Goal: Task Accomplishment & Management: Manage account settings

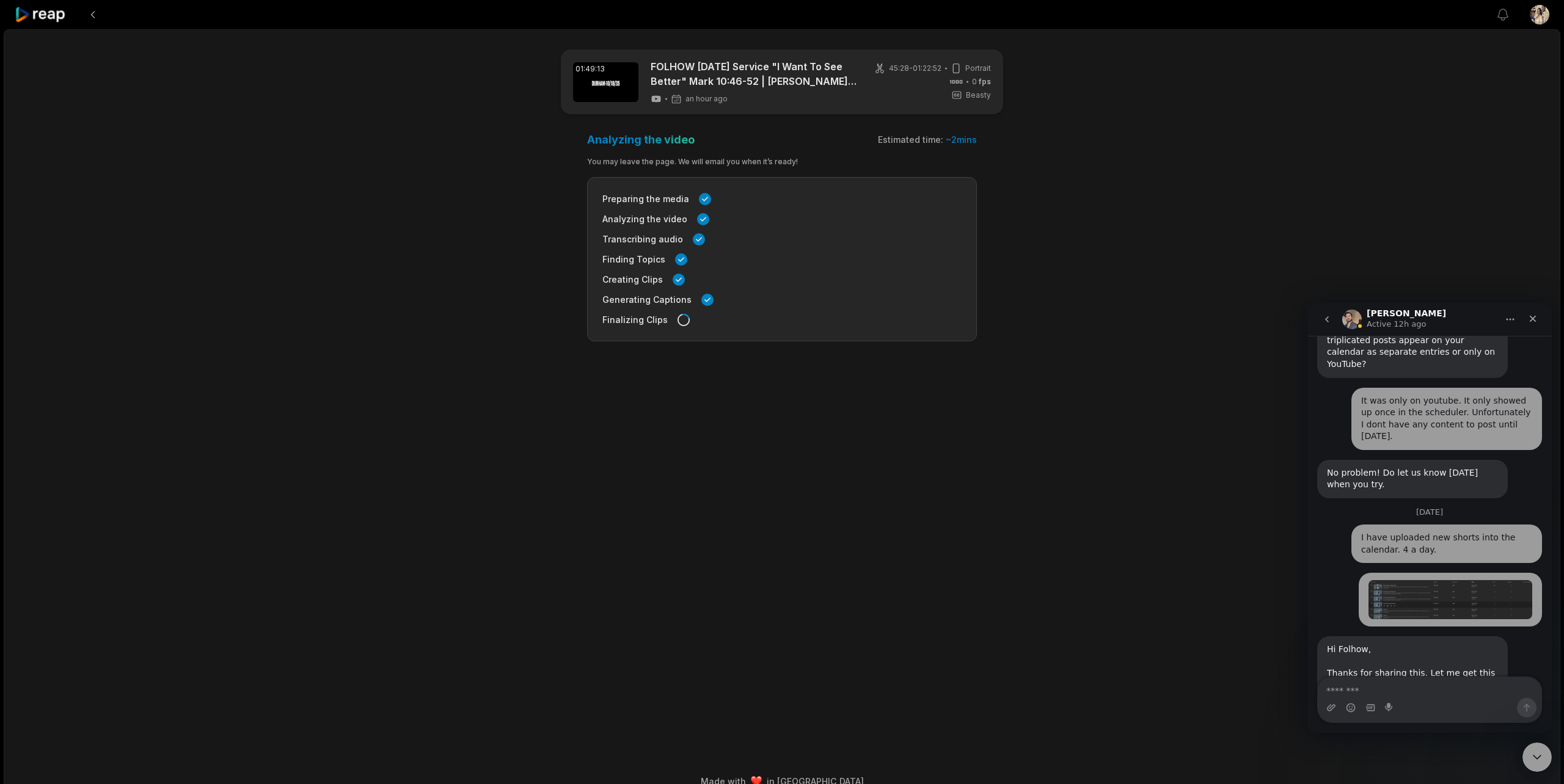
scroll to position [1001, 0]
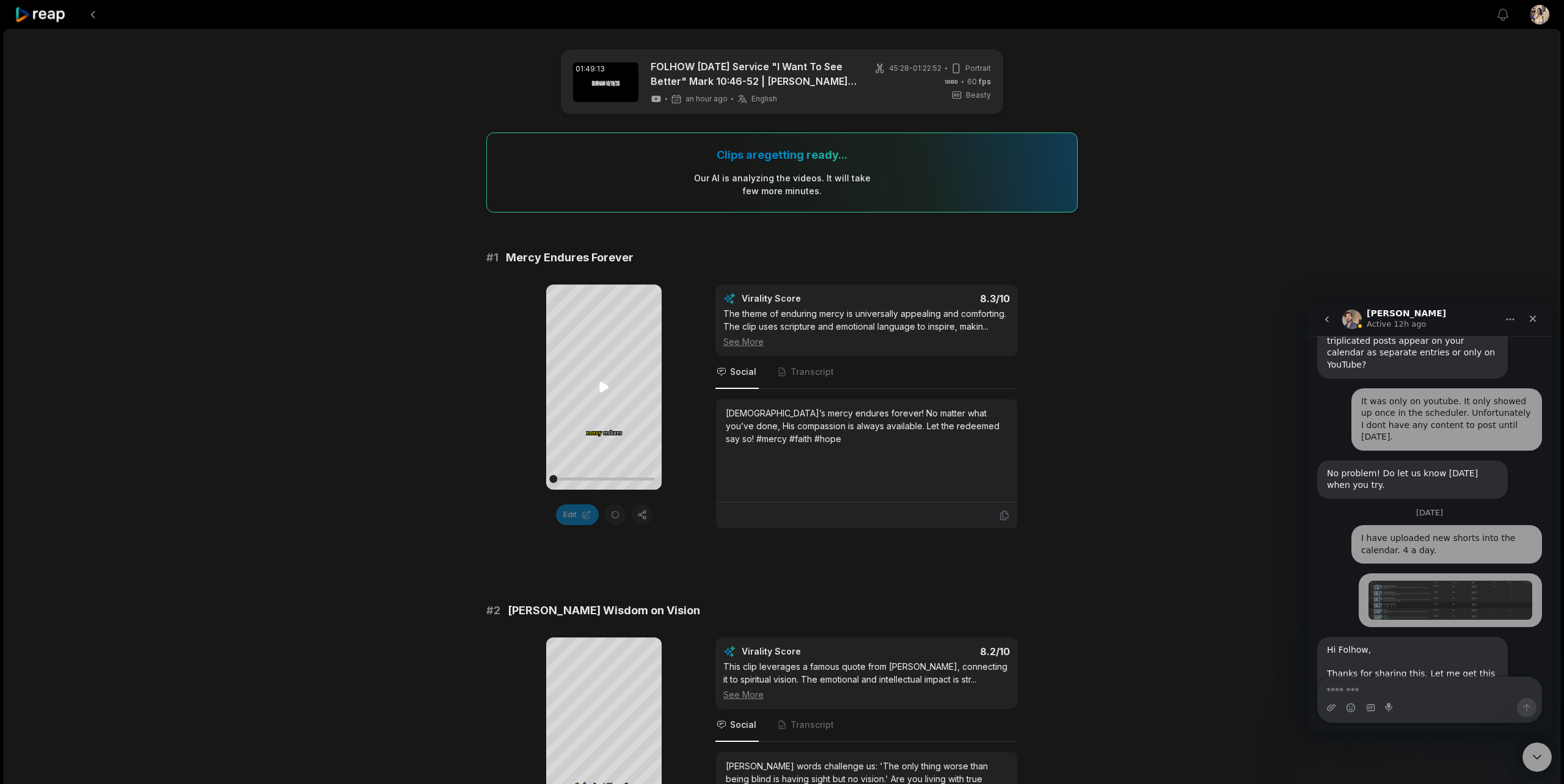
click at [598, 385] on icon at bounding box center [604, 387] width 15 height 15
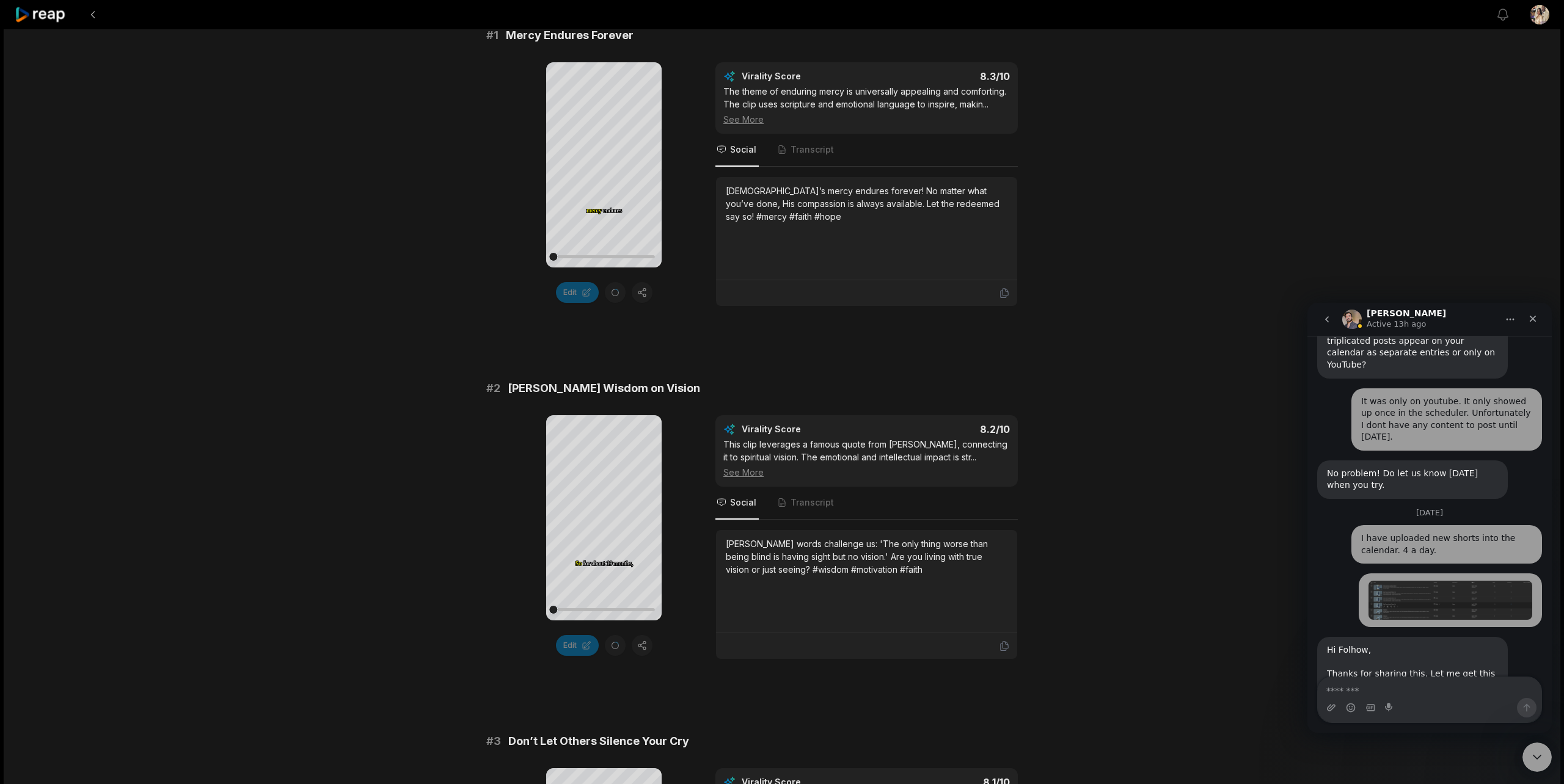
scroll to position [227, 0]
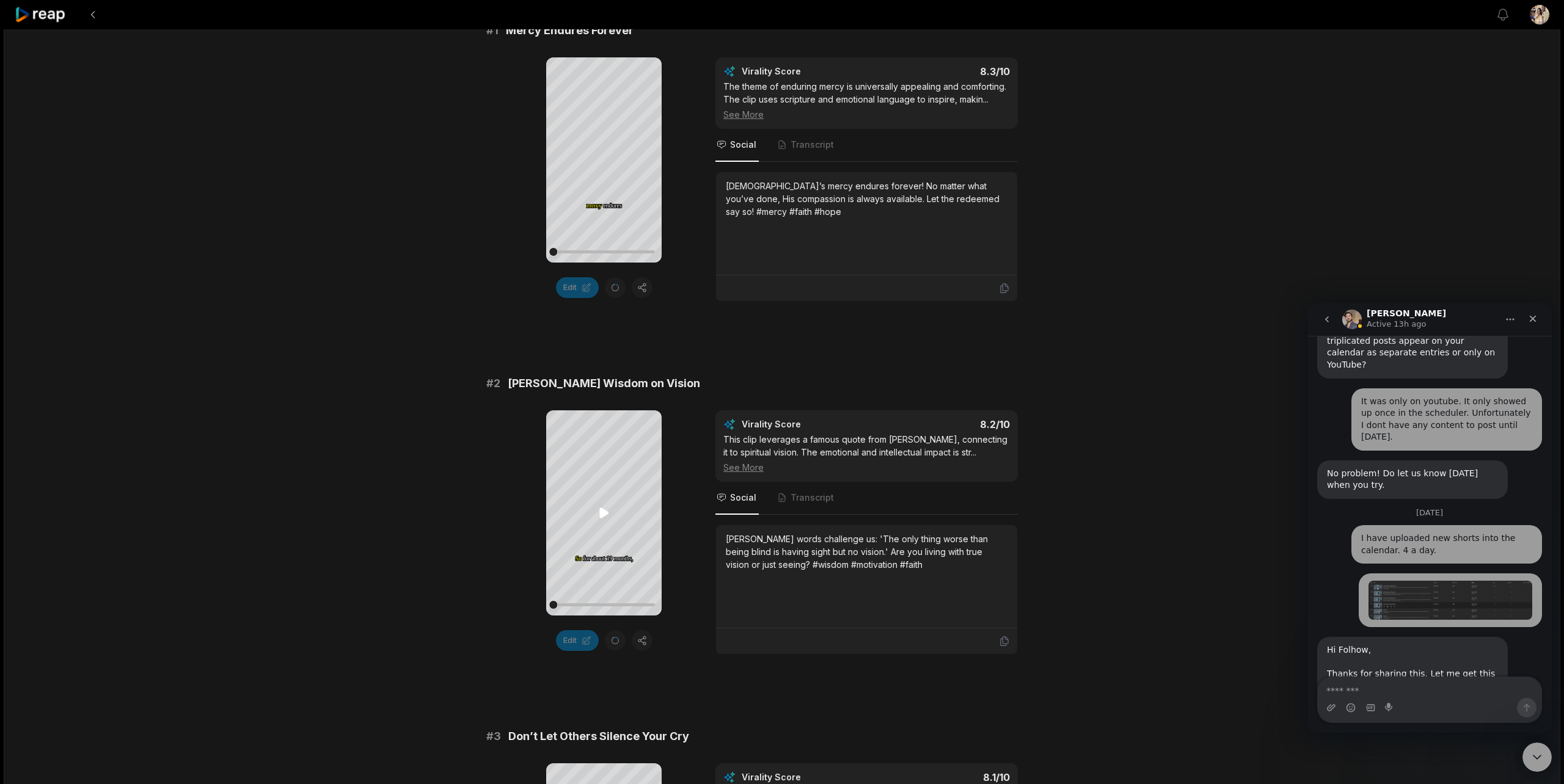
click at [601, 512] on icon at bounding box center [604, 513] width 9 height 10
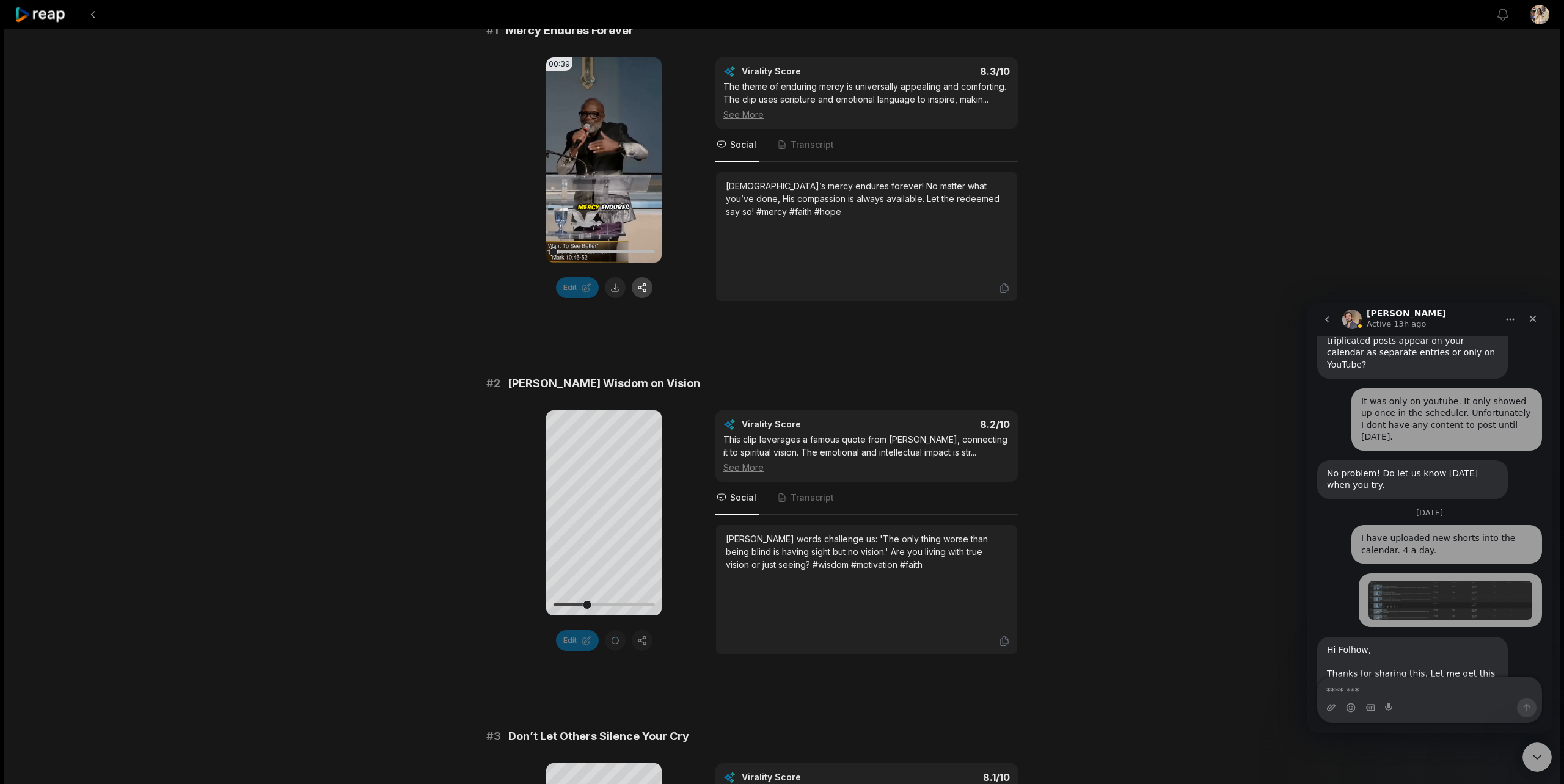
click at [639, 286] on button "button" at bounding box center [642, 287] width 21 height 21
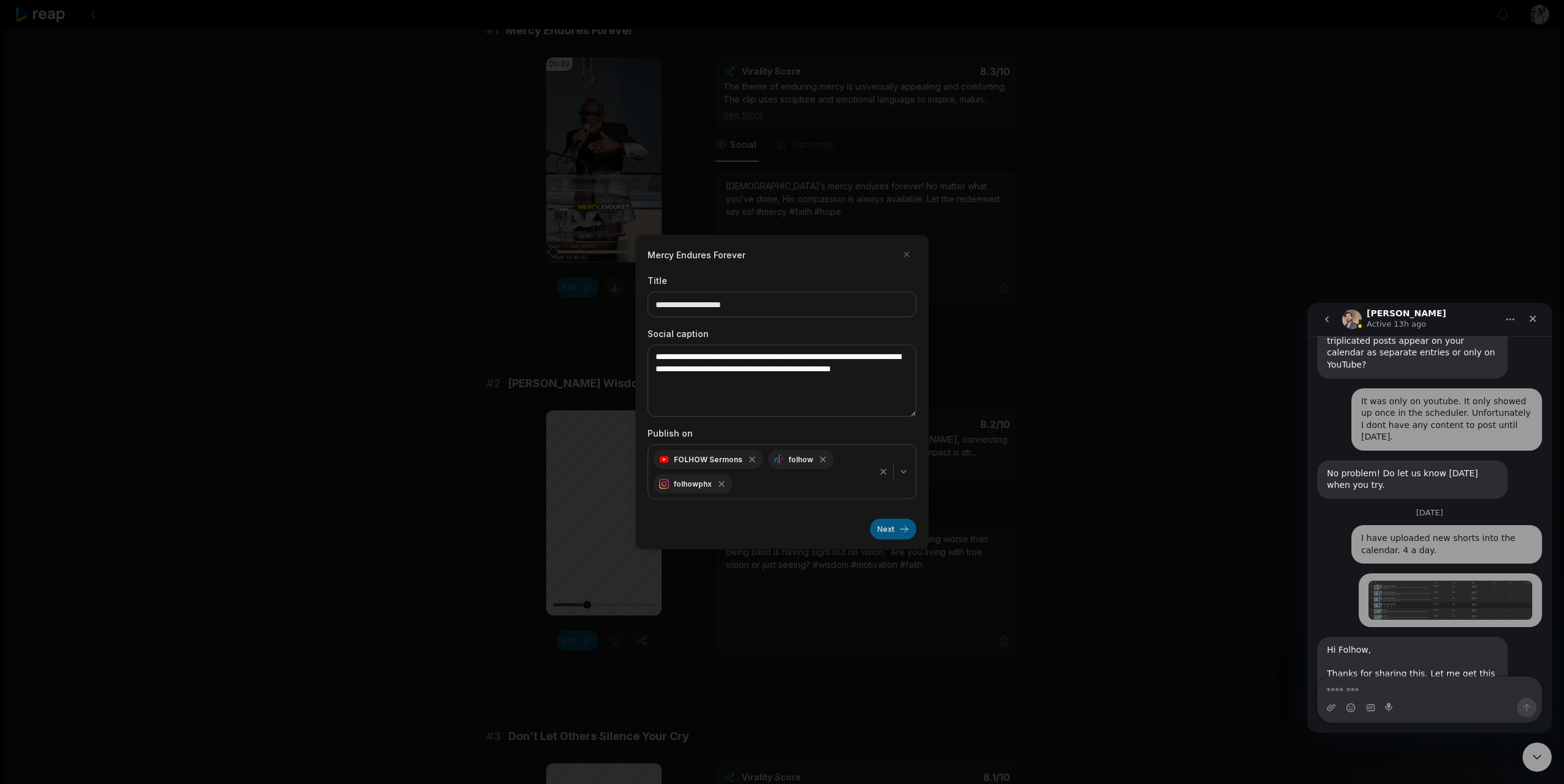
click at [892, 530] on button "Next" at bounding box center [893, 529] width 46 height 21
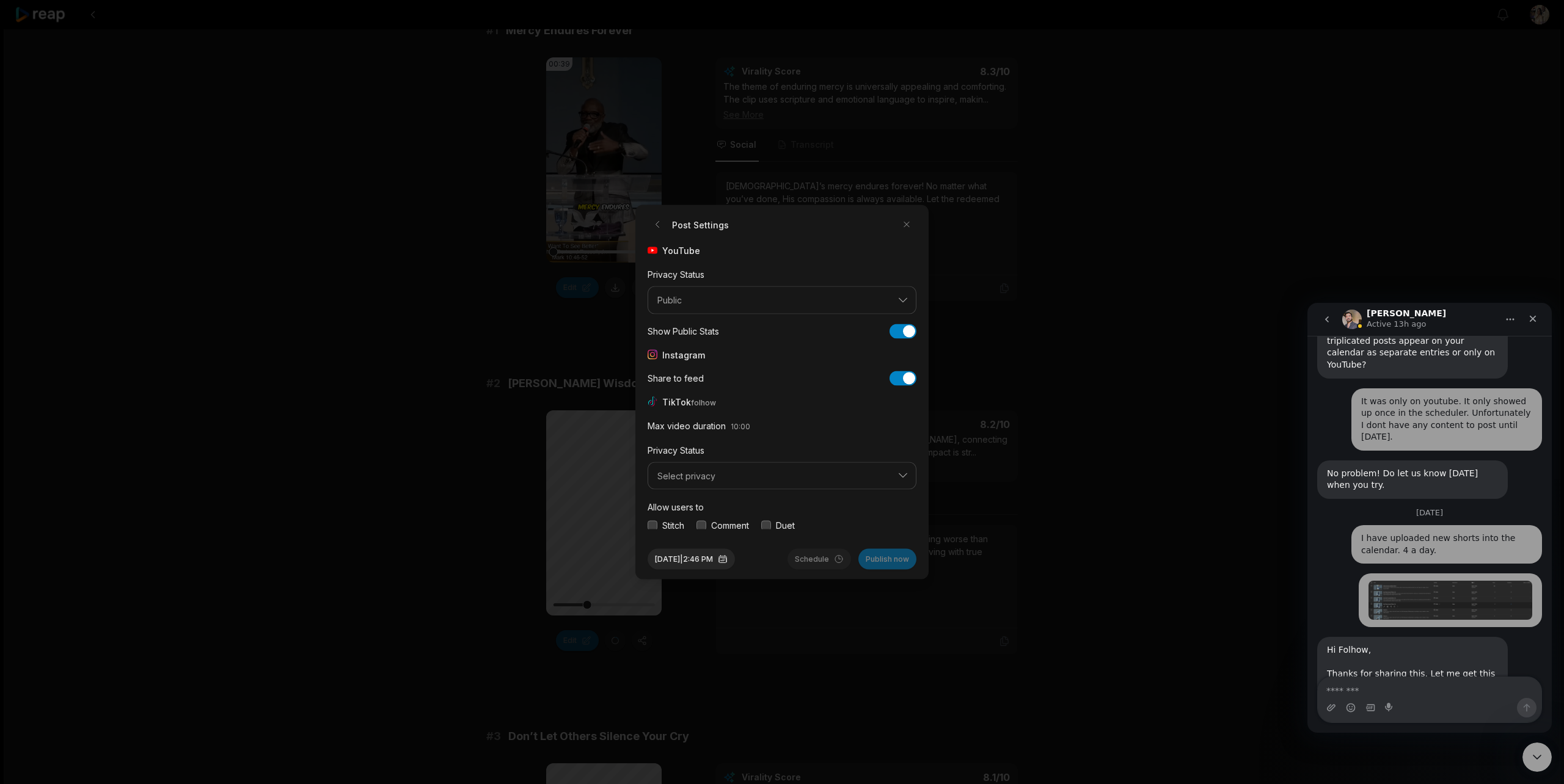
click at [366, 516] on div at bounding box center [782, 392] width 1564 height 784
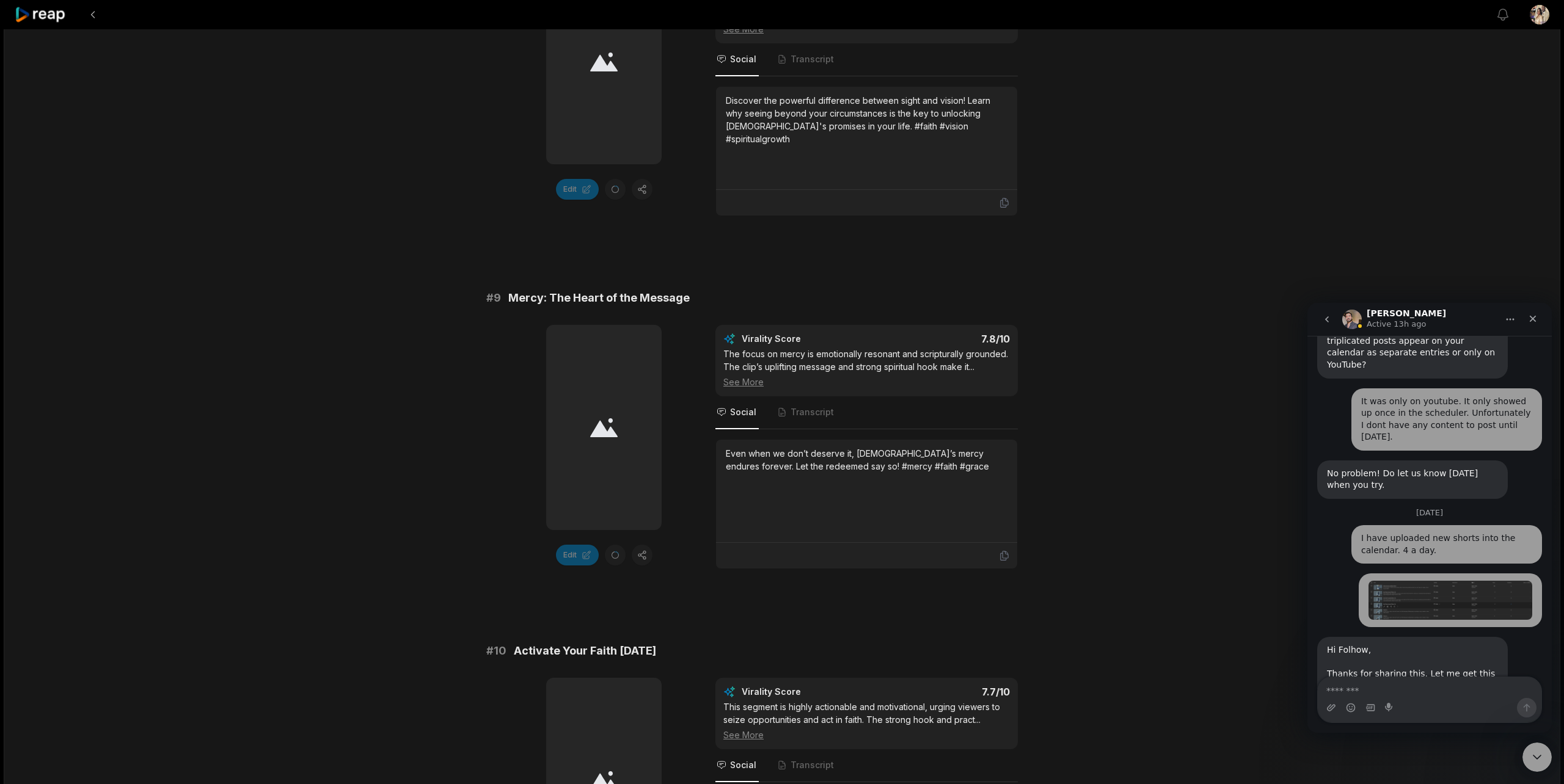
scroll to position [3057, 0]
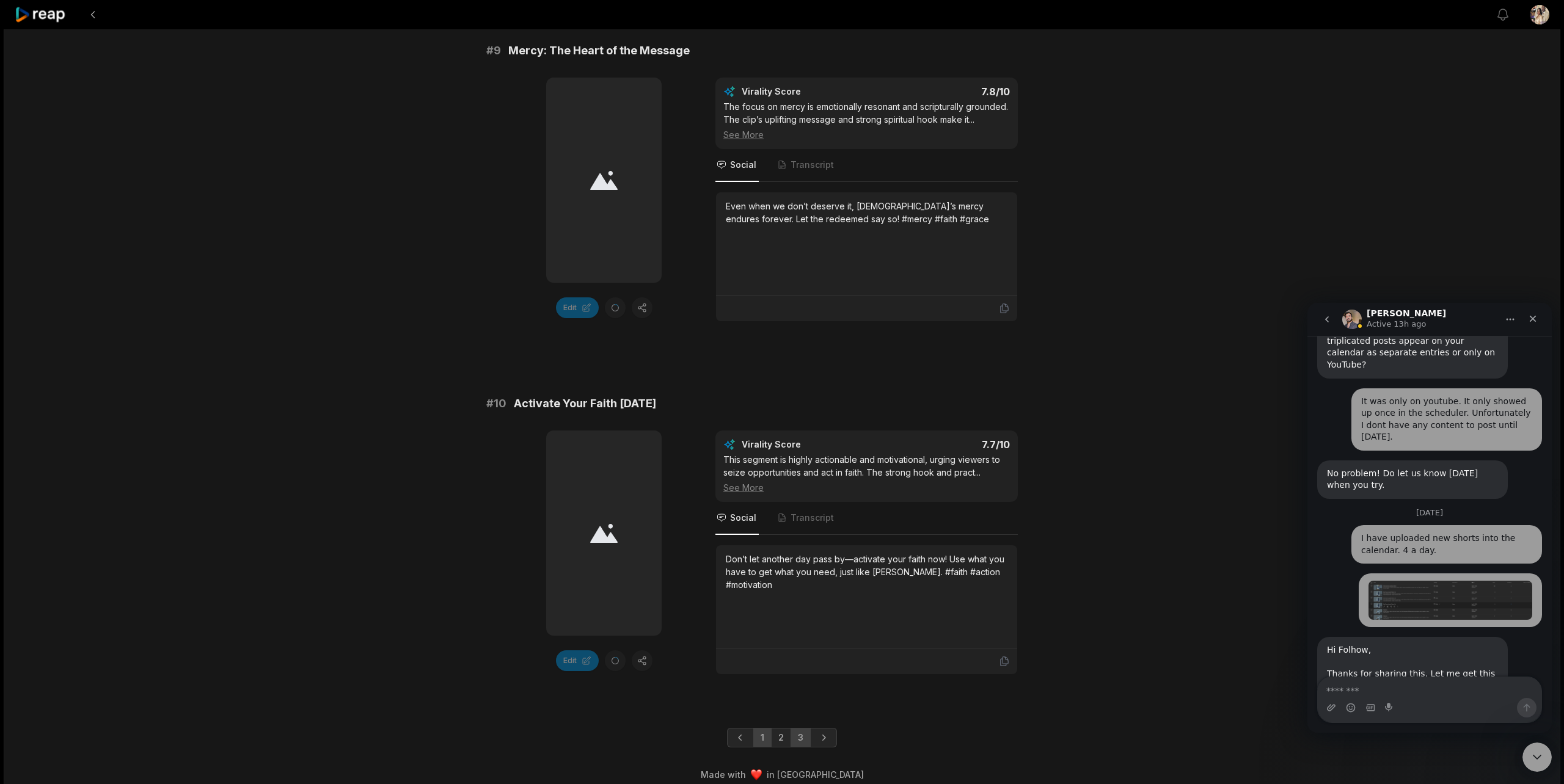
click at [797, 728] on link "3" at bounding box center [801, 738] width 20 height 20
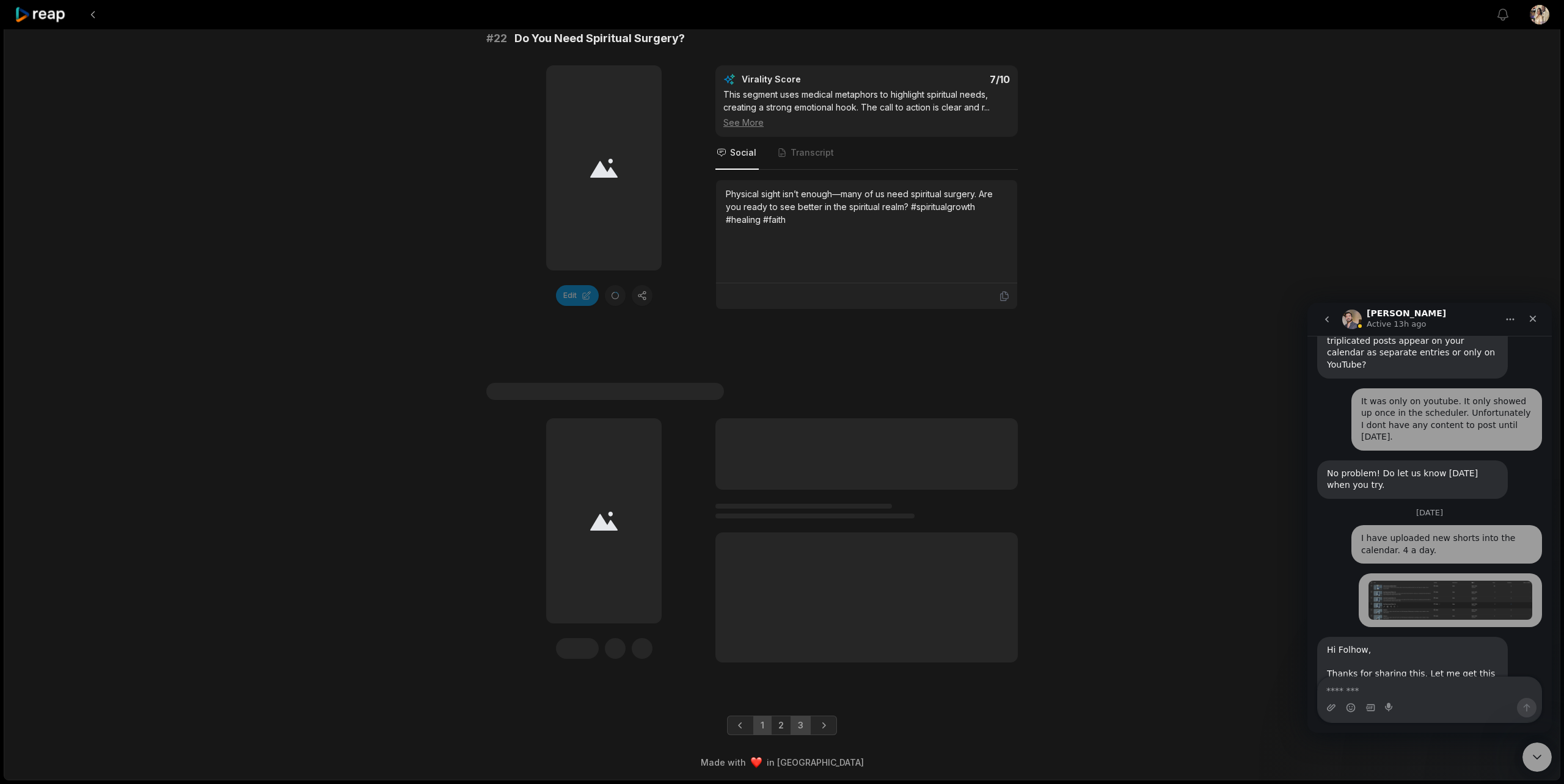
click at [765, 729] on link "1" at bounding box center [762, 725] width 18 height 20
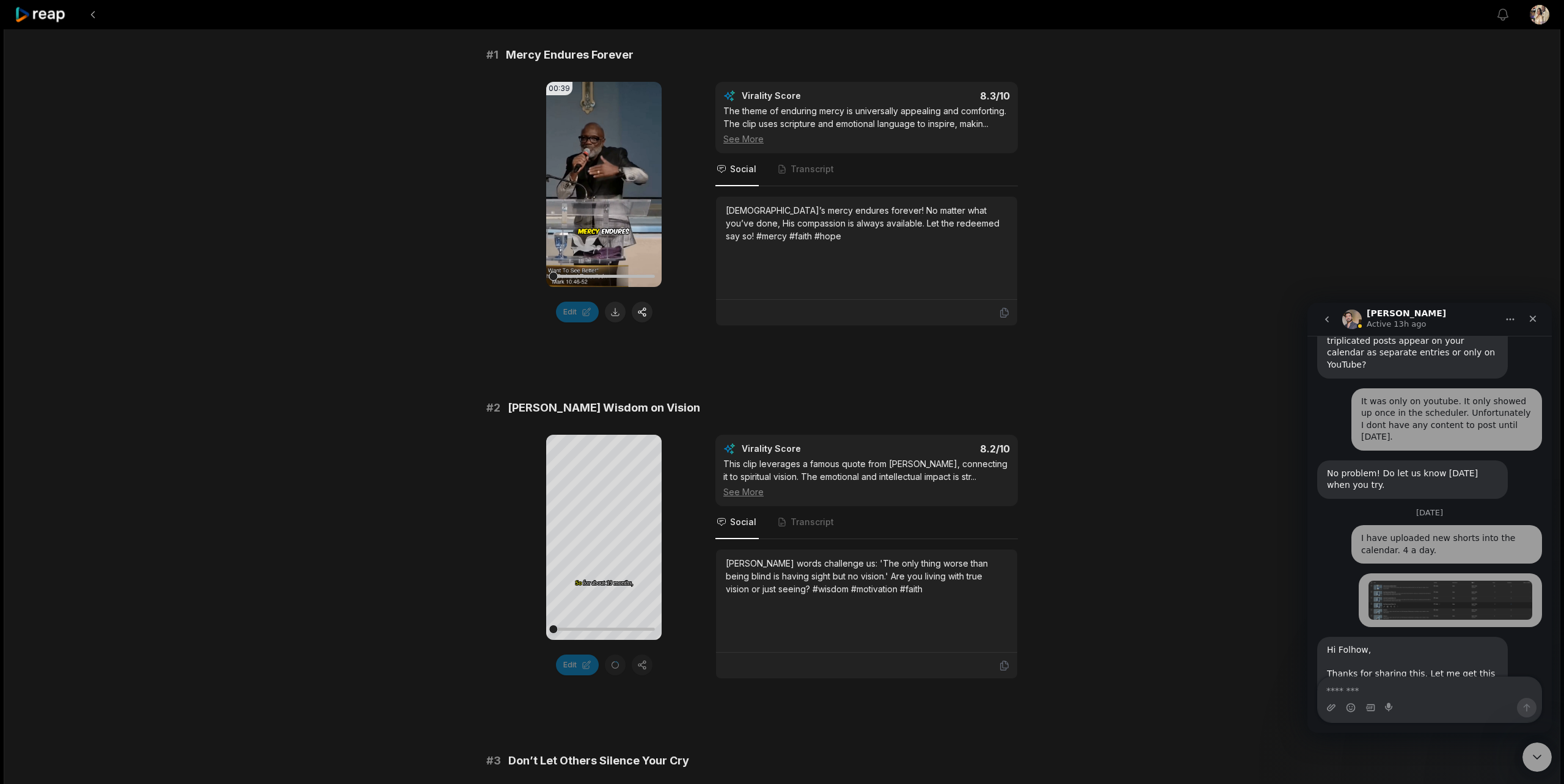
scroll to position [226, 0]
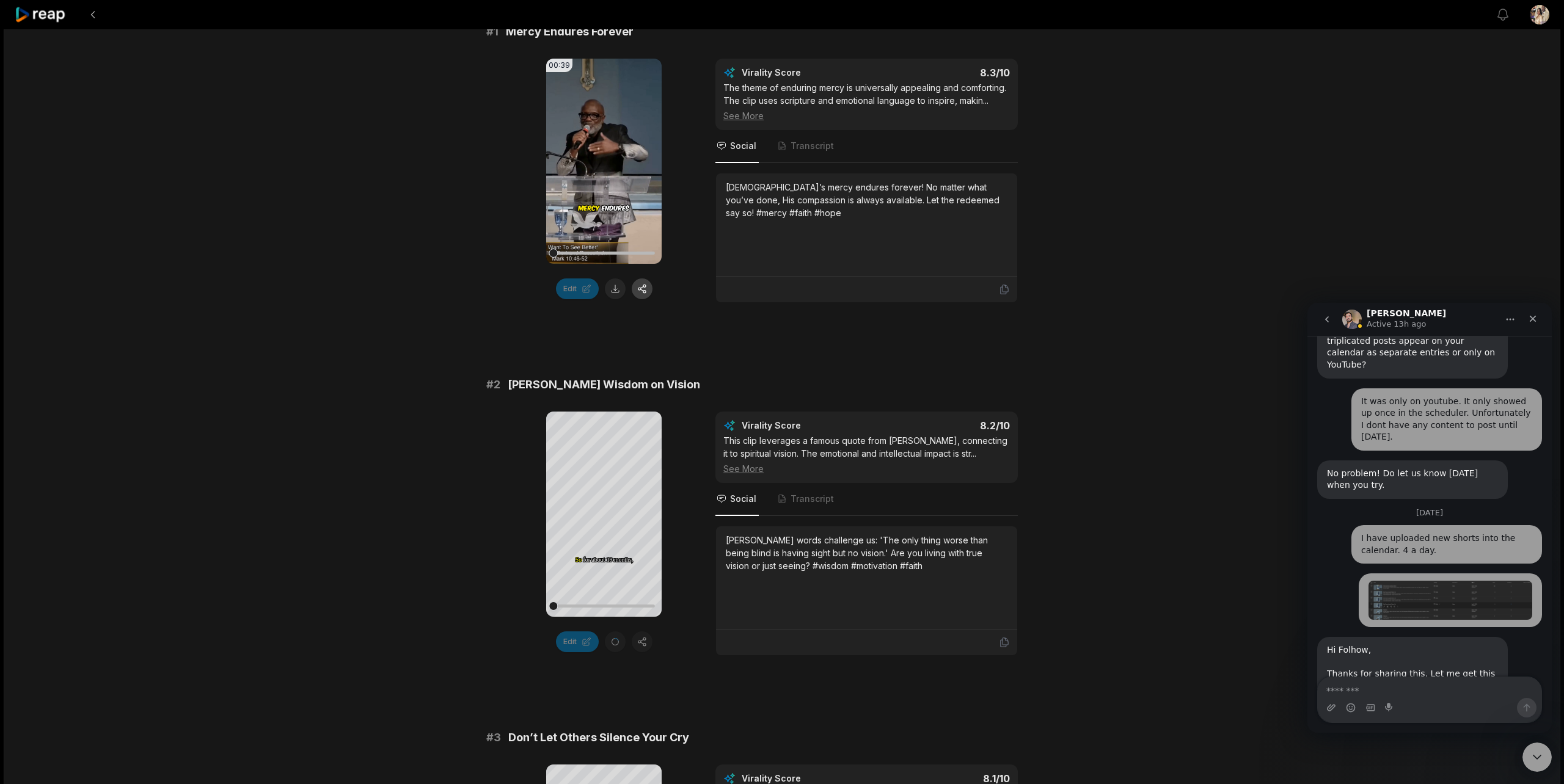
click at [645, 291] on button "button" at bounding box center [642, 289] width 21 height 21
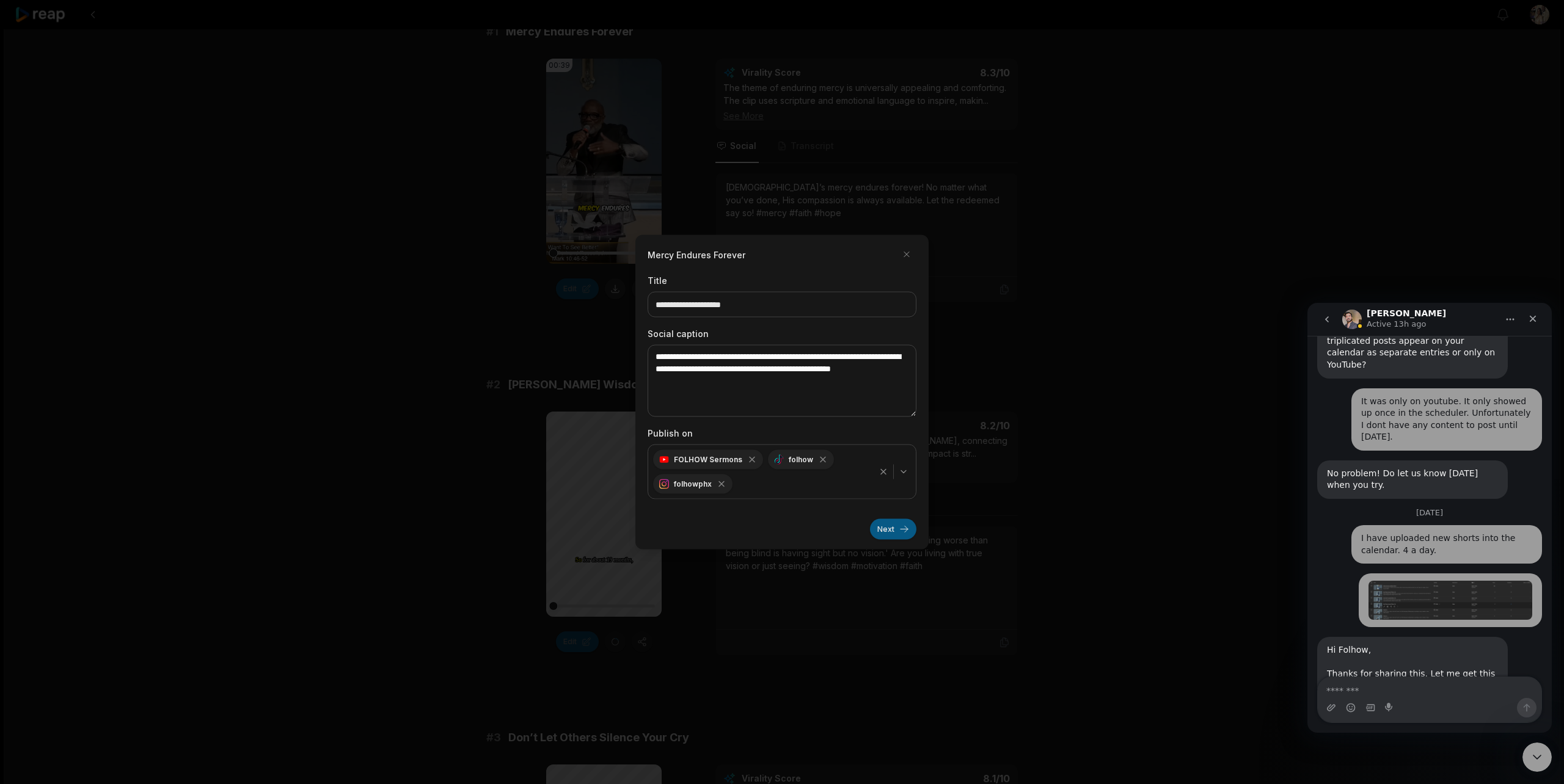
click at [881, 528] on button "Next" at bounding box center [893, 529] width 46 height 21
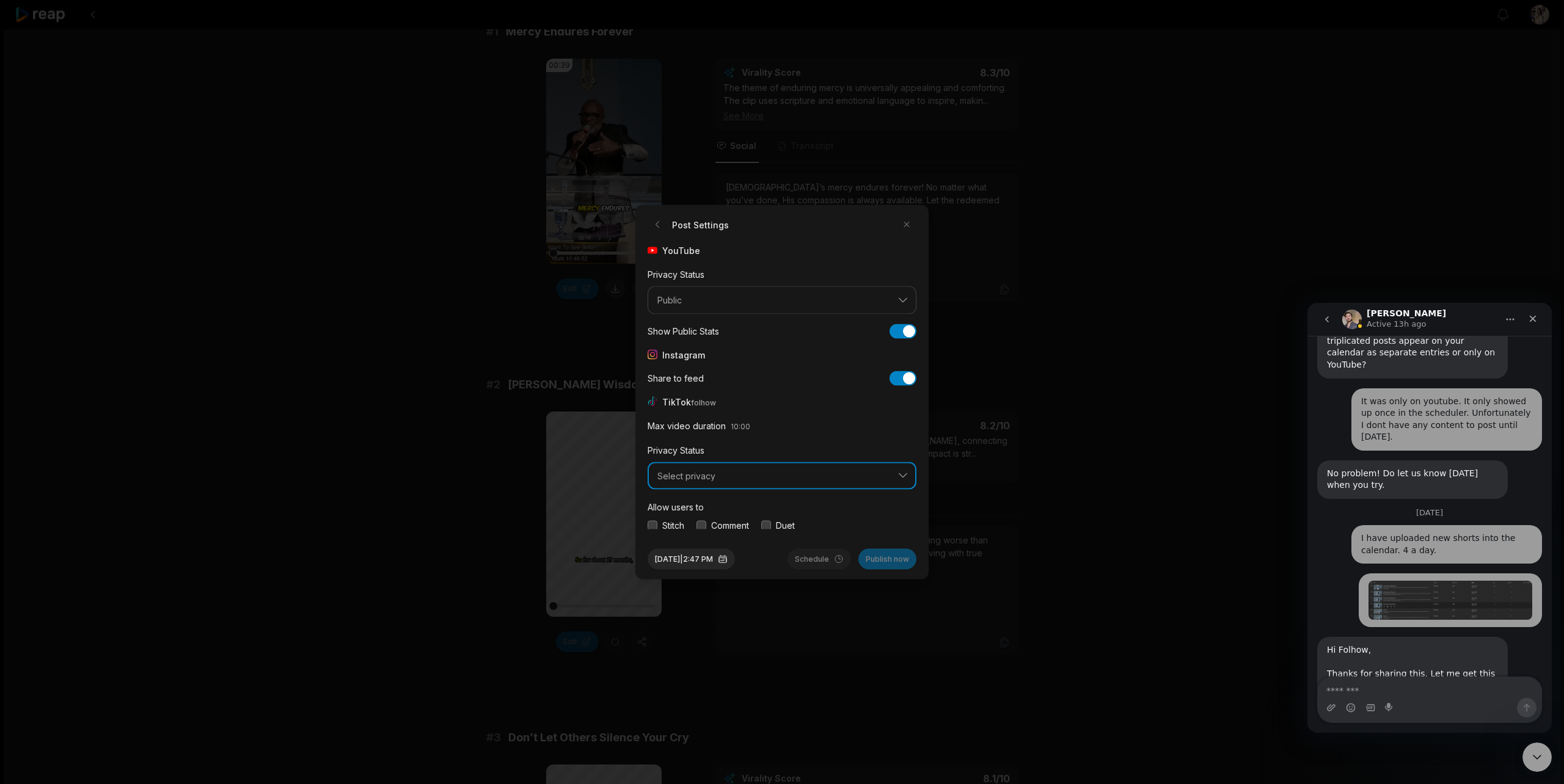
click at [828, 477] on span "Select privacy" at bounding box center [773, 476] width 232 height 11
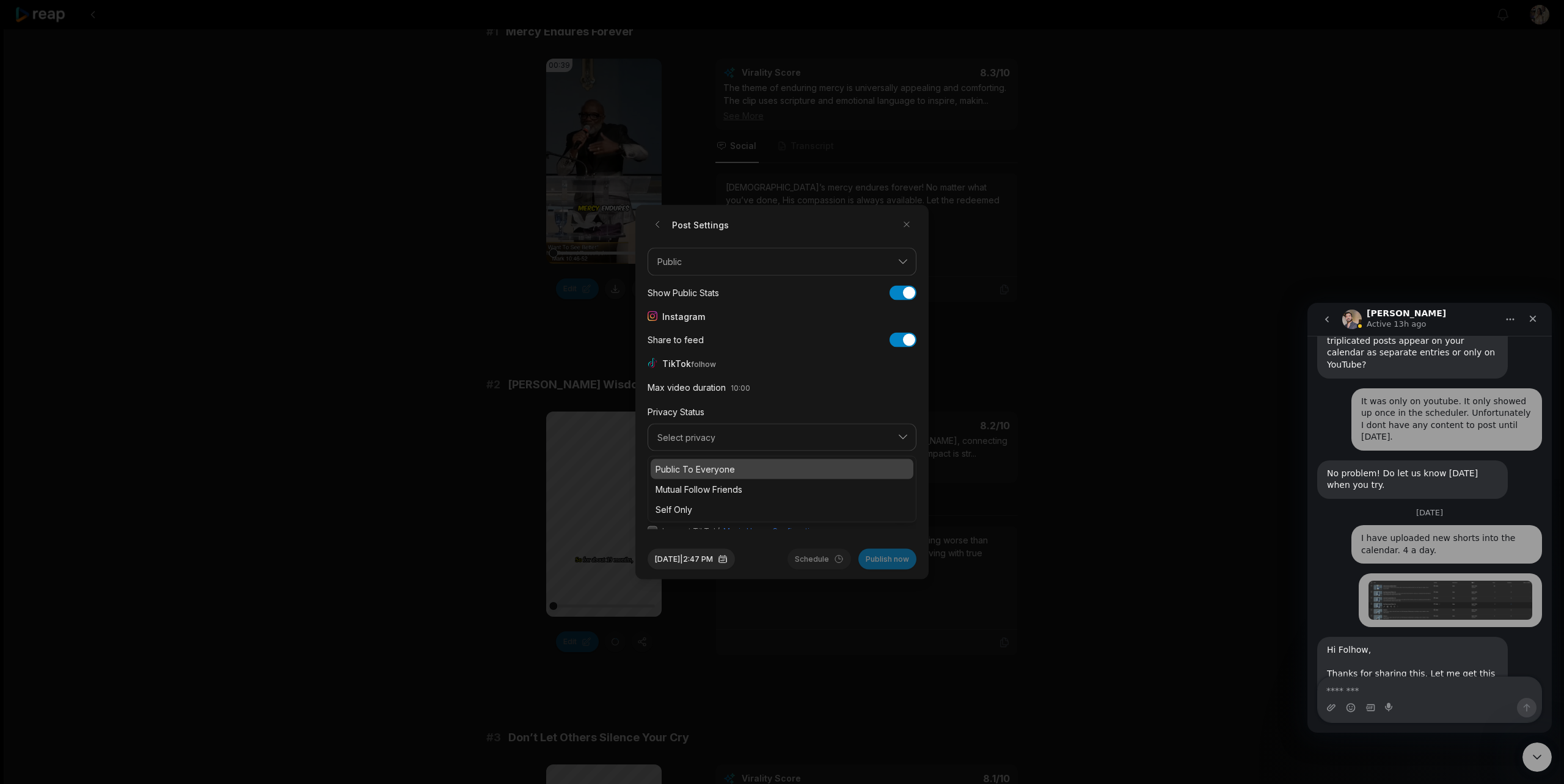
scroll to position [46, 0]
click at [653, 528] on button "button" at bounding box center [652, 524] width 9 height 9
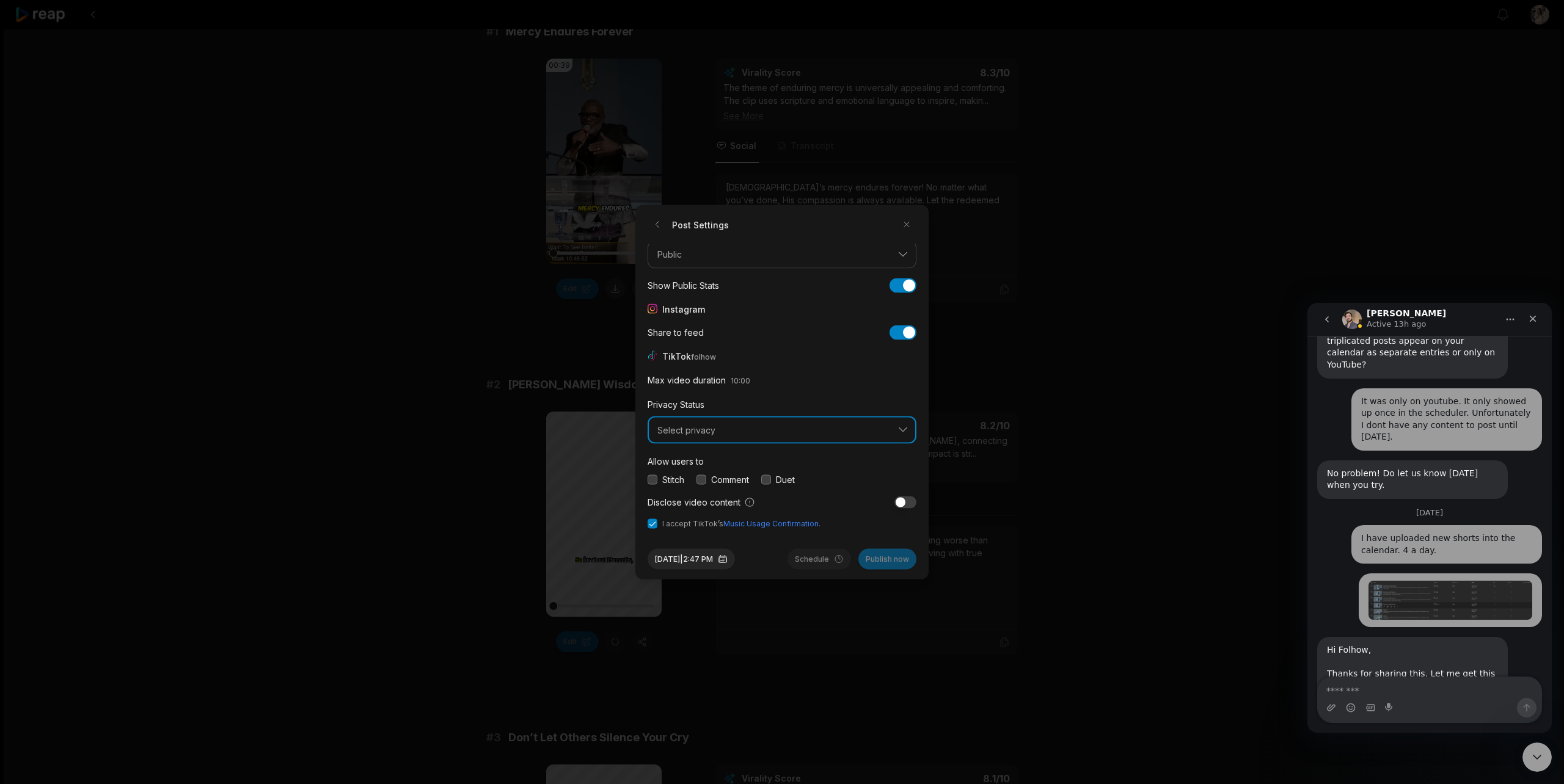
click at [732, 432] on span "Select privacy" at bounding box center [773, 429] width 232 height 11
click at [725, 458] on p "Public To Everyone" at bounding box center [782, 462] width 253 height 13
drag, startPoint x: 654, startPoint y: 479, endPoint x: 674, endPoint y: 481, distance: 20.1
click at [654, 479] on button "button" at bounding box center [652, 479] width 9 height 9
click at [700, 479] on button "button" at bounding box center [701, 479] width 9 height 9
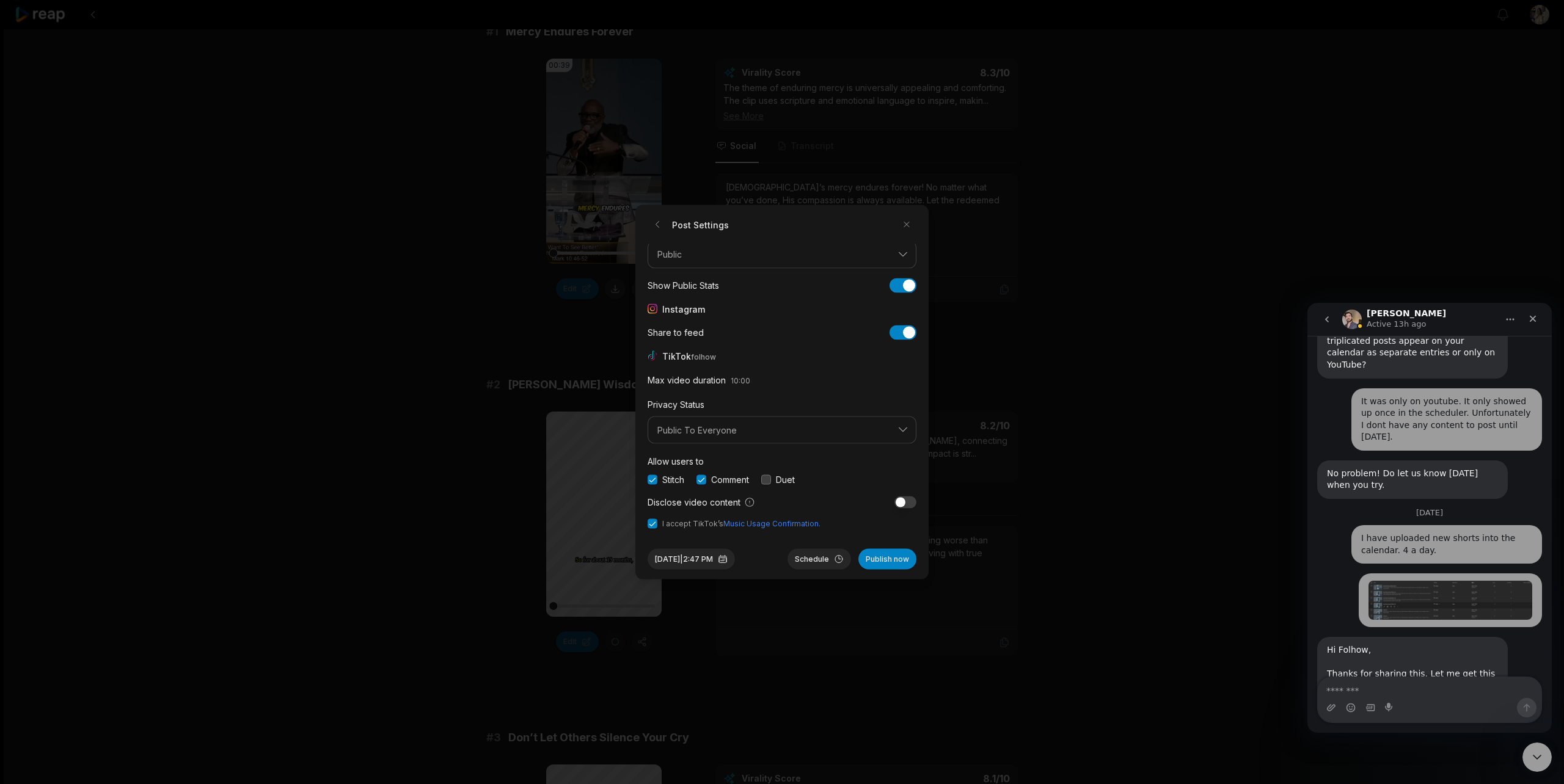
click at [766, 479] on button "button" at bounding box center [765, 479] width 9 height 9
click at [706, 559] on button "Oct 6, 2025 | 2:47 PM" at bounding box center [691, 559] width 87 height 21
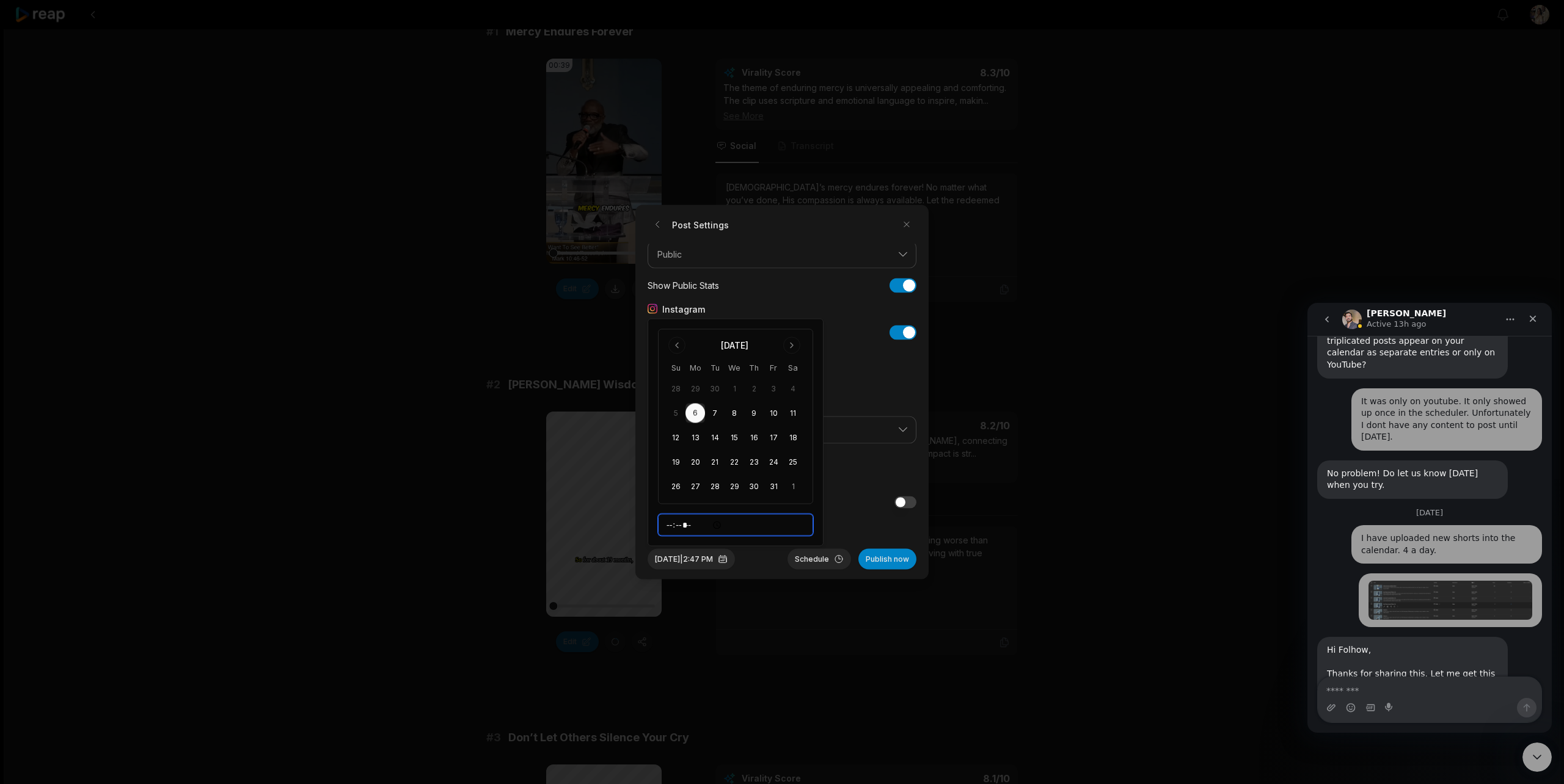
click at [689, 526] on input "*****" at bounding box center [736, 525] width 155 height 22
type input "*****"
click at [768, 519] on input "*****" at bounding box center [736, 525] width 155 height 22
click at [763, 531] on input "*****" at bounding box center [736, 525] width 155 height 22
click at [760, 548] on div "Oct 6, 2025 | 2:00 PM Schedule Publish now" at bounding box center [782, 555] width 269 height 30
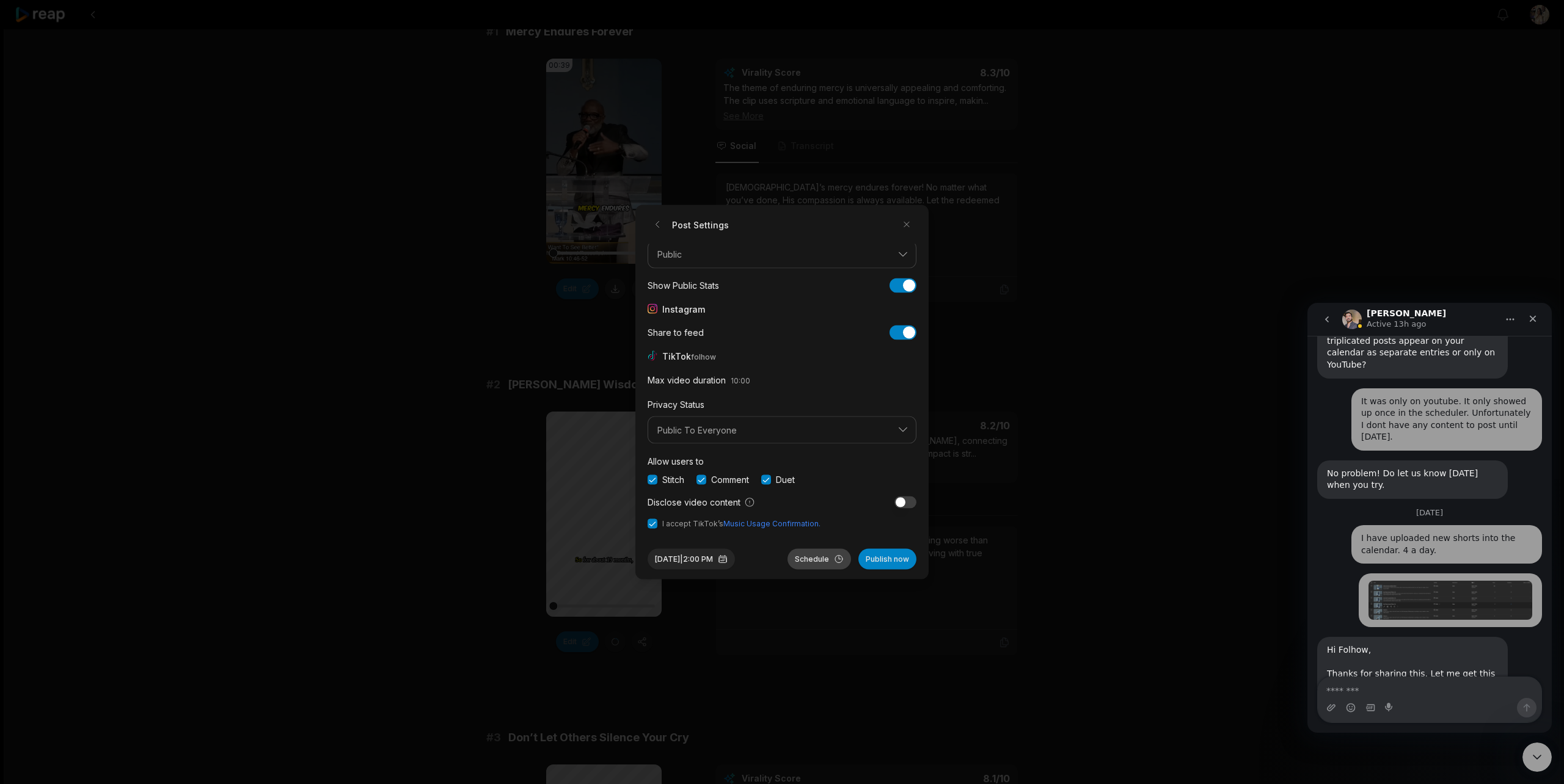
click at [819, 559] on button "Schedule" at bounding box center [820, 559] width 64 height 21
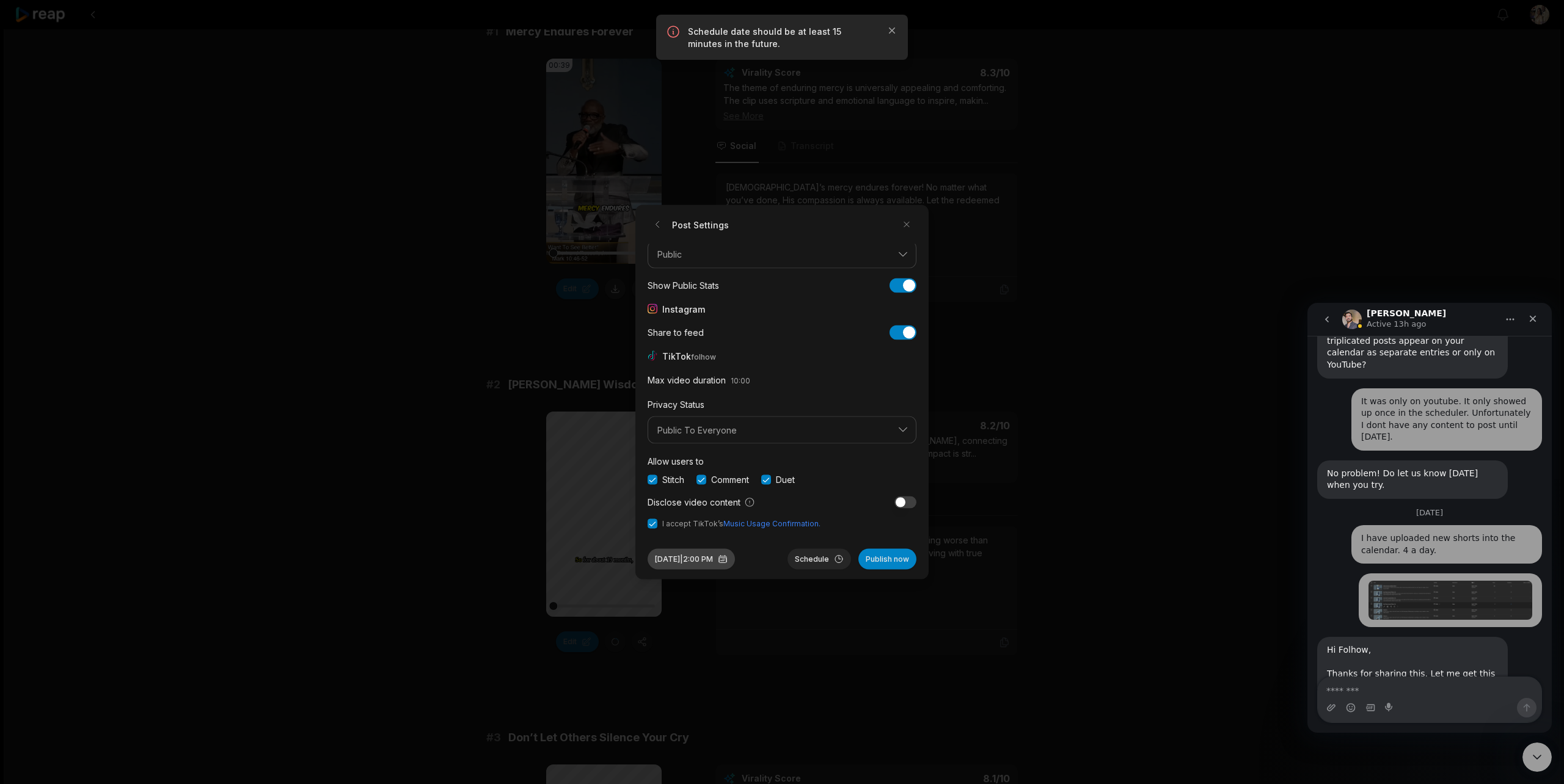
click at [720, 557] on button "Oct 6, 2025 | 2:00 PM" at bounding box center [691, 559] width 87 height 21
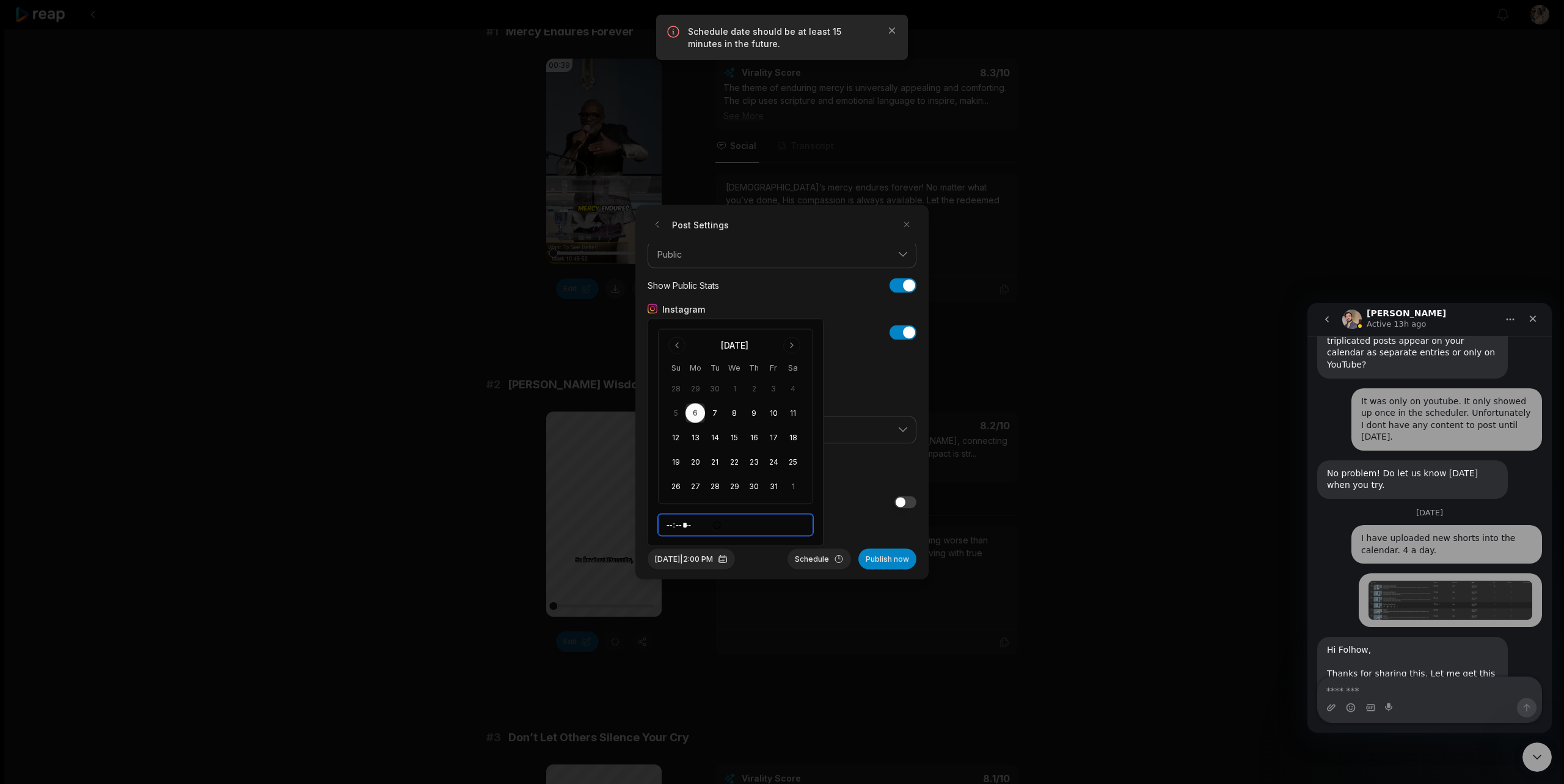
click at [688, 529] on input "*****" at bounding box center [736, 525] width 155 height 22
type input "*****"
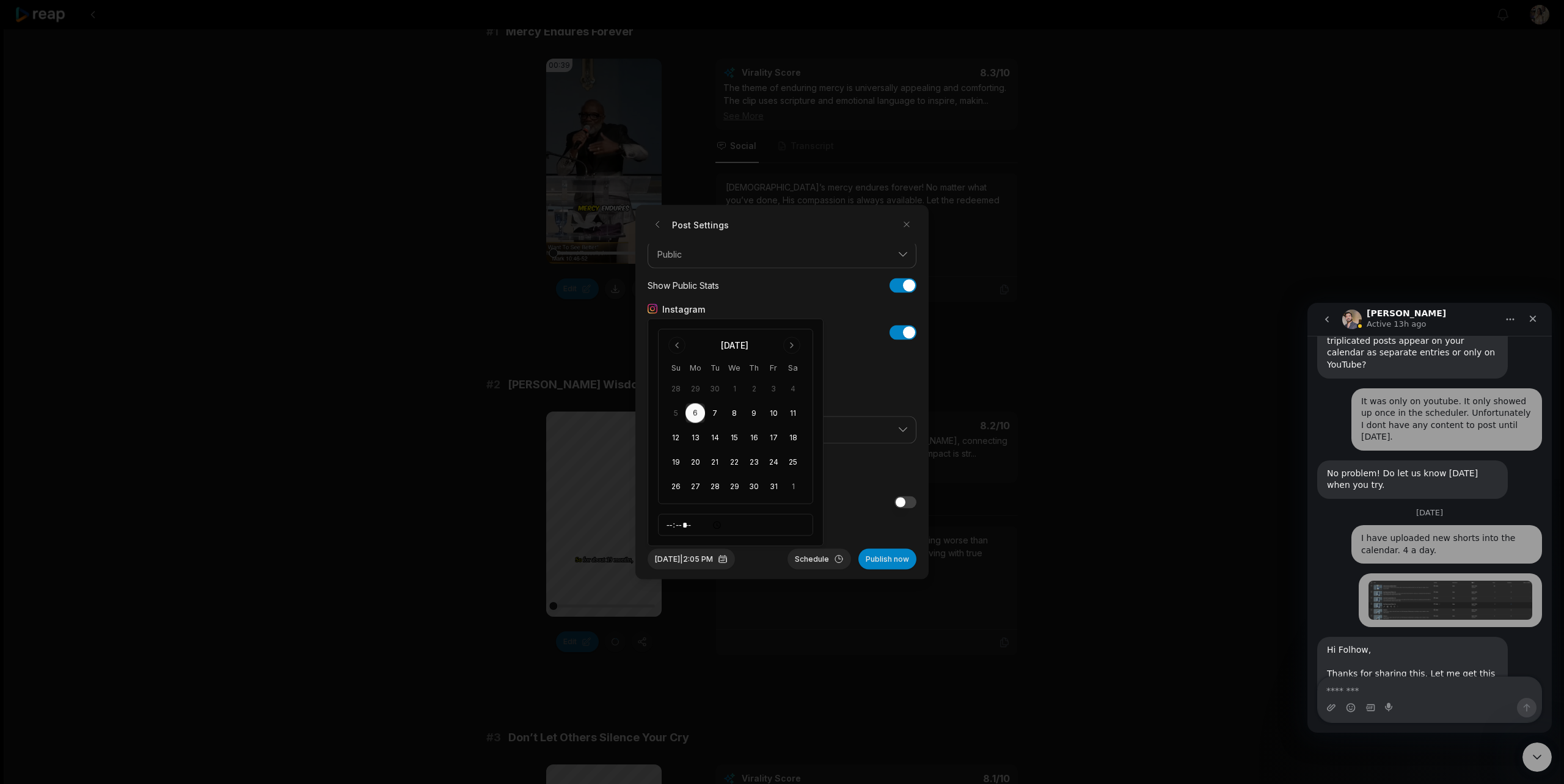
click at [764, 553] on div "Oct 6, 2025 | 2:05 PM Schedule Publish now" at bounding box center [782, 555] width 269 height 30
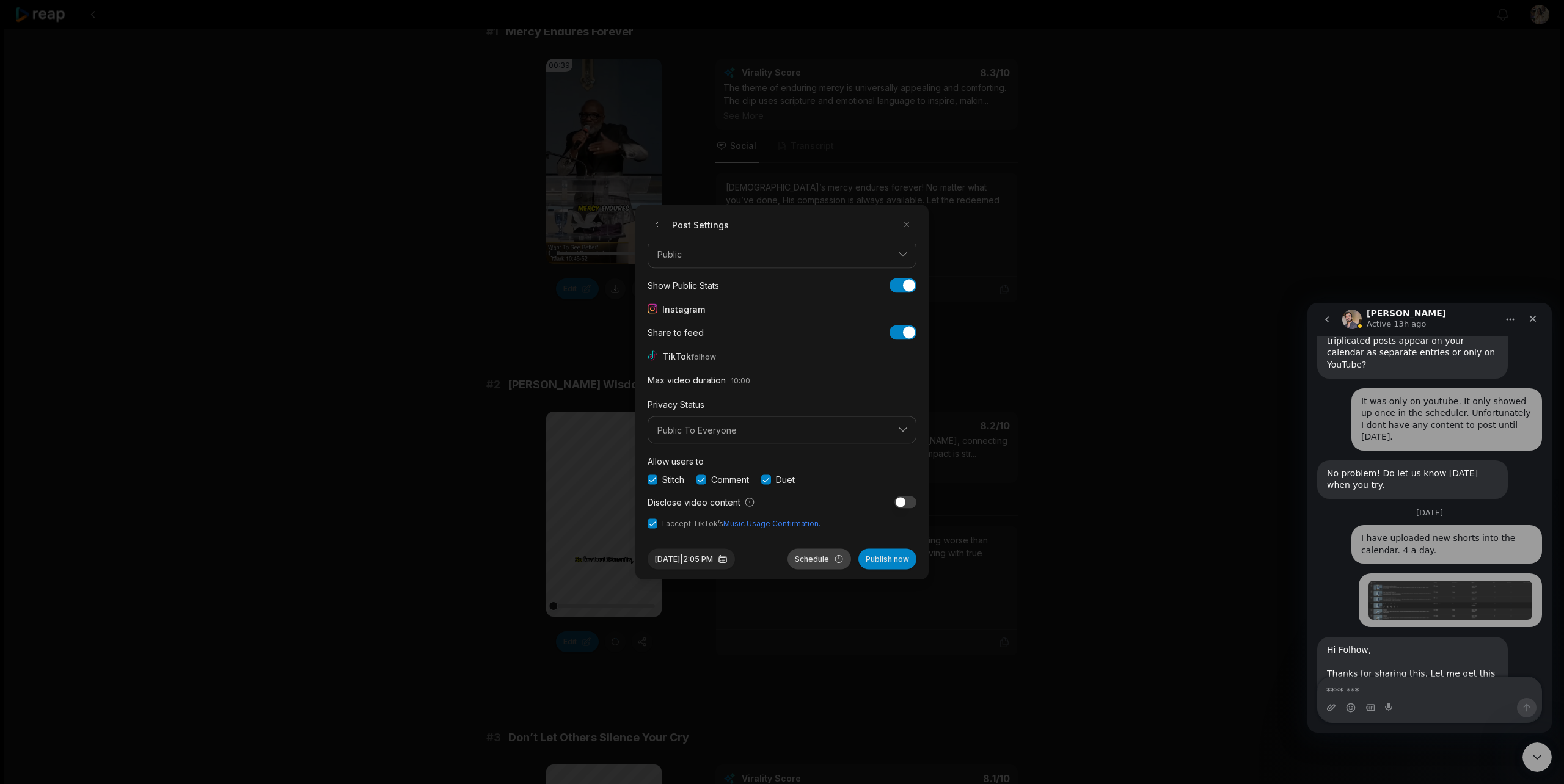
click at [806, 562] on button "Schedule" at bounding box center [820, 559] width 64 height 21
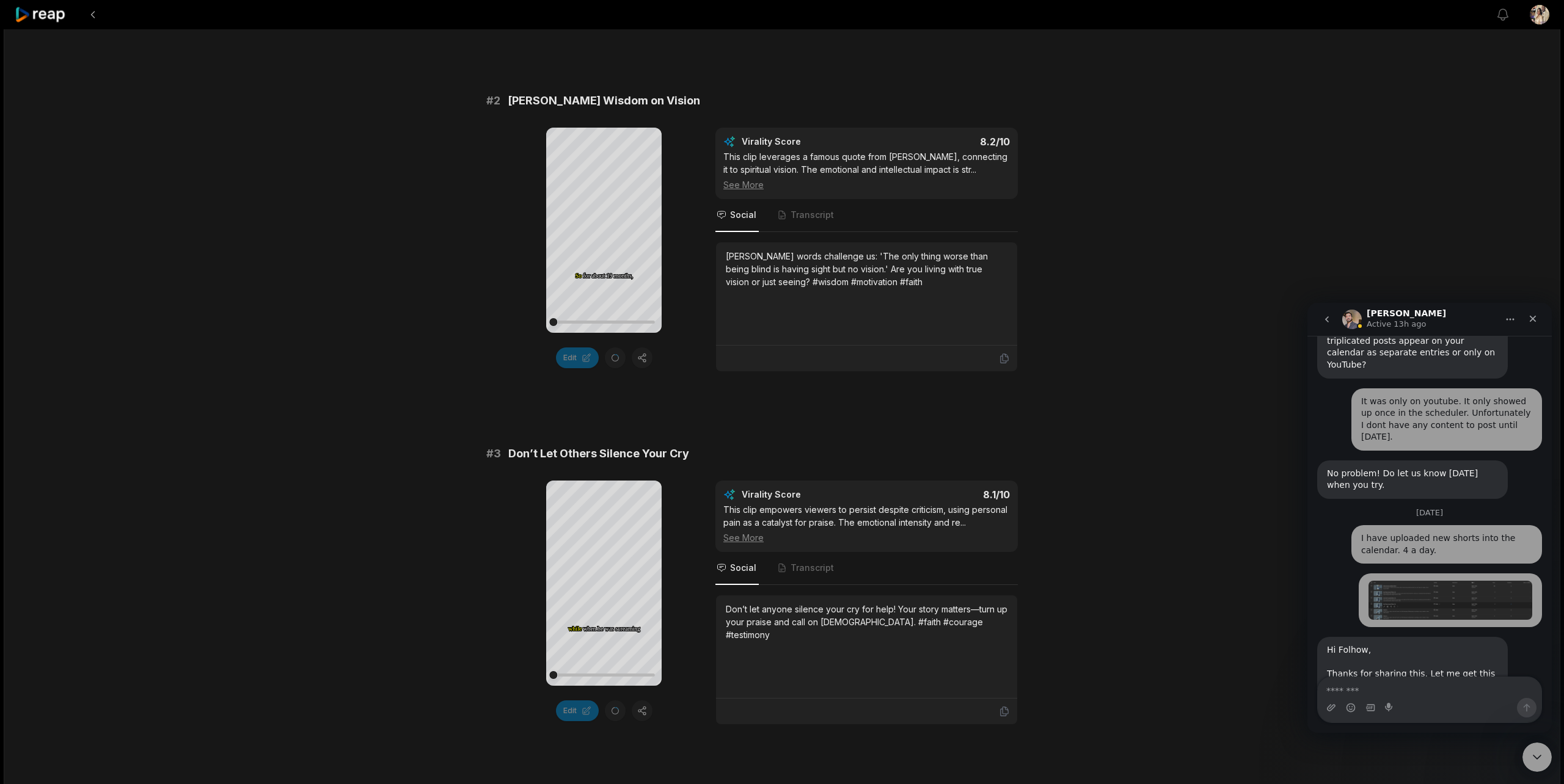
scroll to position [527, 0]
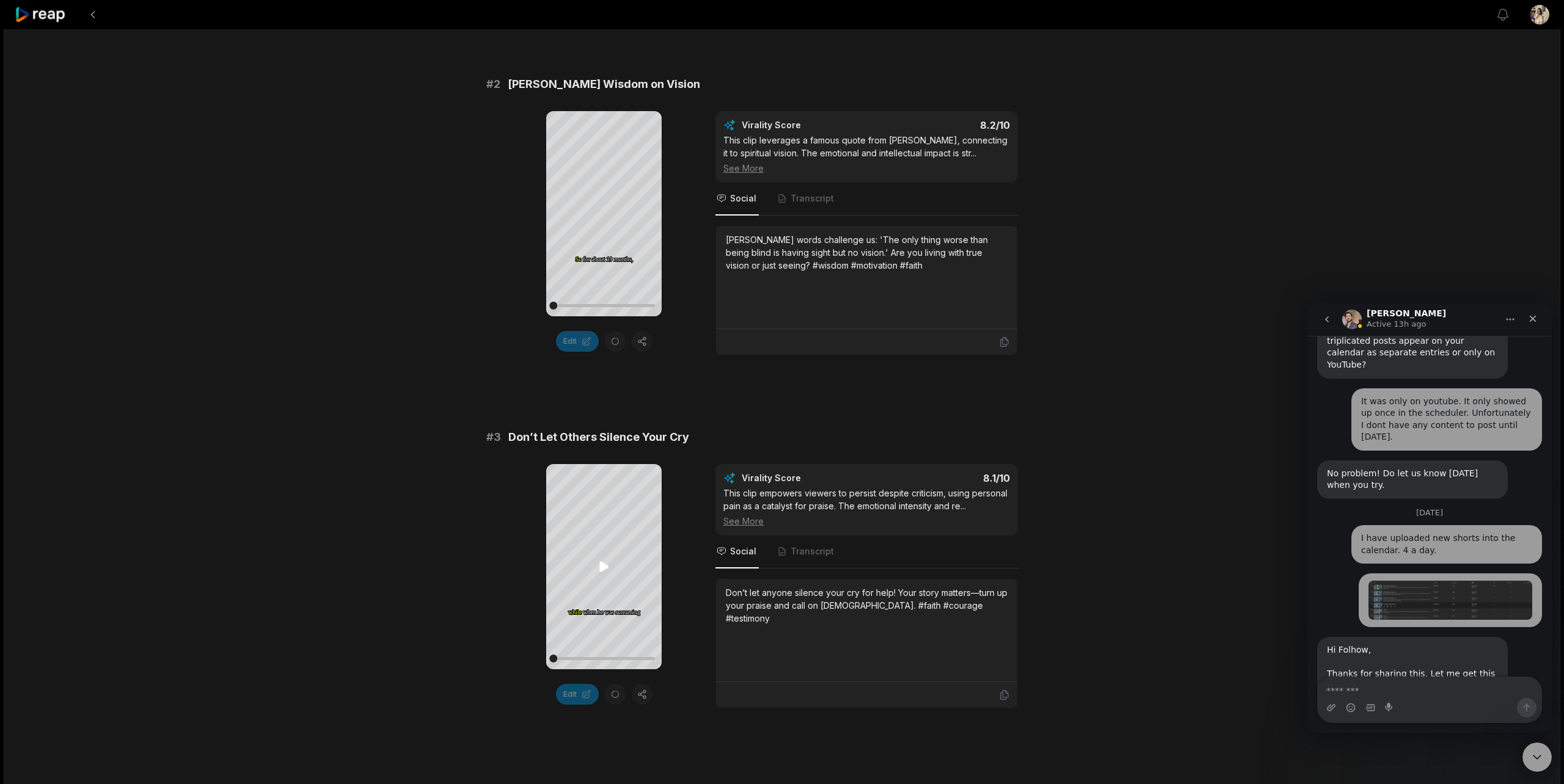
click at [602, 568] on icon at bounding box center [604, 567] width 9 height 10
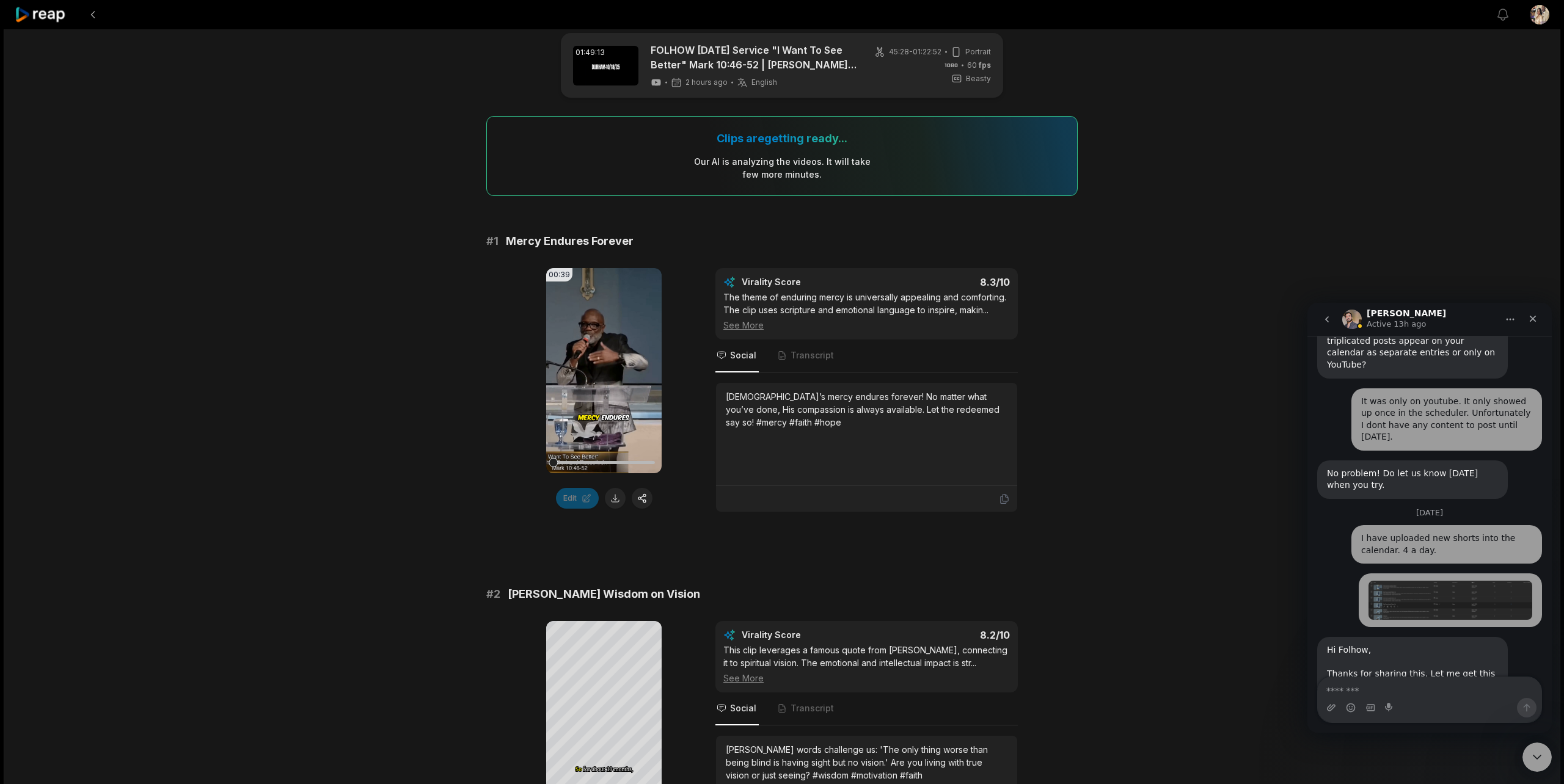
scroll to position [0, 0]
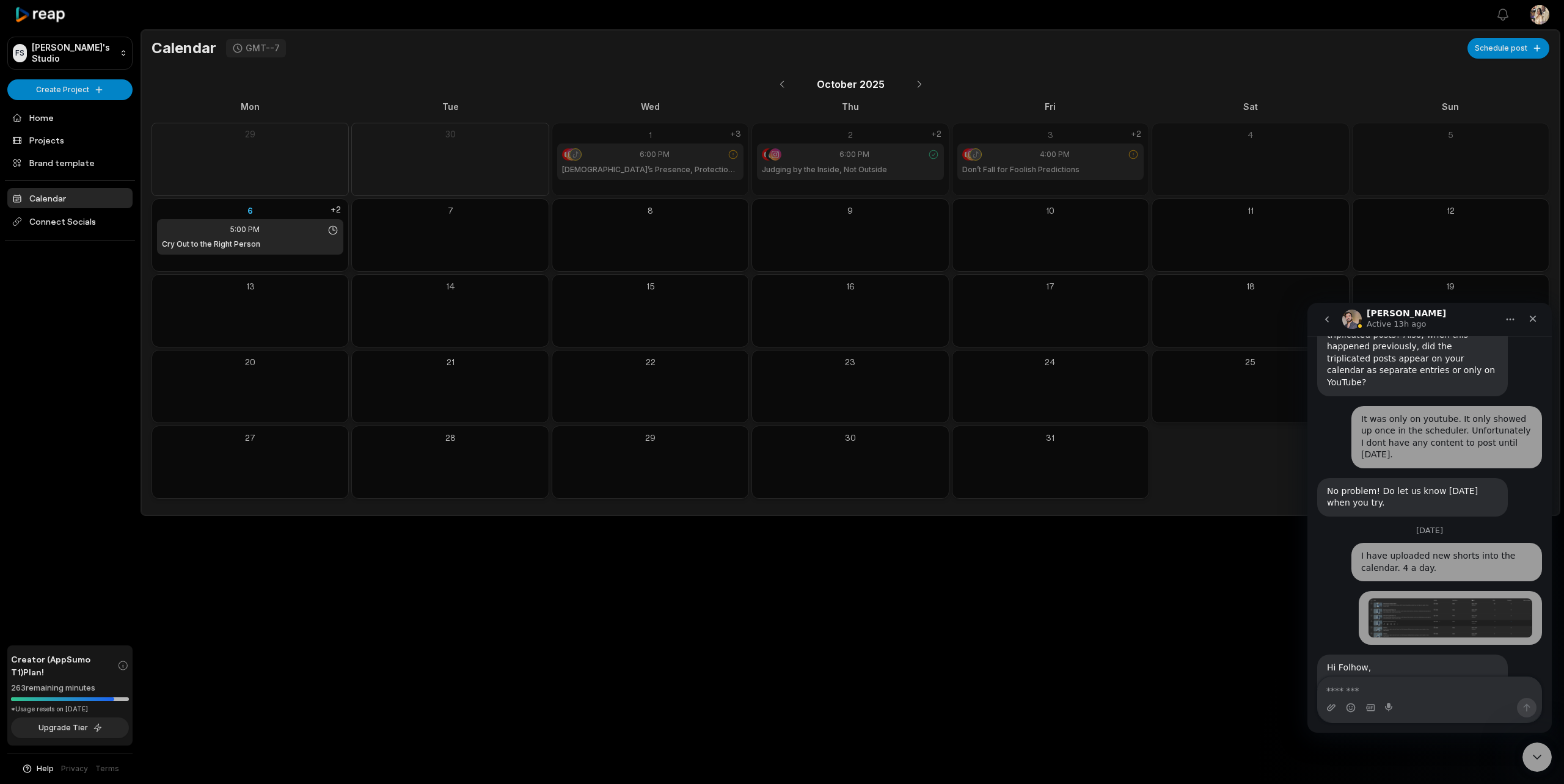
scroll to position [1001, 0]
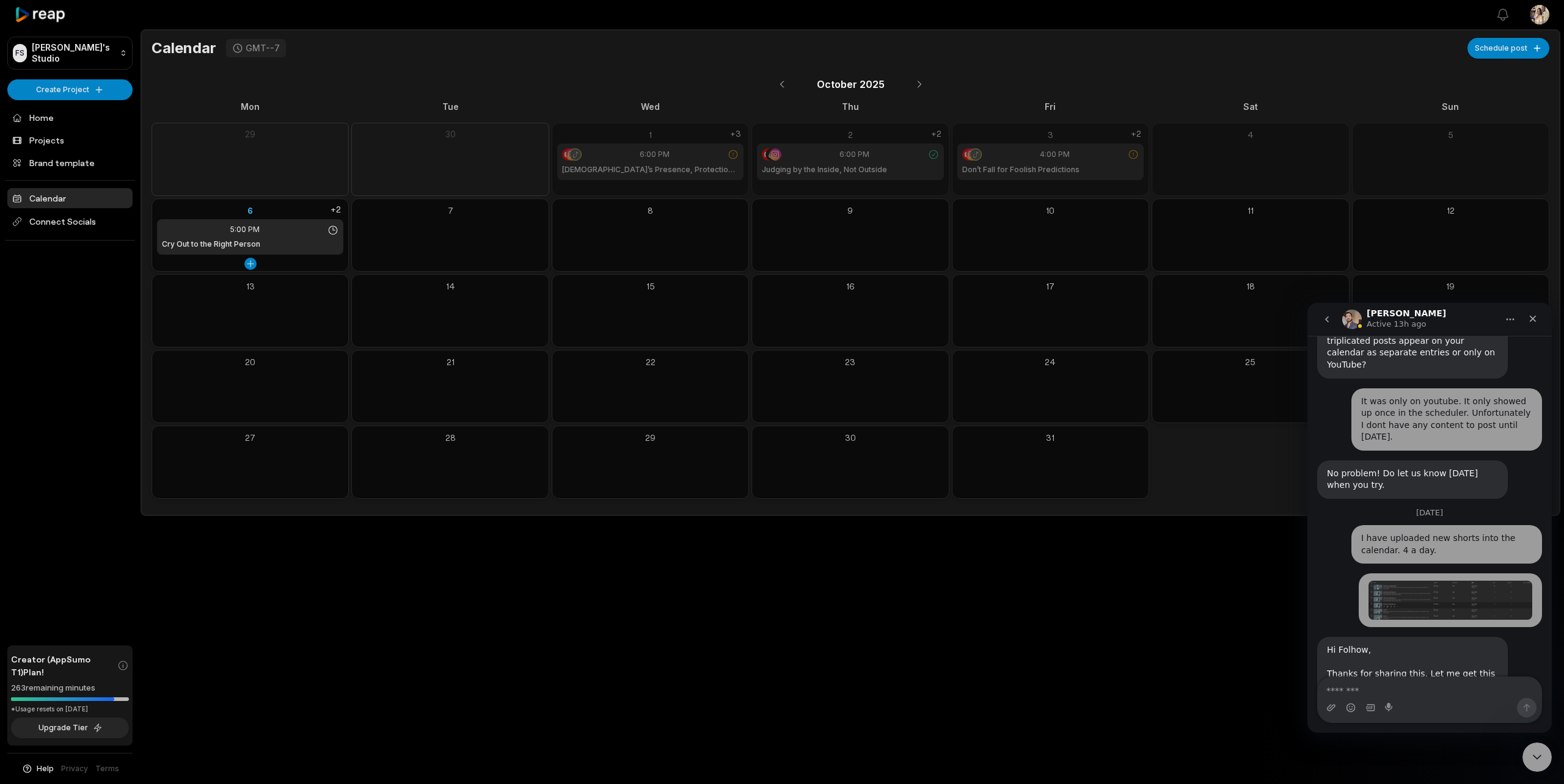
click at [250, 212] on div "6" at bounding box center [250, 210] width 186 height 13
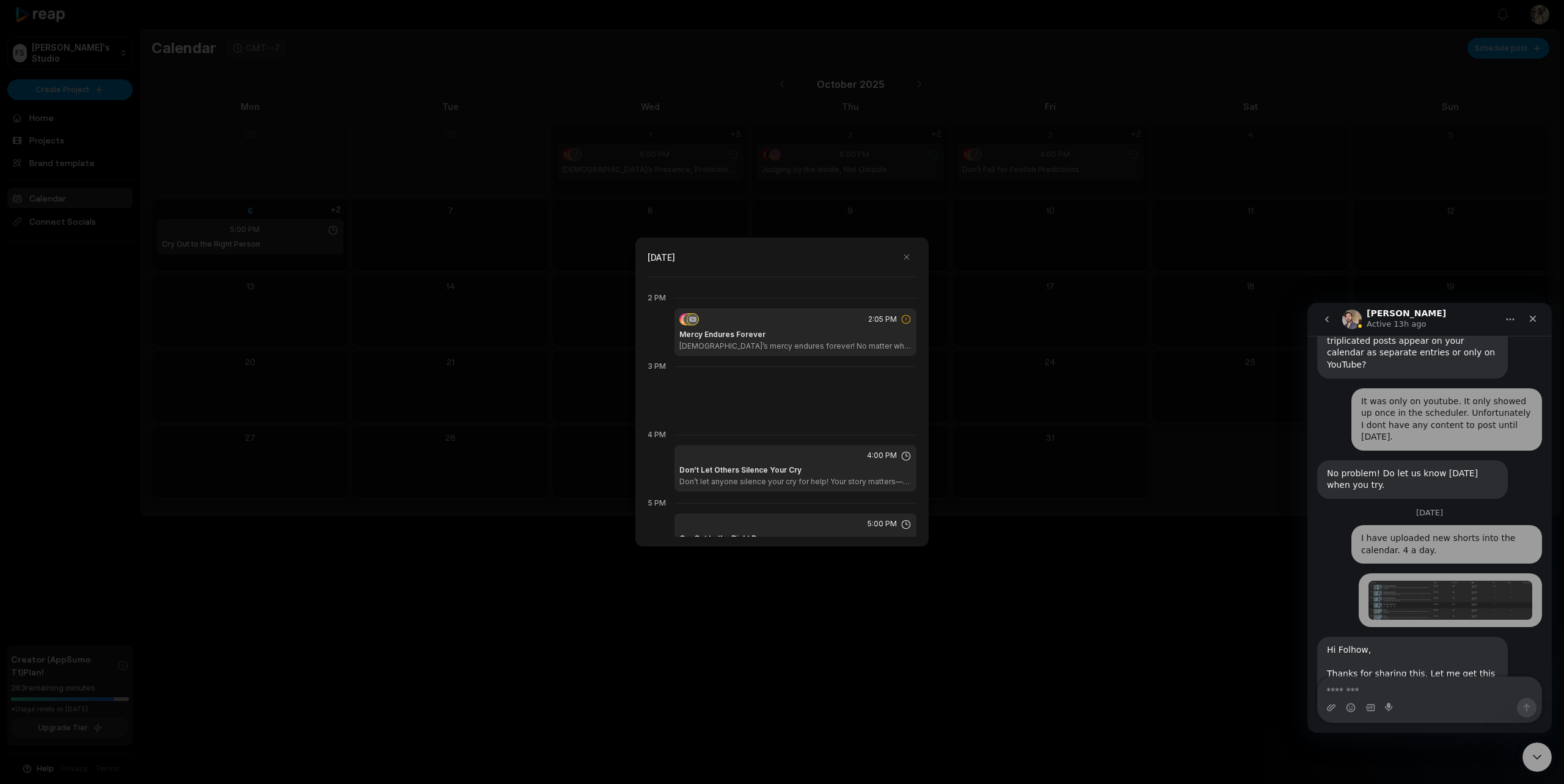
scroll to position [946, 0]
click at [799, 348] on p "[DEMOGRAPHIC_DATA]’s mercy endures forever! No matter what you’ve done, His com…" at bounding box center [796, 347] width 232 height 9
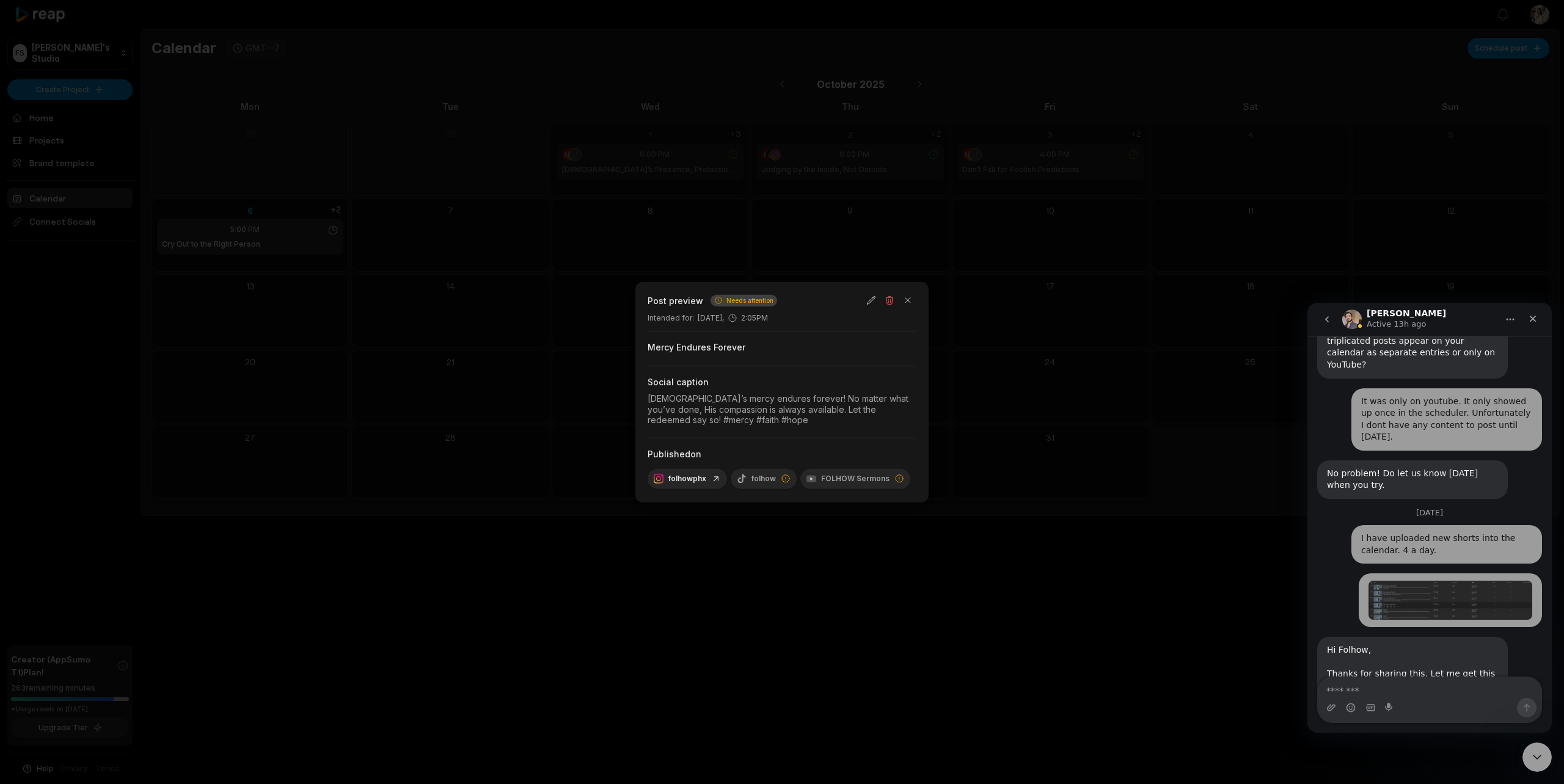
click at [743, 302] on span "Needs attention" at bounding box center [749, 300] width 47 height 9
click at [838, 479] on div "FOLHOW Sermons" at bounding box center [855, 479] width 110 height 20
click at [773, 479] on div "folhow" at bounding box center [763, 479] width 66 height 20
click at [908, 302] on button "button" at bounding box center [908, 301] width 17 height 17
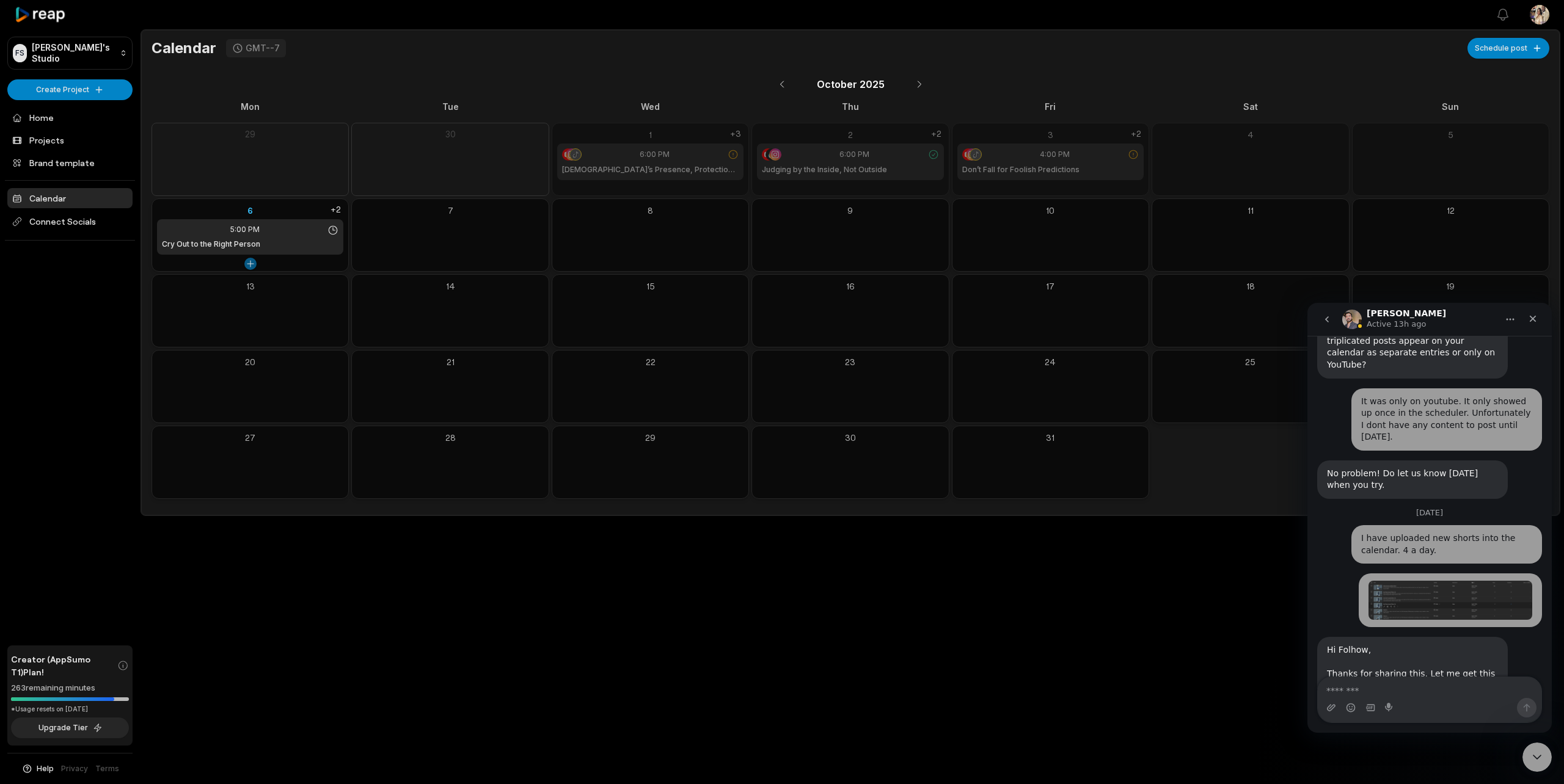
click at [250, 260] on button at bounding box center [250, 263] width 12 height 12
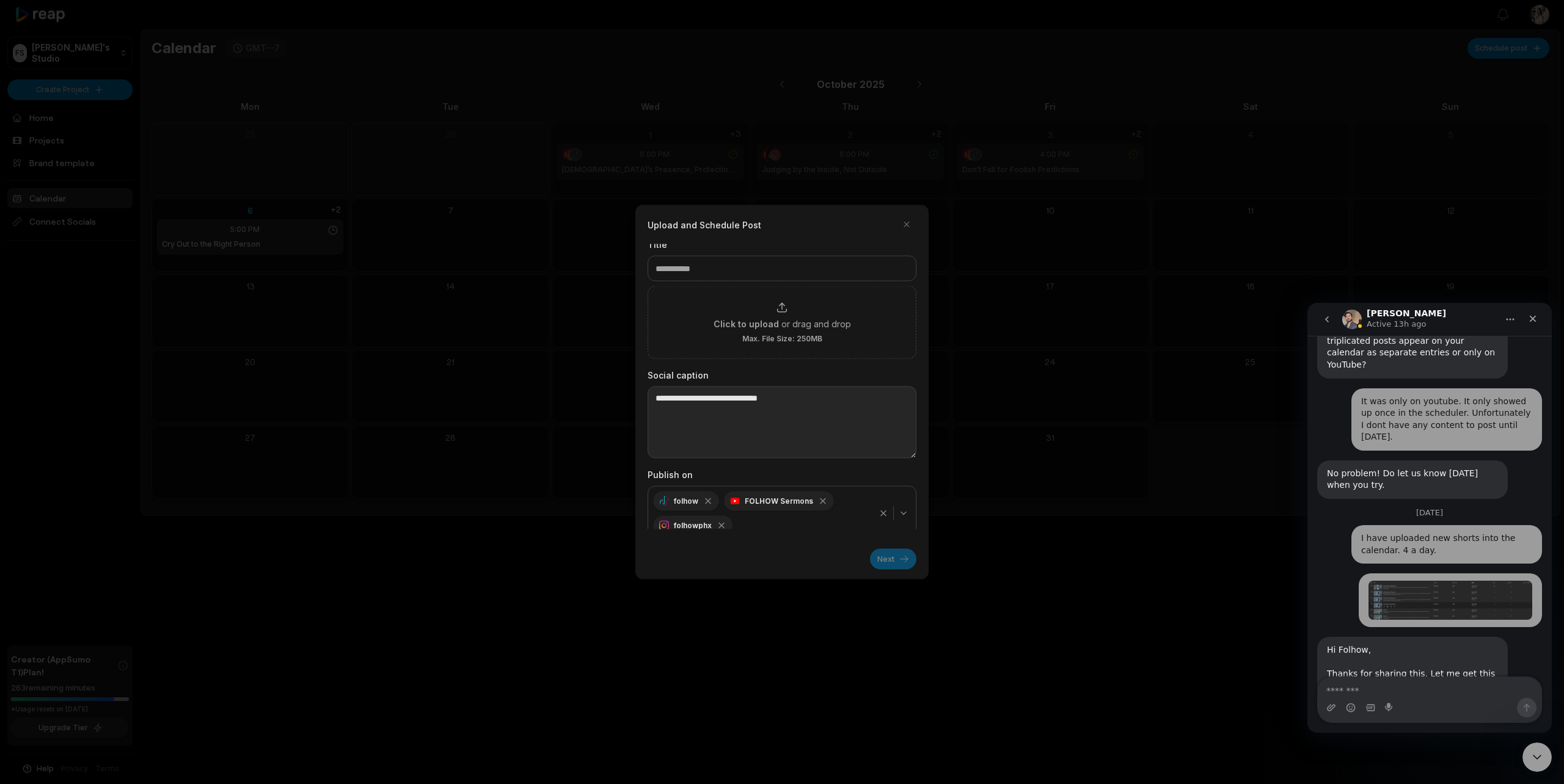
scroll to position [0, 0]
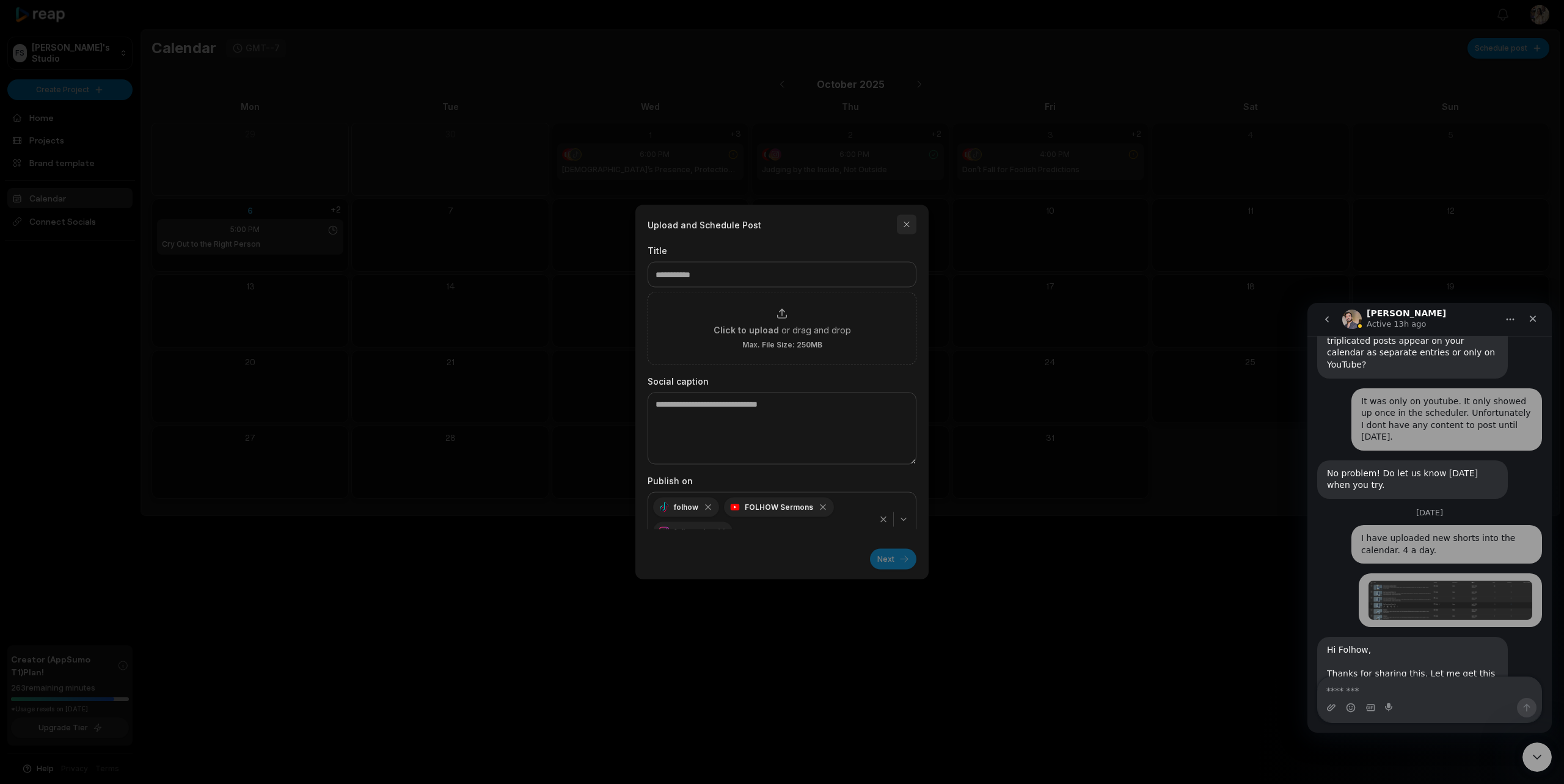
click at [907, 223] on button "button" at bounding box center [906, 224] width 20 height 20
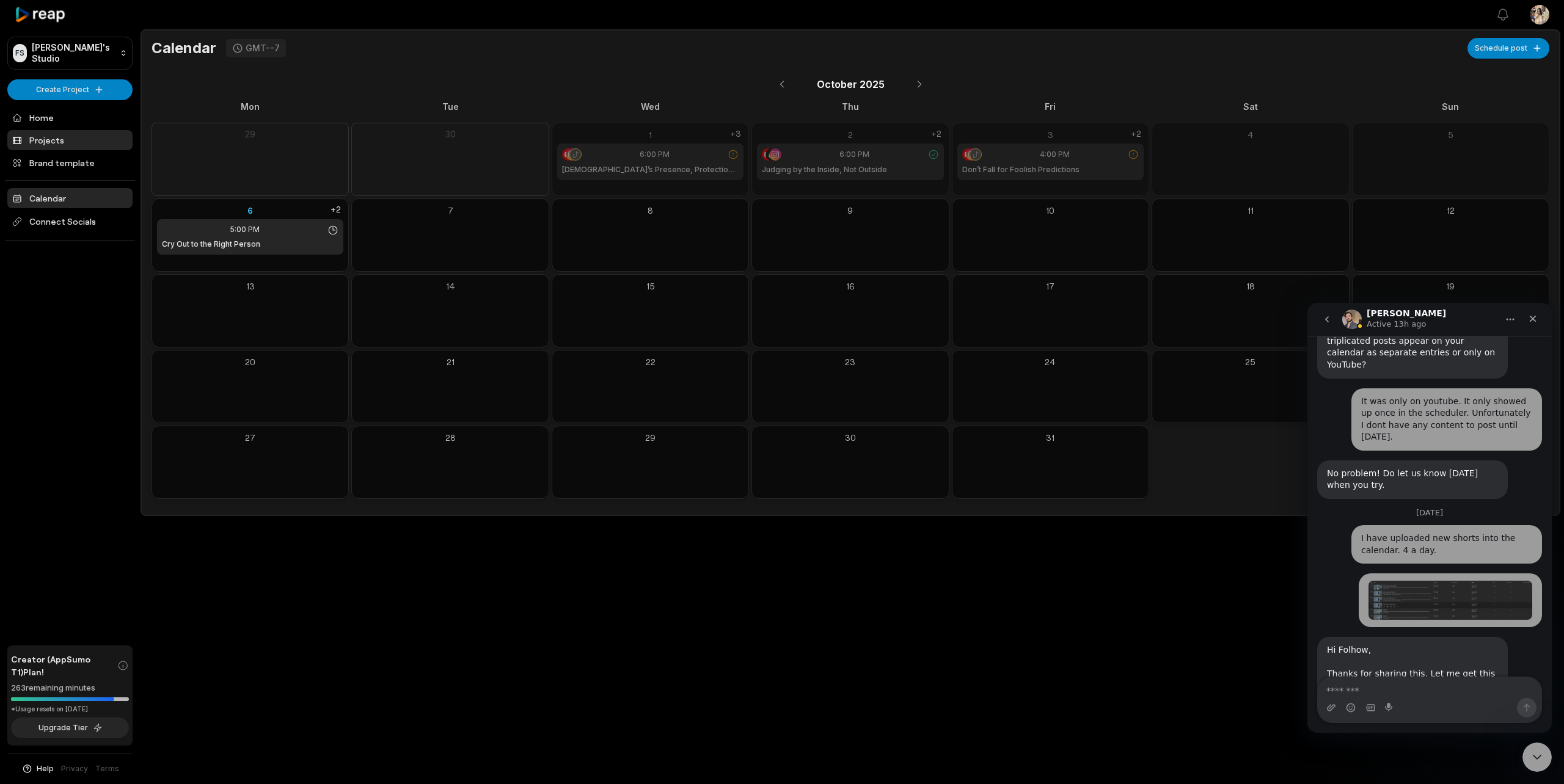
click at [52, 136] on link "Projects" at bounding box center [70, 140] width 125 height 20
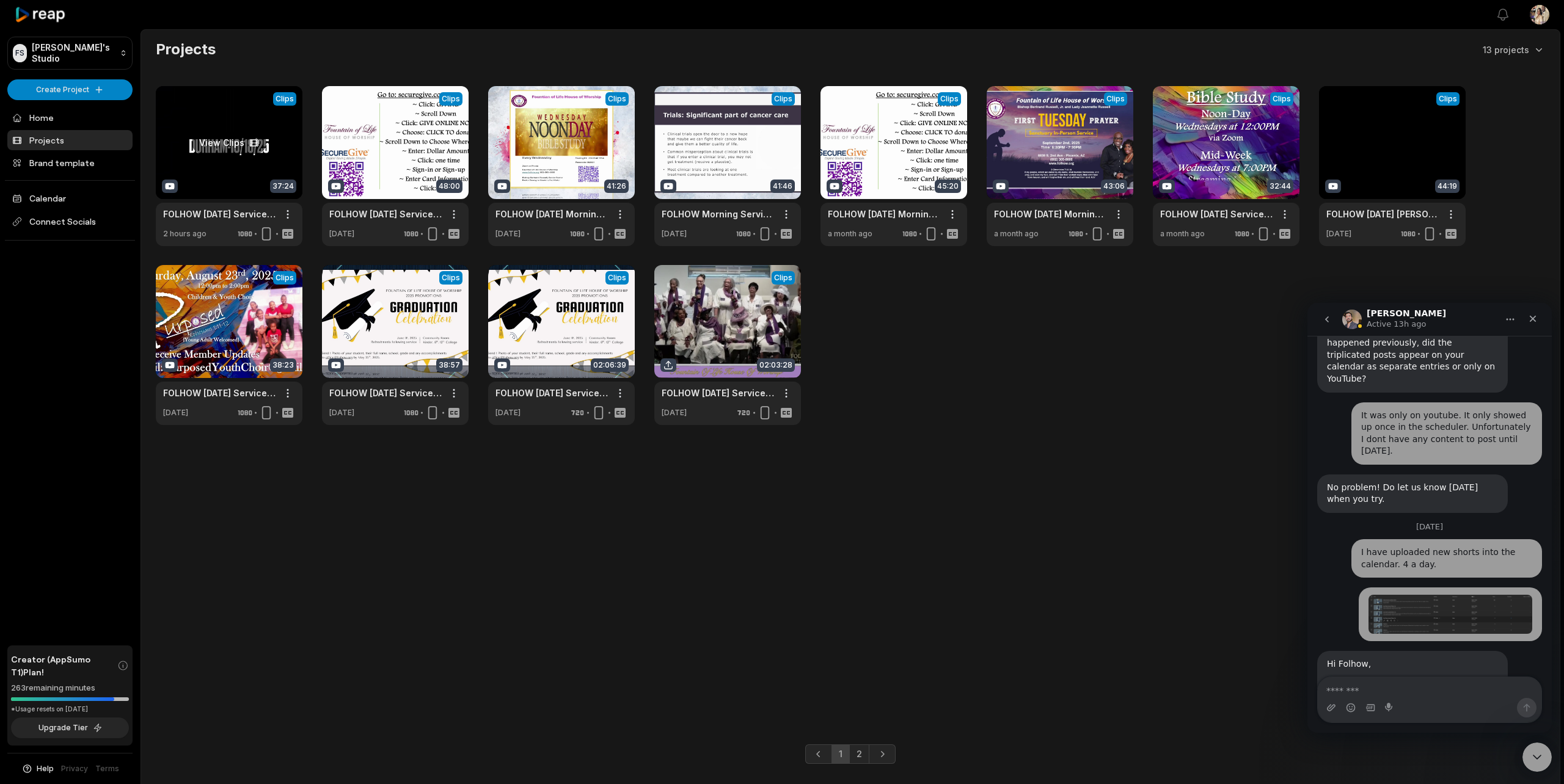
scroll to position [1001, 0]
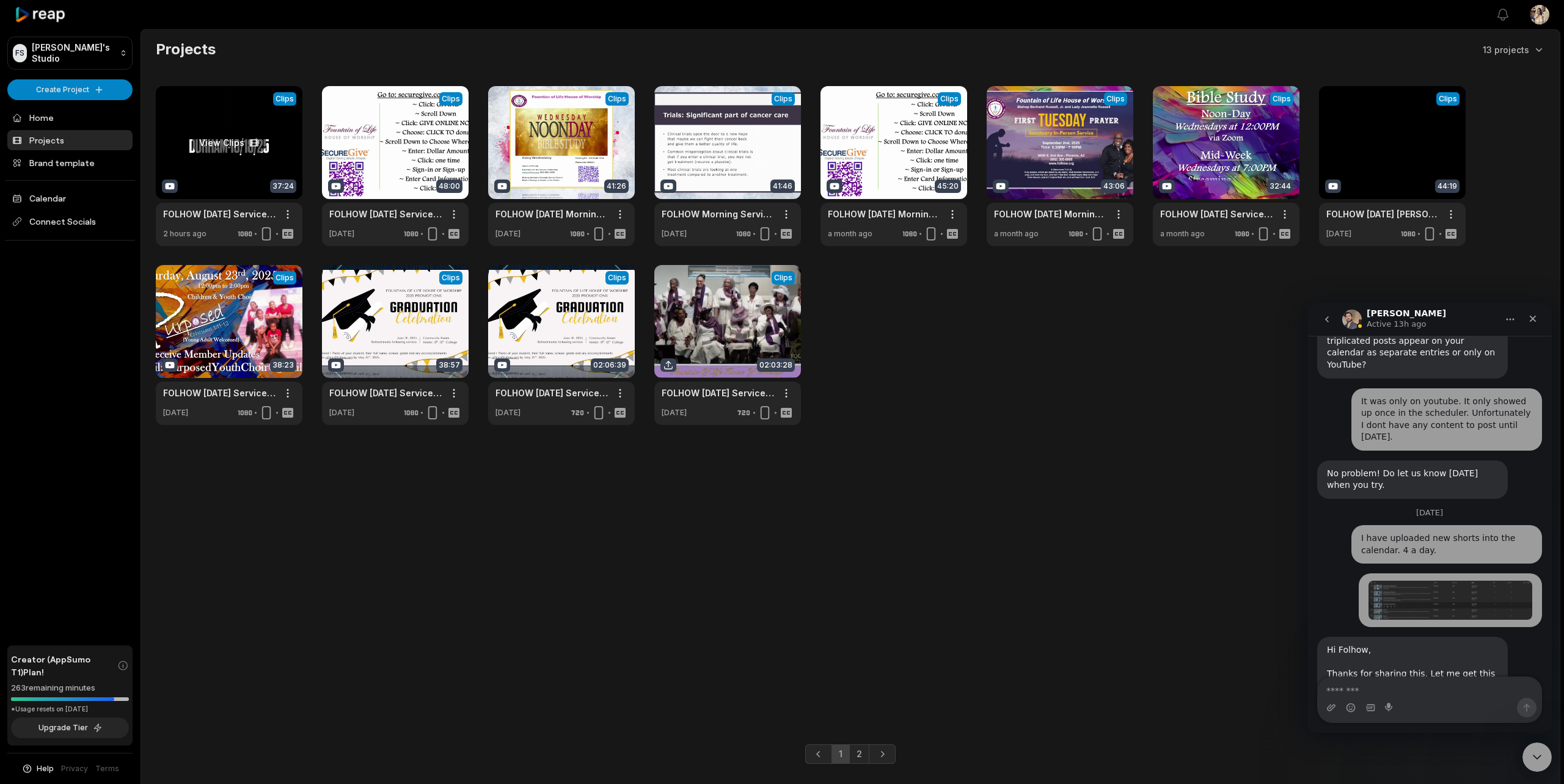
click at [207, 177] on link at bounding box center [229, 166] width 147 height 160
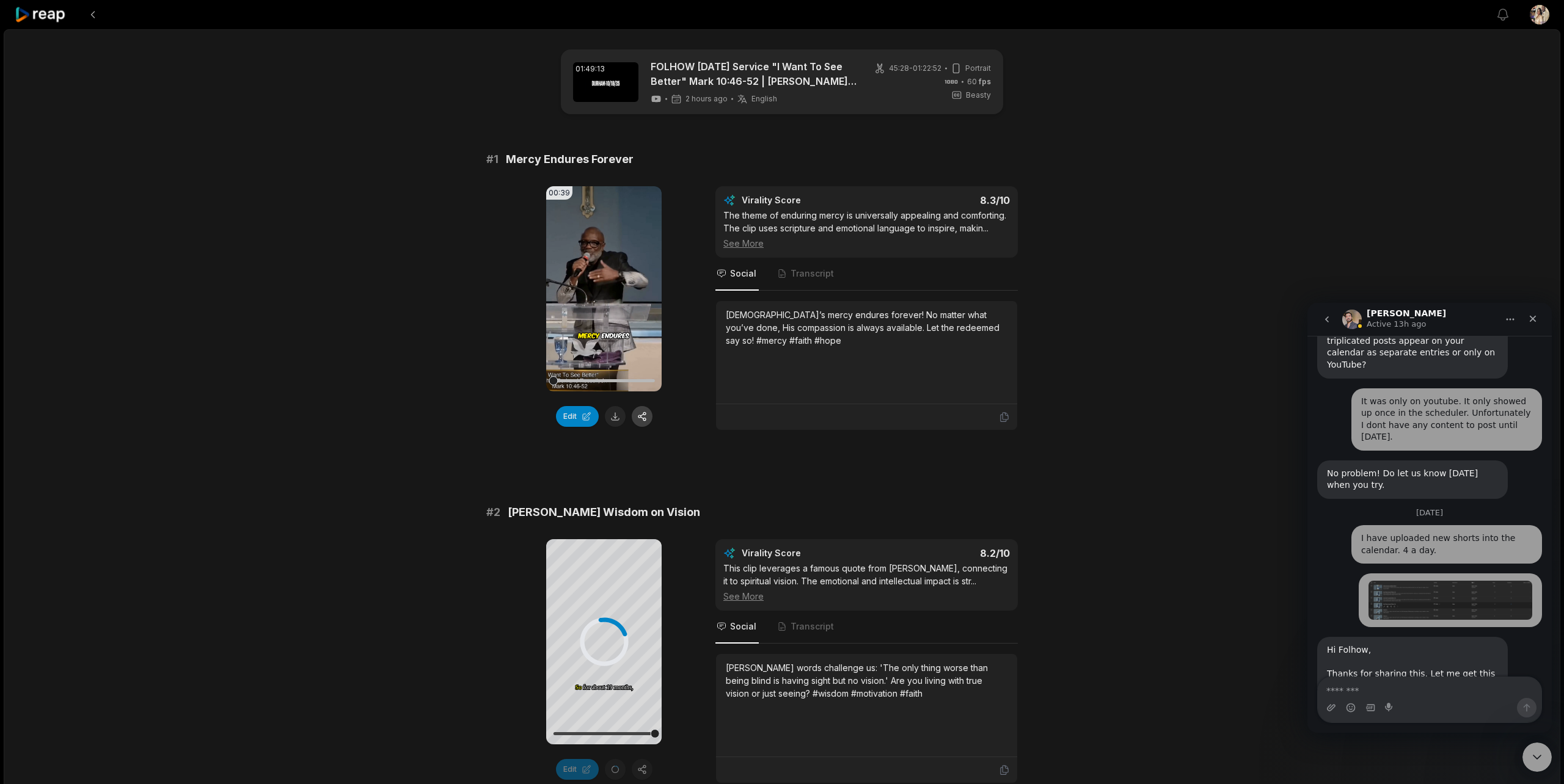
click at [644, 416] on button "button" at bounding box center [642, 416] width 21 height 21
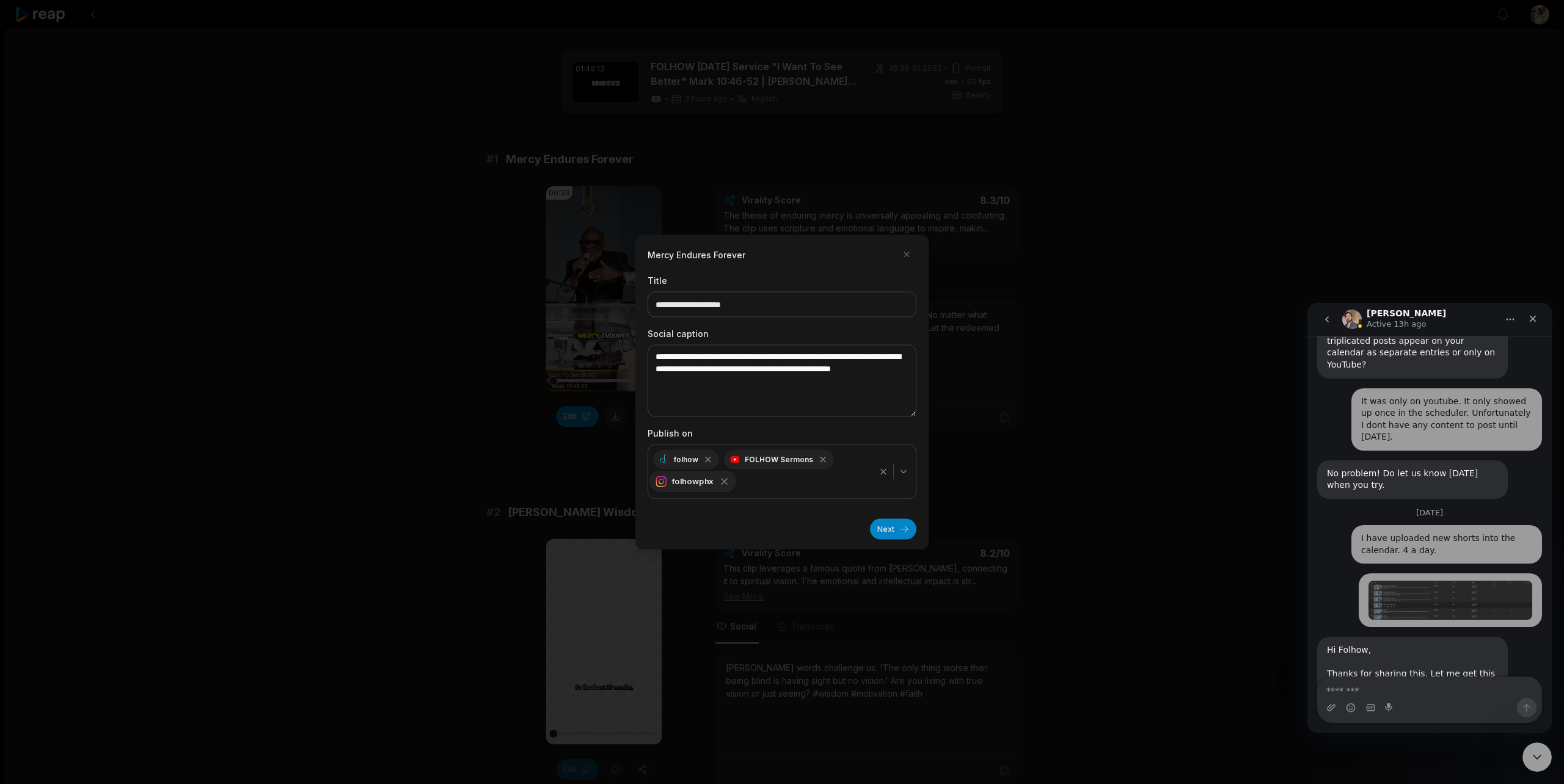
click at [722, 482] on icon "button" at bounding box center [724, 482] width 11 height 11
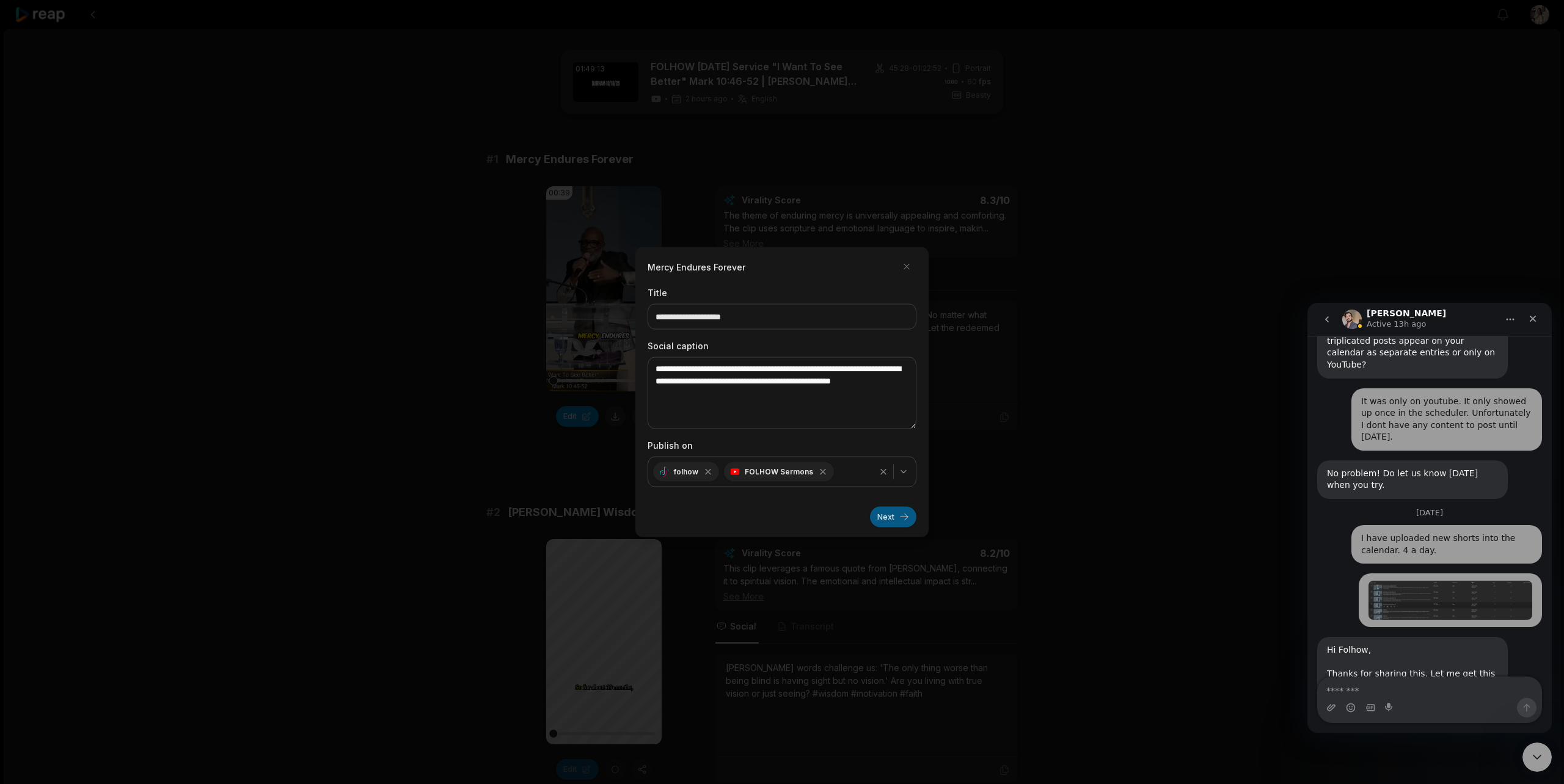
click at [886, 514] on button "Next" at bounding box center [893, 517] width 46 height 21
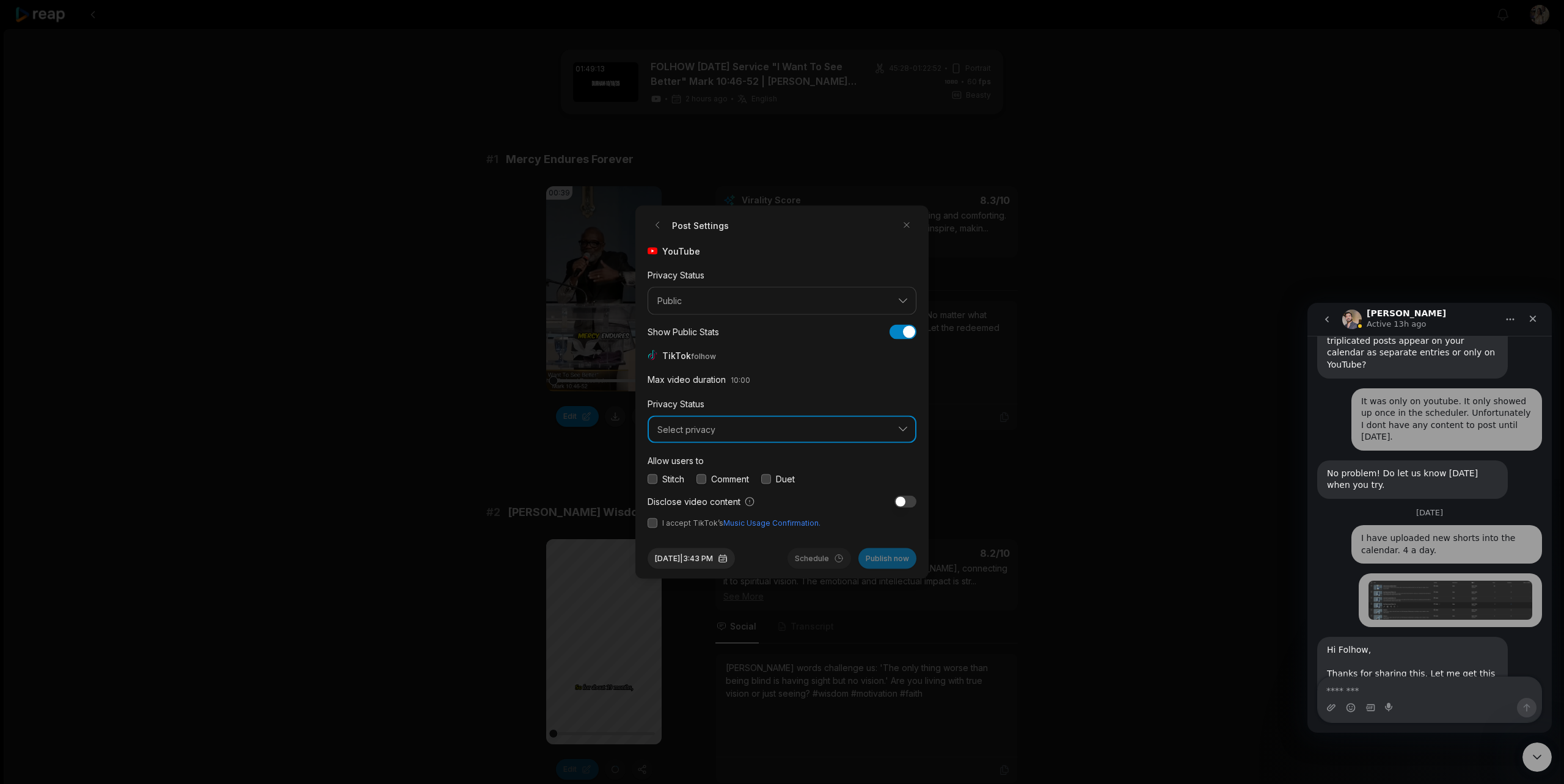
click at [773, 432] on span "Select privacy" at bounding box center [773, 429] width 232 height 11
click at [751, 459] on p "Public To Everyone" at bounding box center [782, 461] width 253 height 13
click at [653, 480] on button "button" at bounding box center [652, 479] width 9 height 9
click at [704, 478] on button "button" at bounding box center [701, 479] width 9 height 9
click at [771, 478] on button "button" at bounding box center [765, 479] width 9 height 9
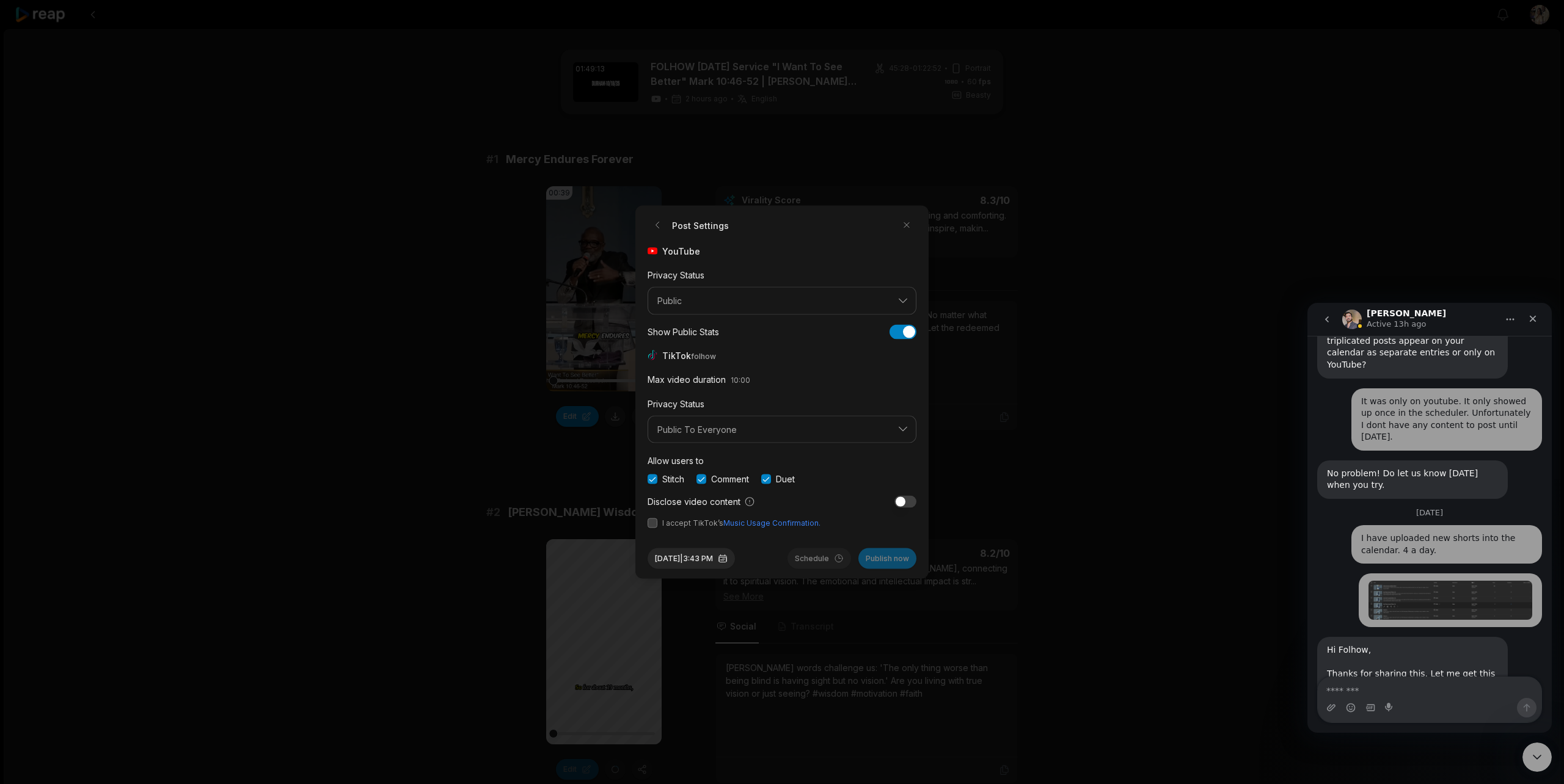
click at [657, 522] on button "button" at bounding box center [652, 523] width 9 height 9
click at [884, 556] on button "Publish now" at bounding box center [887, 558] width 58 height 21
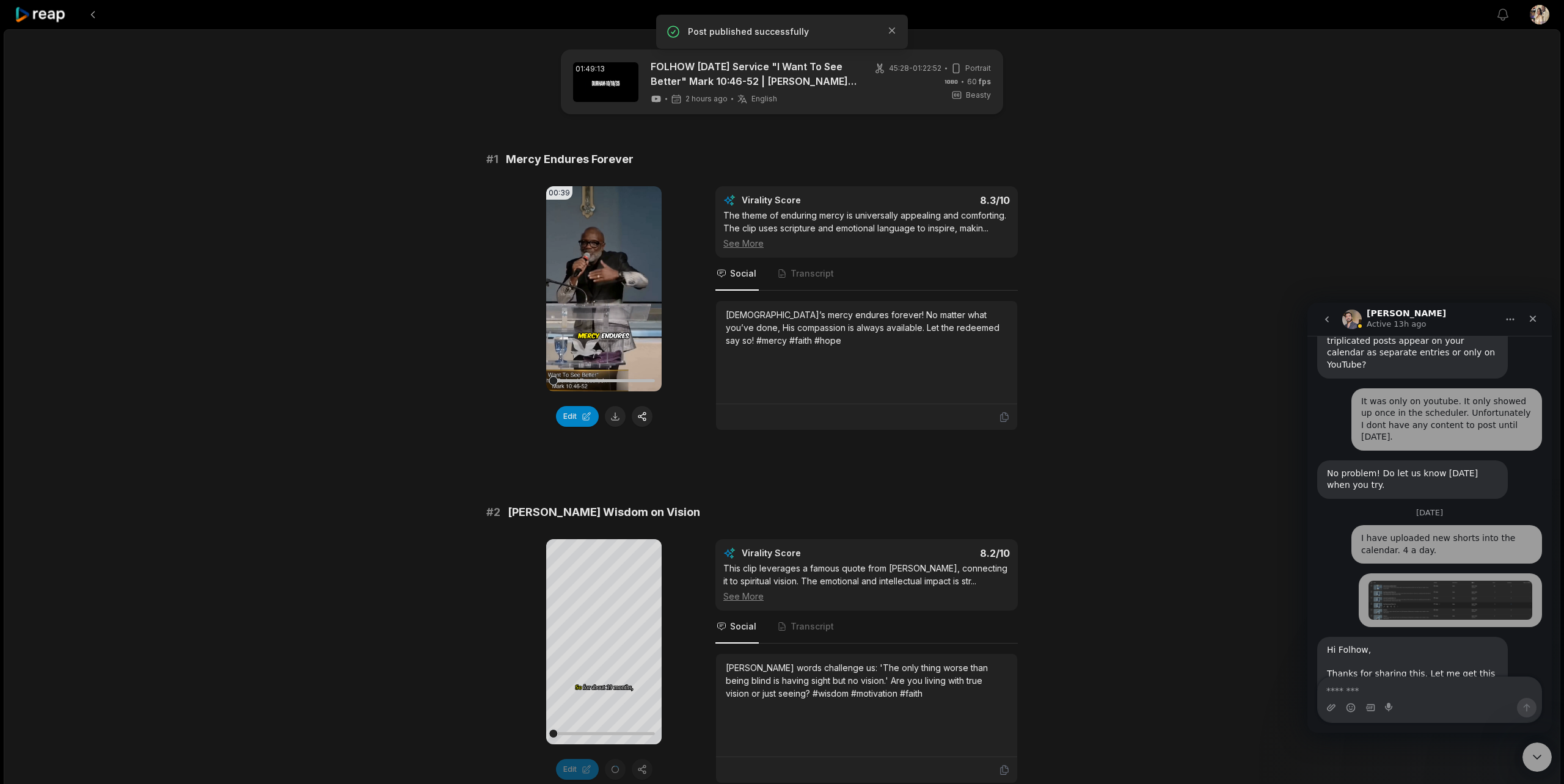
click at [49, 11] on icon at bounding box center [41, 15] width 52 height 17
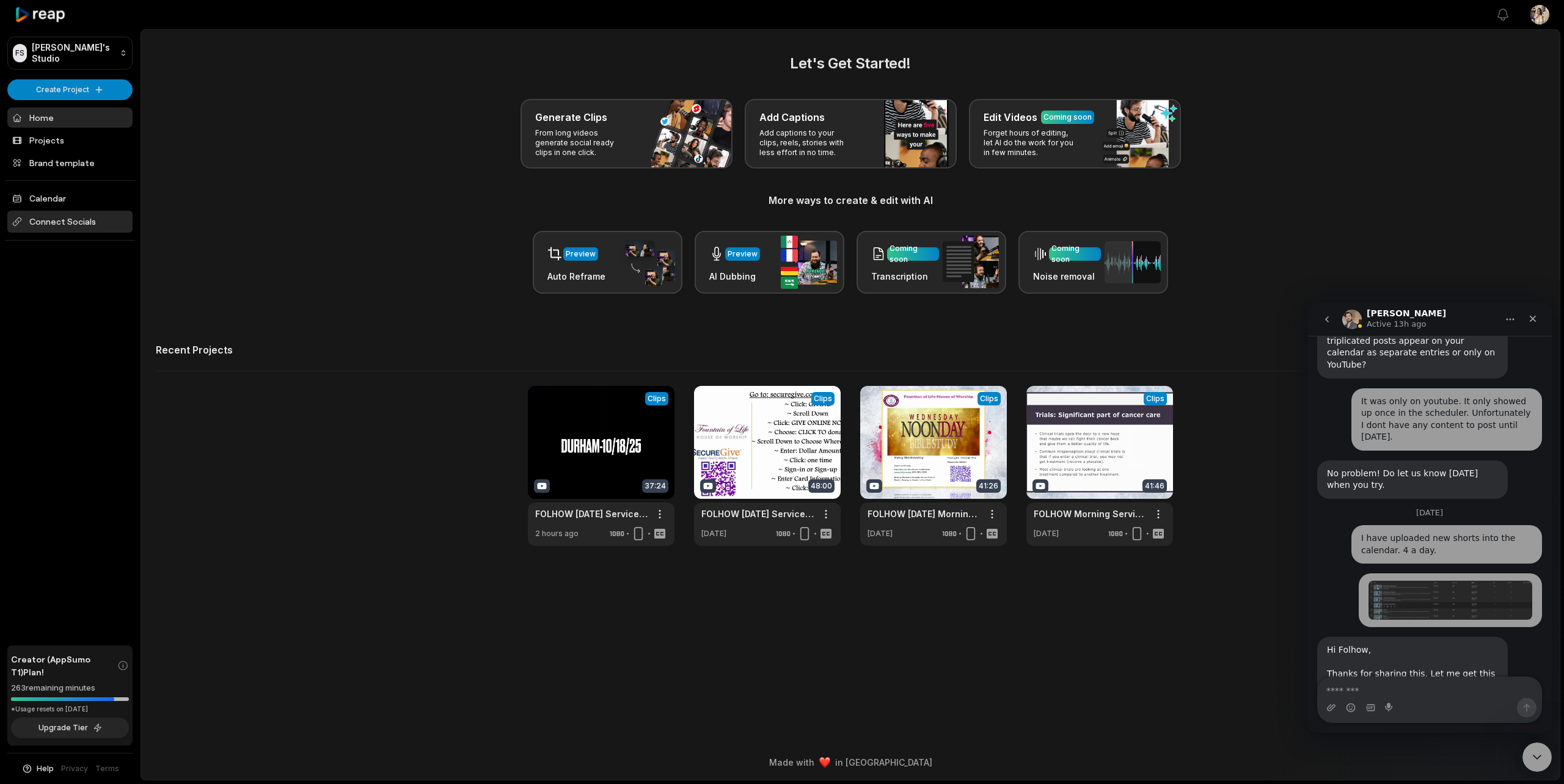
click at [57, 225] on span "Connect Socials" at bounding box center [70, 222] width 125 height 22
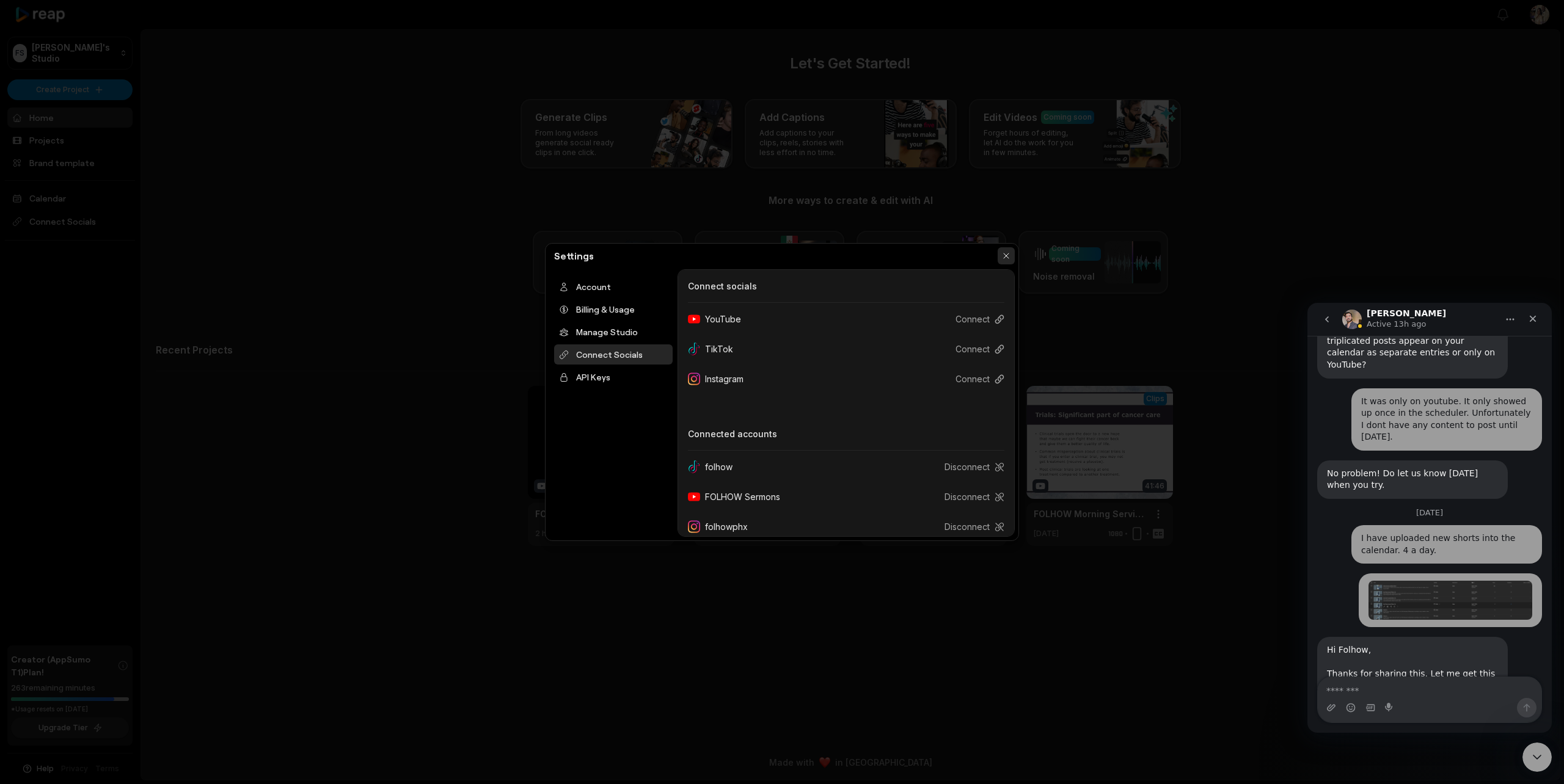
click at [1002, 257] on button "button" at bounding box center [1006, 256] width 17 height 17
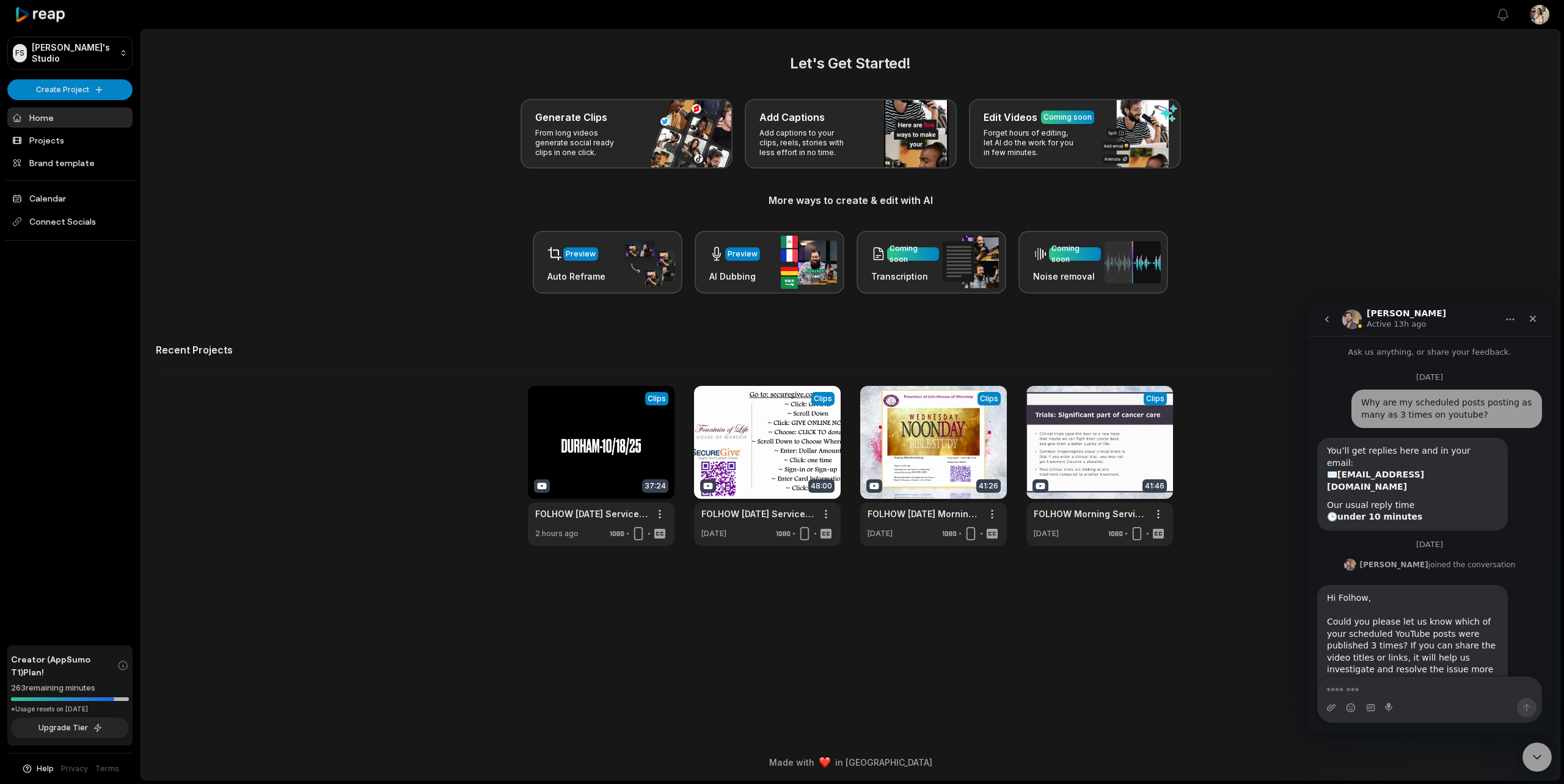
scroll to position [1001, 0]
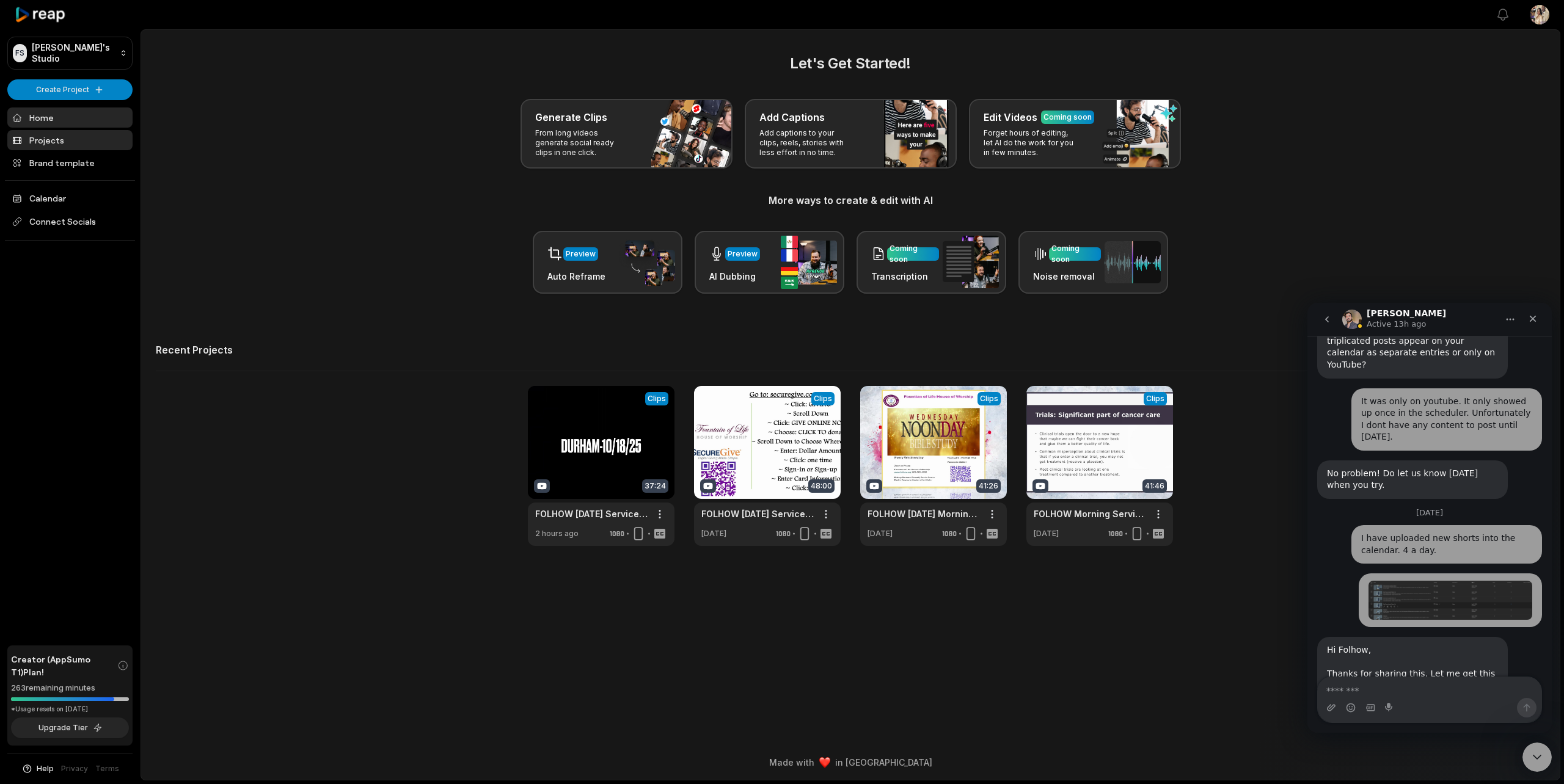
click at [45, 139] on link "Projects" at bounding box center [70, 140] width 125 height 20
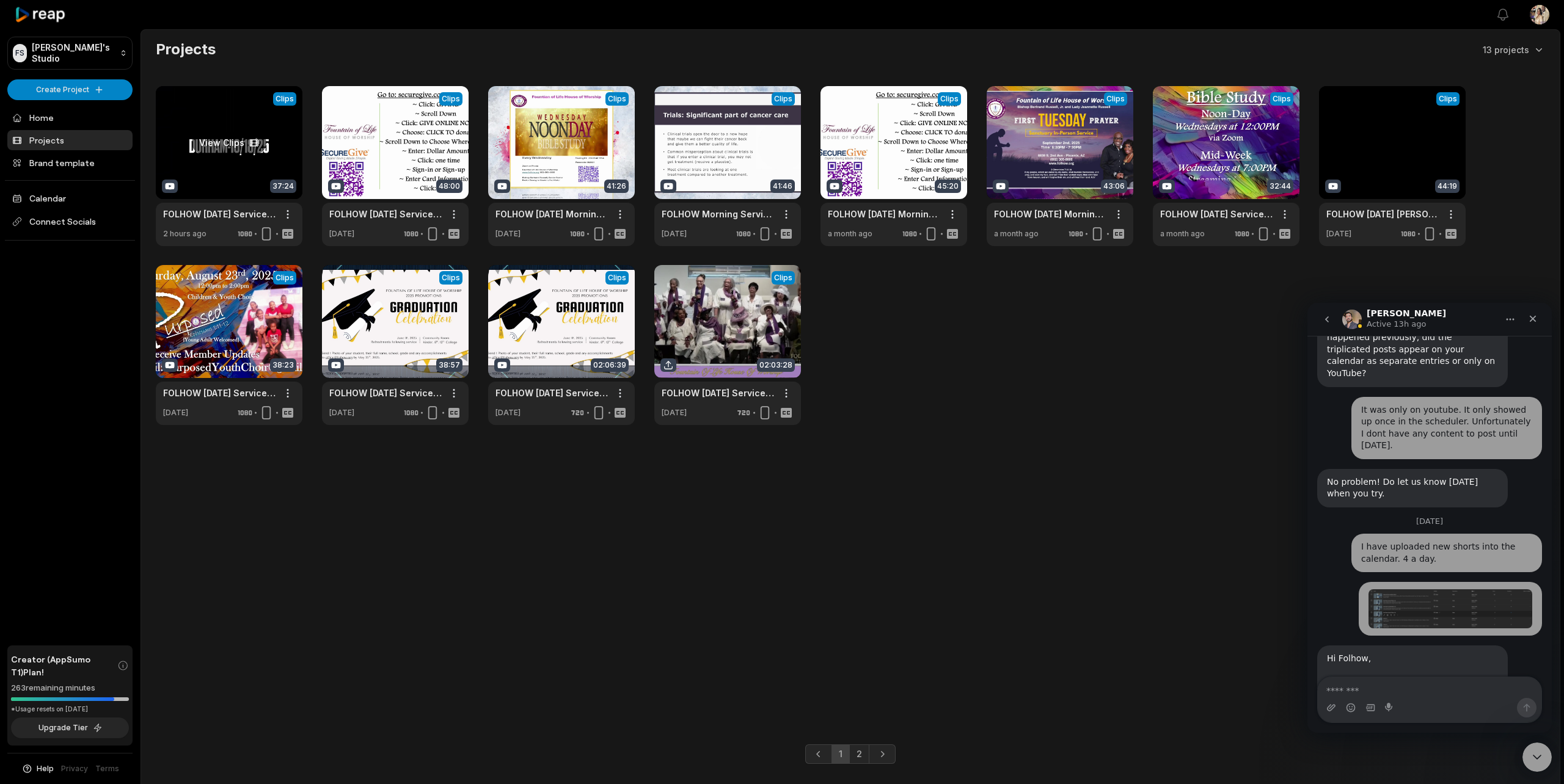
scroll to position [1001, 0]
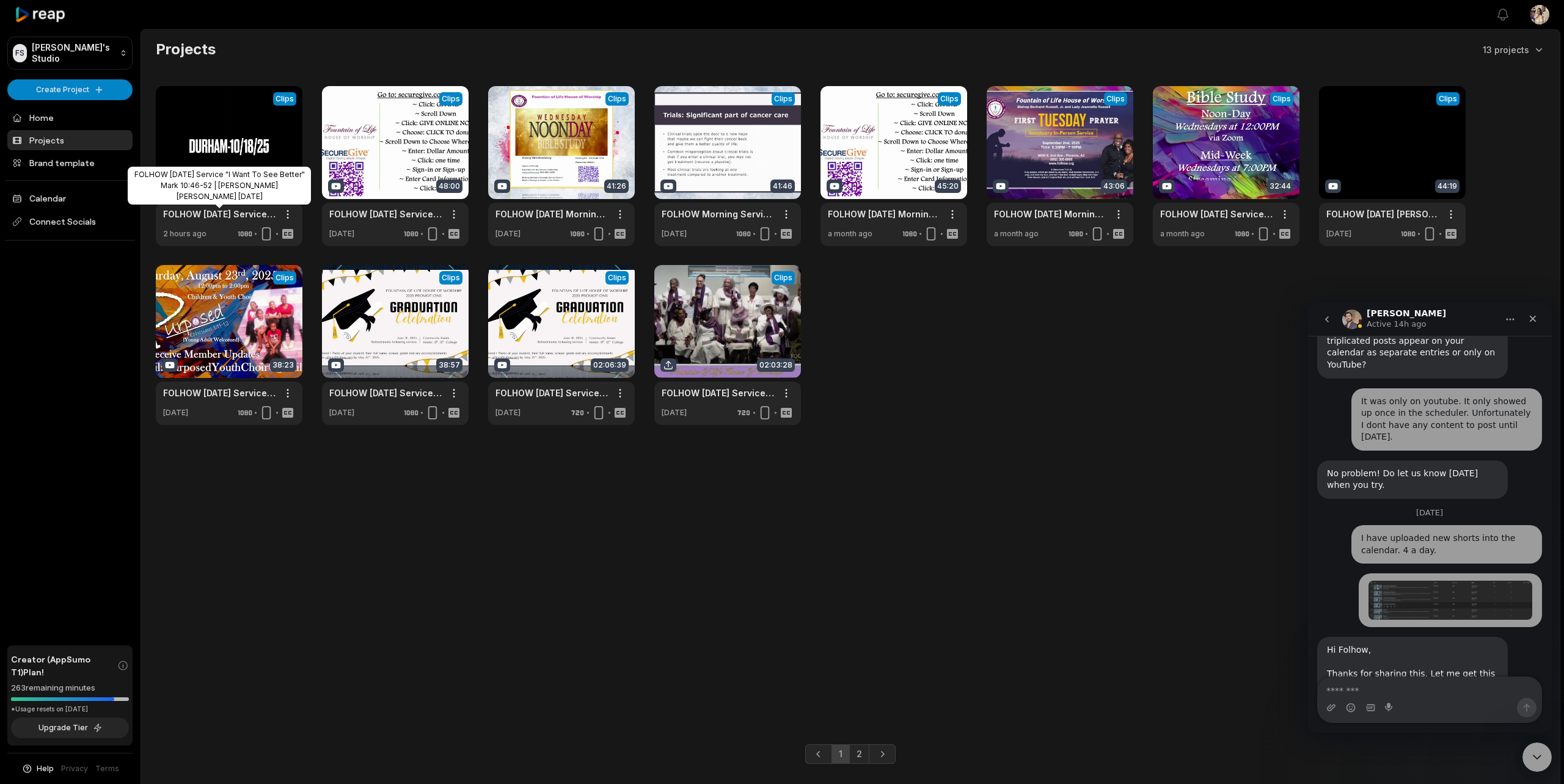
click at [238, 171] on div "FOLHOW [DATE] Service "I Want To See Better" Mark 10:46-52 | [PERSON_NAME] [PER…" at bounding box center [219, 186] width 184 height 38
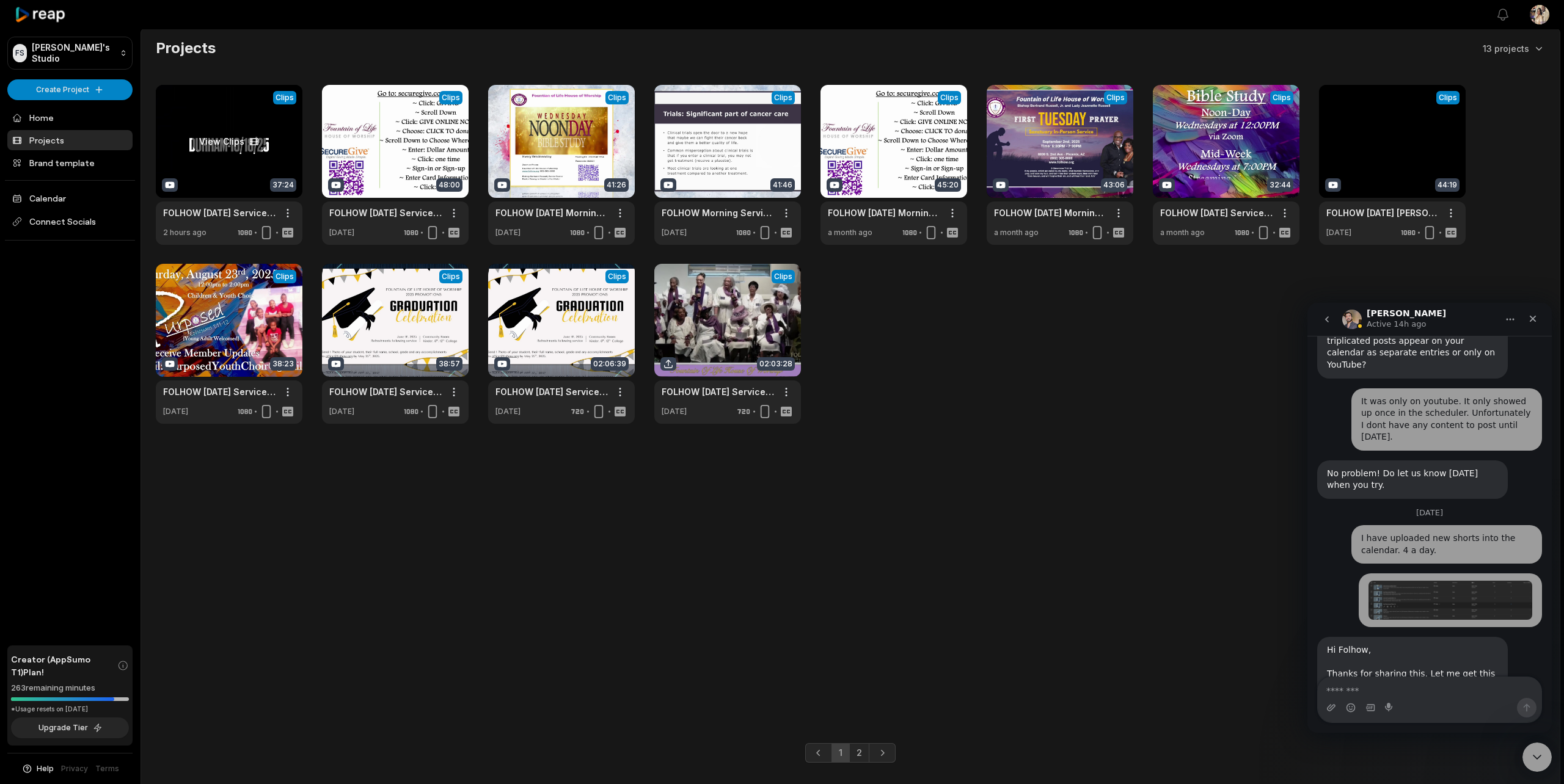
click at [234, 117] on link at bounding box center [229, 165] width 147 height 160
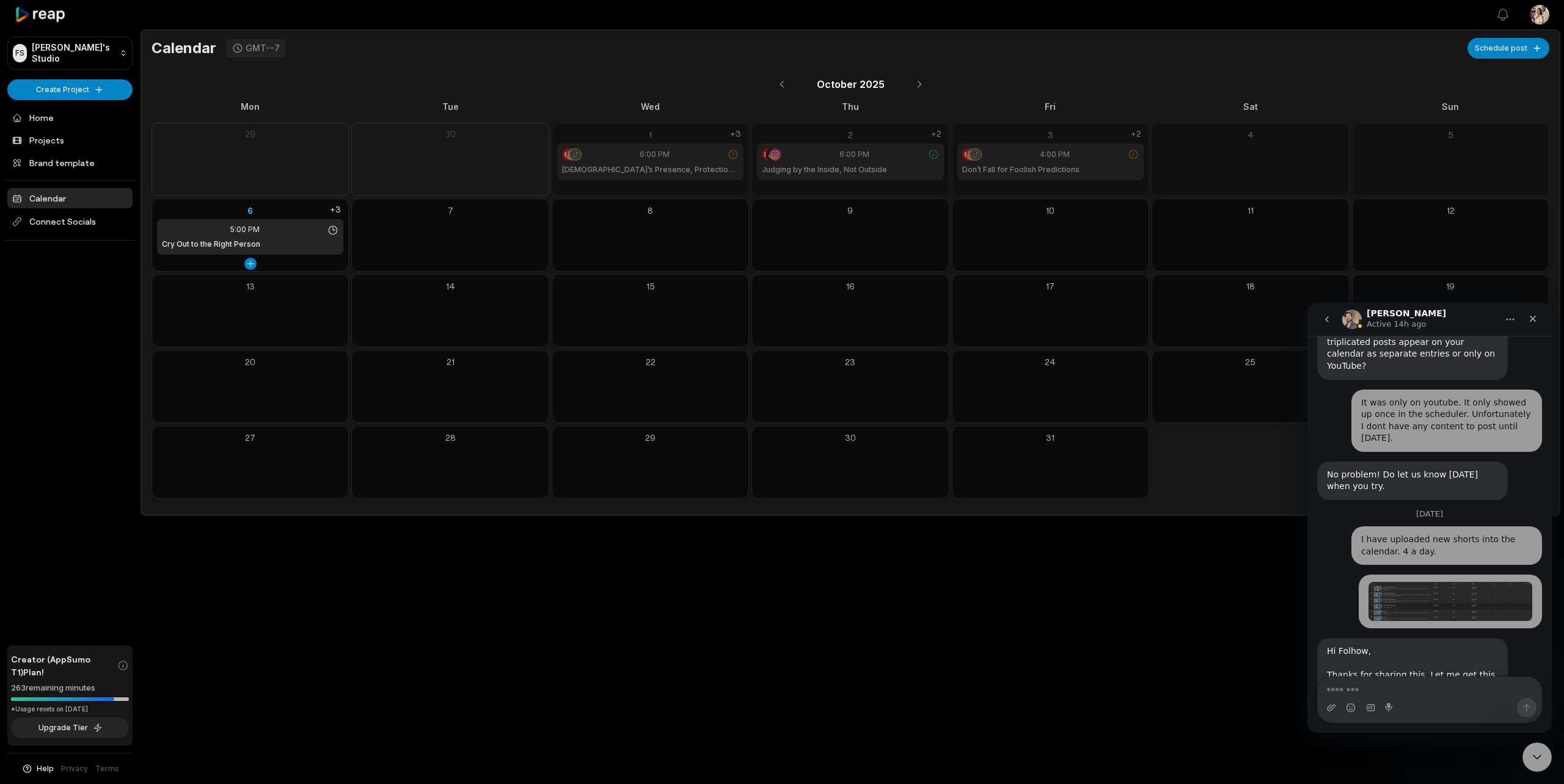
scroll to position [1001, 0]
click at [250, 210] on div "6" at bounding box center [250, 210] width 186 height 13
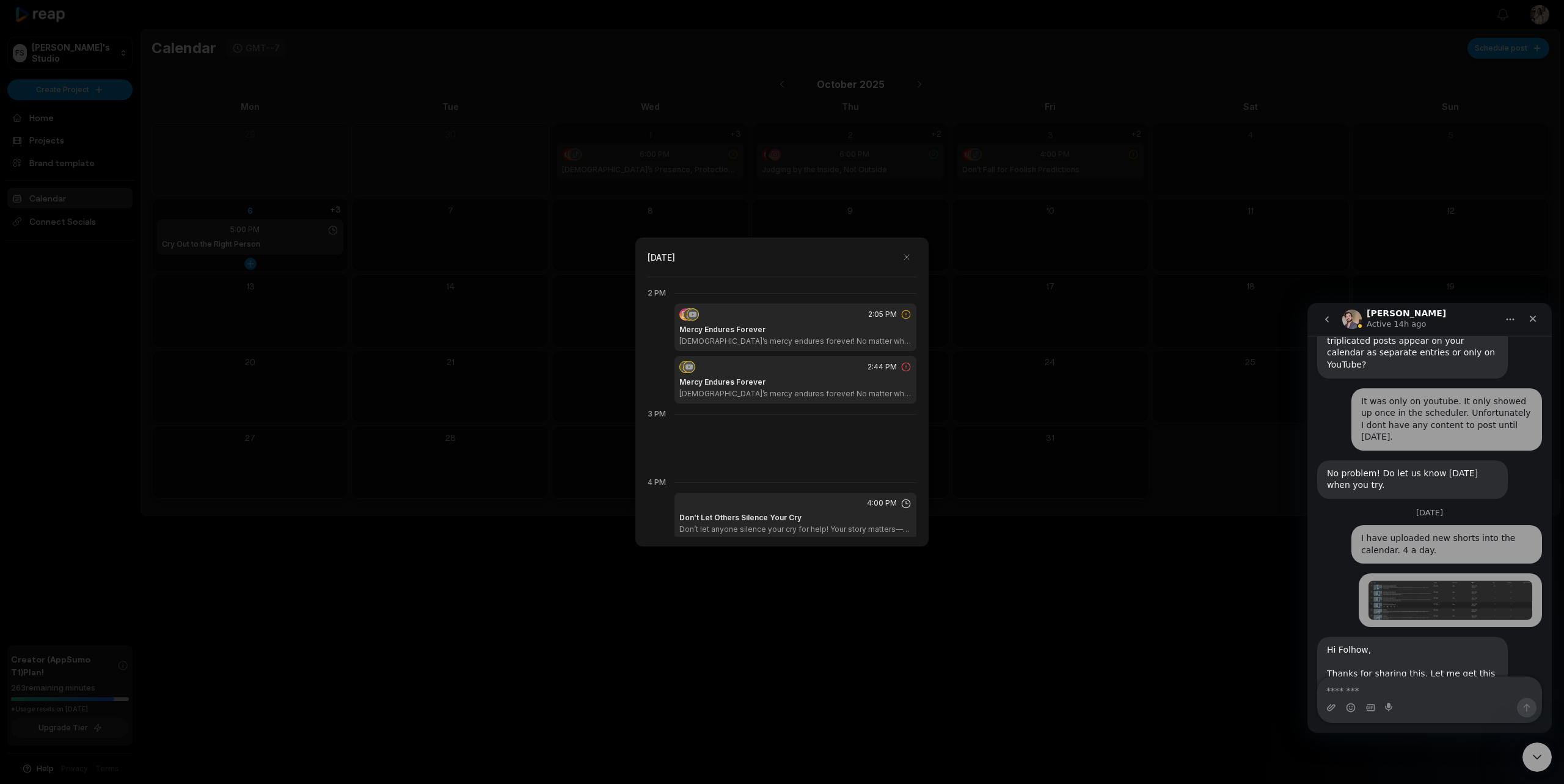
scroll to position [958, 0]
click at [908, 362] on icon at bounding box center [905, 361] width 11 height 11
click at [819, 373] on div "Mercy Endures Forever God’s mercy endures forever! No matter what you’ve done, …" at bounding box center [796, 382] width 232 height 22
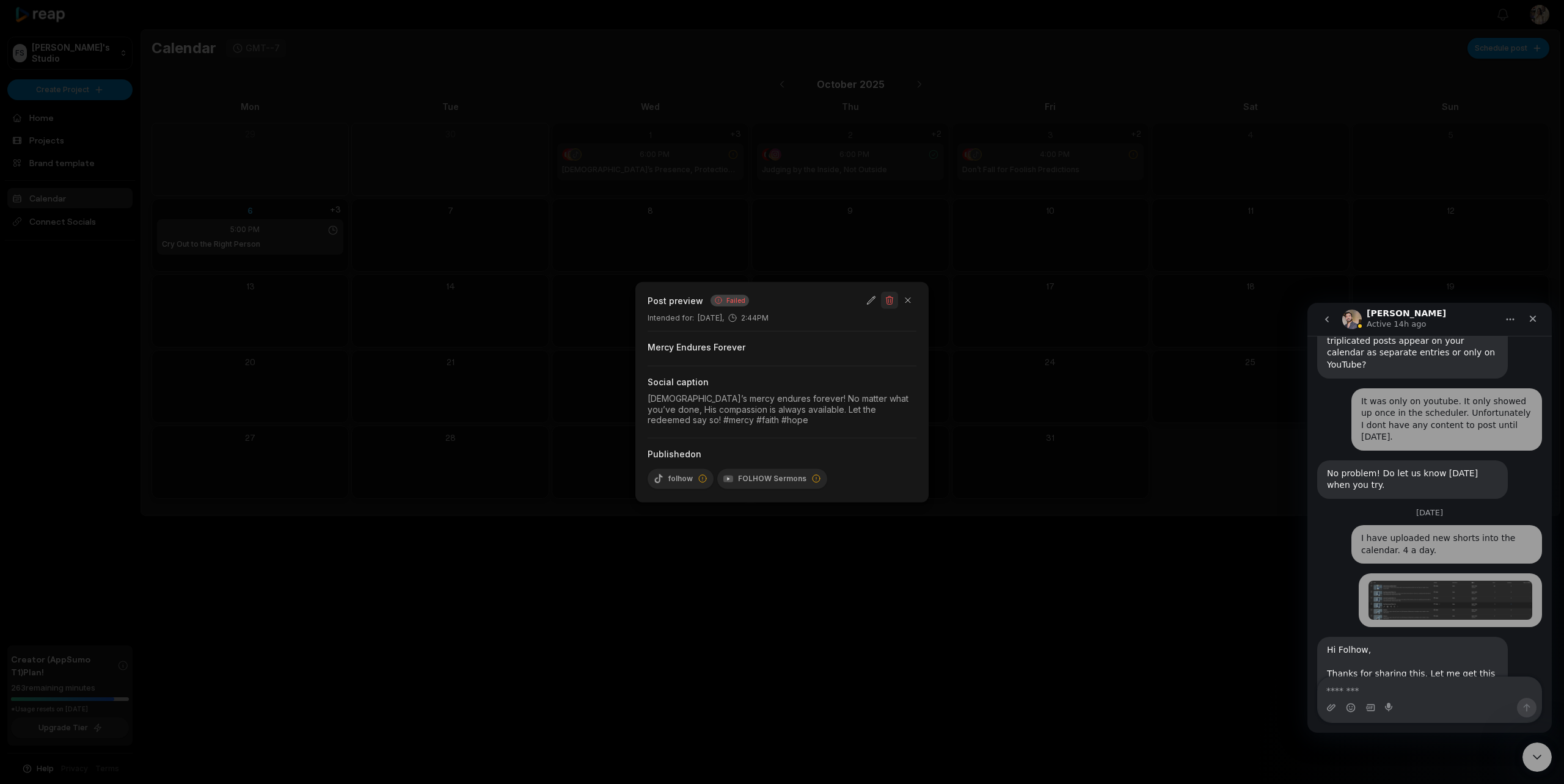
click at [888, 300] on button "button" at bounding box center [890, 301] width 17 height 17
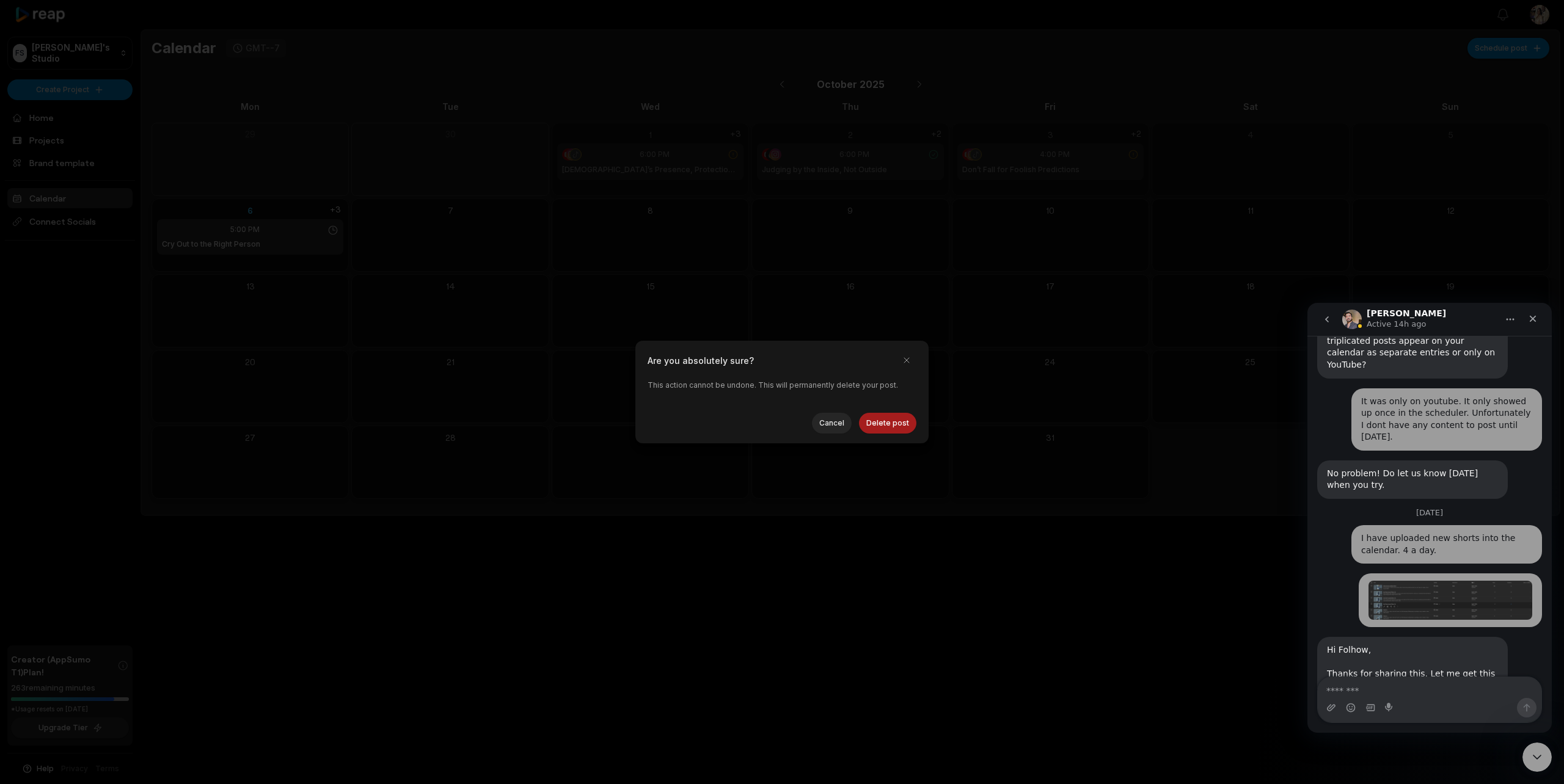
click at [885, 424] on button "Delete post" at bounding box center [887, 423] width 57 height 21
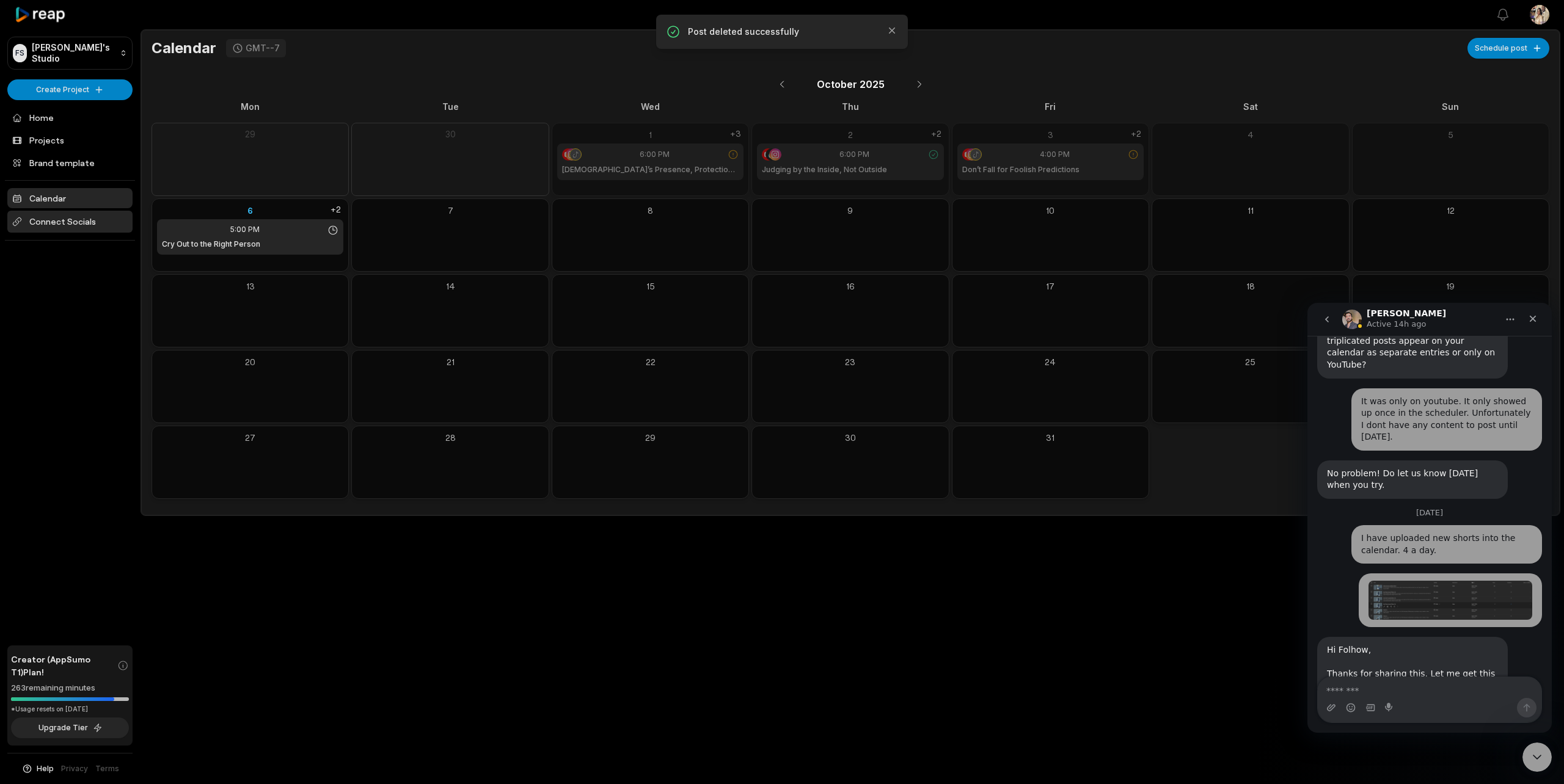
click at [52, 220] on span "Connect Socials" at bounding box center [70, 222] width 125 height 22
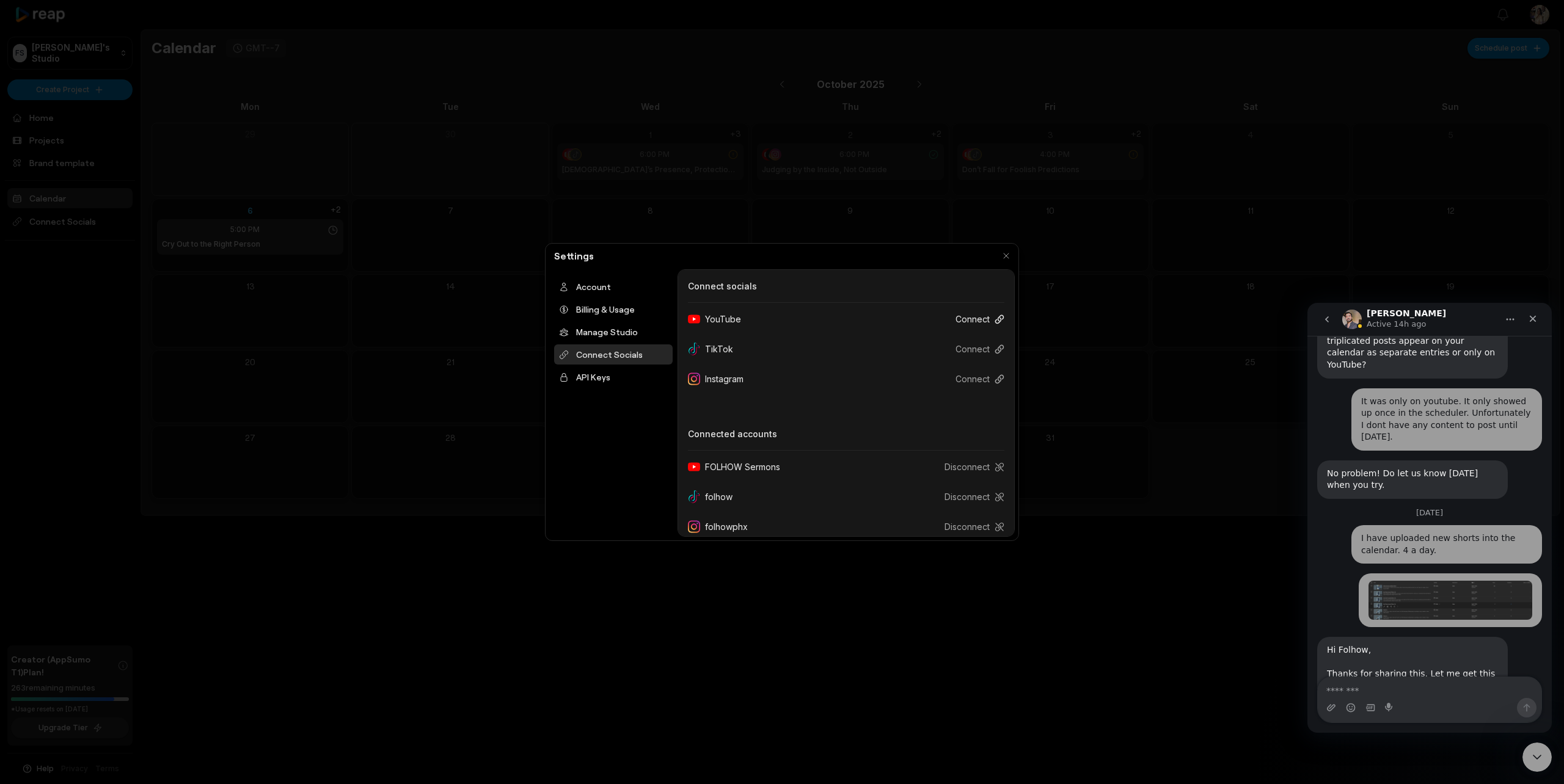
click at [963, 319] on button "Connect" at bounding box center [975, 318] width 59 height 22
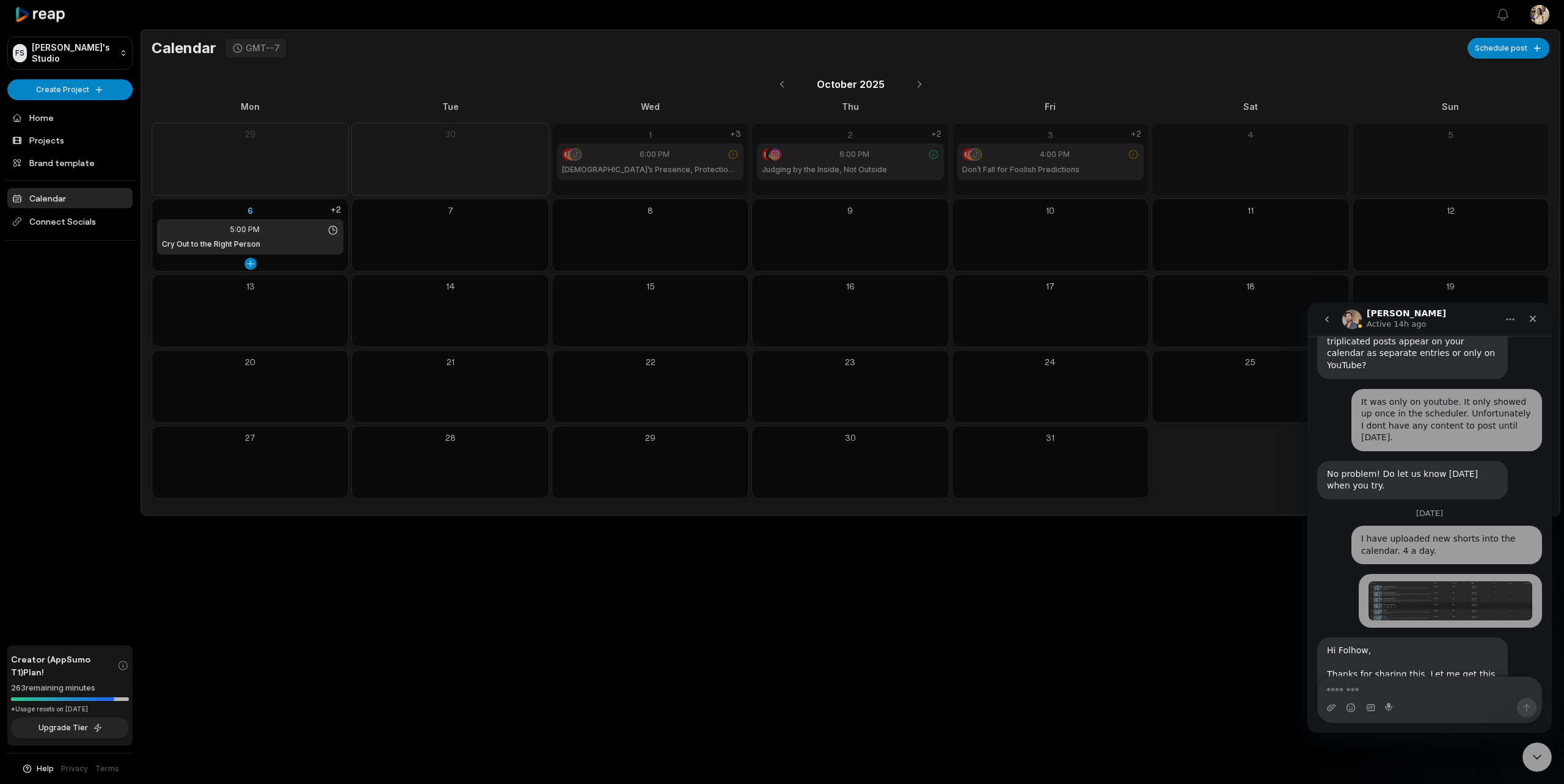
scroll to position [1001, 0]
click at [249, 207] on div "6" at bounding box center [250, 210] width 186 height 13
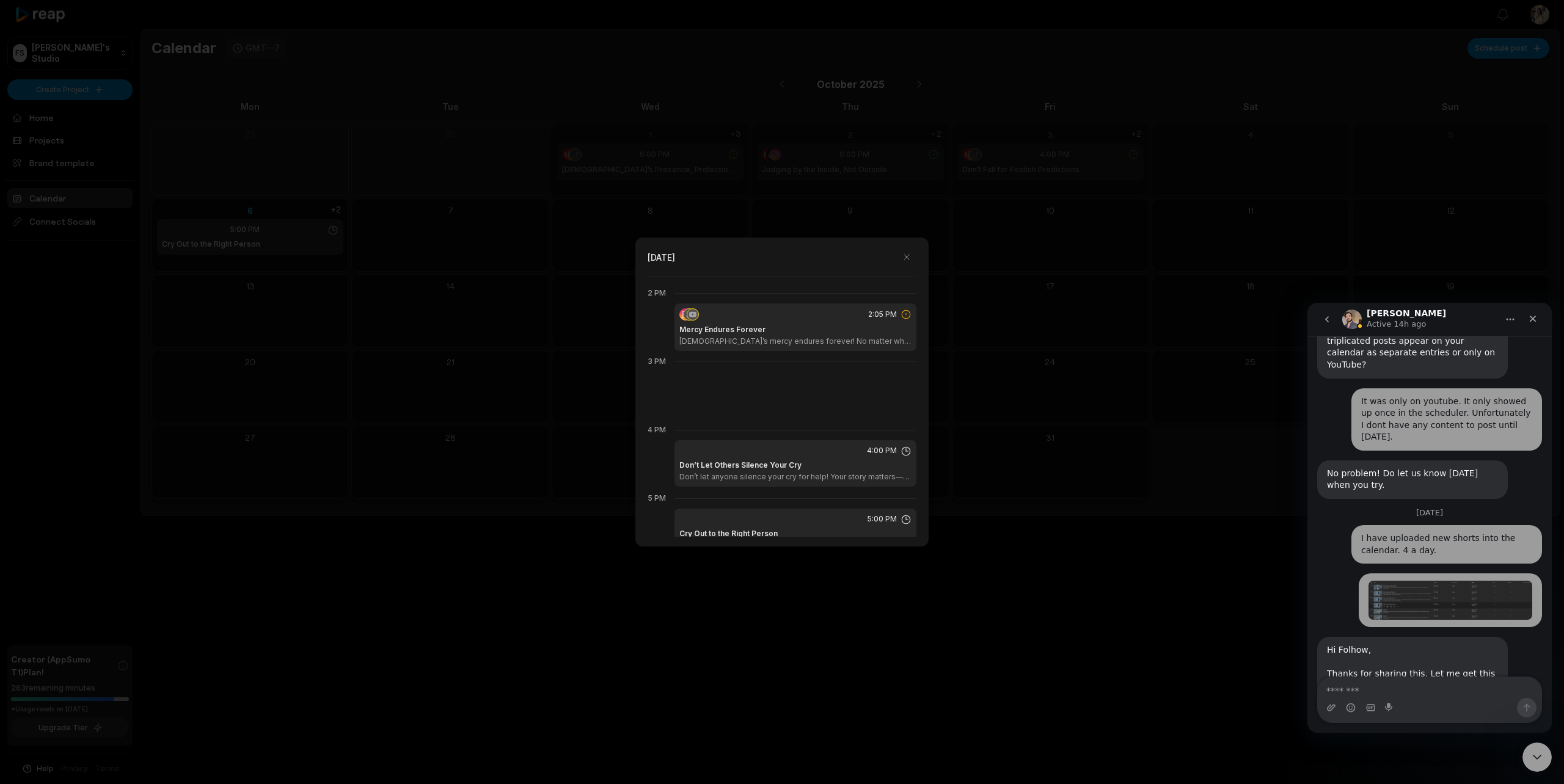
scroll to position [958, 0]
click at [742, 326] on h1 "Mercy Endures Forever" at bounding box center [723, 324] width 86 height 11
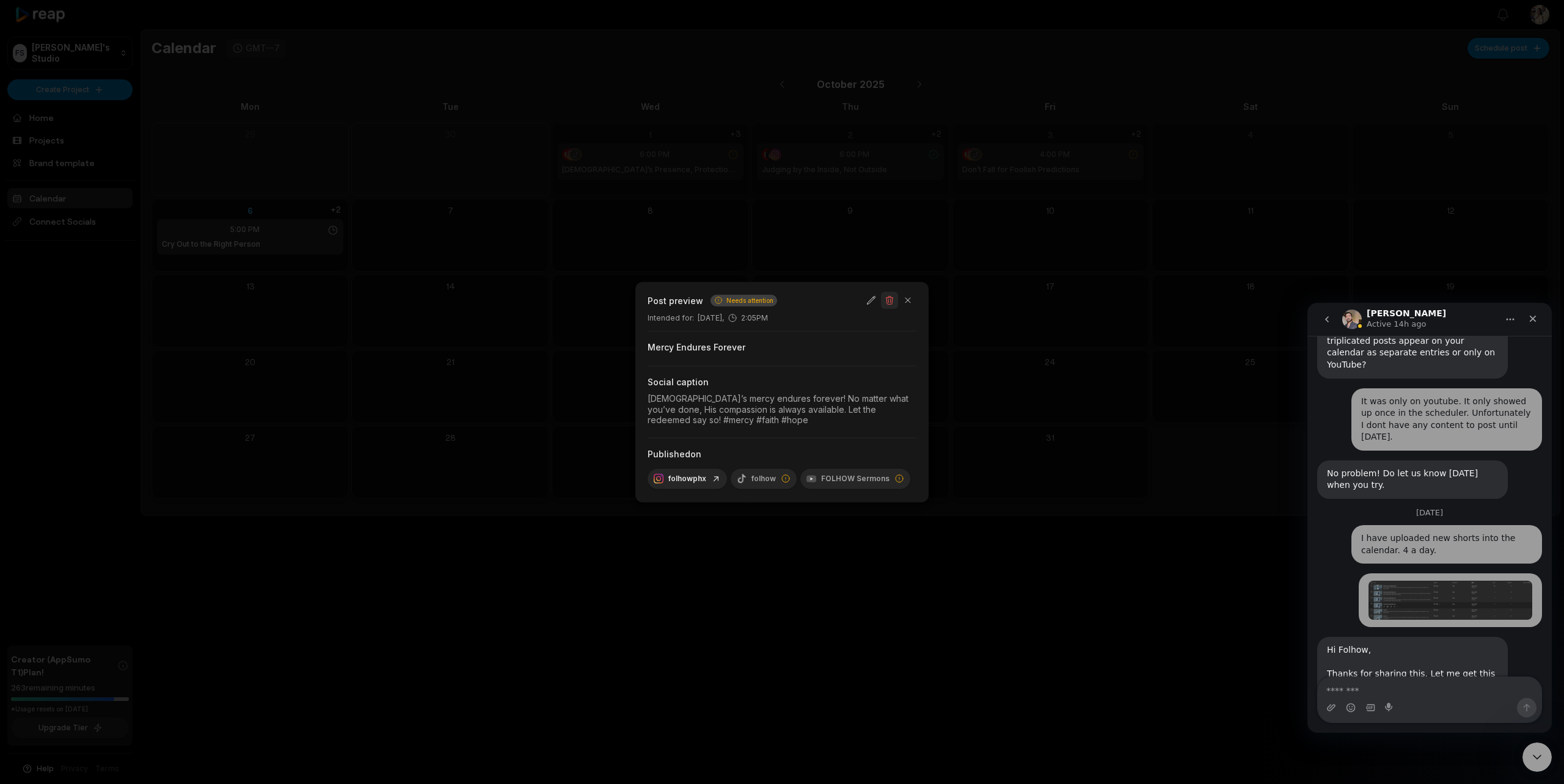
click at [892, 302] on button "button" at bounding box center [890, 301] width 17 height 17
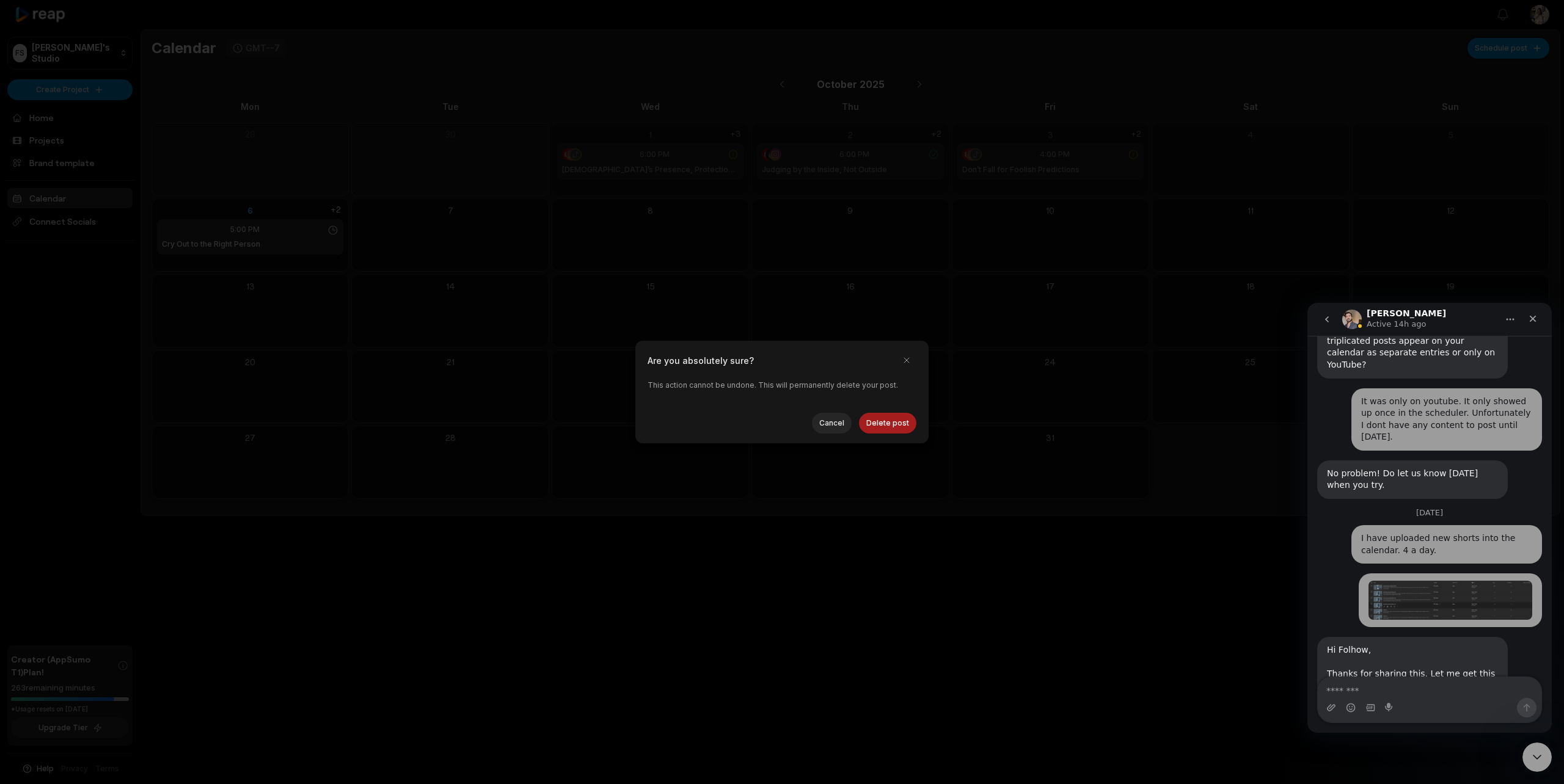
click at [885, 416] on button "Delete post" at bounding box center [887, 423] width 57 height 21
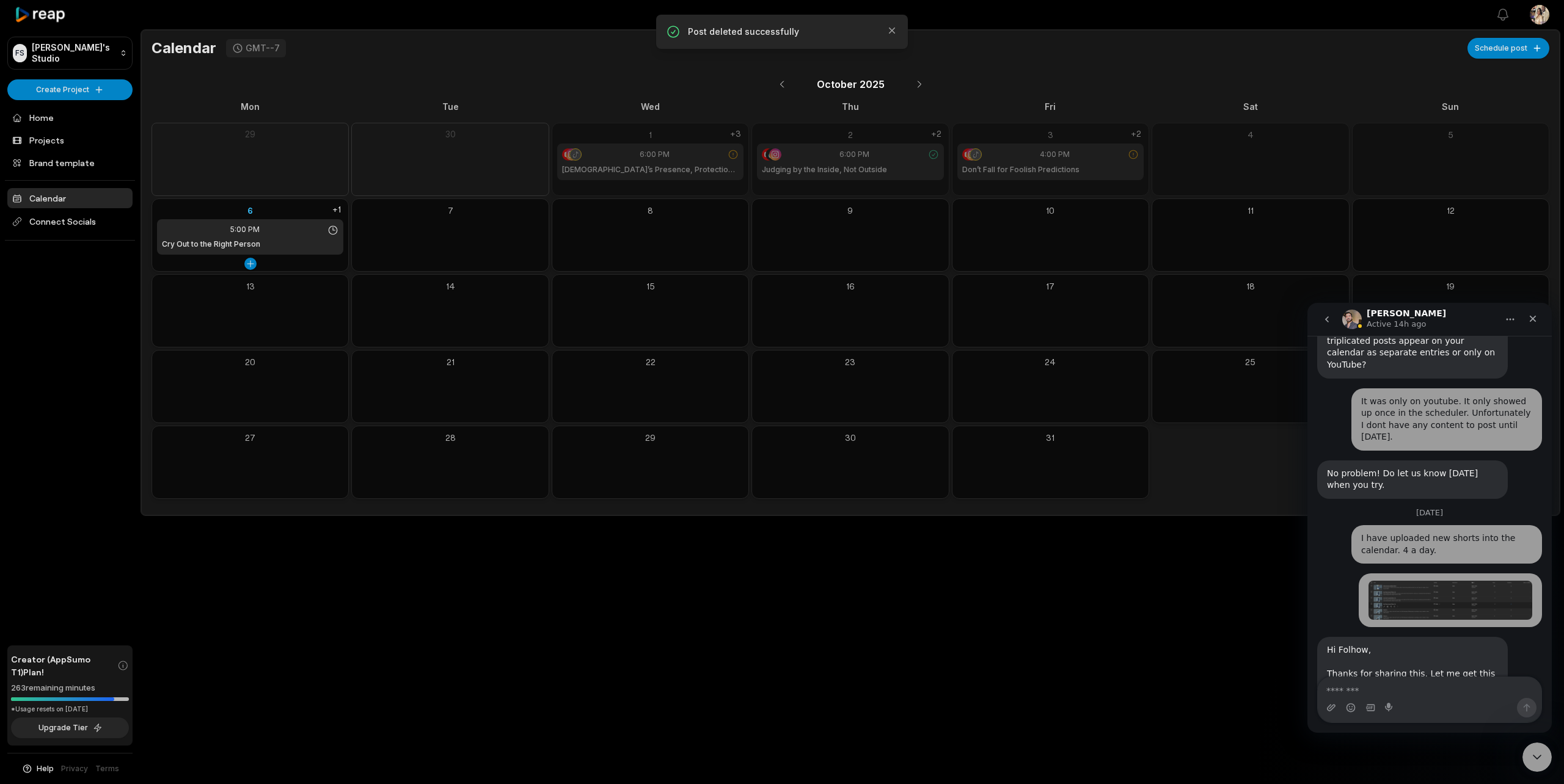
click at [249, 211] on div "6" at bounding box center [250, 210] width 186 height 13
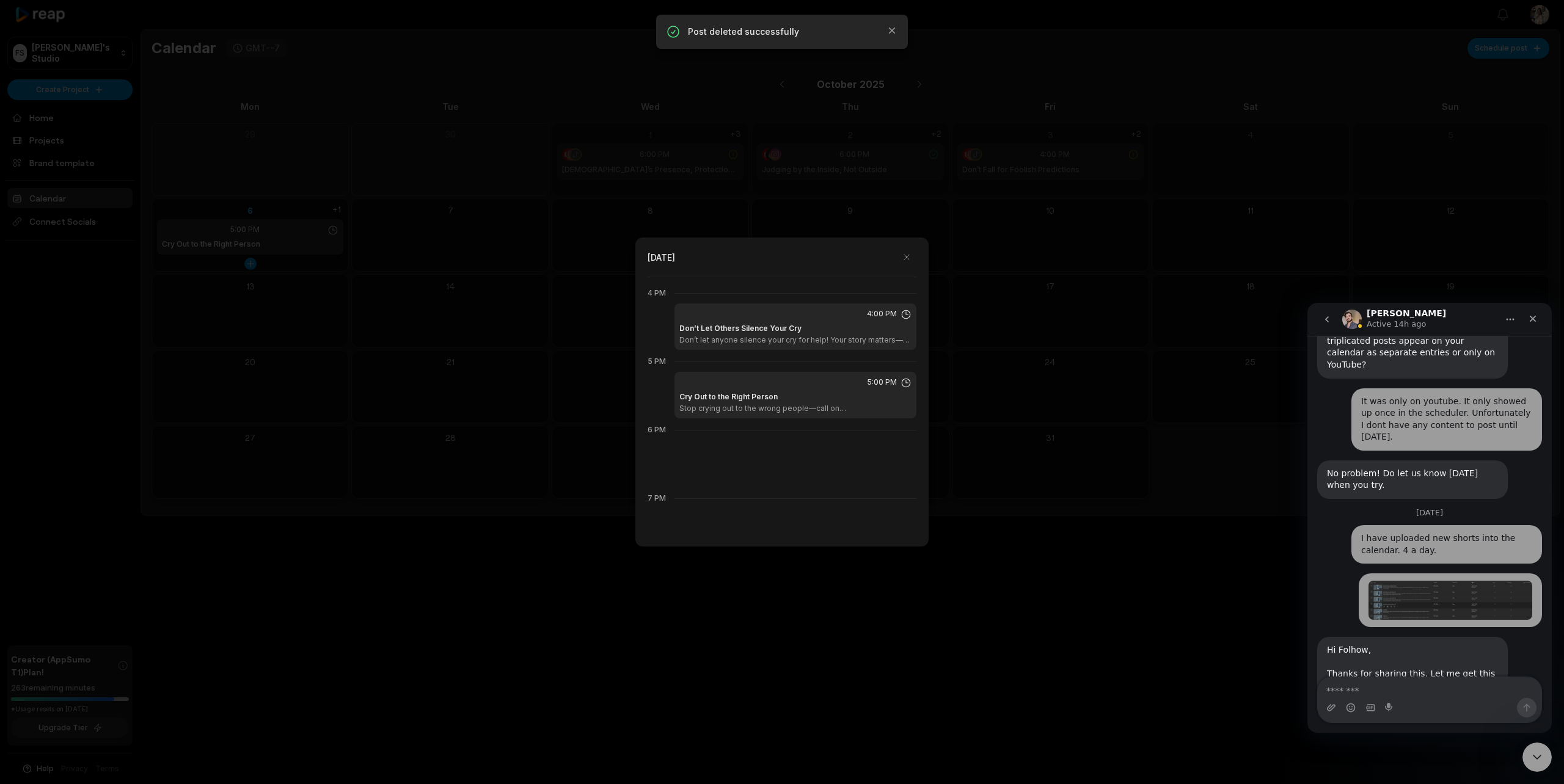
scroll to position [1094, 0]
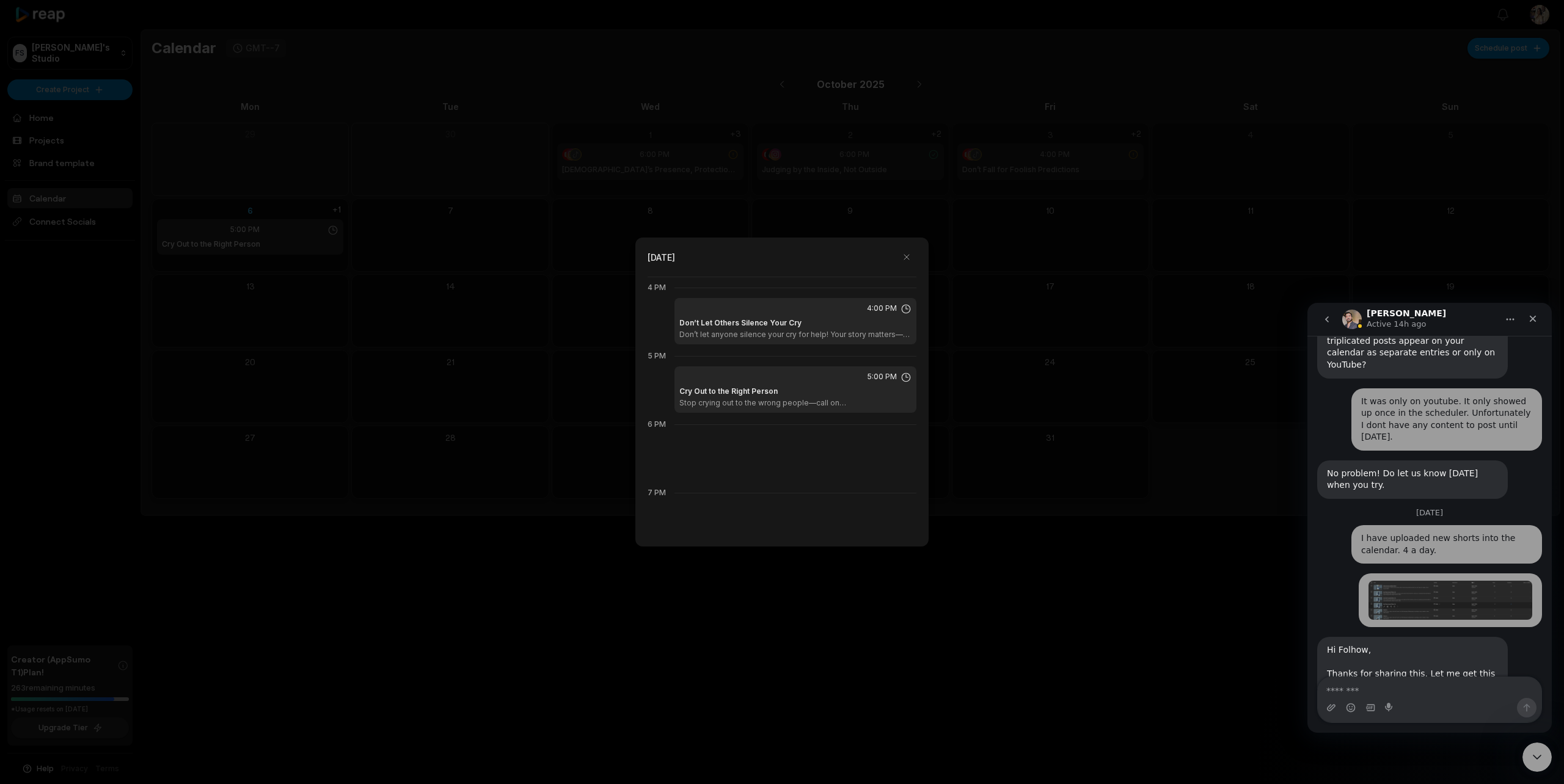
click at [67, 175] on div at bounding box center [782, 392] width 1564 height 784
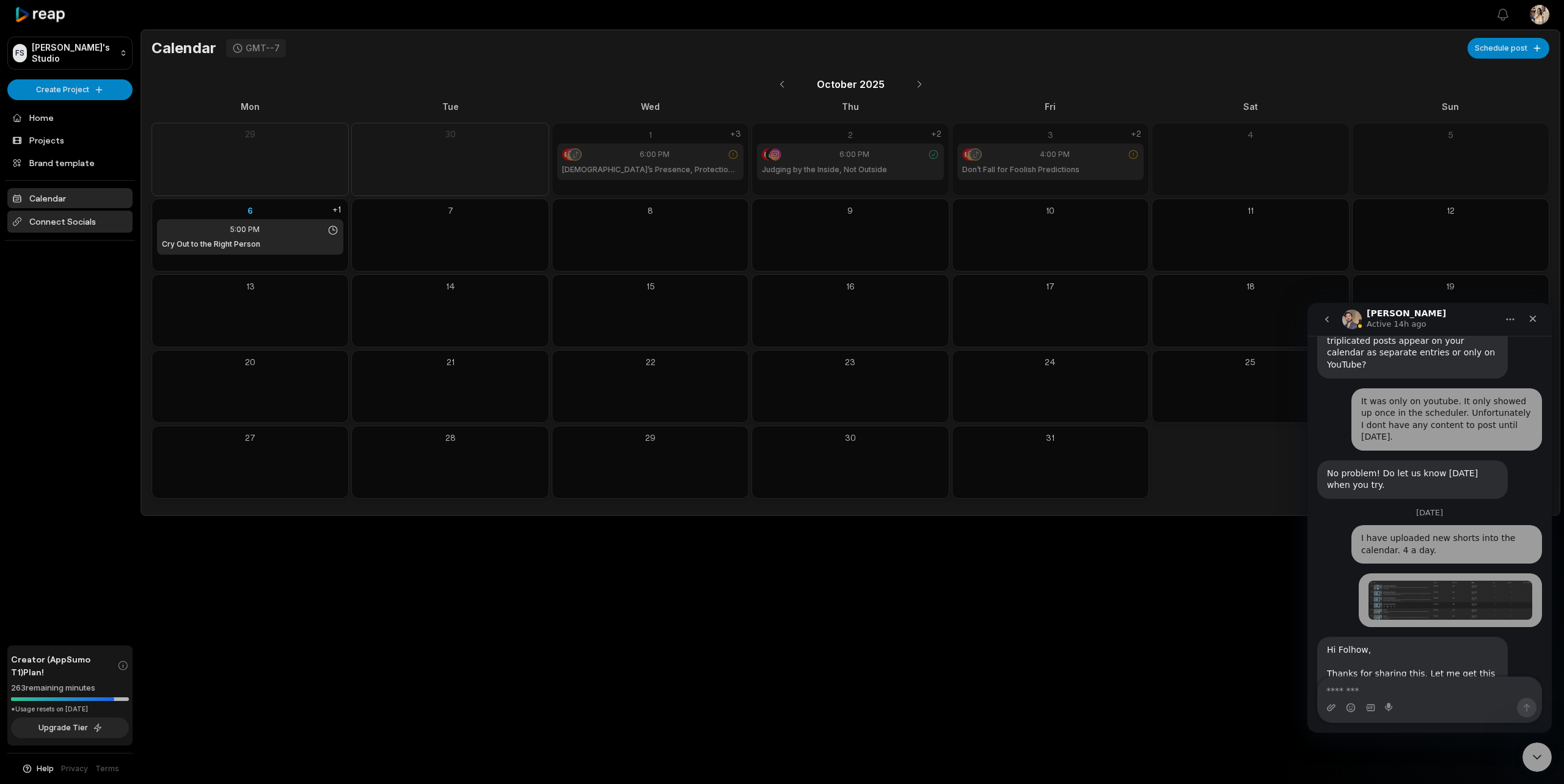
click at [66, 215] on span "Connect Socials" at bounding box center [70, 222] width 125 height 22
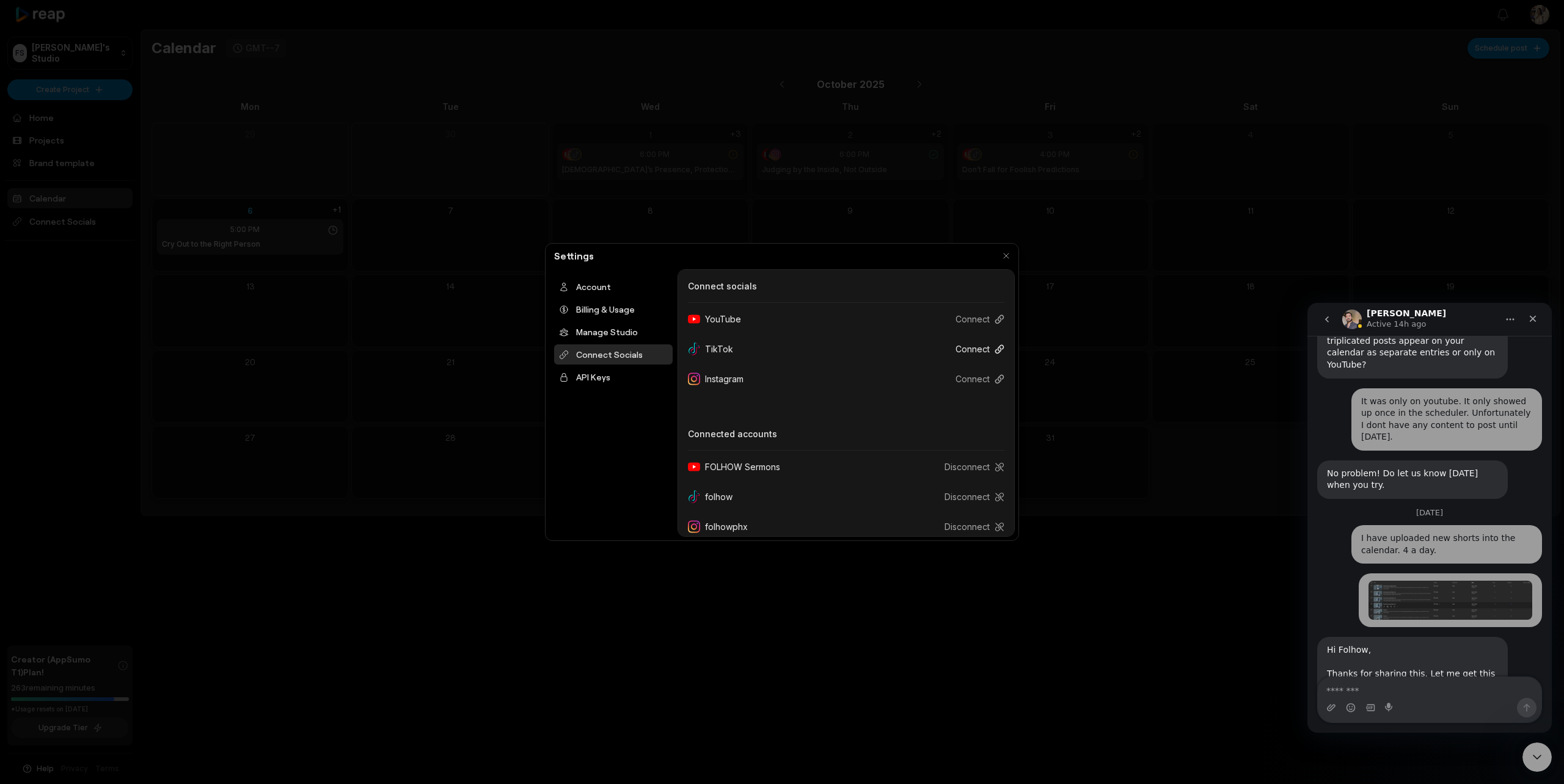
click at [969, 354] on button "Connect" at bounding box center [975, 349] width 59 height 22
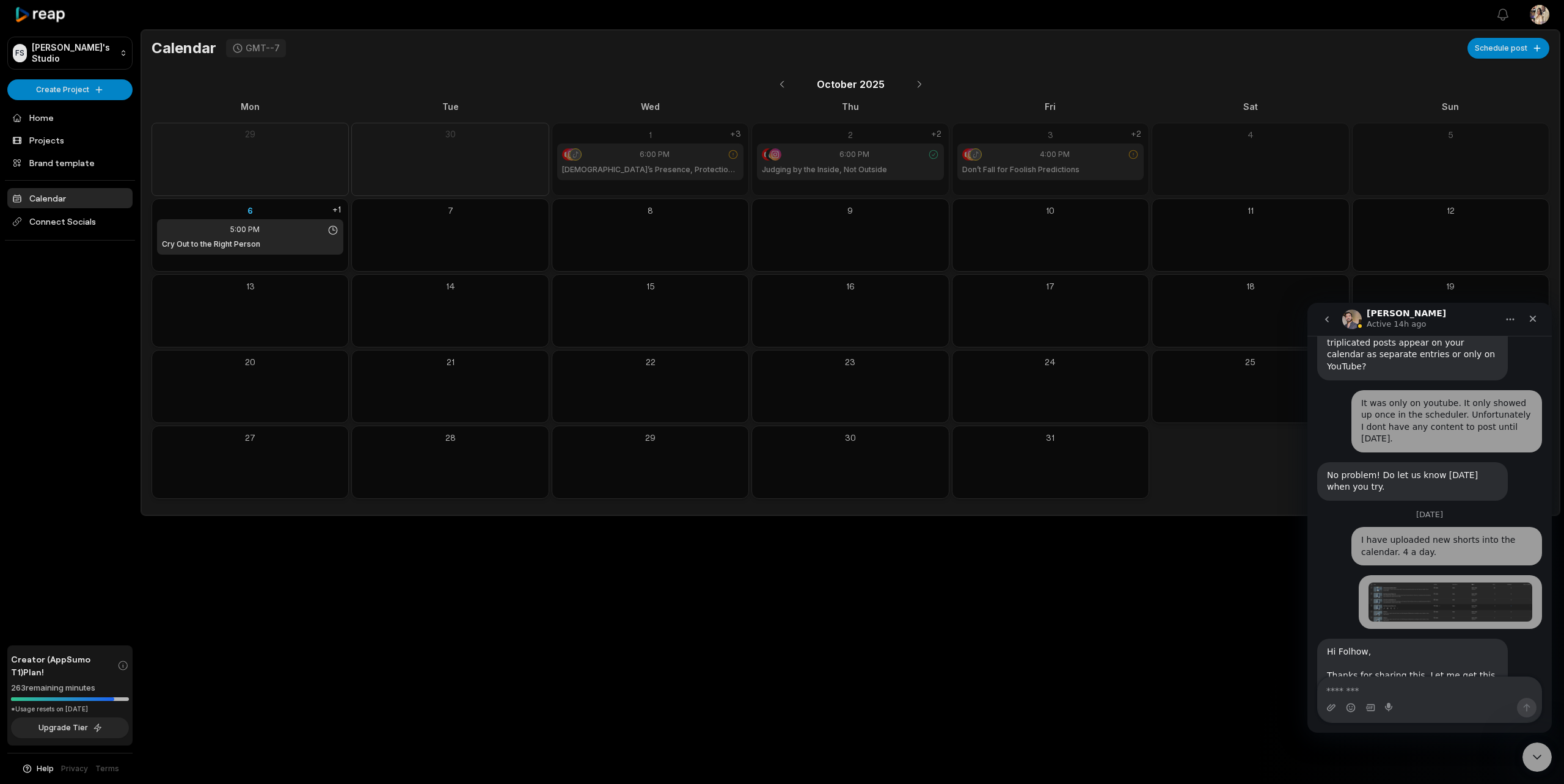
scroll to position [1001, 0]
click at [81, 223] on span "Connect Socials" at bounding box center [70, 222] width 125 height 22
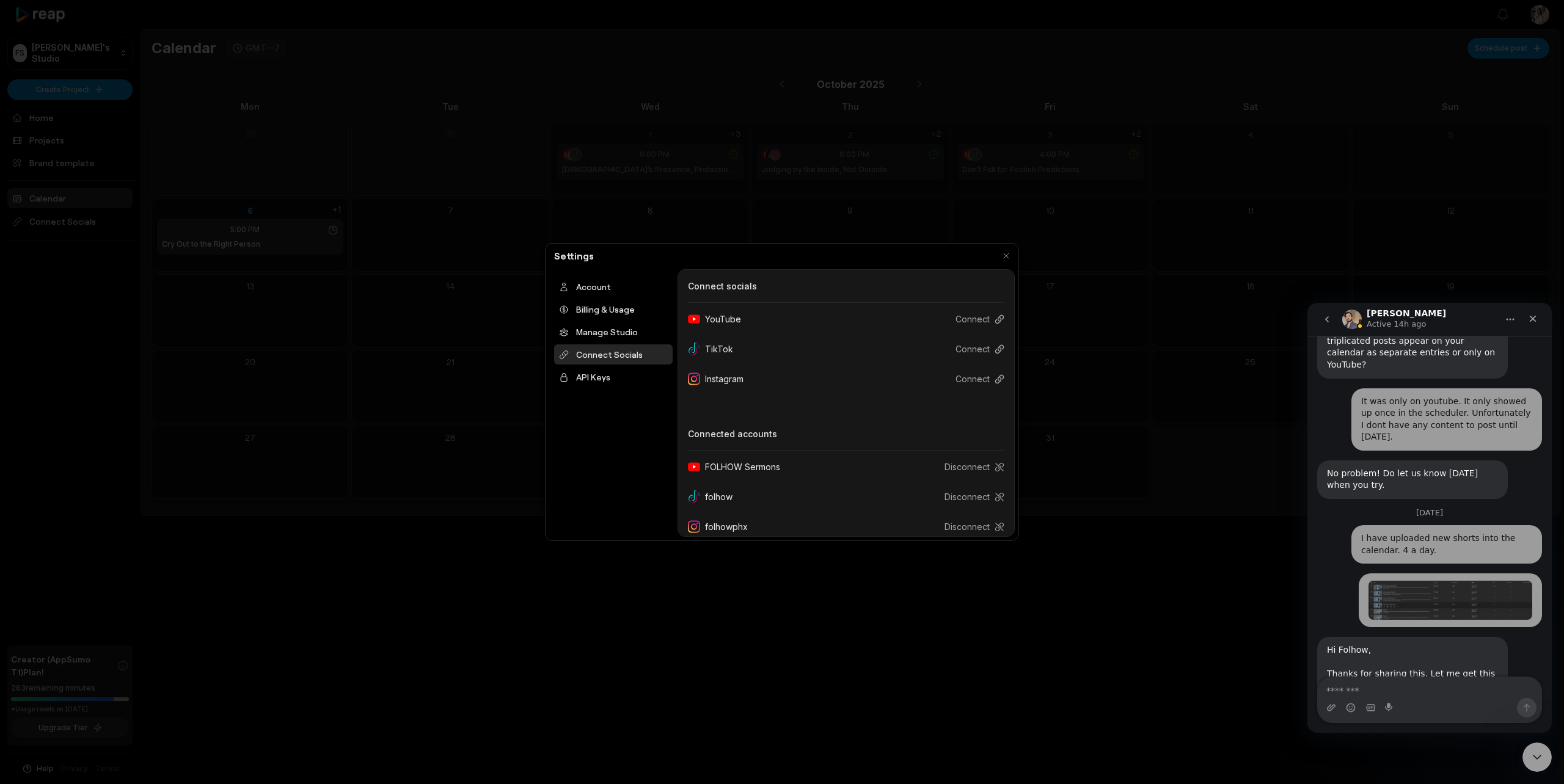
click at [729, 347] on div "TikTok" at bounding box center [715, 349] width 55 height 22
click at [981, 349] on button "Connect" at bounding box center [975, 349] width 59 height 22
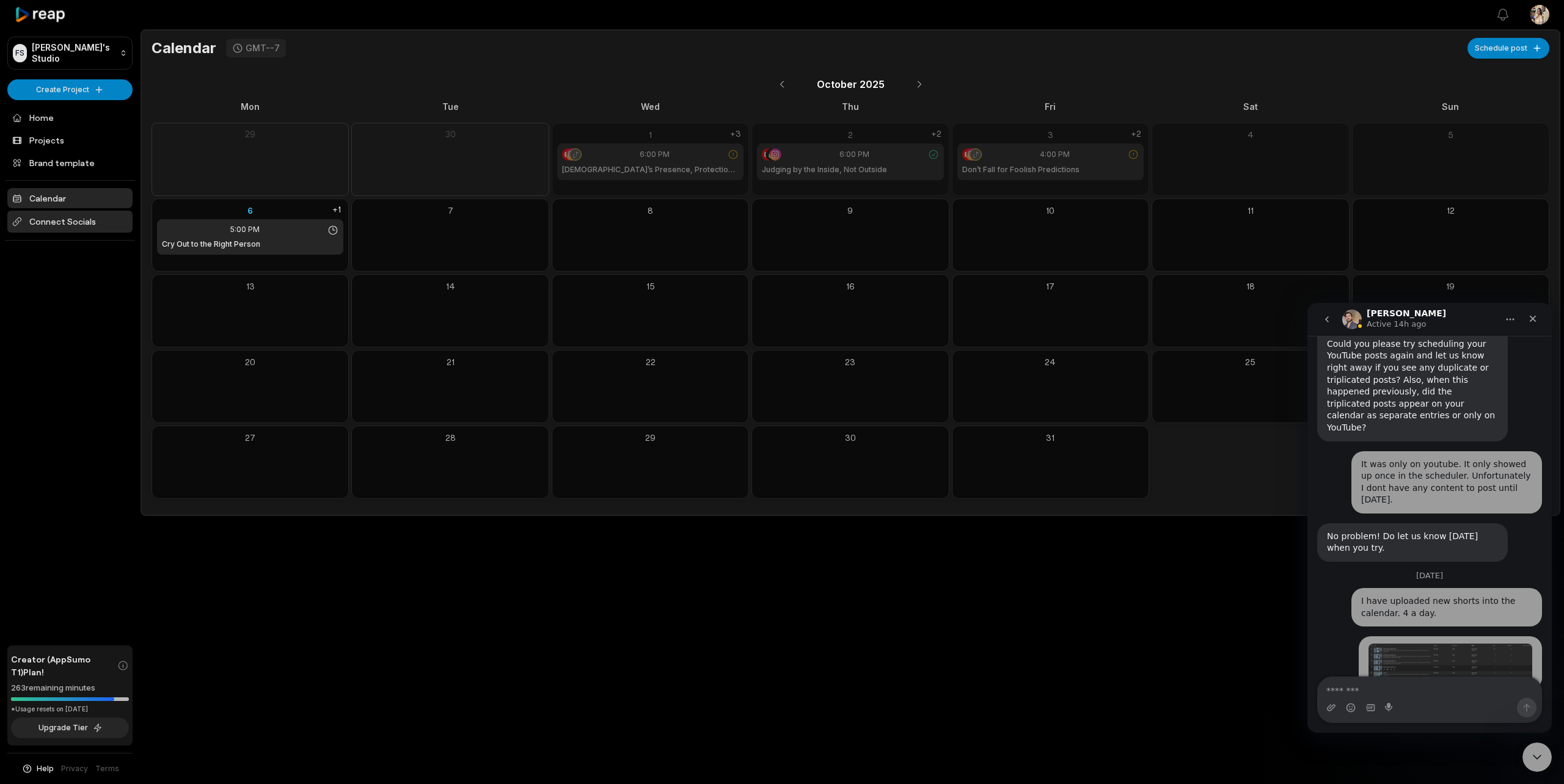
click at [60, 220] on span "Connect Socials" at bounding box center [70, 222] width 125 height 22
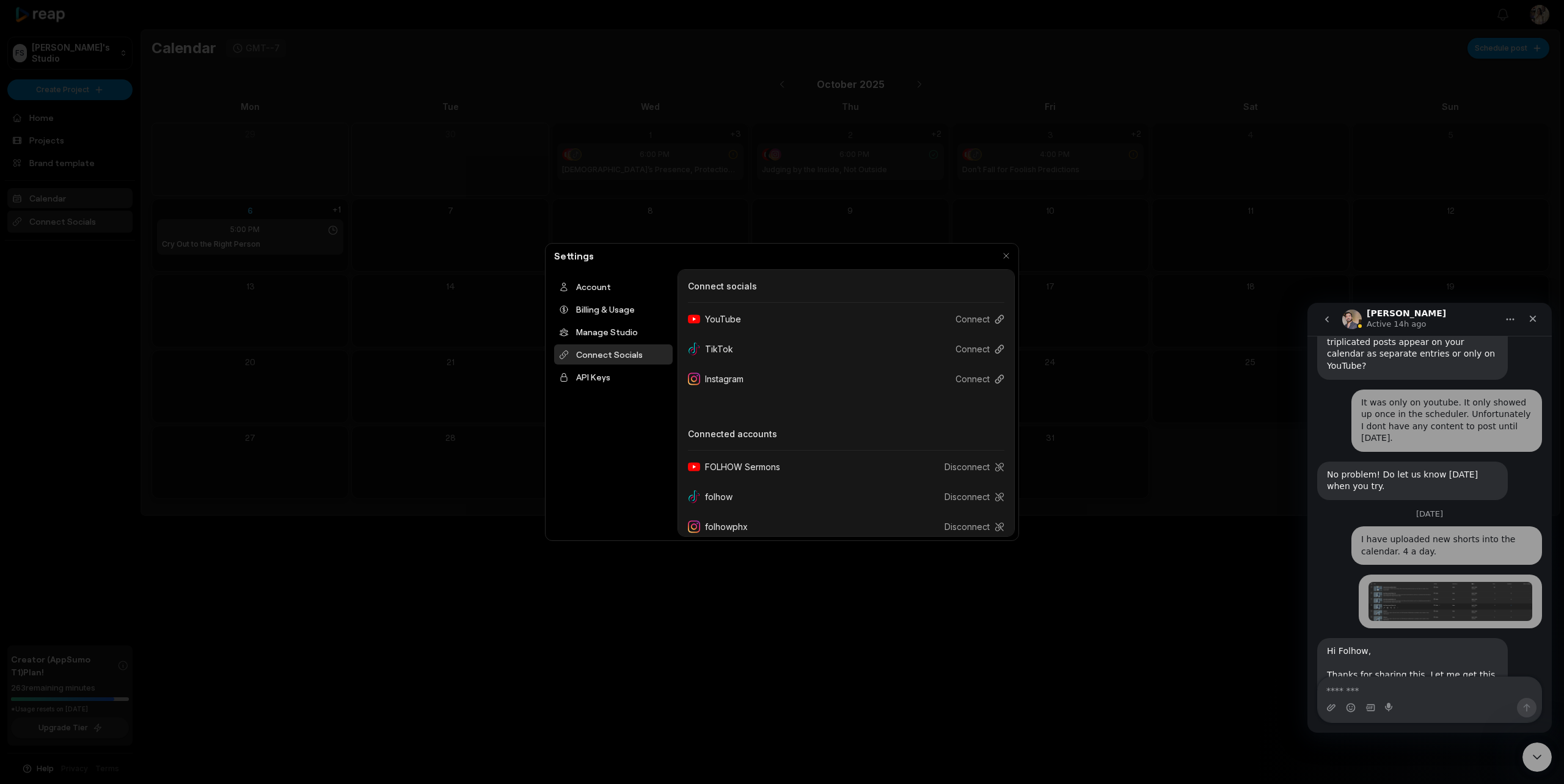
scroll to position [1001, 0]
click at [974, 498] on button "Disconnect" at bounding box center [970, 497] width 70 height 22
click at [967, 349] on button "Connect" at bounding box center [975, 349] width 59 height 22
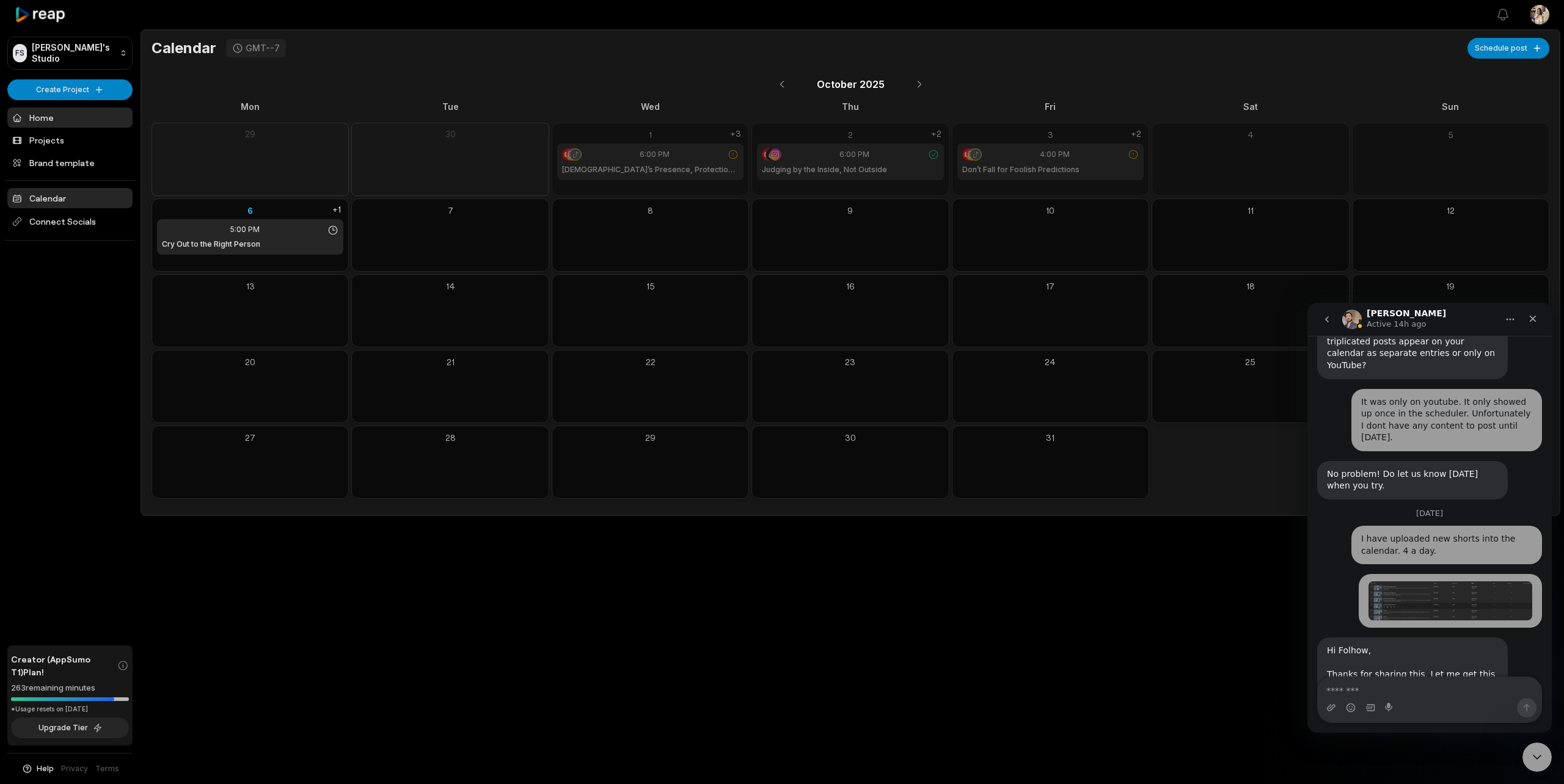
scroll to position [1001, 0]
click at [68, 218] on span "Connect Socials" at bounding box center [70, 222] width 125 height 22
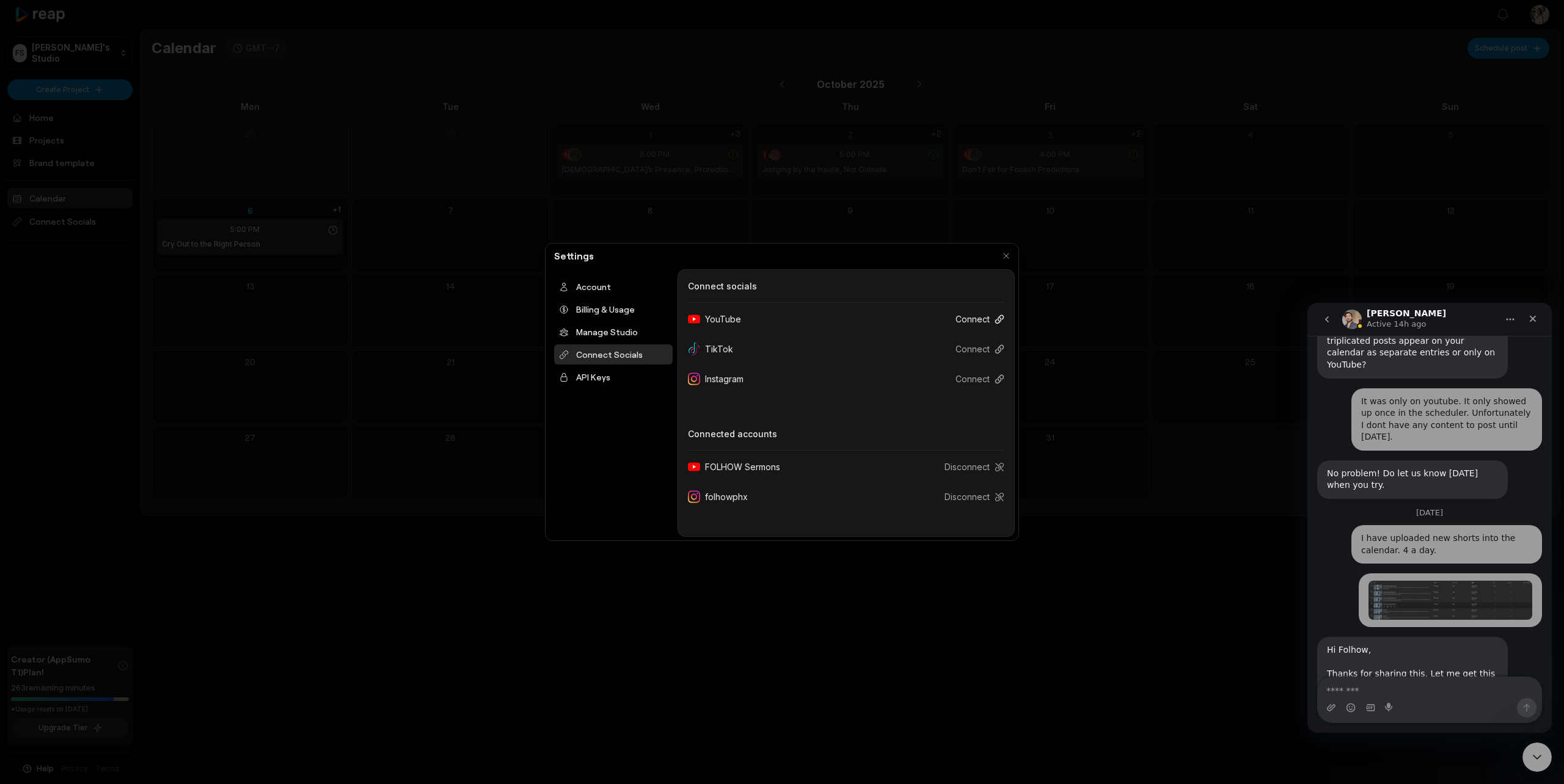
click at [971, 319] on button "Connect" at bounding box center [975, 318] width 59 height 22
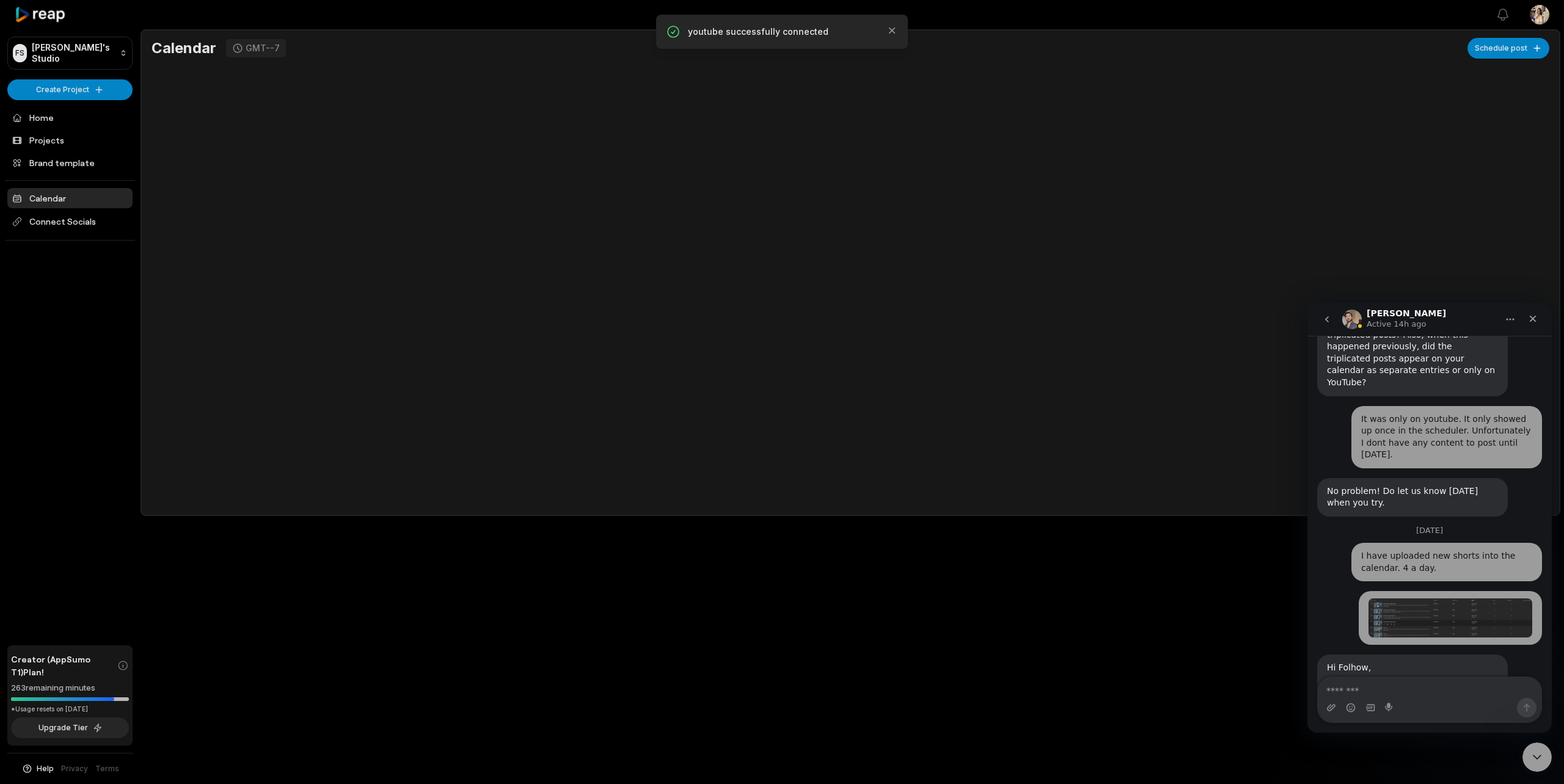
scroll to position [1001, 0]
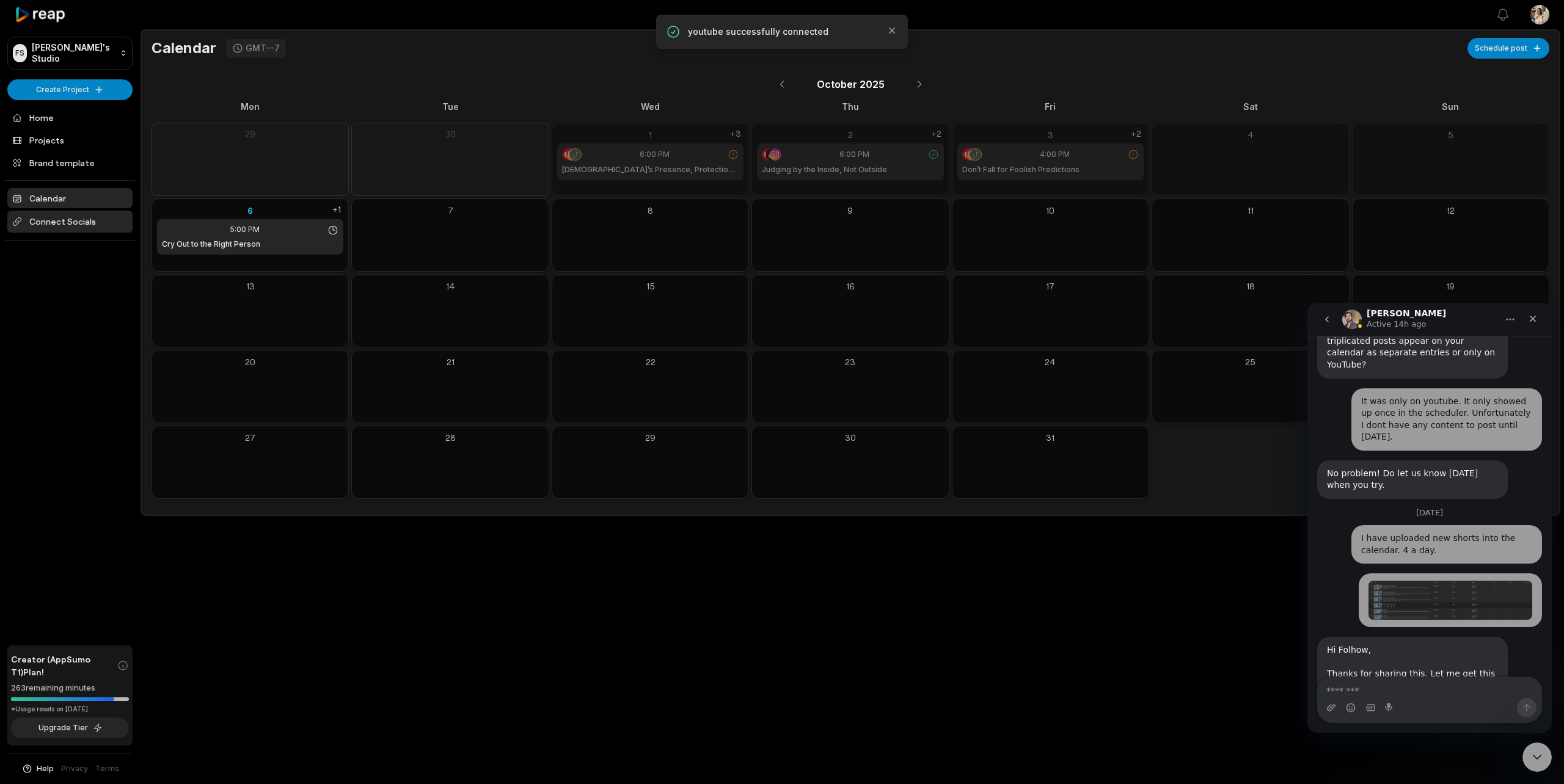
click at [73, 223] on span "Connect Socials" at bounding box center [70, 222] width 125 height 22
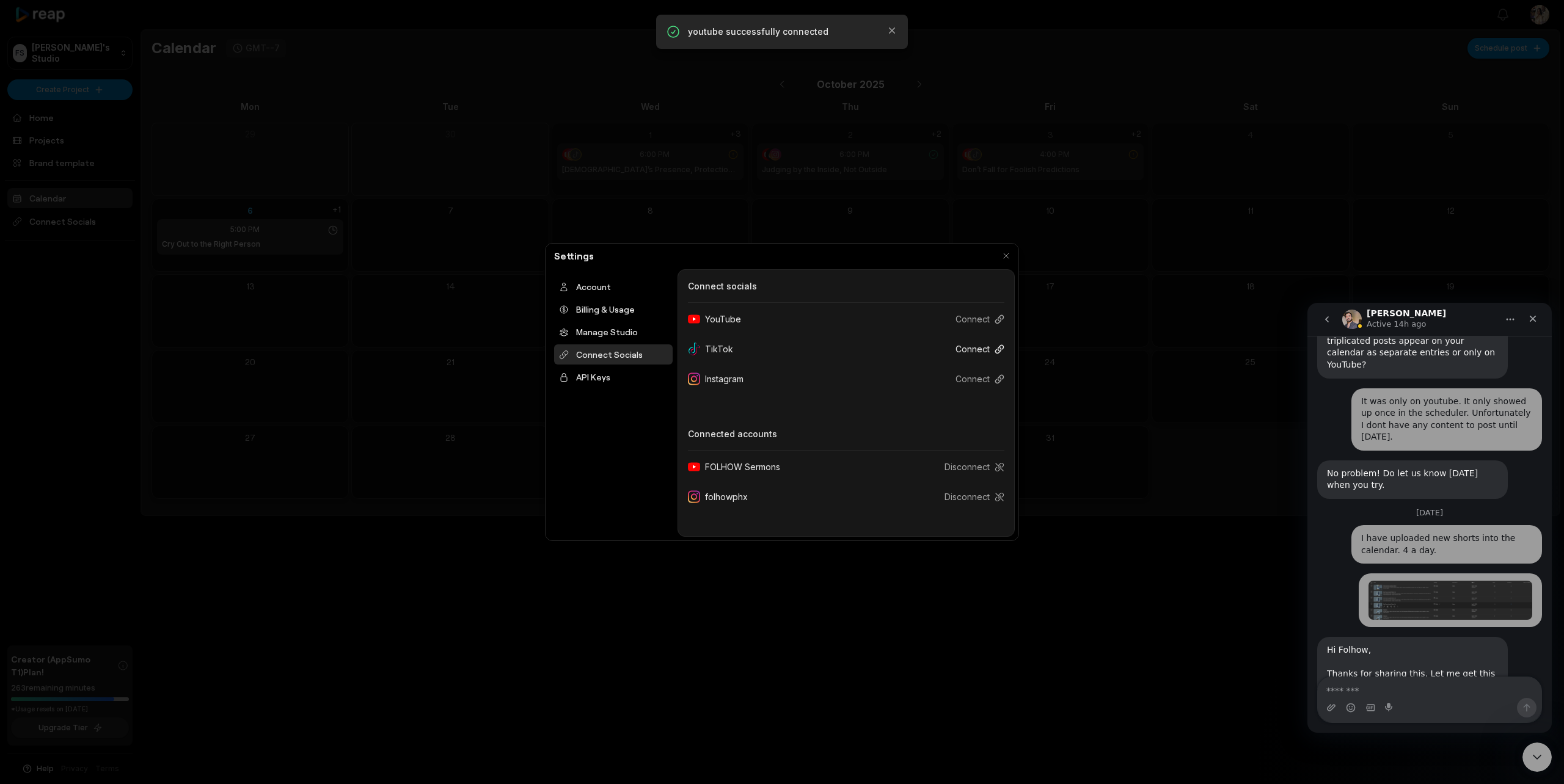
click at [958, 347] on button "Connect" at bounding box center [975, 349] width 59 height 22
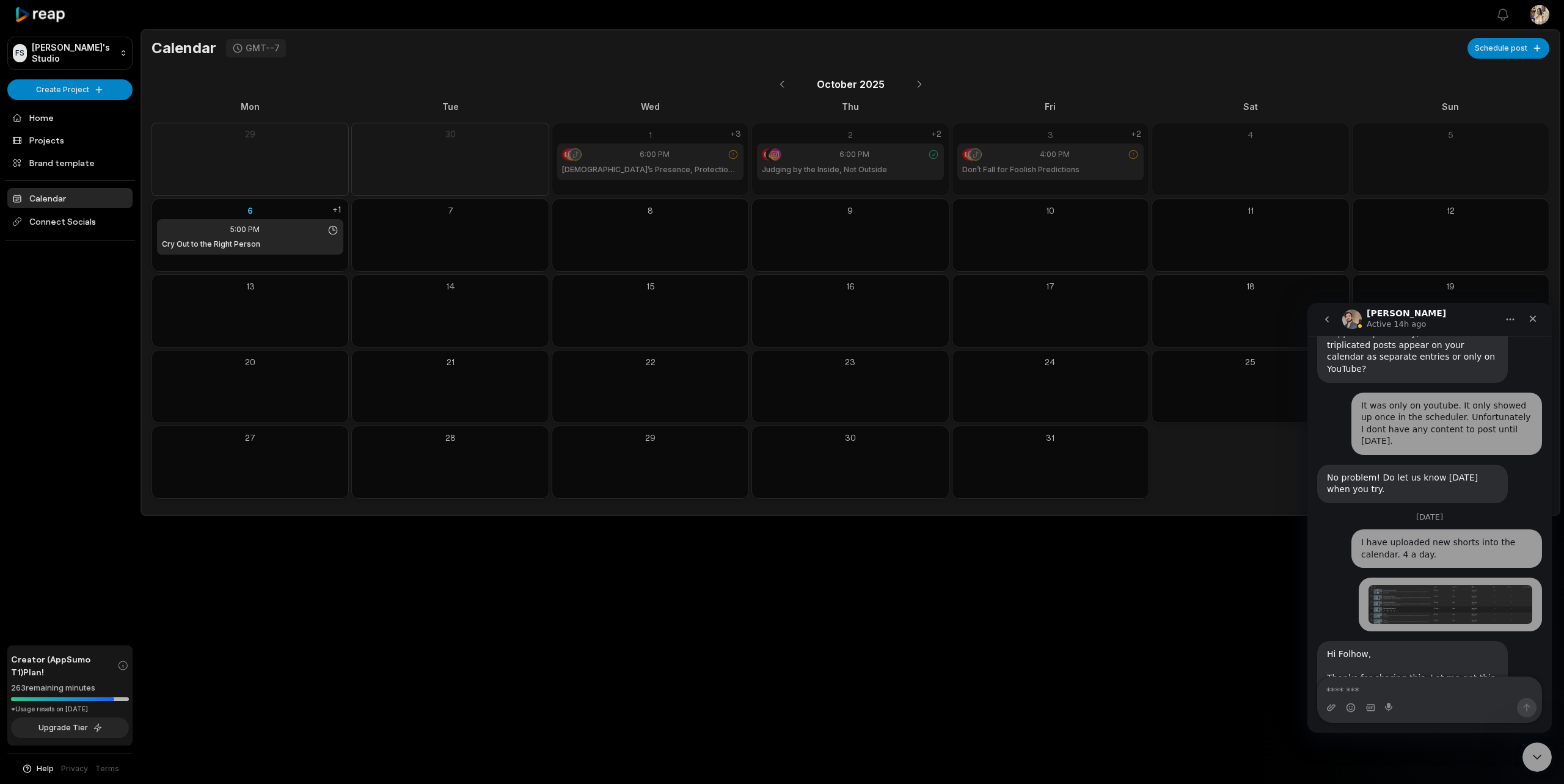
scroll to position [1001, 0]
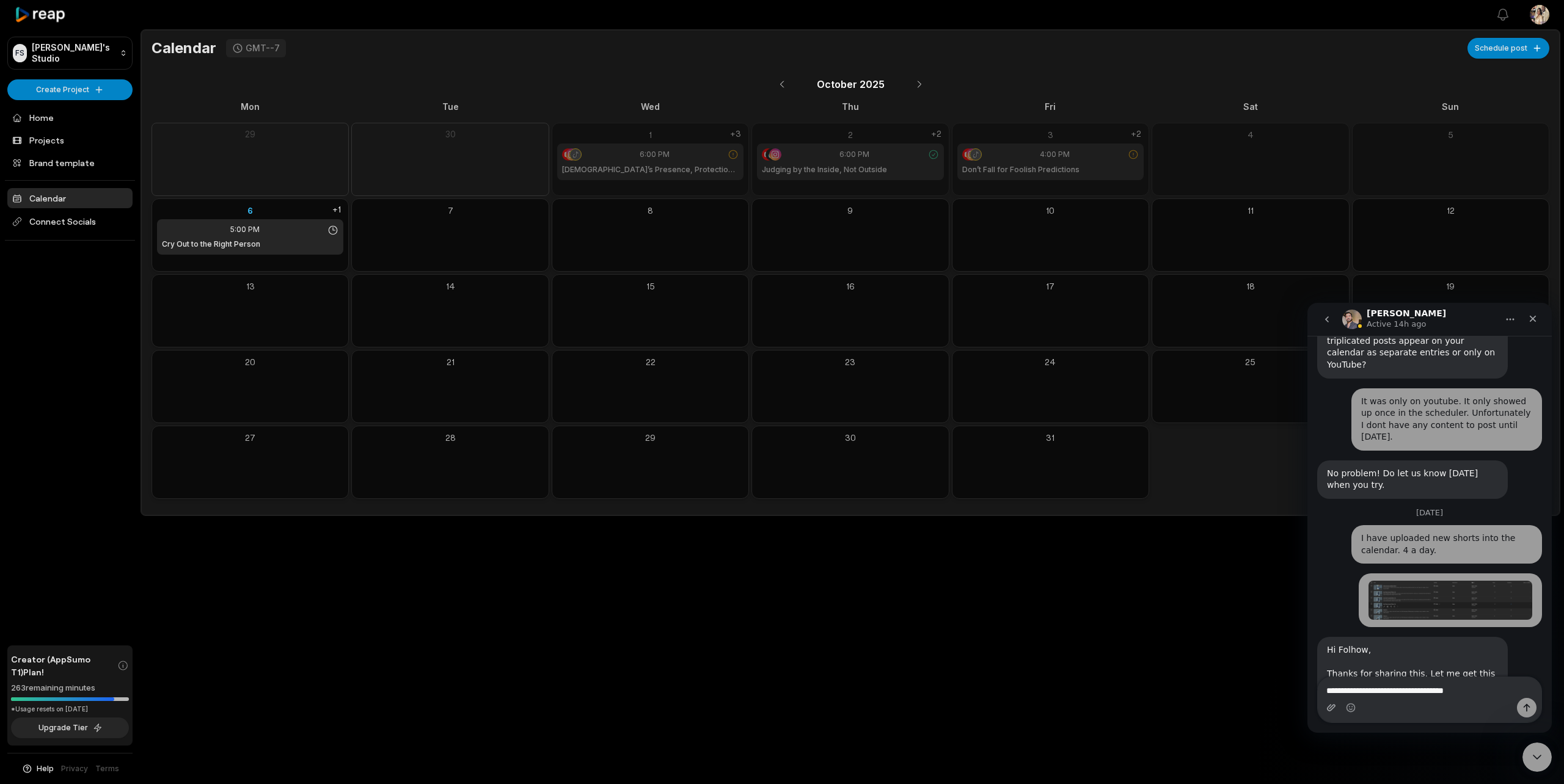
type textarea "**********"
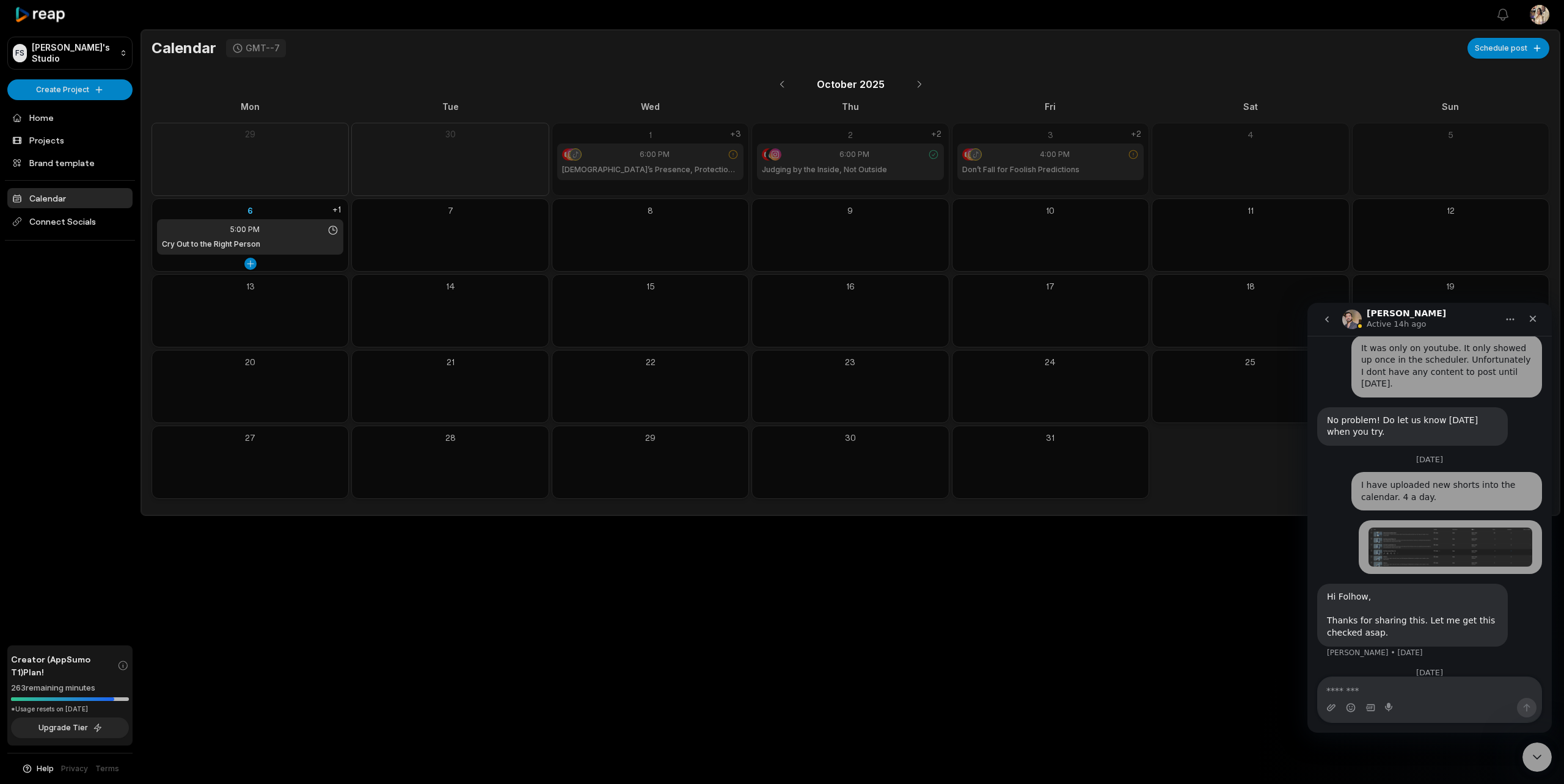
click at [255, 224] on span "5:00 PM" at bounding box center [245, 229] width 29 height 11
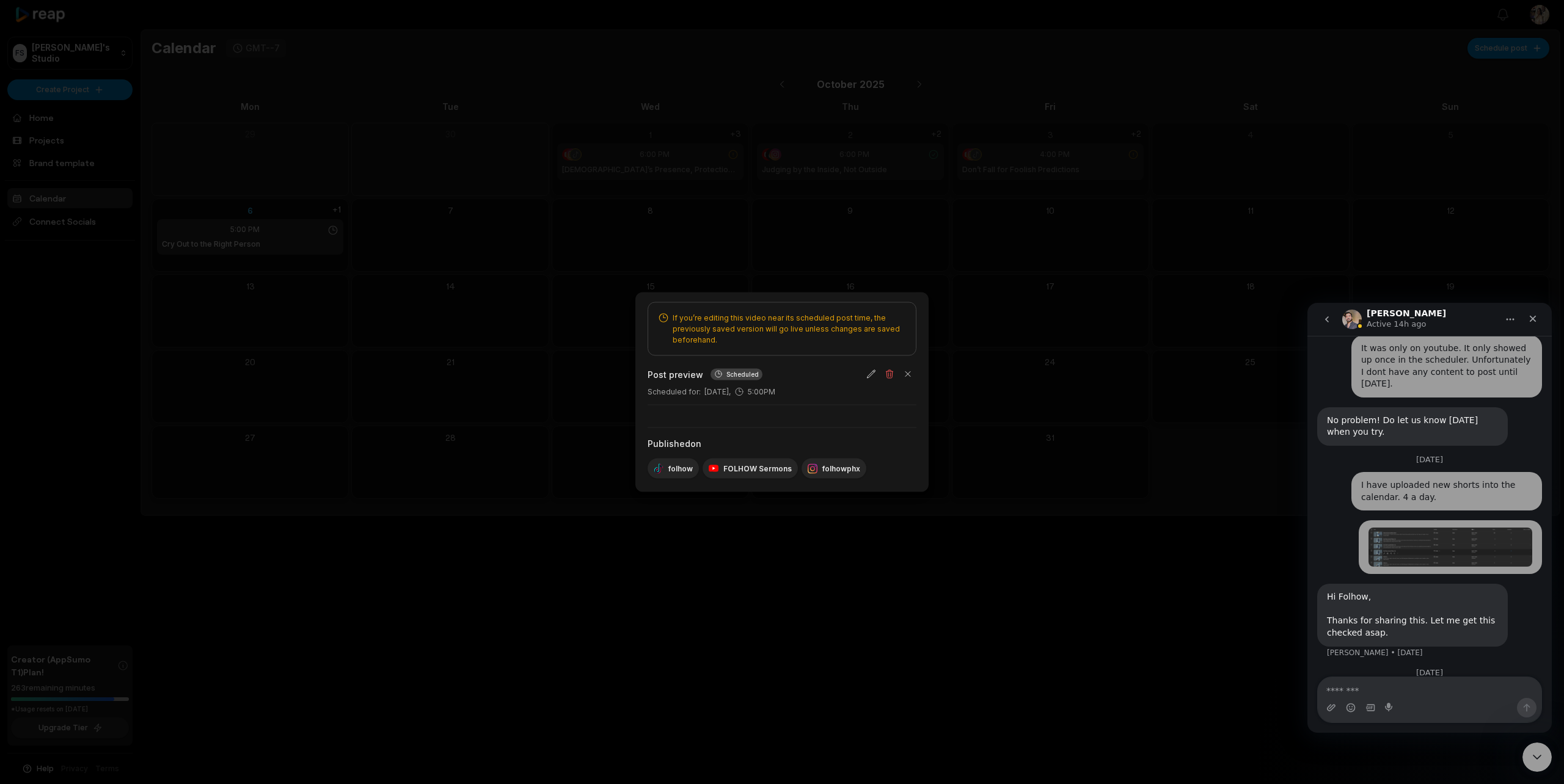
click at [102, 283] on div at bounding box center [782, 392] width 1564 height 784
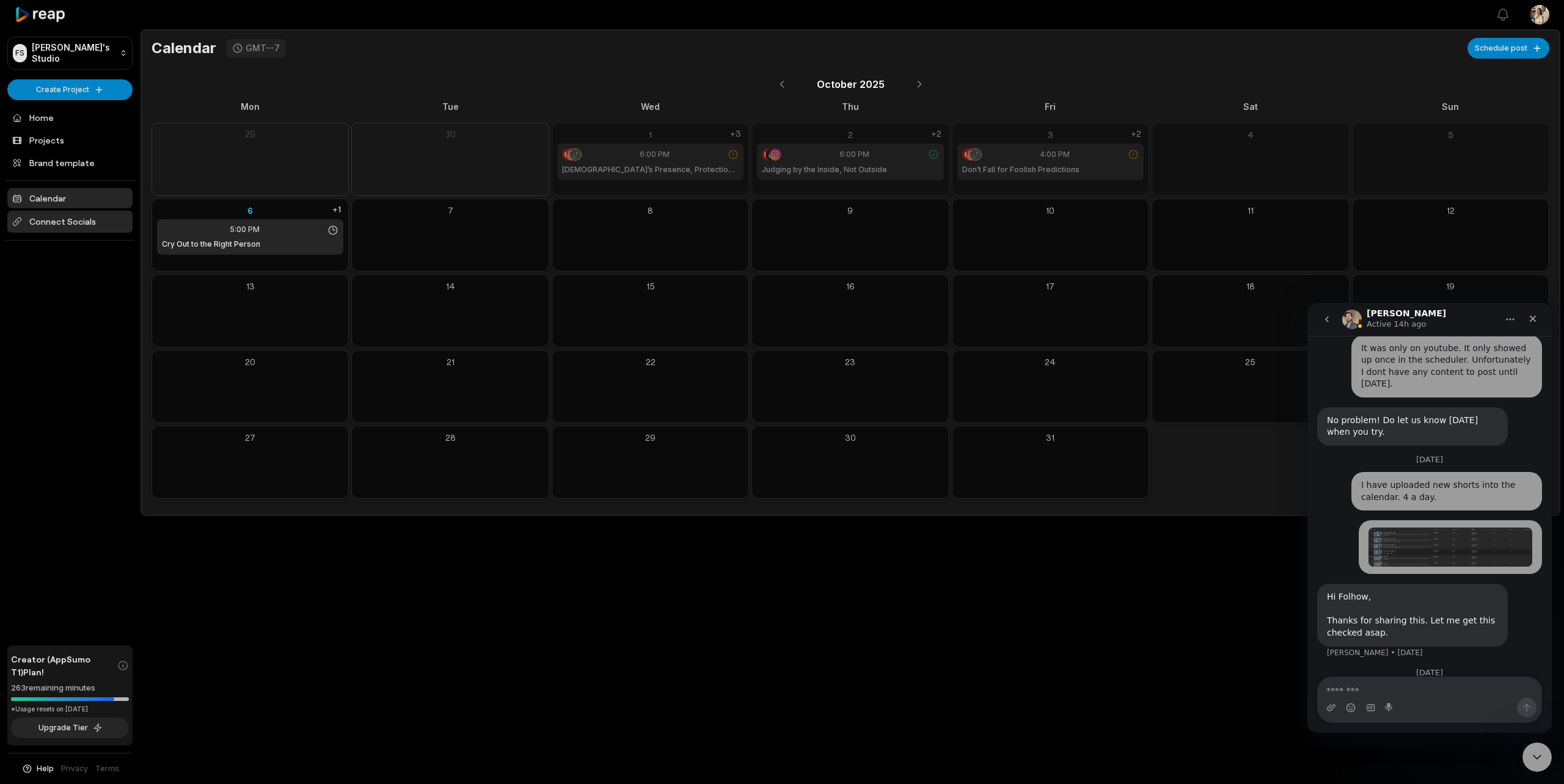
click at [71, 217] on span "Connect Socials" at bounding box center [70, 222] width 125 height 22
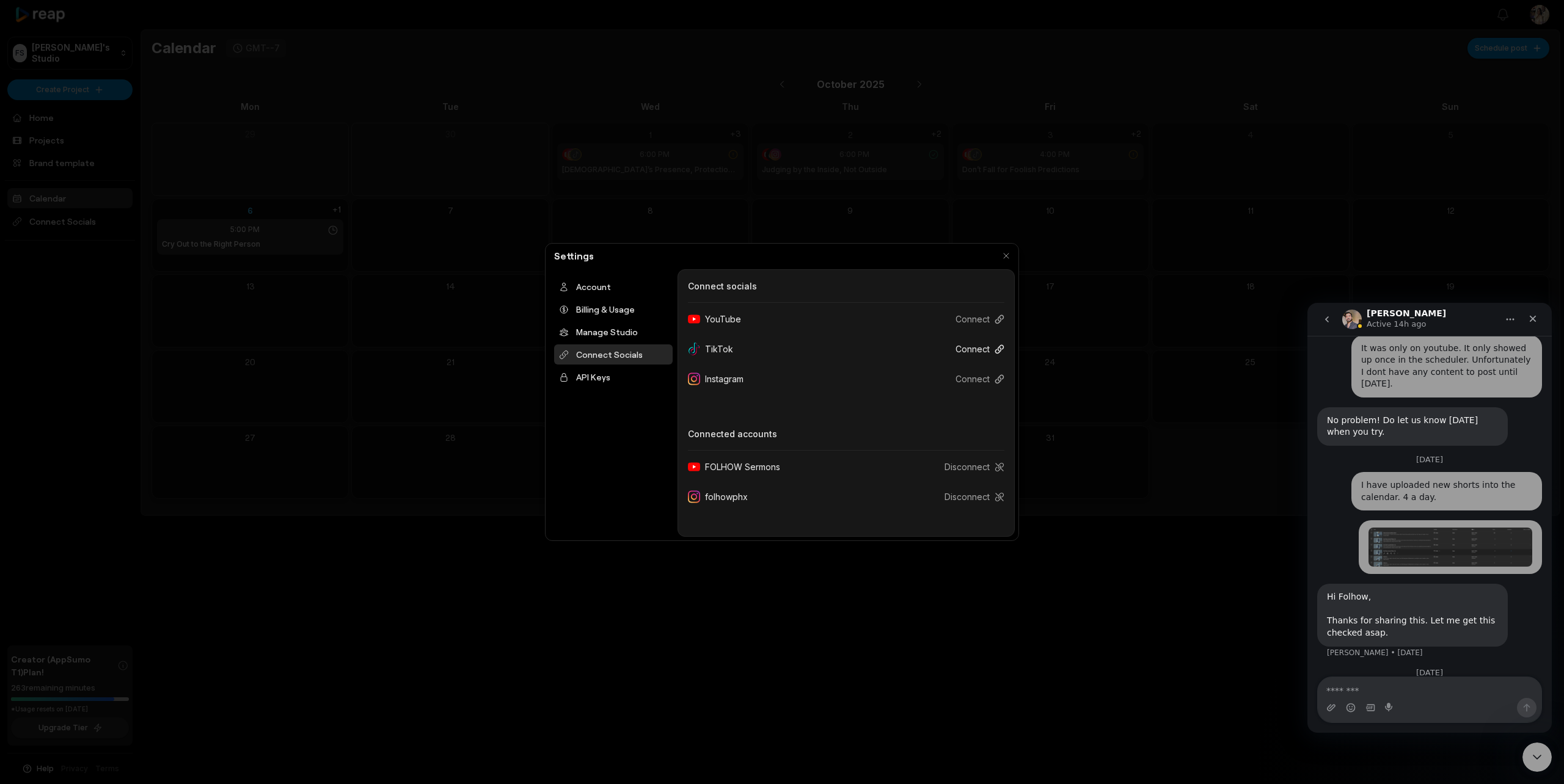
click at [976, 352] on button "Connect" at bounding box center [975, 349] width 59 height 22
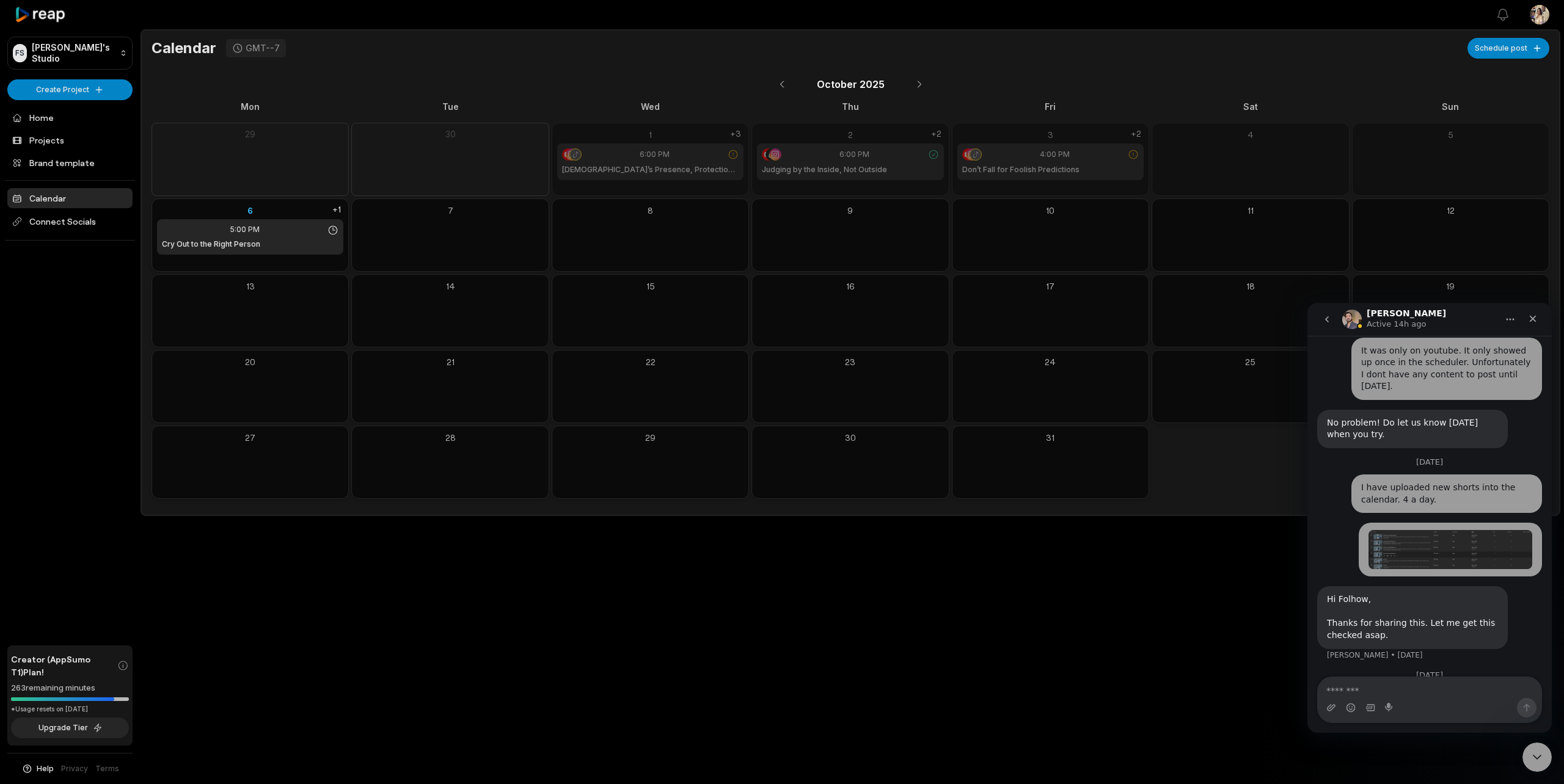
scroll to position [1054, 0]
click at [1331, 709] on icon "Upload attachment" at bounding box center [1331, 707] width 9 height 7
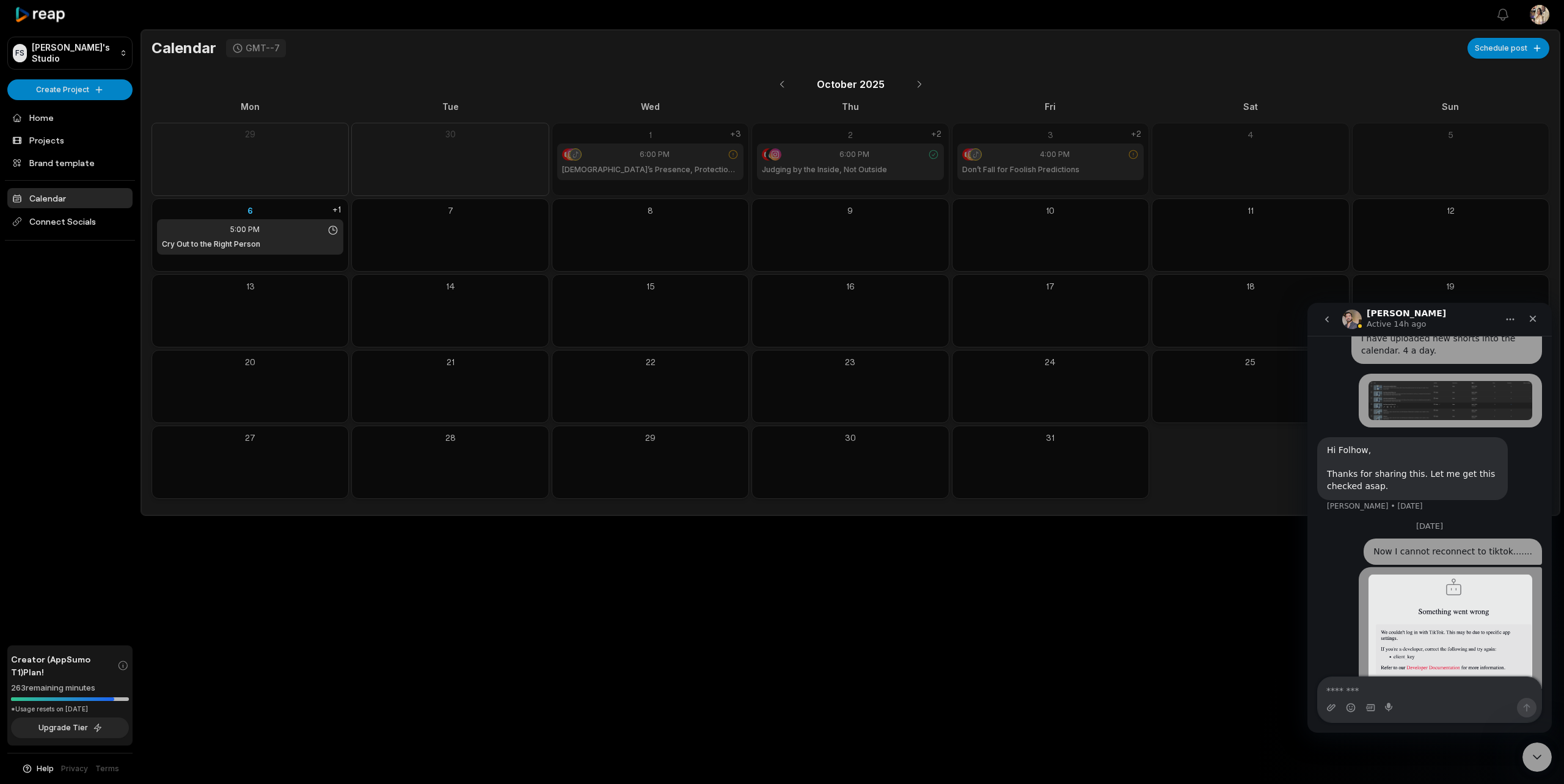
scroll to position [1201, 0]
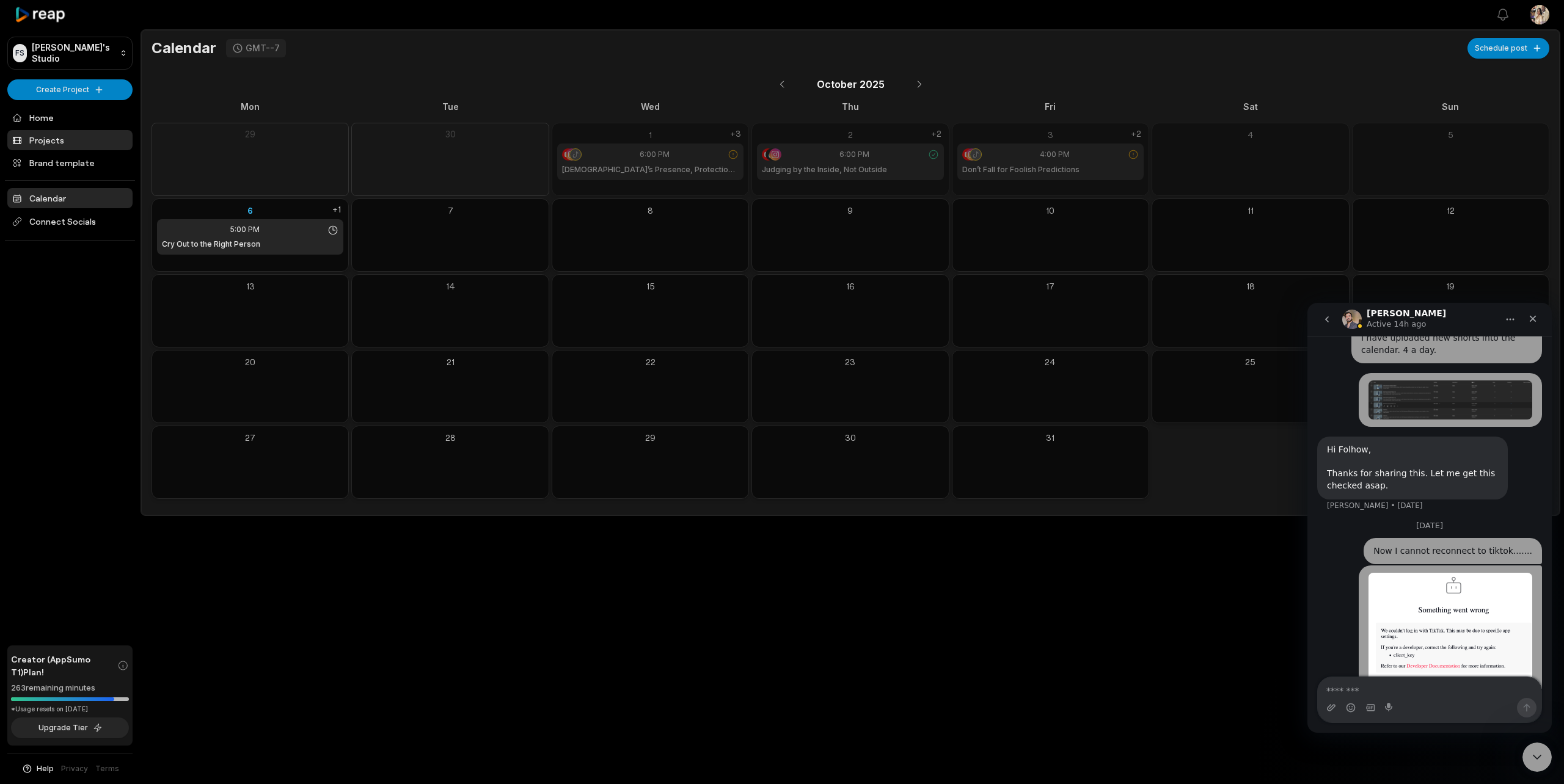
click at [41, 137] on link "Projects" at bounding box center [70, 140] width 125 height 20
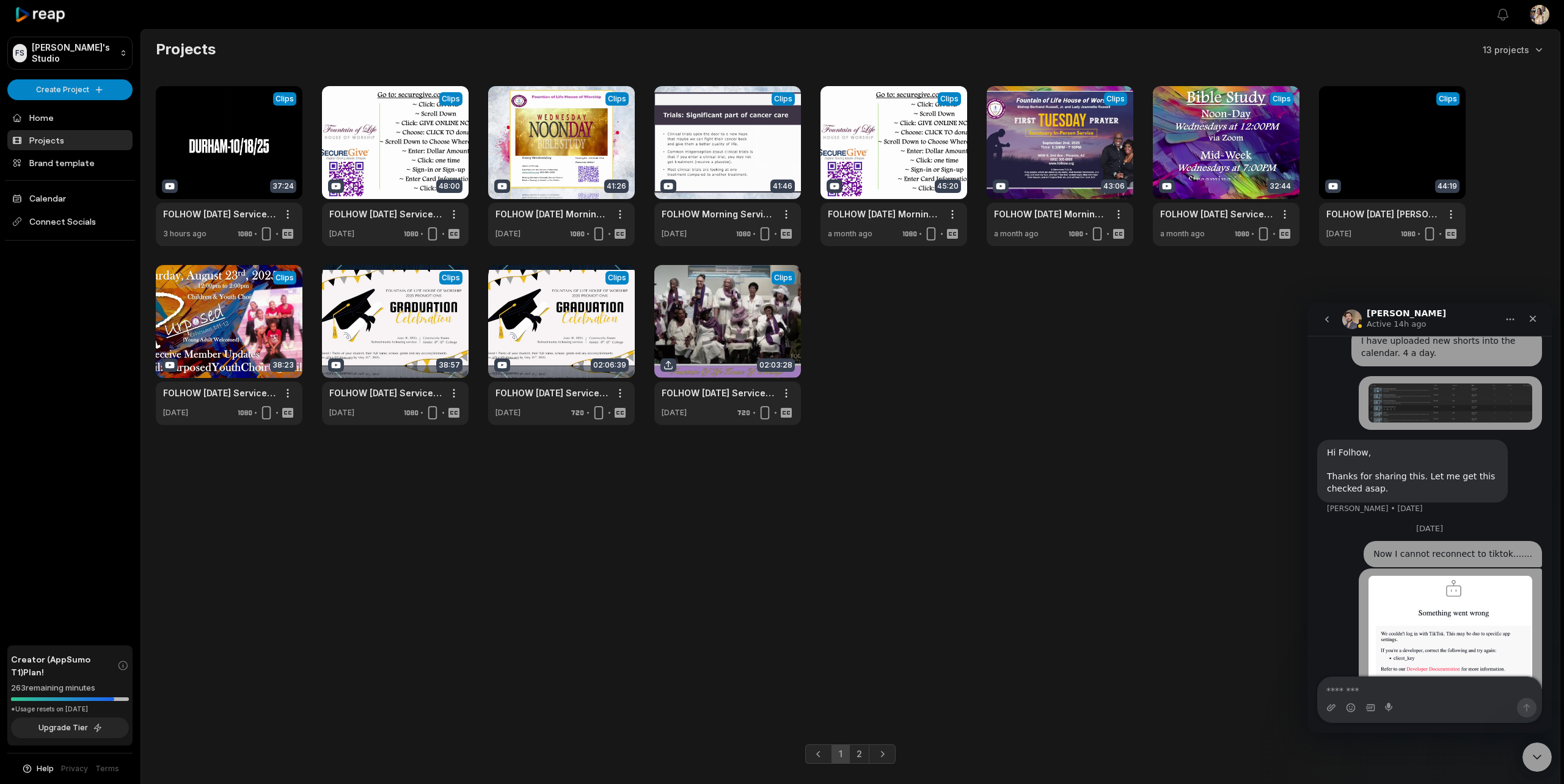
scroll to position [1201, 0]
click at [219, 188] on link at bounding box center [229, 166] width 147 height 160
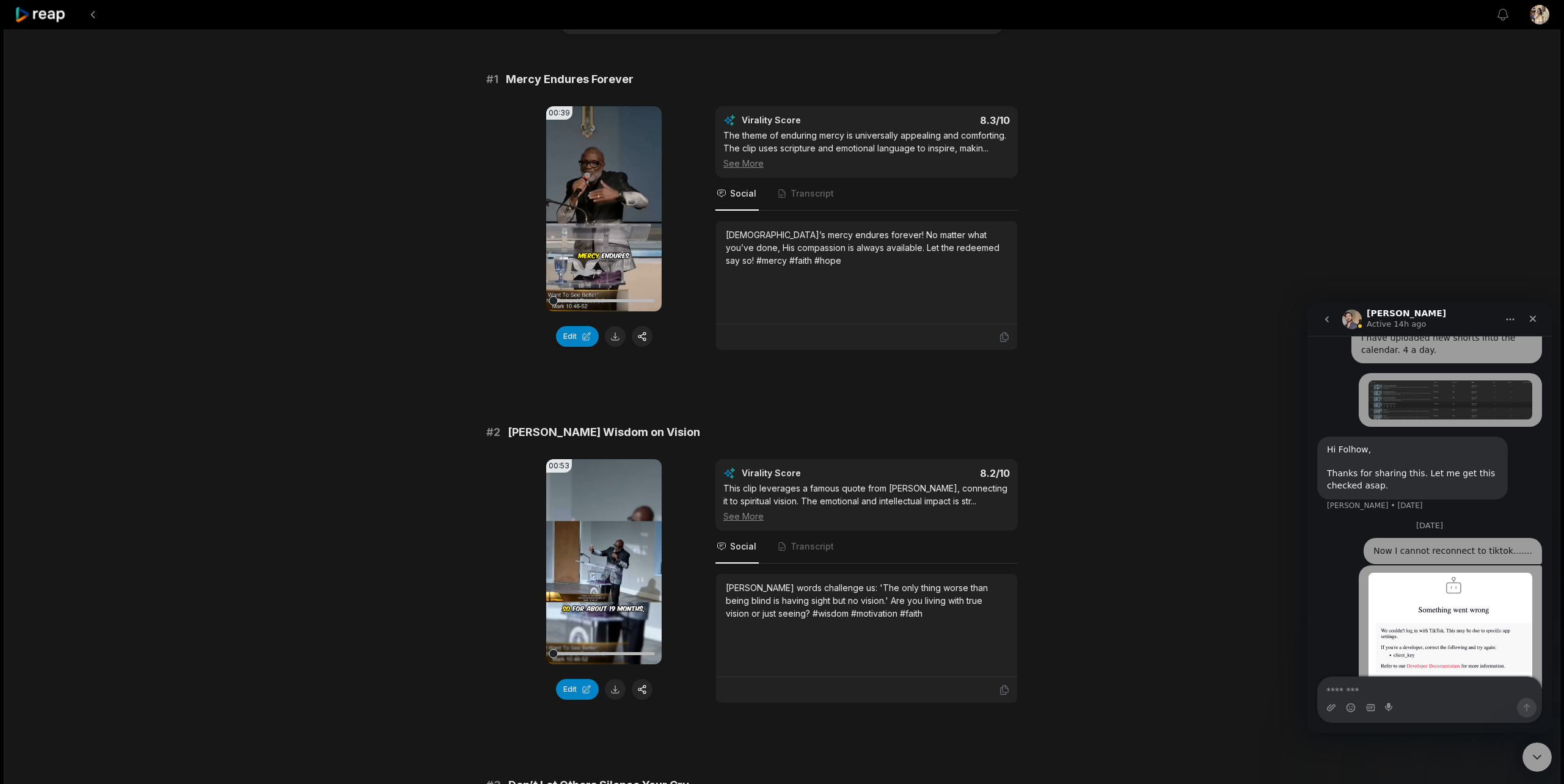
scroll to position [115, 0]
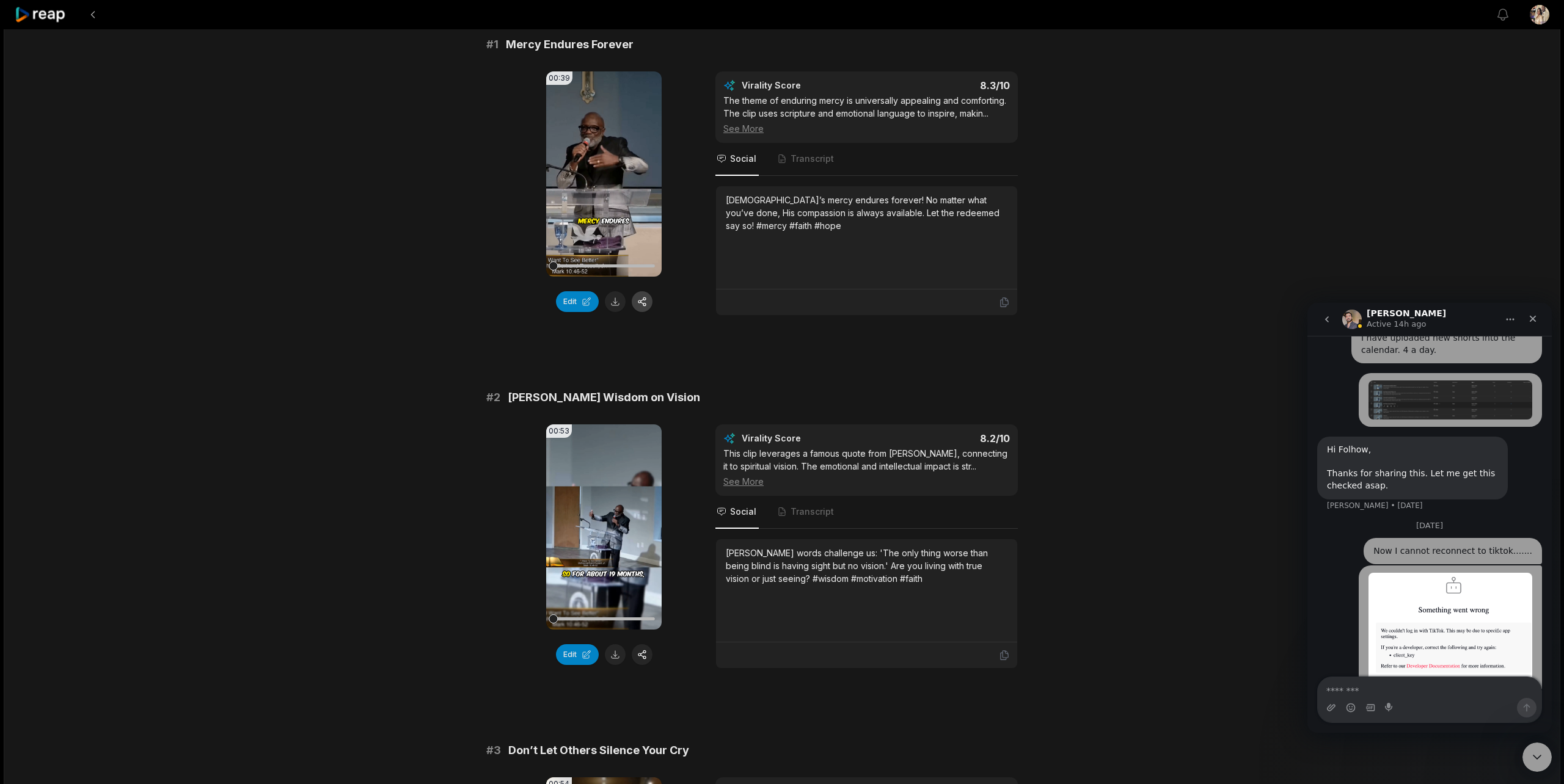
click at [641, 301] on button "button" at bounding box center [642, 302] width 21 height 21
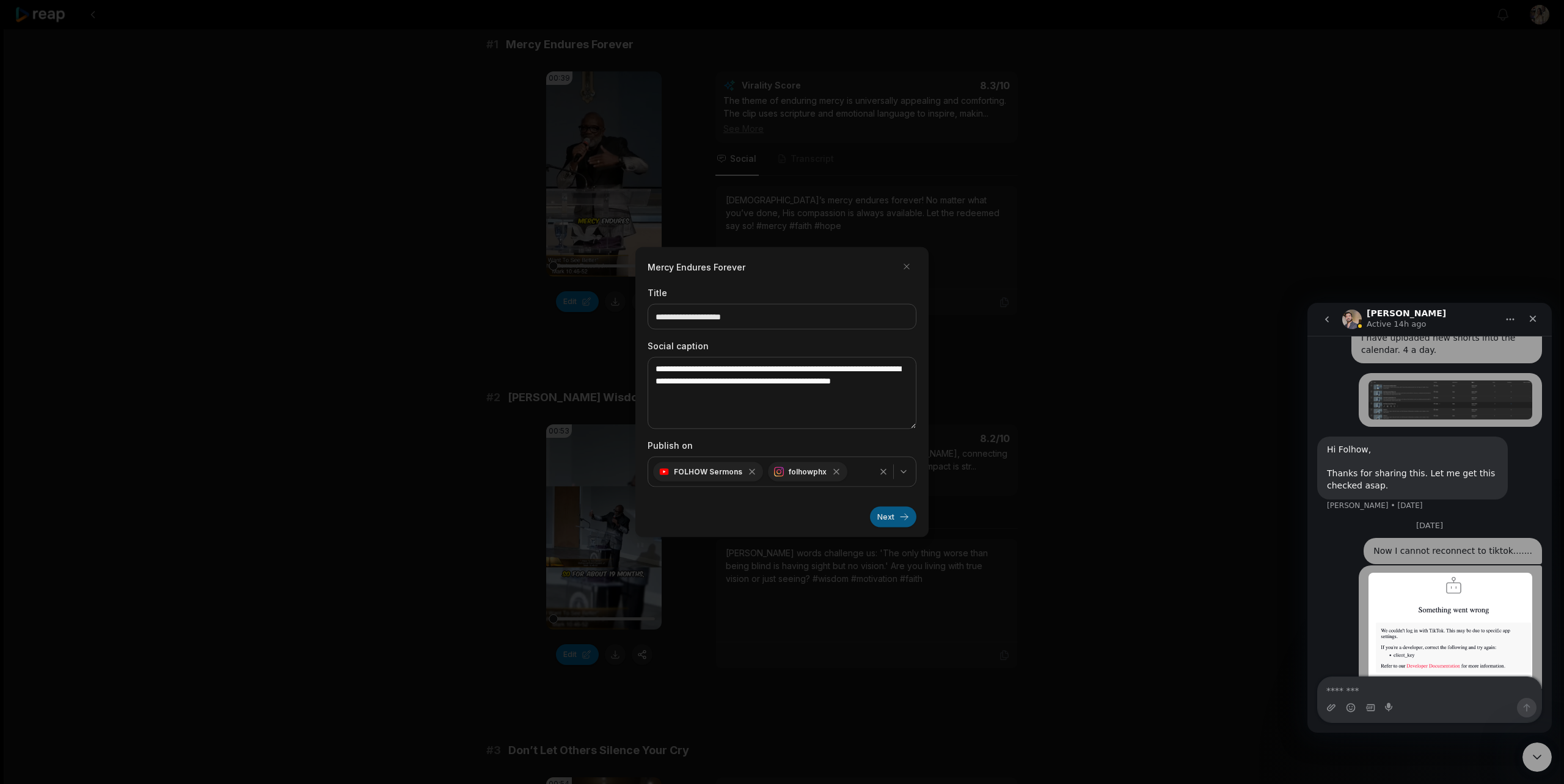
click at [886, 519] on button "Next" at bounding box center [893, 517] width 46 height 21
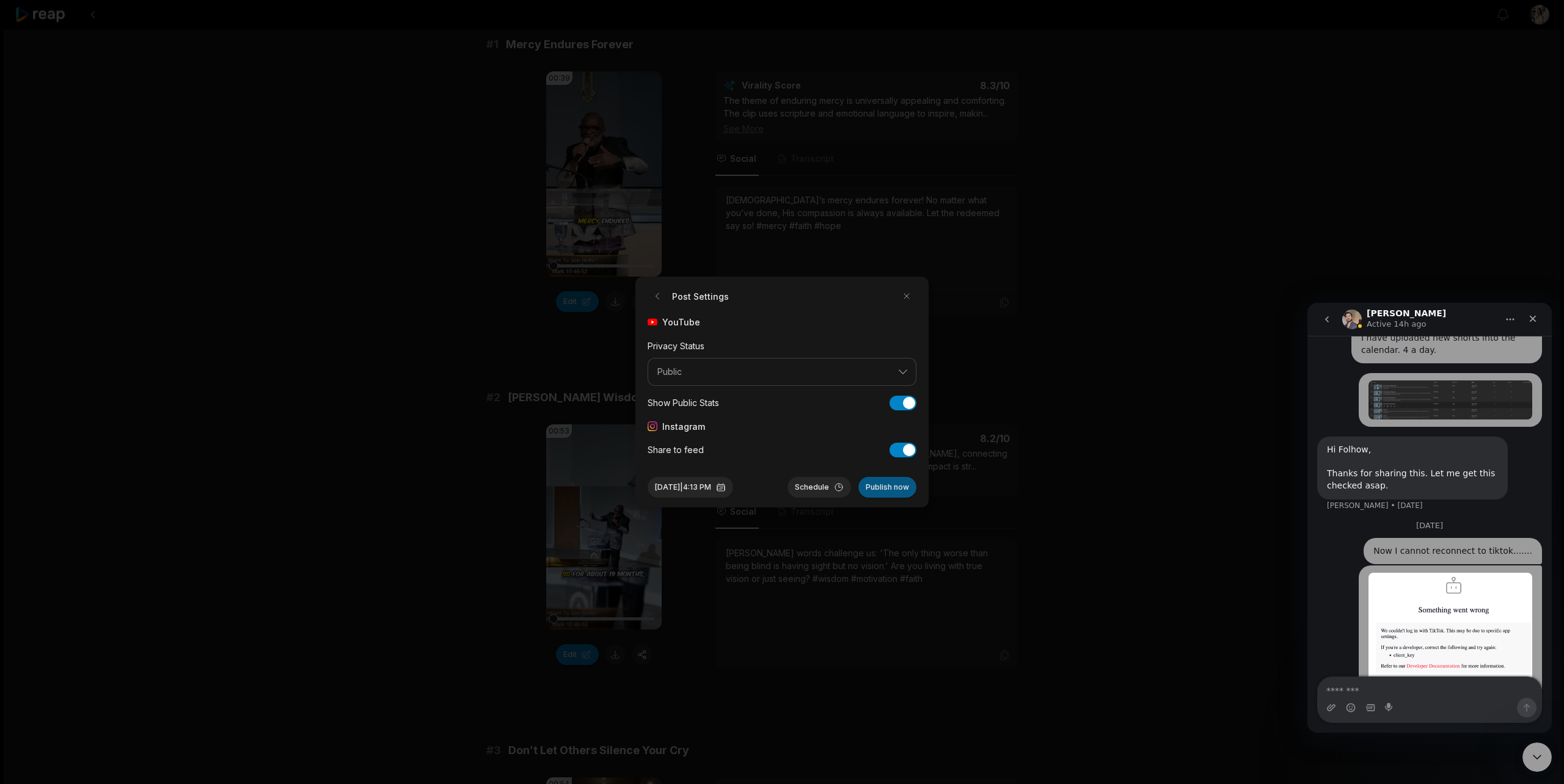
click at [897, 487] on button "Publish now" at bounding box center [887, 487] width 58 height 21
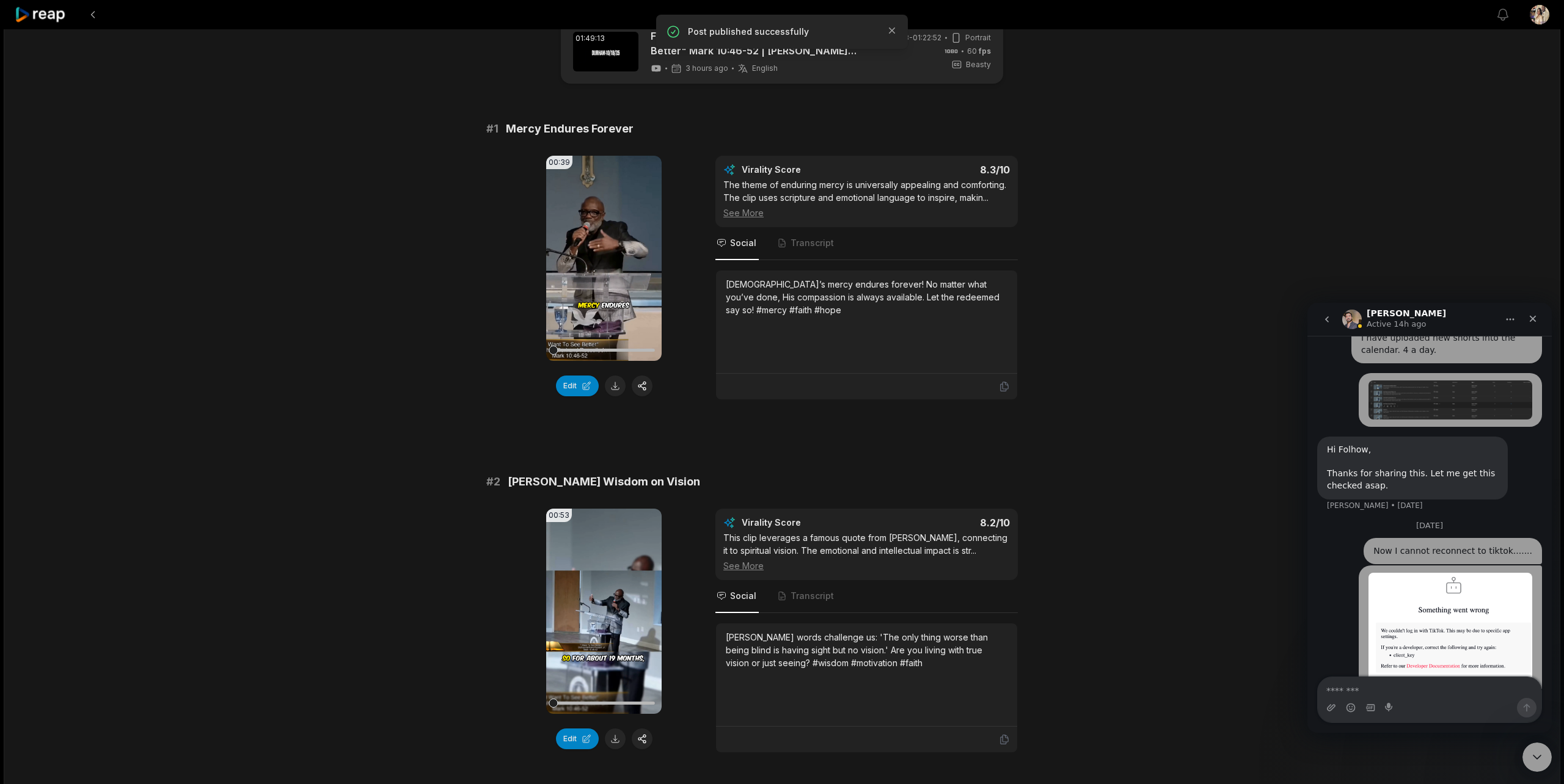
scroll to position [0, 0]
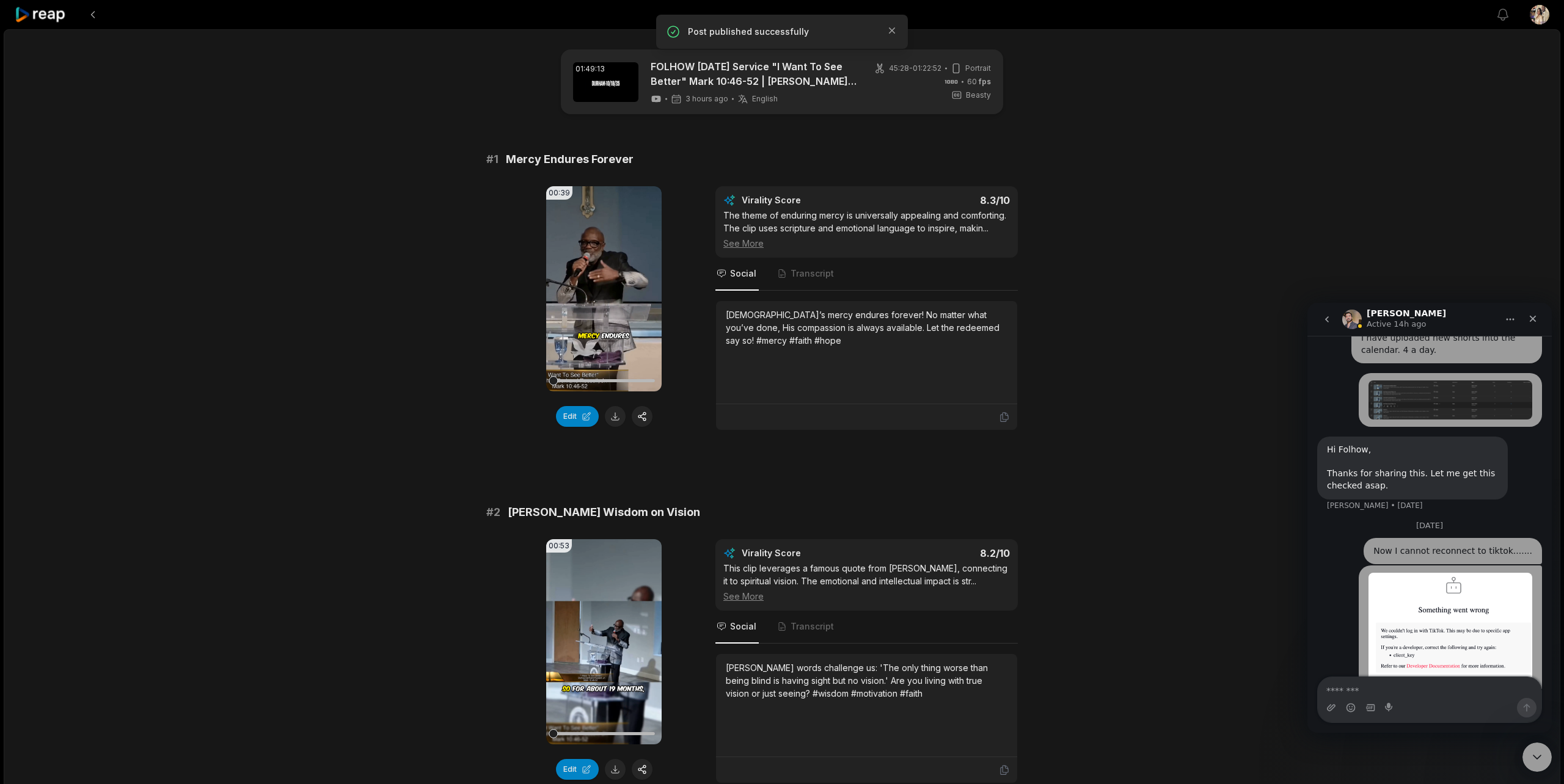
click at [44, 17] on icon at bounding box center [41, 15] width 52 height 17
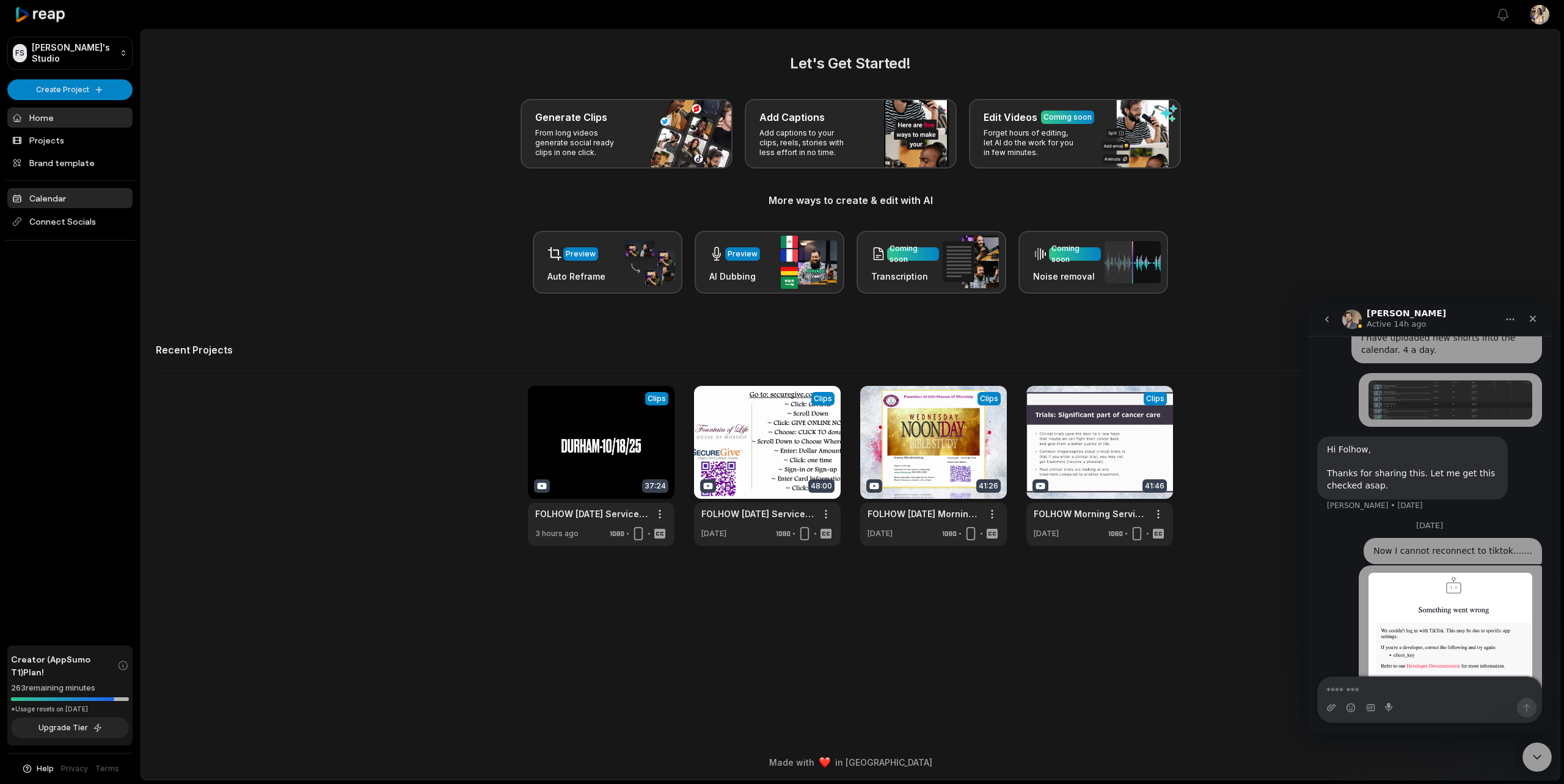
click at [44, 197] on link "Calendar" at bounding box center [70, 198] width 125 height 20
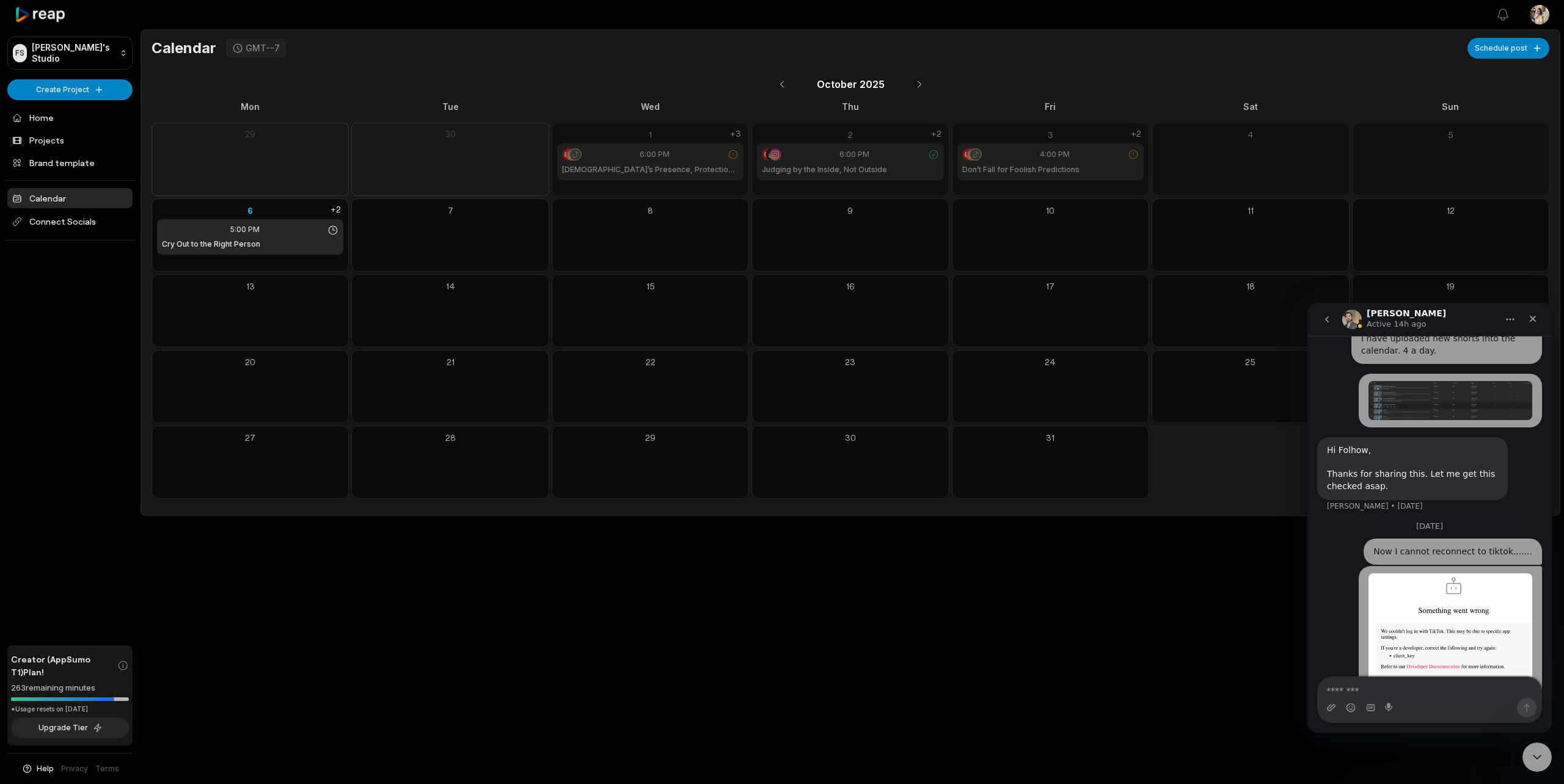
scroll to position [1201, 0]
click at [250, 208] on div "6" at bounding box center [250, 210] width 186 height 13
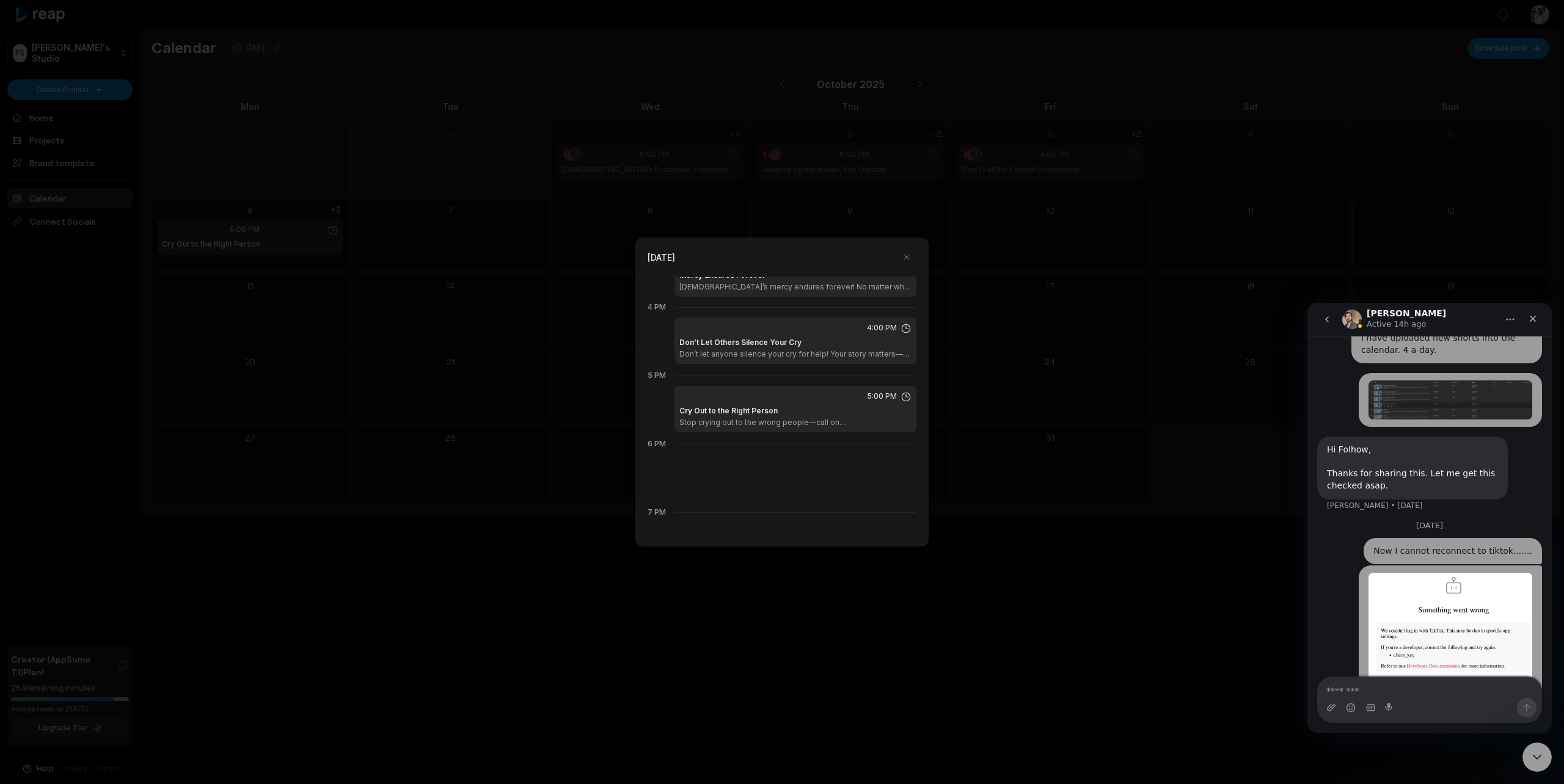
scroll to position [1073, 0]
click at [184, 249] on div at bounding box center [782, 392] width 1564 height 784
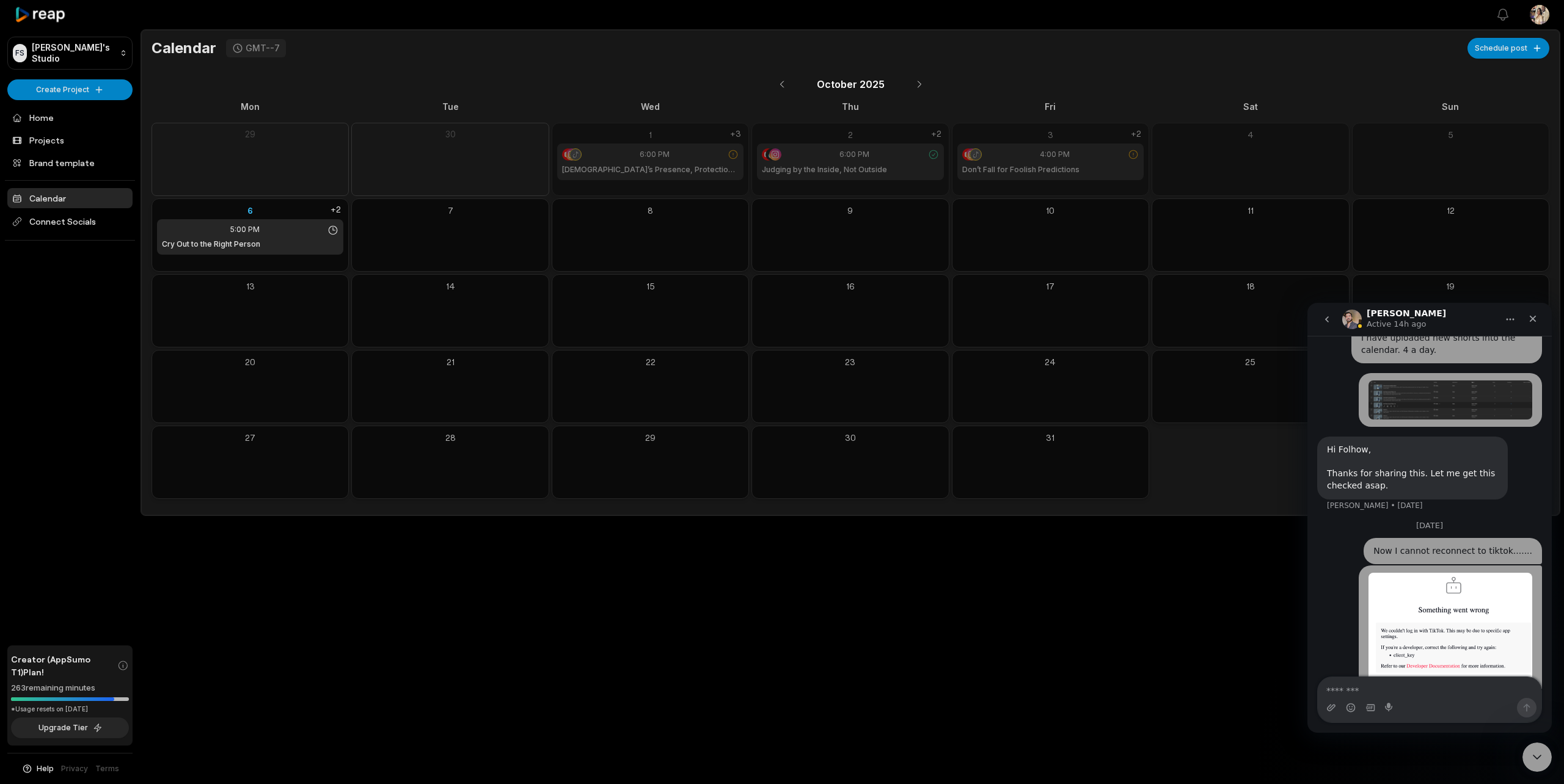
click at [58, 198] on link "Calendar" at bounding box center [70, 198] width 125 height 20
click at [46, 145] on link "Projects" at bounding box center [70, 140] width 125 height 20
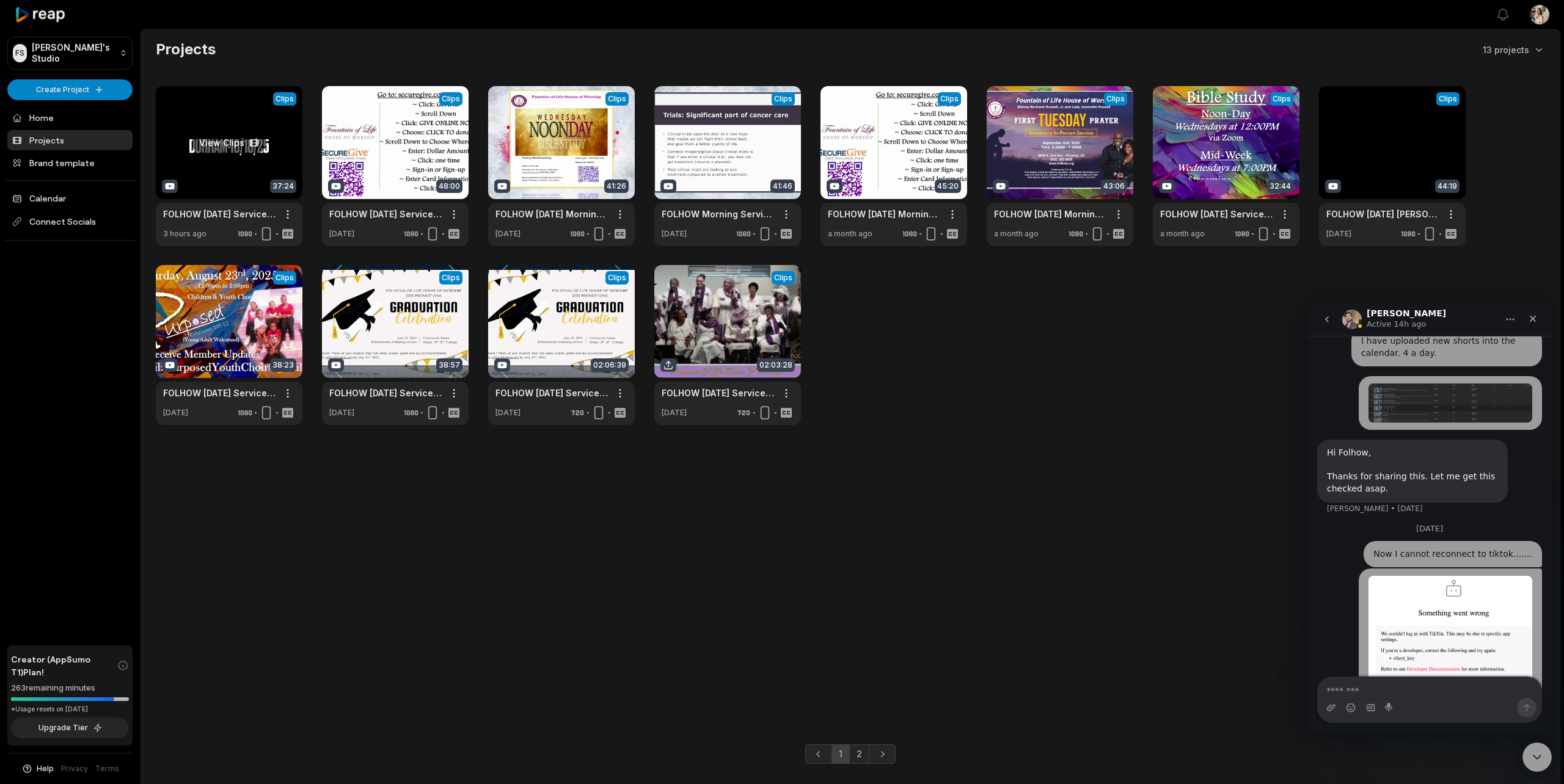
click at [233, 181] on link at bounding box center [229, 166] width 147 height 160
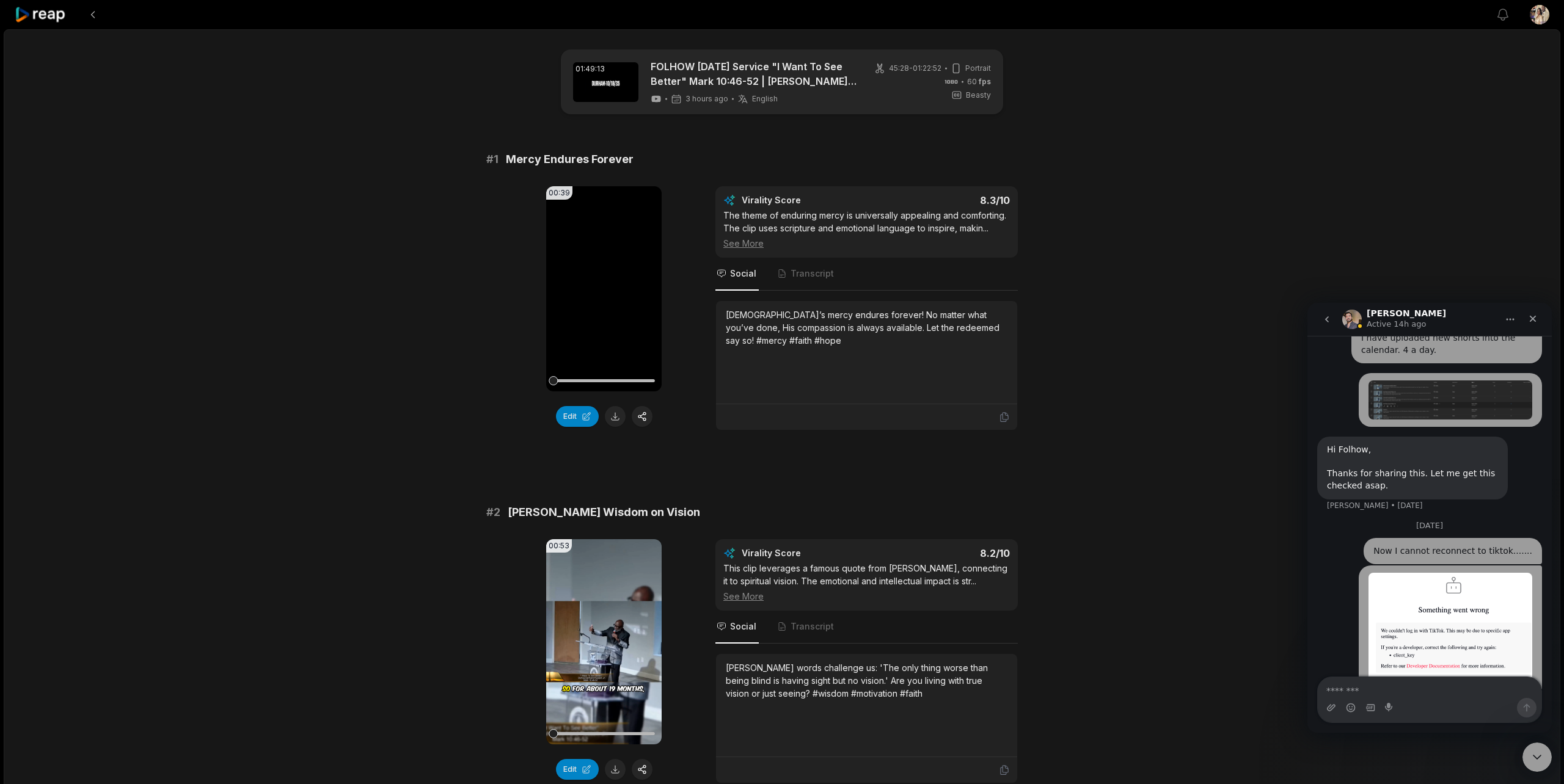
scroll to position [33, 0]
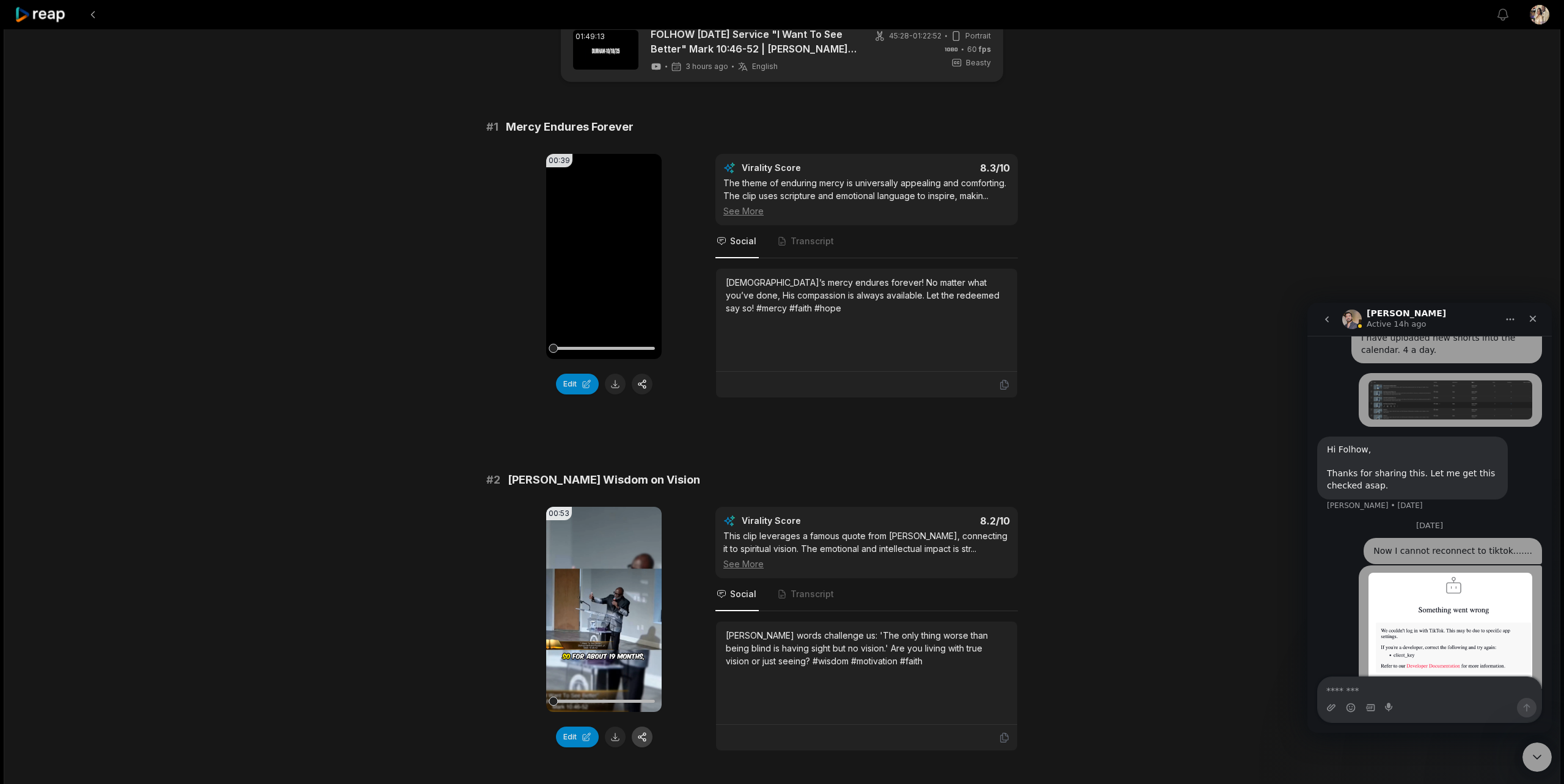
click at [647, 640] on video "Your browser does not support mp4 format." at bounding box center [604, 609] width 115 height 205
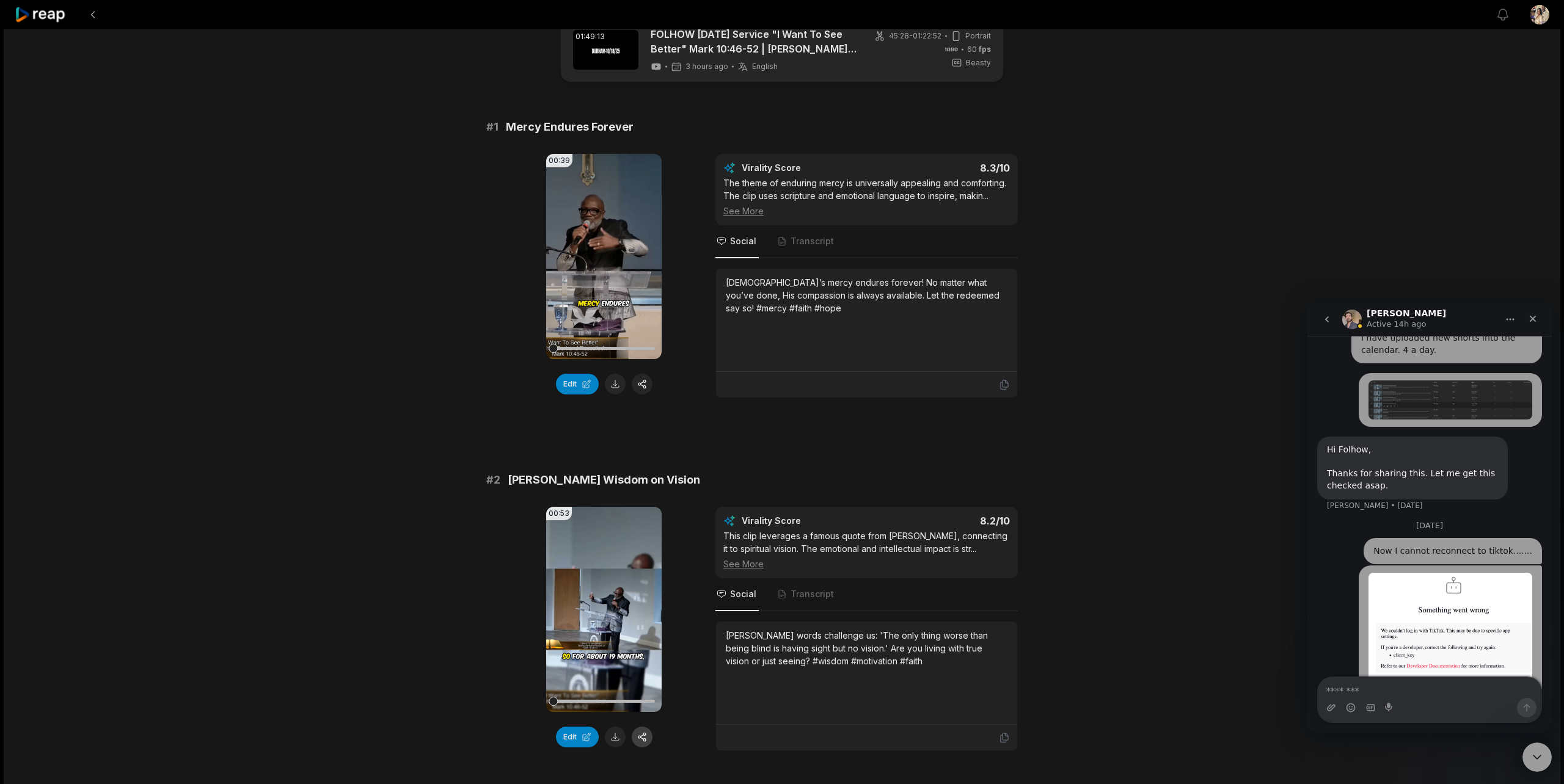
scroll to position [138, 0]
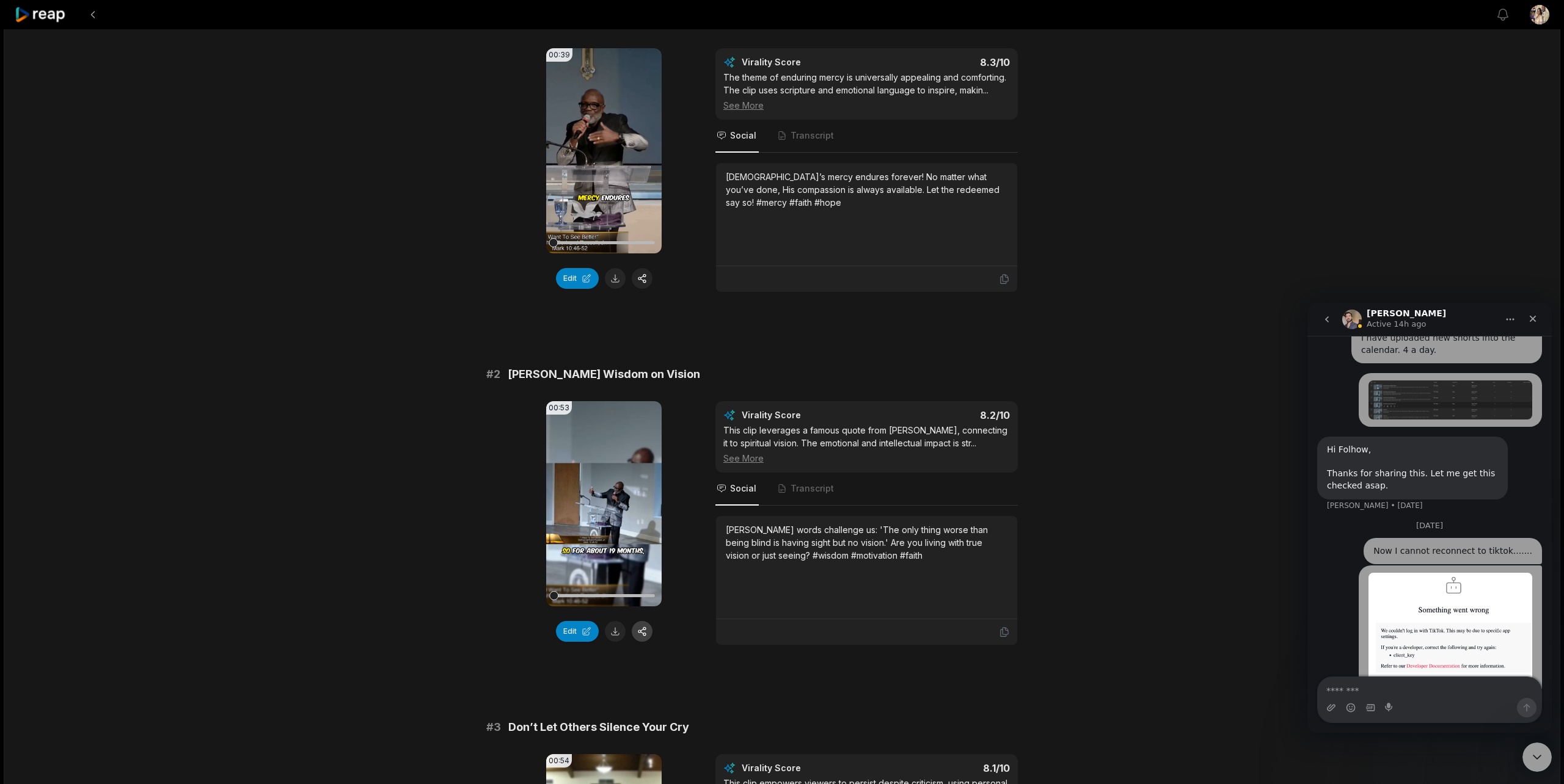
click at [645, 632] on button "button" at bounding box center [642, 632] width 21 height 21
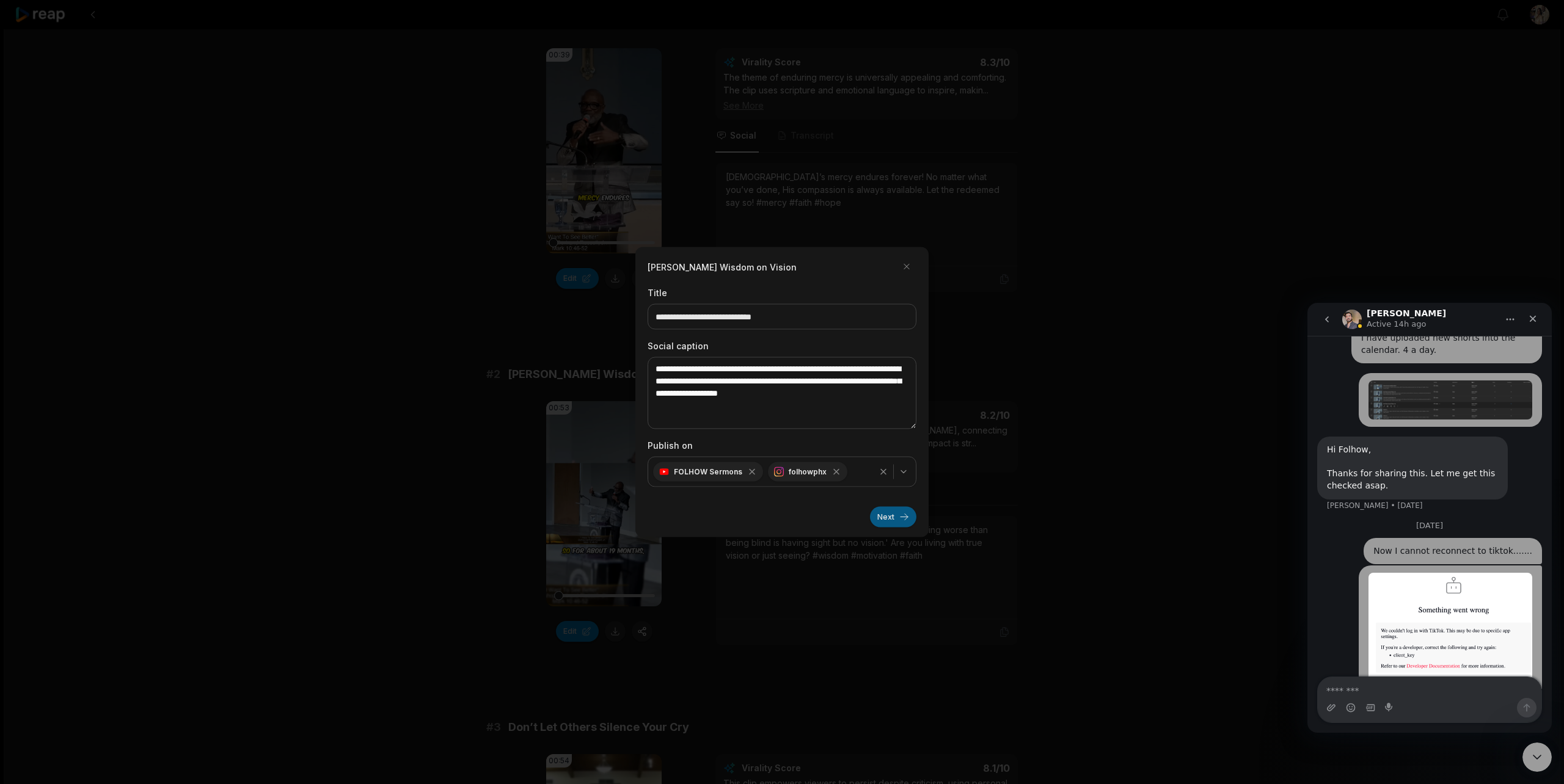
click at [881, 511] on button "Next" at bounding box center [893, 517] width 46 height 21
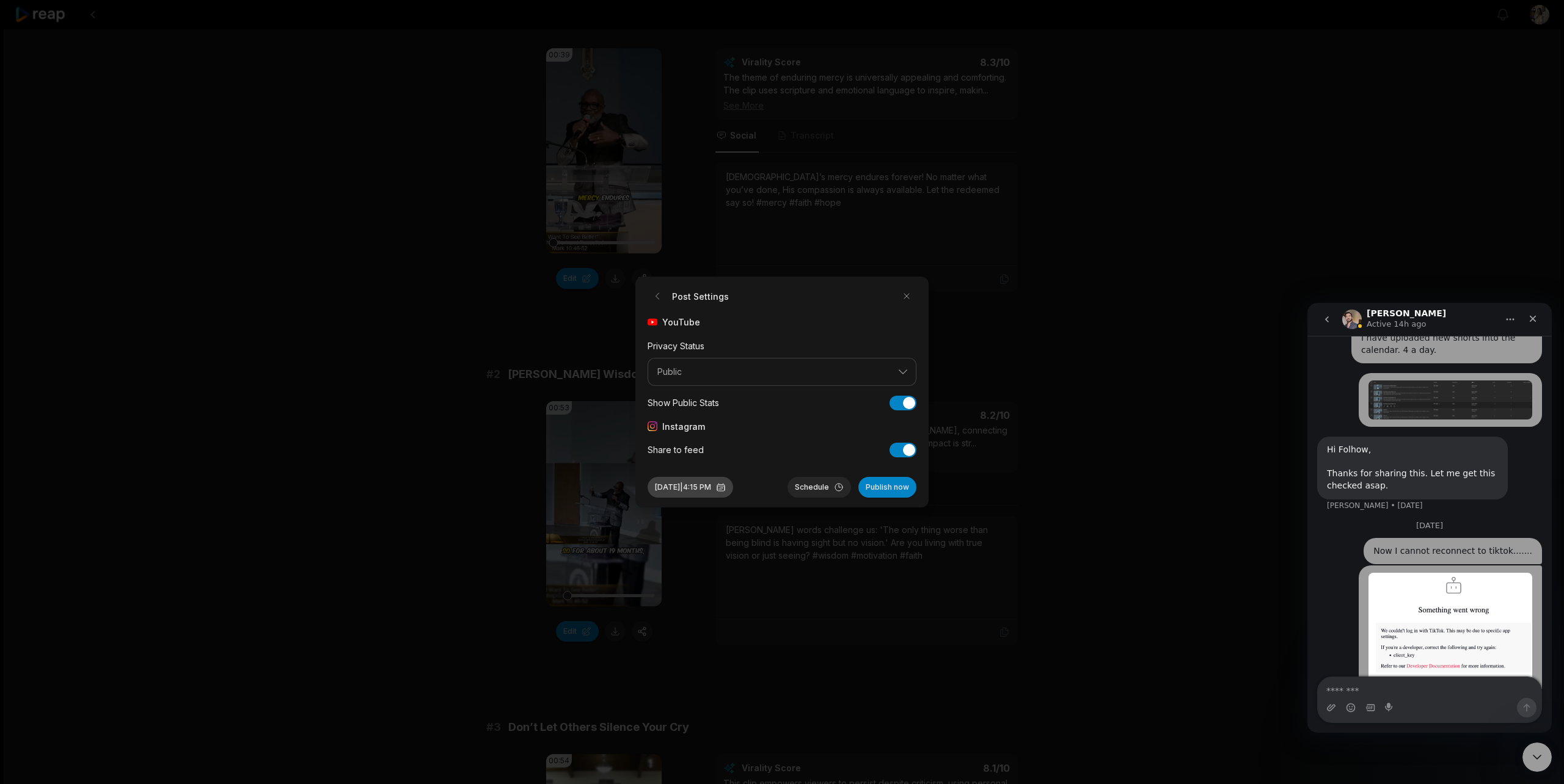
click at [711, 486] on button "Oct 6, 2025 | 4:15 PM" at bounding box center [691, 487] width 86 height 21
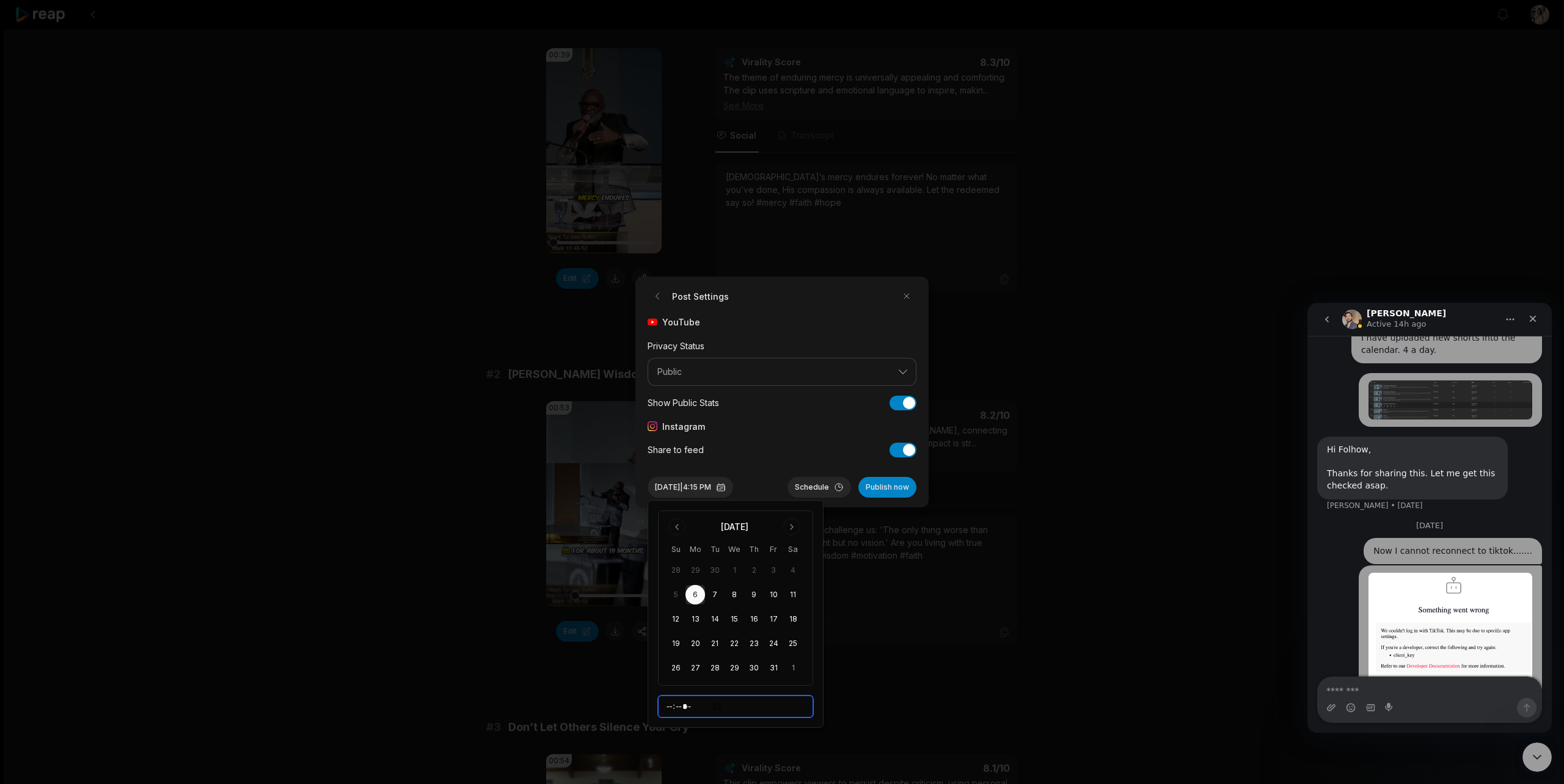
click at [672, 705] on input "*****" at bounding box center [736, 706] width 155 height 22
type input "*****"
click at [897, 659] on div at bounding box center [782, 392] width 1564 height 784
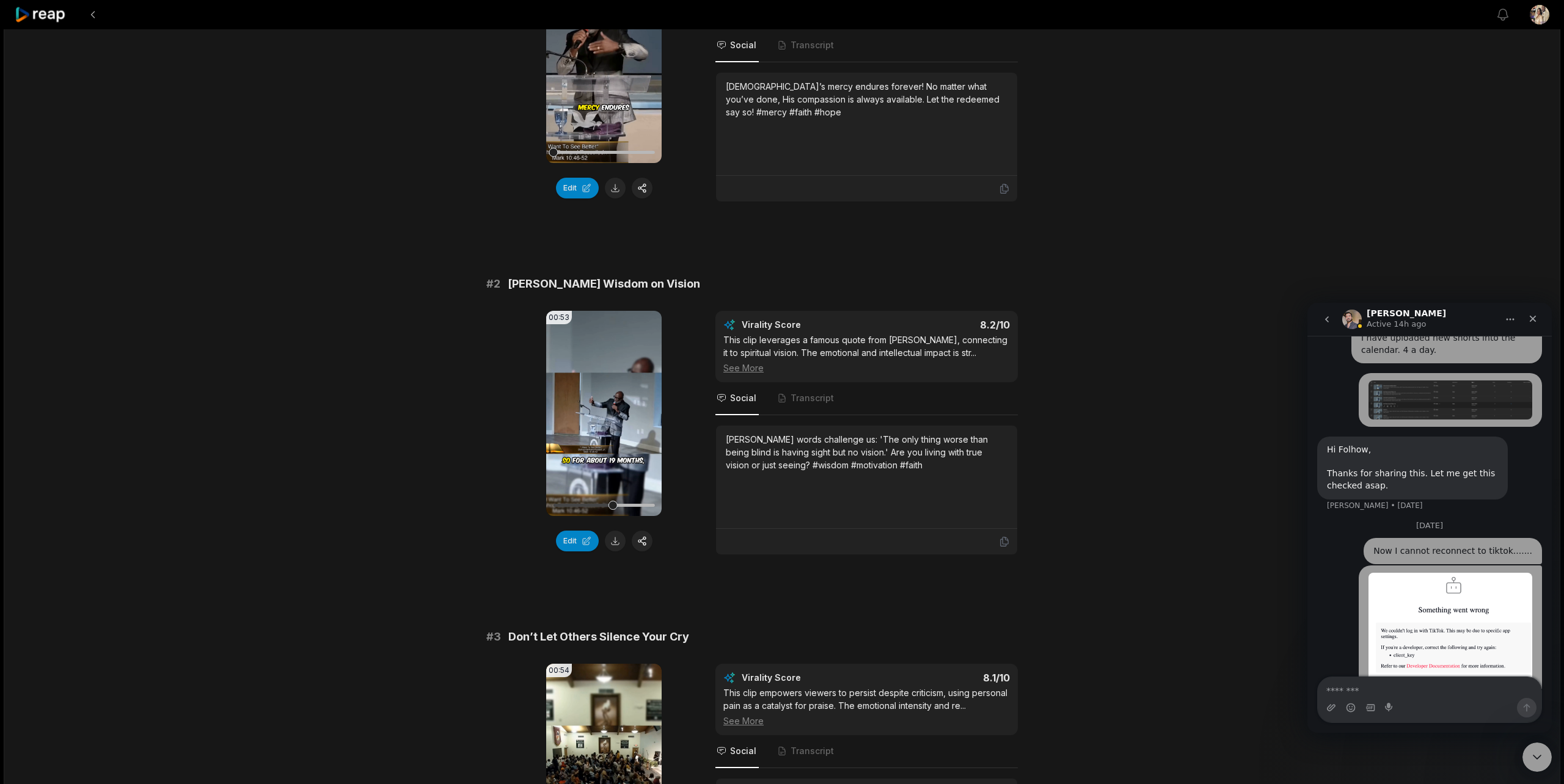
scroll to position [227, 0]
drag, startPoint x: 619, startPoint y: 507, endPoint x: 509, endPoint y: 501, distance: 110.2
click at [509, 501] on div "00:53 Your browser does not support mp4 format. Edit Virality Score 8.2 /10 Thi…" at bounding box center [781, 434] width 591 height 244
click at [592, 430] on video "Your browser does not support mp4 format." at bounding box center [604, 414] width 115 height 205
click at [575, 544] on button "Edit" at bounding box center [577, 542] width 43 height 21
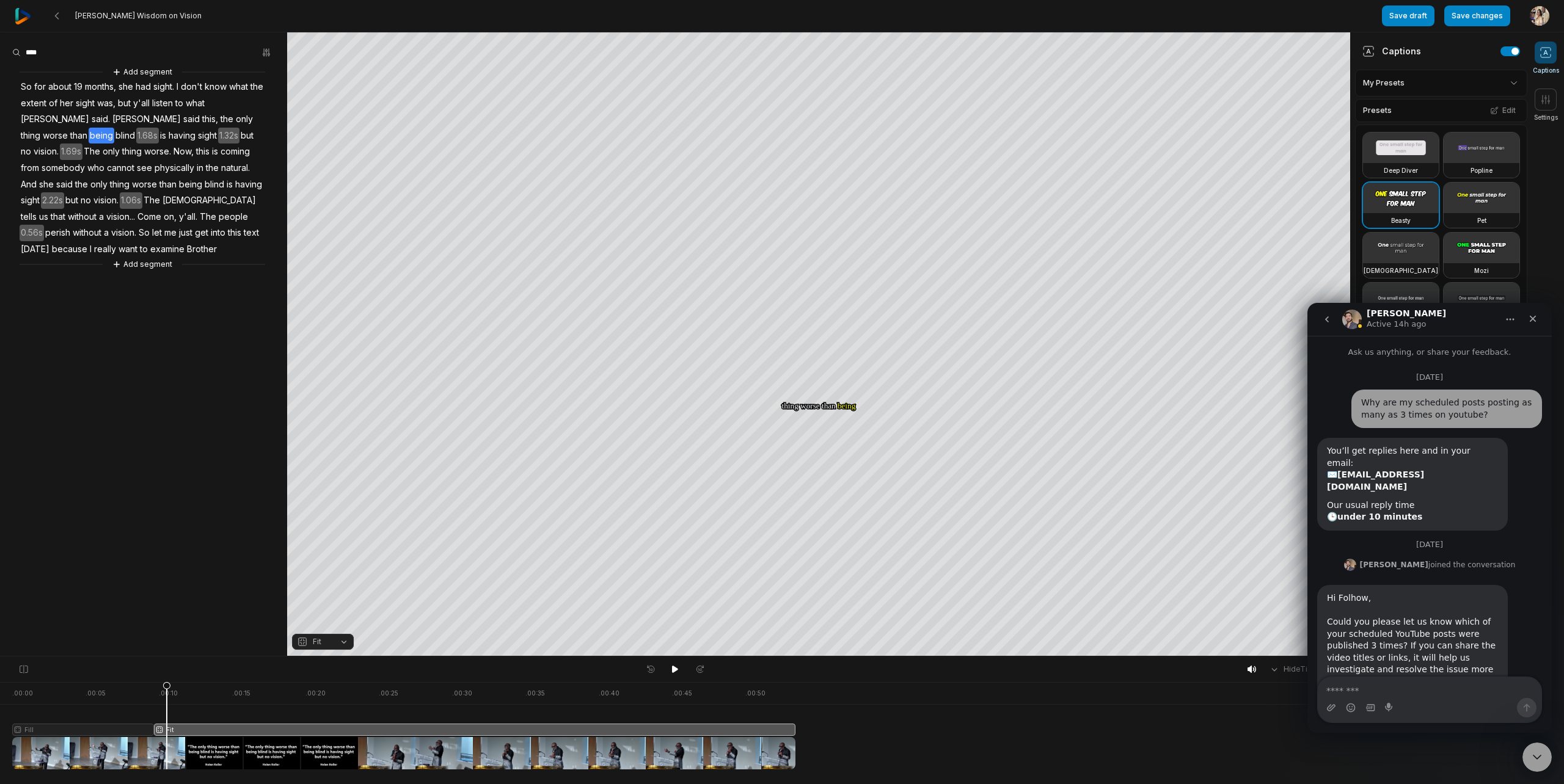
scroll to position [1201, 0]
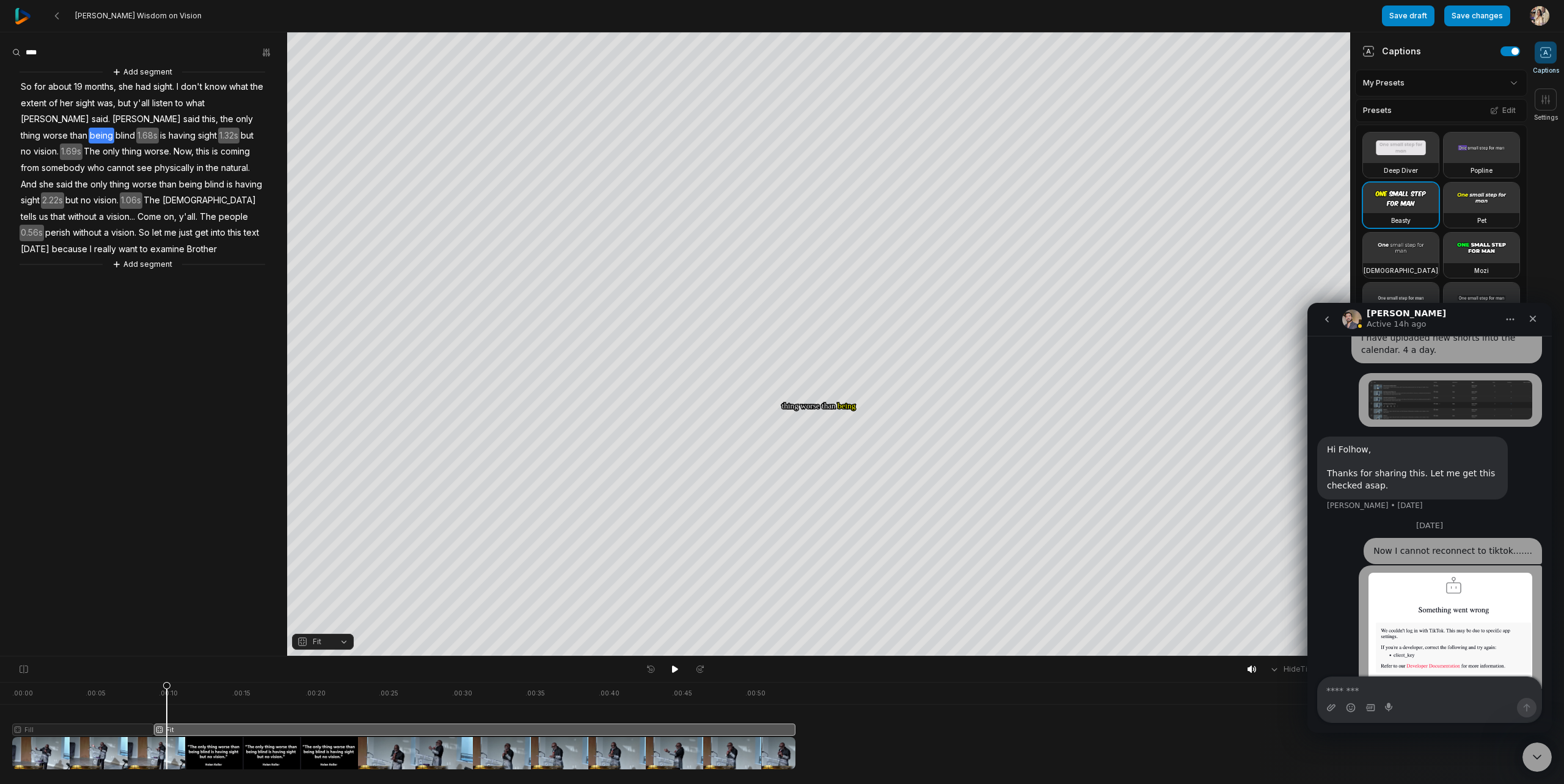
click at [324, 643] on span "Fit" at bounding box center [313, 642] width 33 height 11
click at [325, 624] on div "Fill" at bounding box center [323, 622] width 62 height 16
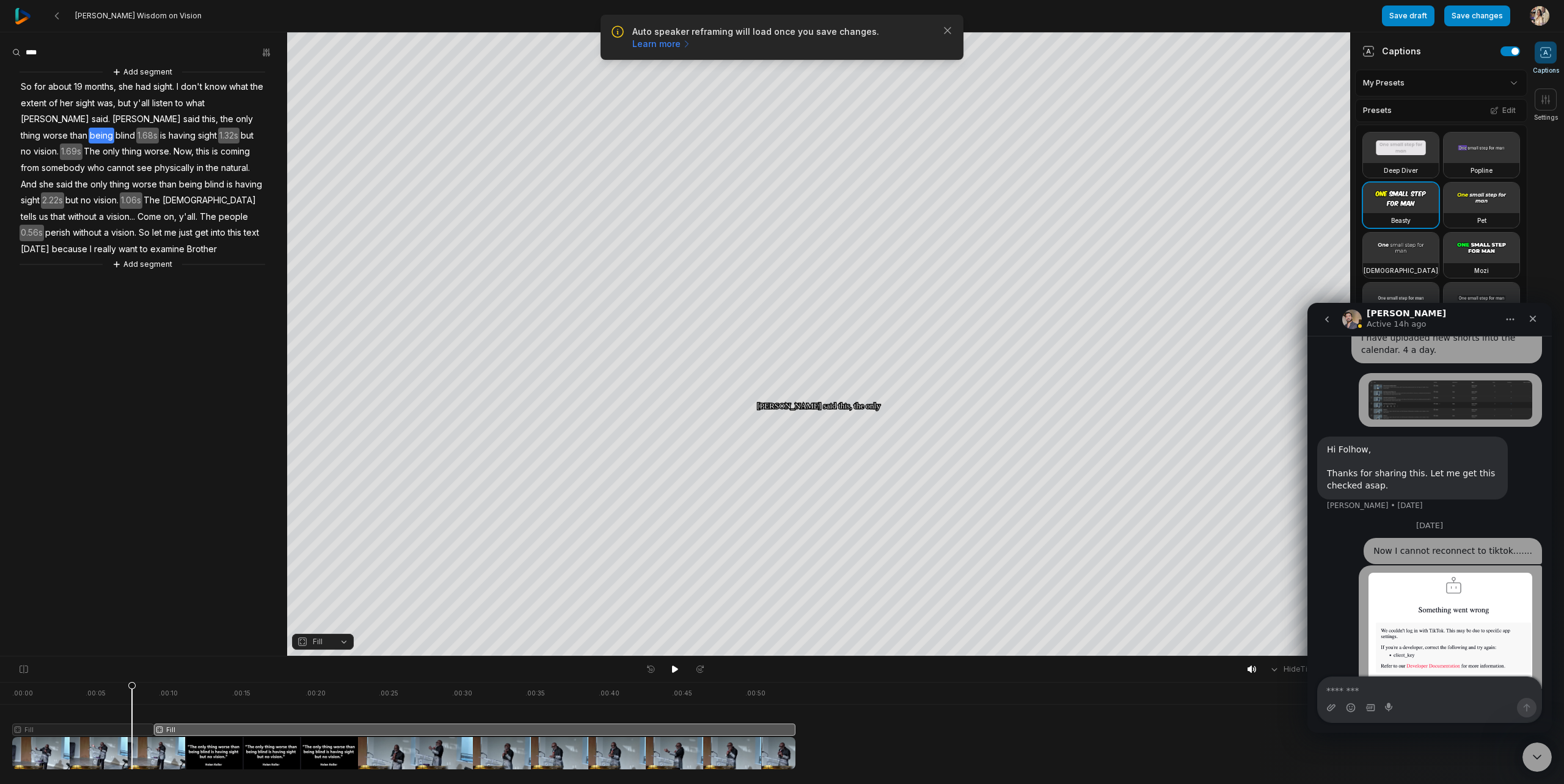
click at [132, 728] on div at bounding box center [404, 726] width 783 height 87
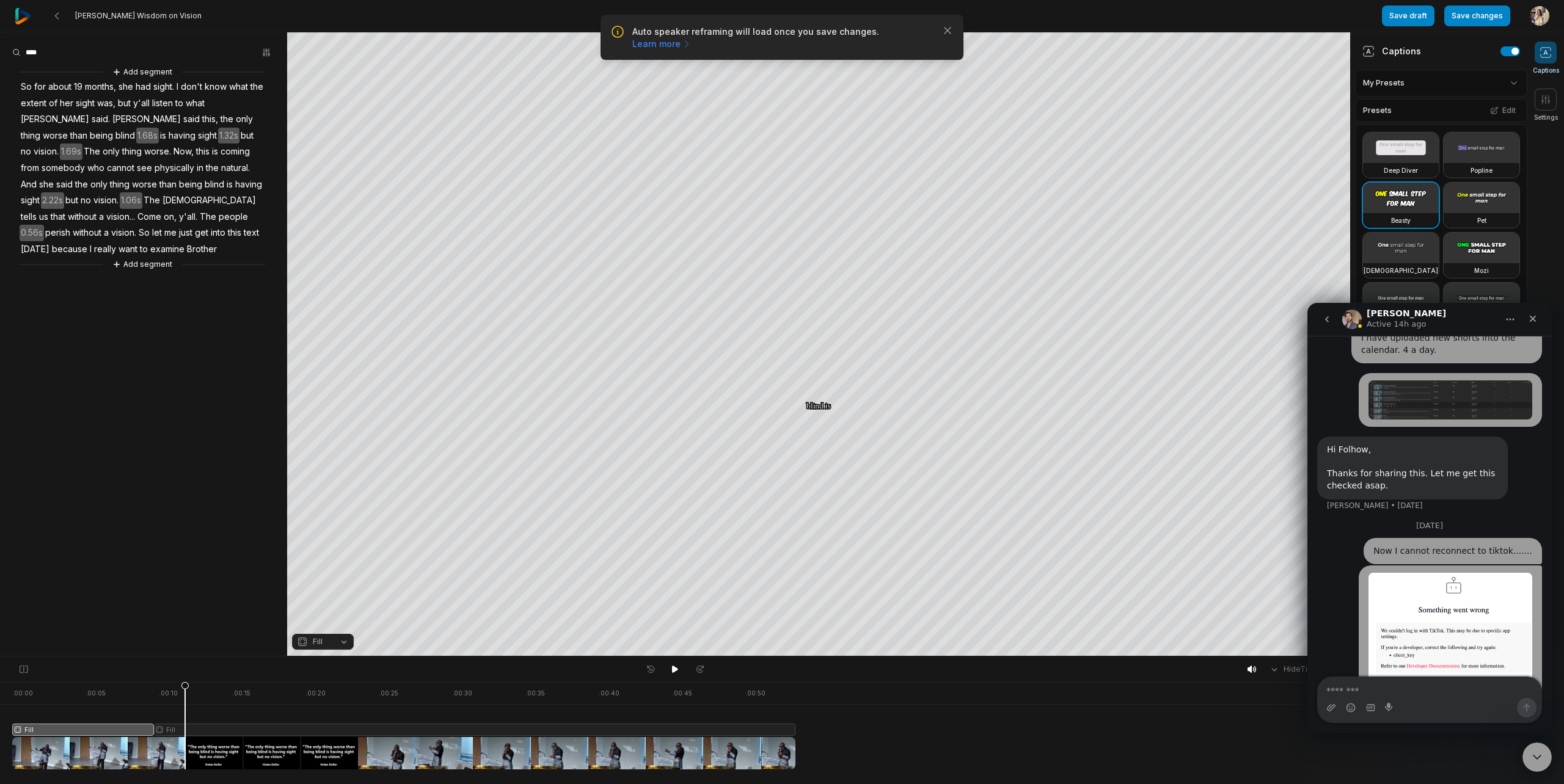
drag, startPoint x: 133, startPoint y: 685, endPoint x: 185, endPoint y: 688, distance: 52.1
click at [185, 688] on icon at bounding box center [185, 729] width 7 height 93
click at [183, 684] on icon at bounding box center [184, 729] width 7 height 93
drag, startPoint x: 183, startPoint y: 684, endPoint x: 0, endPoint y: 674, distance: 183.3
click at [0, 674] on div "Hide Timeline . 00:00 . 00:05 . 00:10 . 00:15 . 00:20 . 00:25 . 00:30 . 00:35 .…" at bounding box center [675, 720] width 1350 height 128
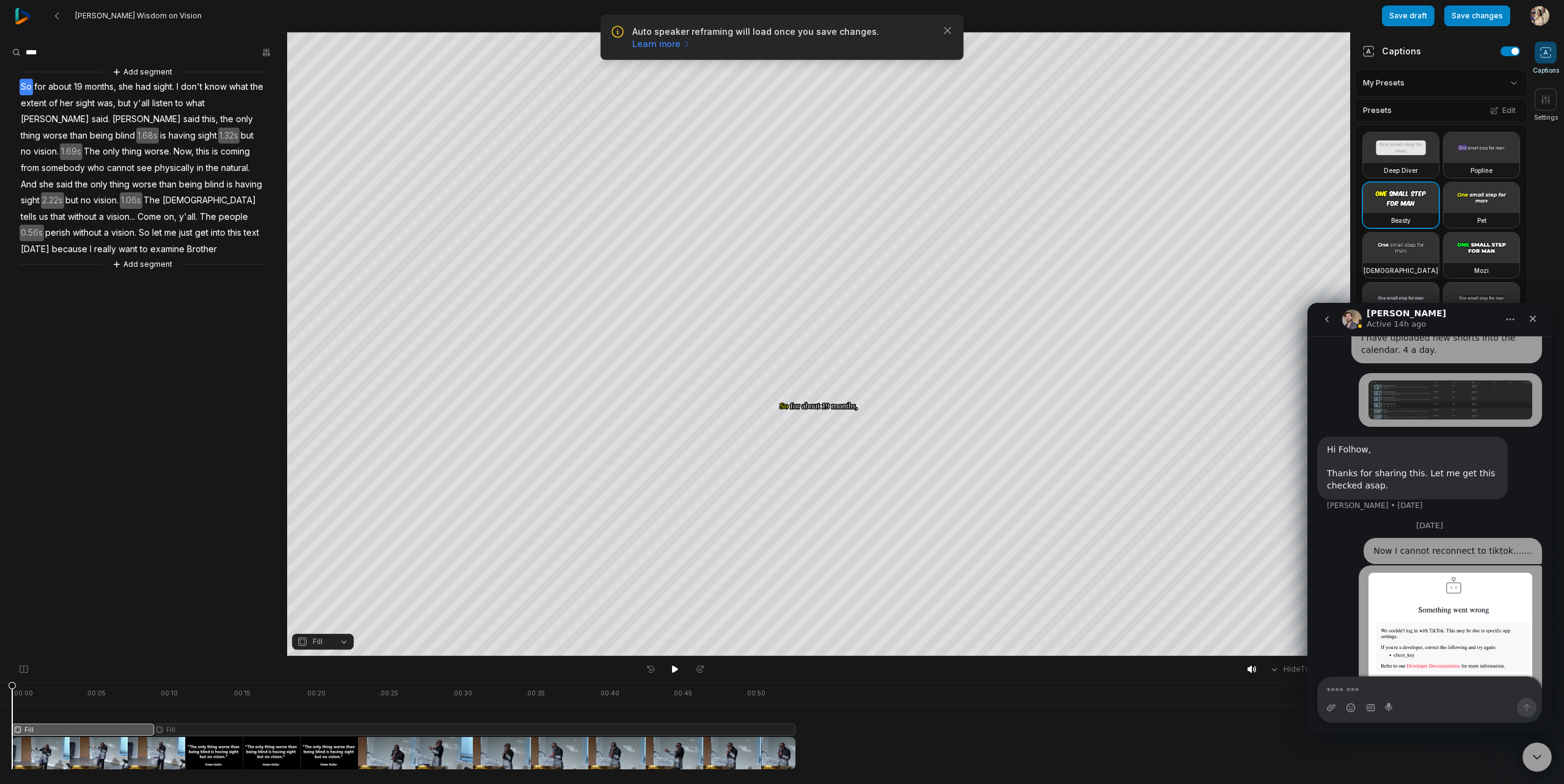
click at [335, 644] on button "Fill" at bounding box center [323, 642] width 62 height 16
click at [324, 574] on div "Fit" at bounding box center [323, 575] width 62 height 16
drag, startPoint x: 12, startPoint y: 685, endPoint x: 168, endPoint y: 730, distance: 162.4
click at [185, 688] on icon at bounding box center [184, 729] width 7 height 93
click at [168, 730] on div at bounding box center [404, 726] width 783 height 87
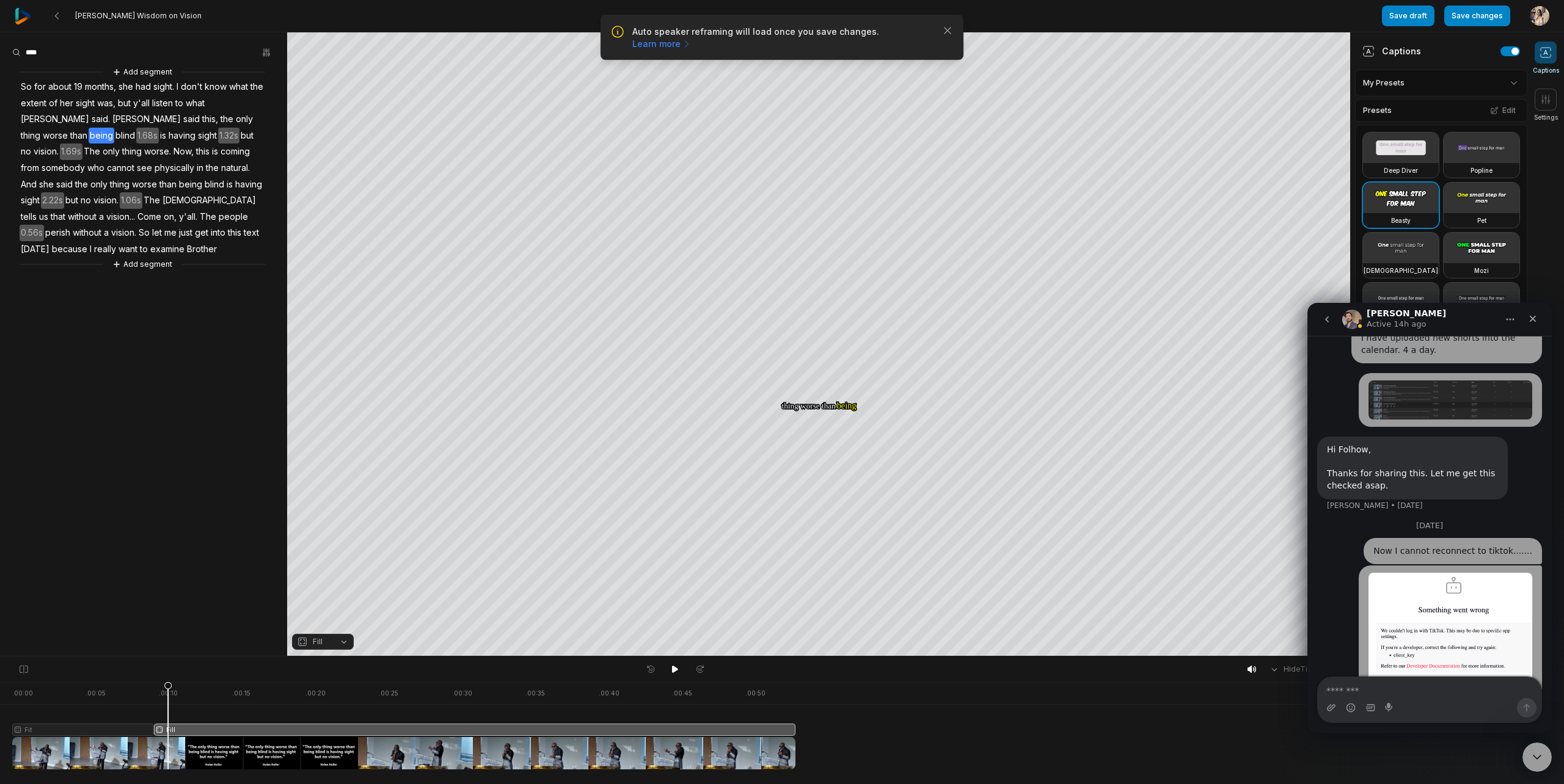
click at [348, 645] on button "Fill" at bounding box center [323, 642] width 62 height 16
click at [329, 574] on div "Fit" at bounding box center [323, 575] width 62 height 16
drag, startPoint x: 167, startPoint y: 686, endPoint x: 185, endPoint y: 686, distance: 18.0
click at [185, 686] on icon at bounding box center [185, 729] width 7 height 93
click at [345, 642] on button "Fit" at bounding box center [323, 642] width 62 height 16
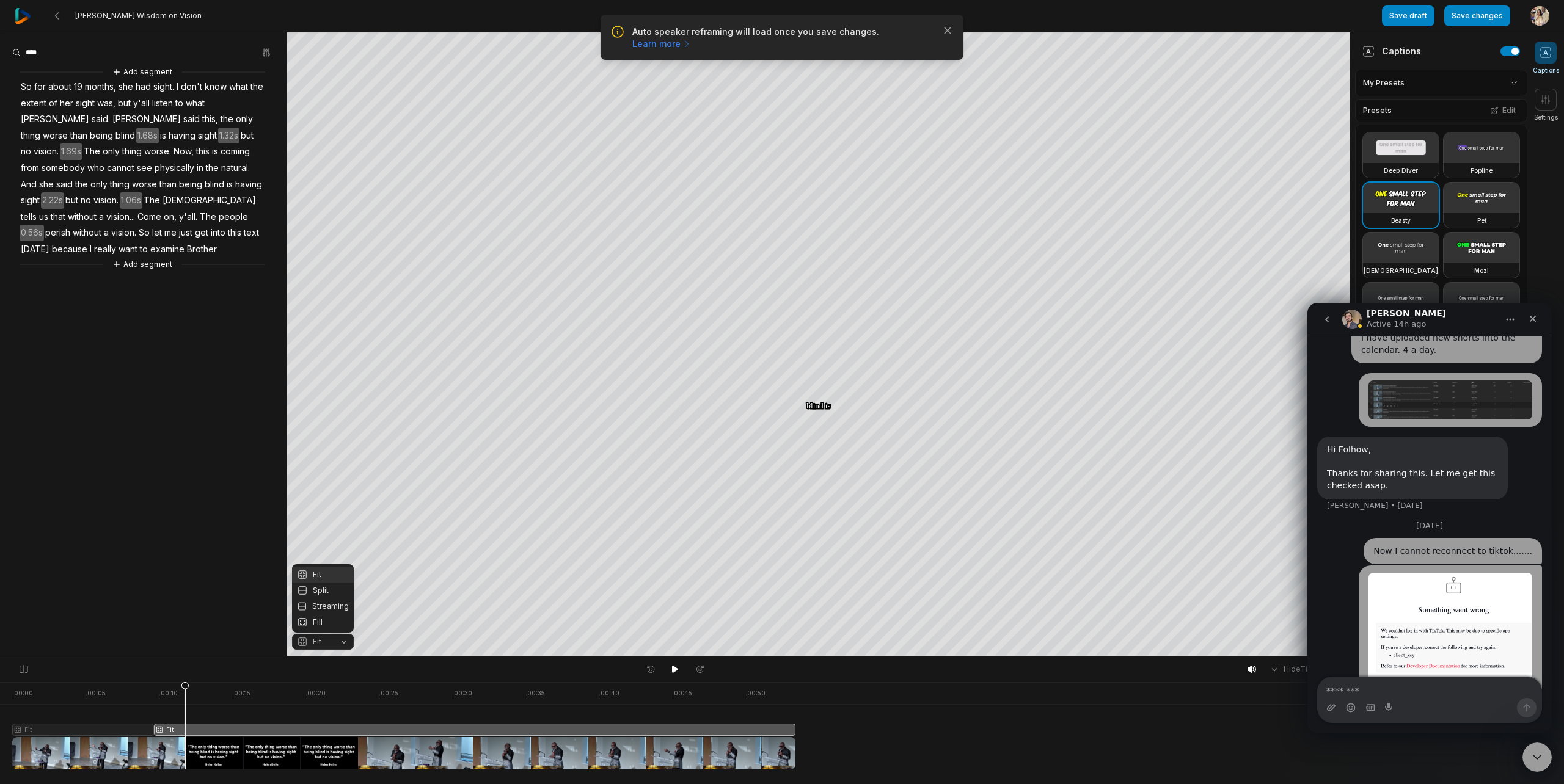
click at [328, 619] on div "Fill" at bounding box center [323, 622] width 62 height 16
drag, startPoint x: 185, startPoint y: 684, endPoint x: 357, endPoint y: 686, distance: 172.0
click at [357, 686] on icon at bounding box center [357, 729] width 7 height 93
click at [344, 645] on button "Fill" at bounding box center [323, 642] width 62 height 16
click at [321, 574] on div "Fit" at bounding box center [323, 575] width 62 height 16
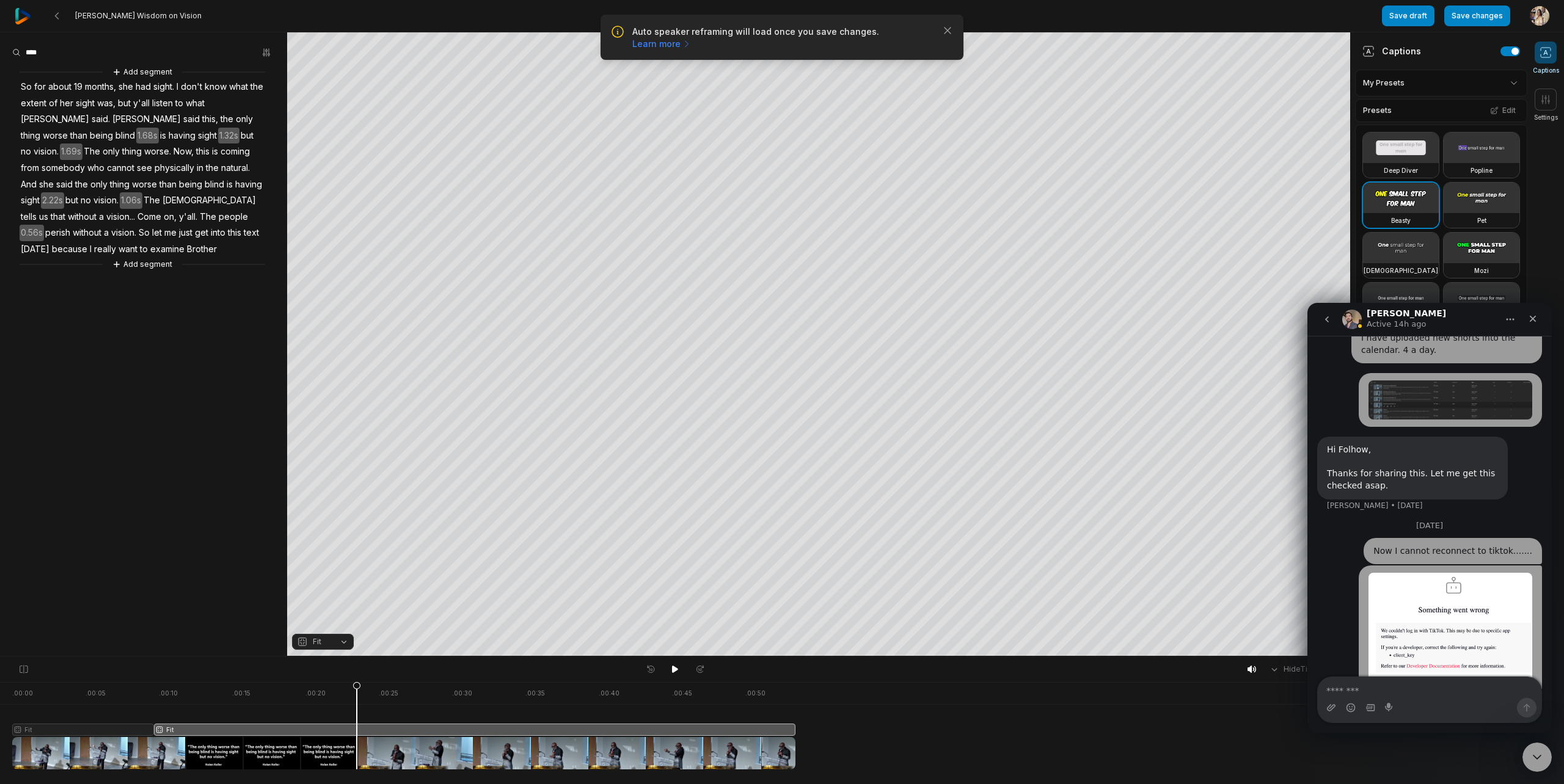
click at [306, 728] on div at bounding box center [404, 726] width 783 height 87
click at [345, 641] on button "Fit" at bounding box center [323, 642] width 62 height 16
click at [334, 622] on div "Fill" at bounding box center [323, 622] width 62 height 16
click at [1462, 17] on button "Save changes" at bounding box center [1477, 16] width 66 height 21
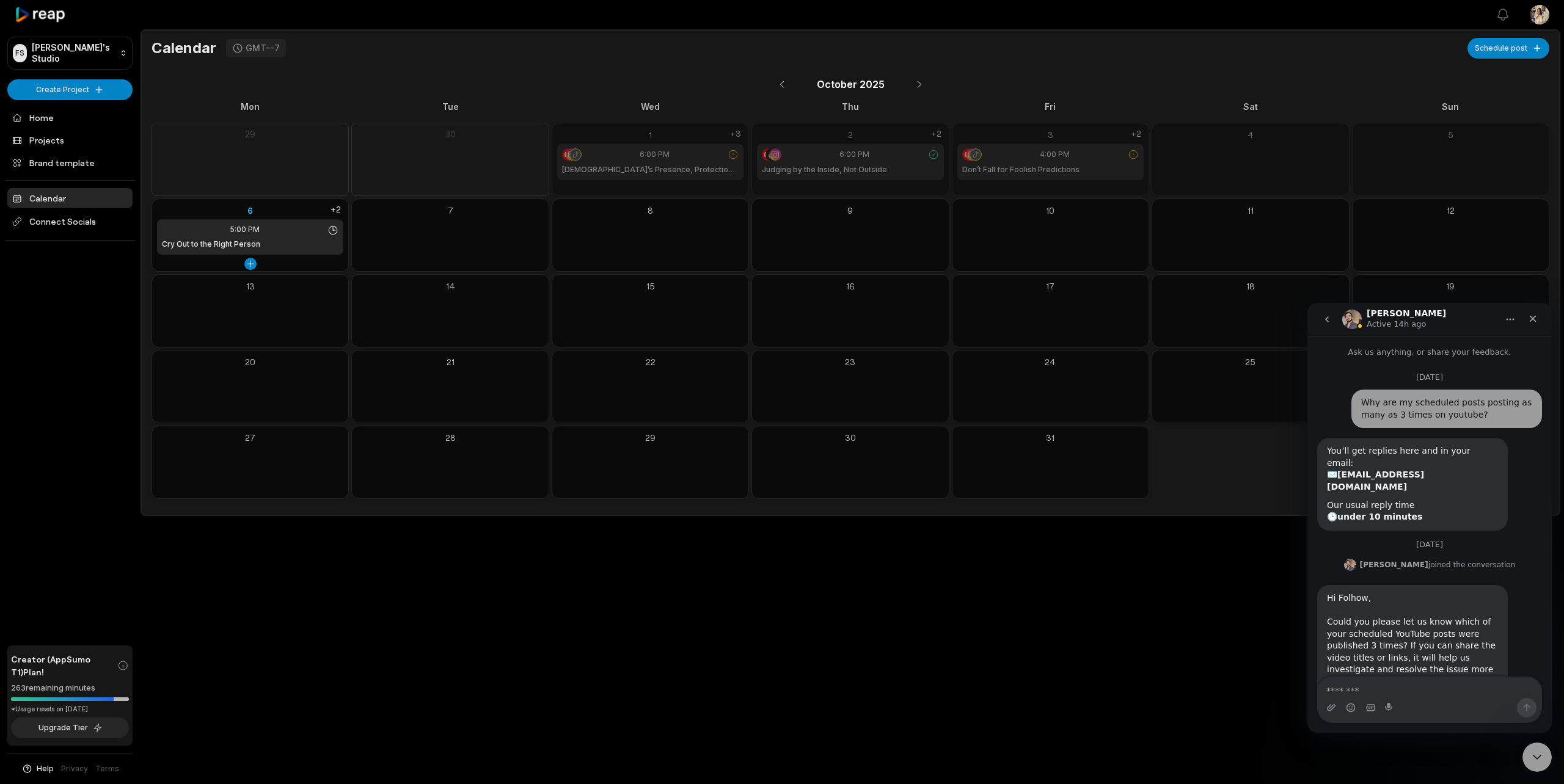
click at [250, 208] on div "6" at bounding box center [250, 210] width 186 height 13
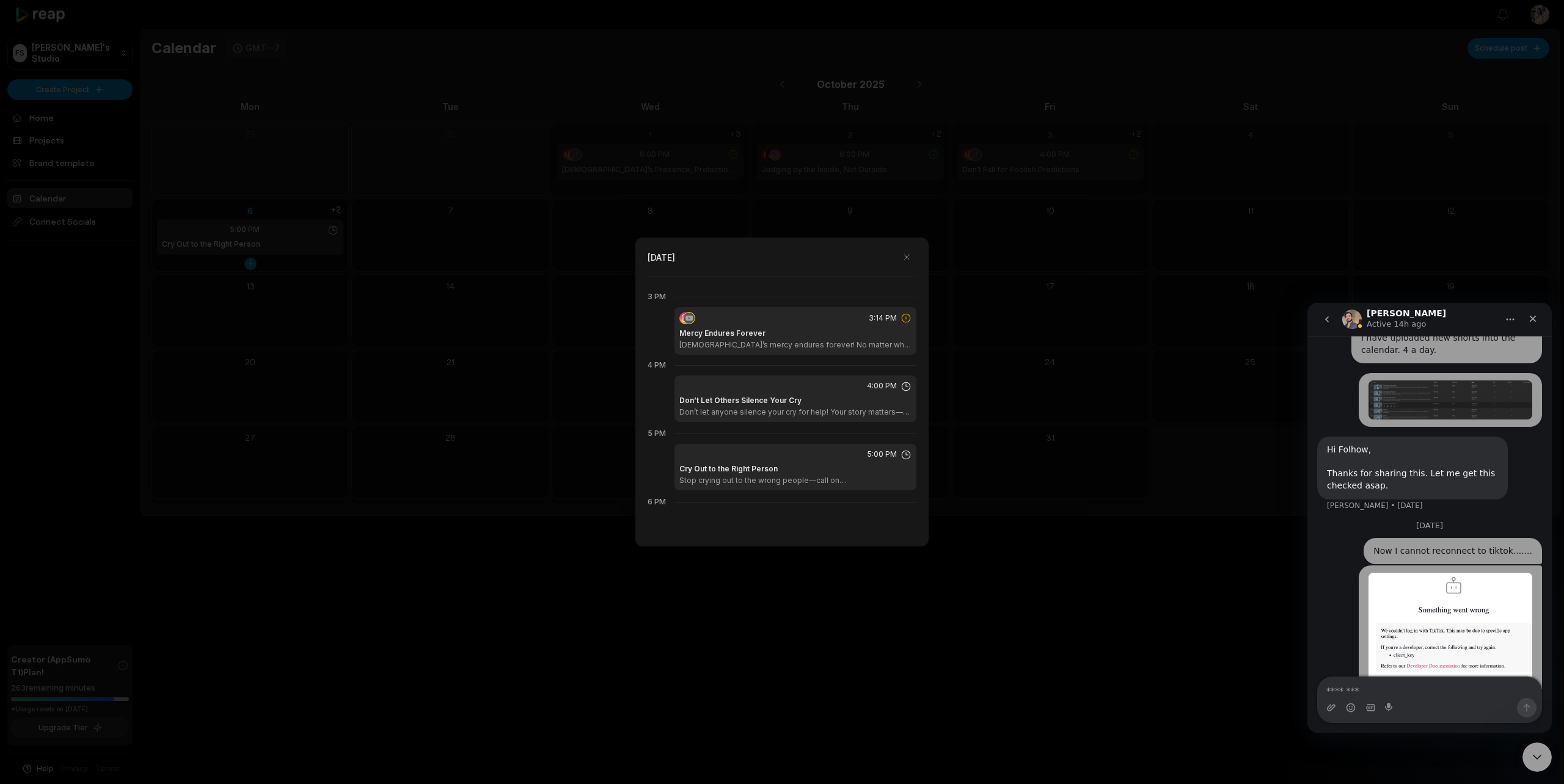
scroll to position [1026, 0]
click at [908, 310] on icon at bounding box center [905, 309] width 11 height 11
click at [839, 331] on p "[DEMOGRAPHIC_DATA]’s mercy endures forever! No matter what you’ve done, His com…" at bounding box center [796, 336] width 232 height 9
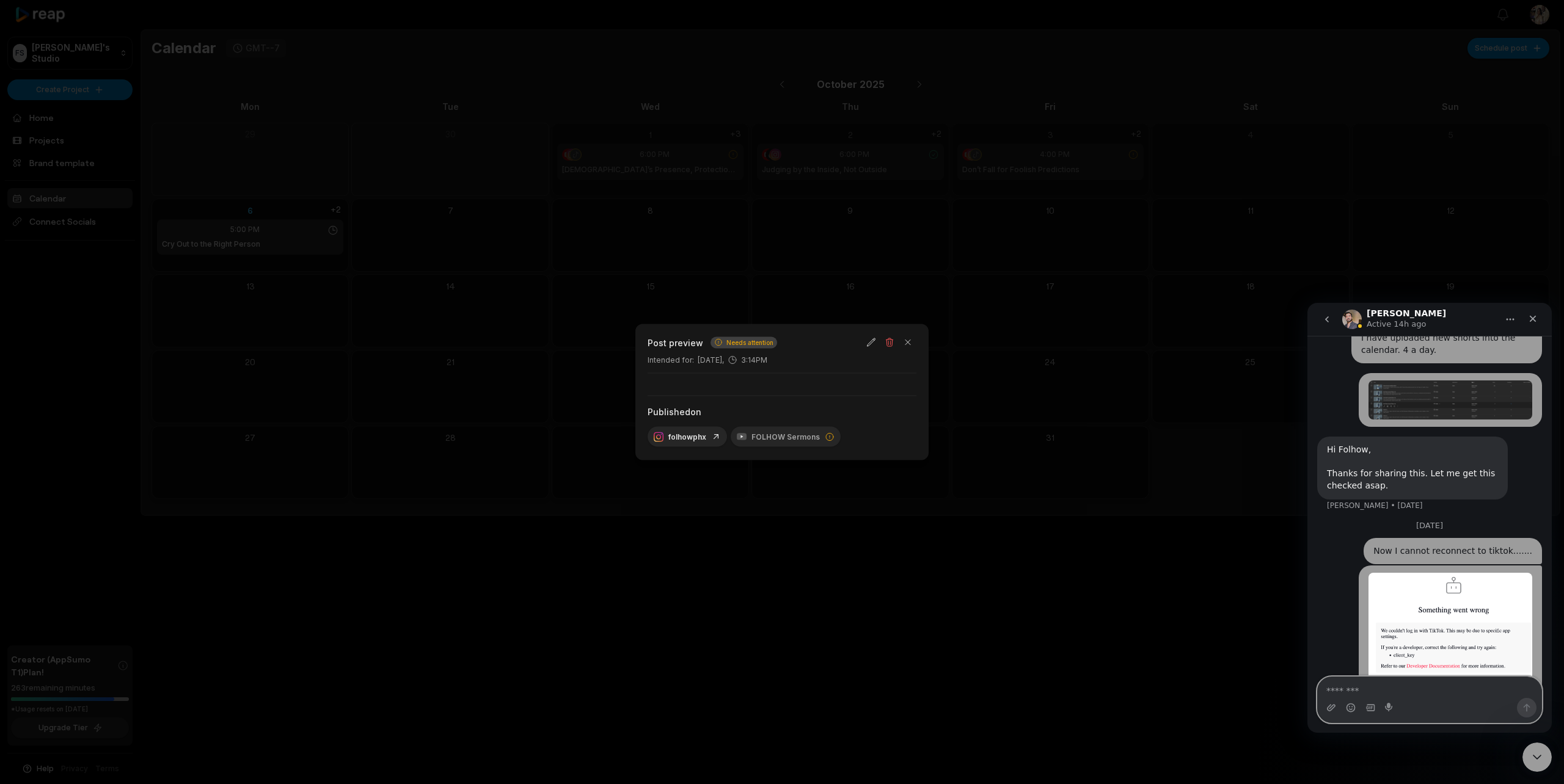
click at [1382, 690] on textarea "Message…" at bounding box center [1430, 688] width 223 height 21
type textarea "**********"
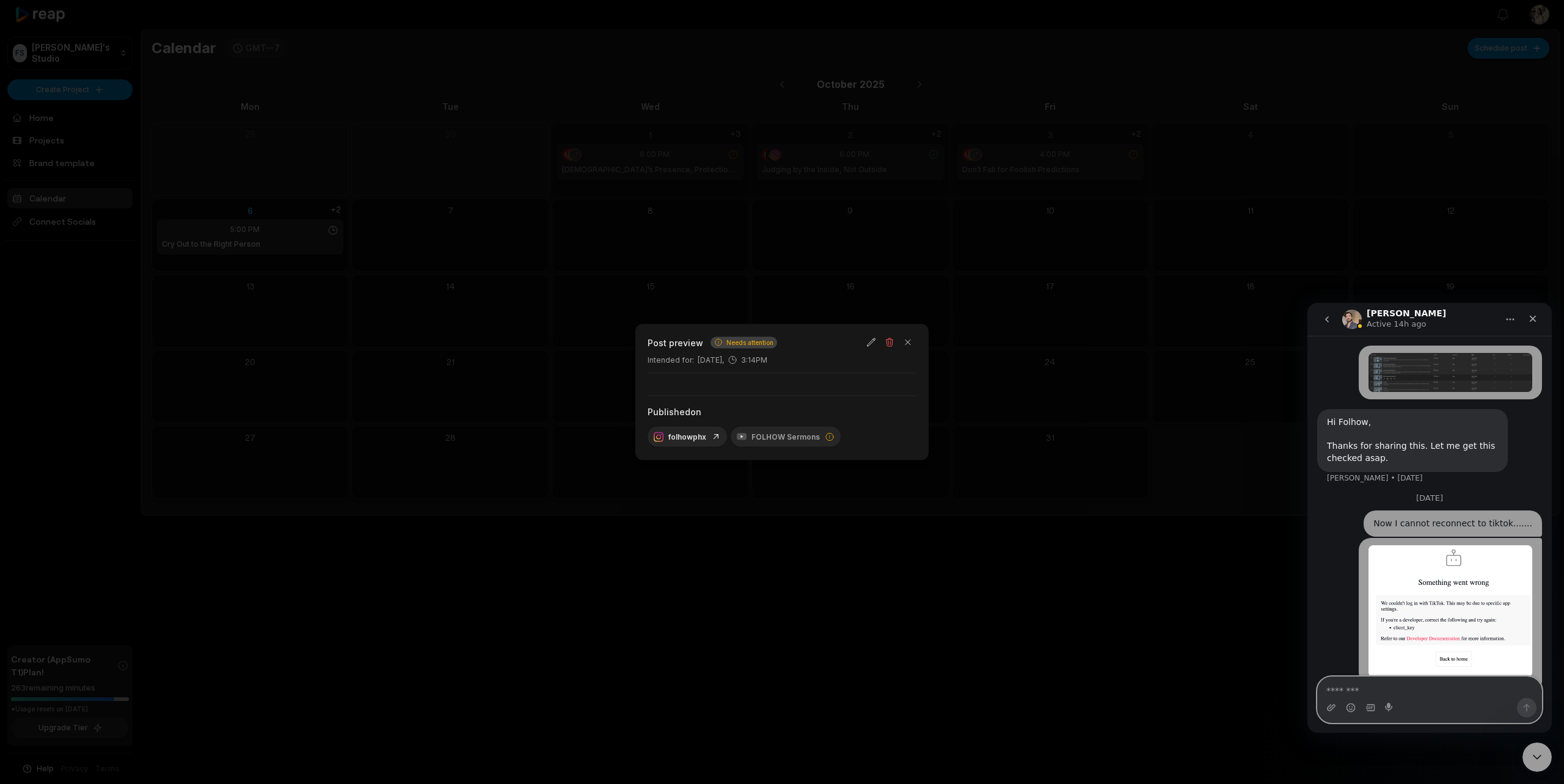
scroll to position [1229, 0]
click at [1325, 323] on icon "go back" at bounding box center [1327, 319] width 9 height 9
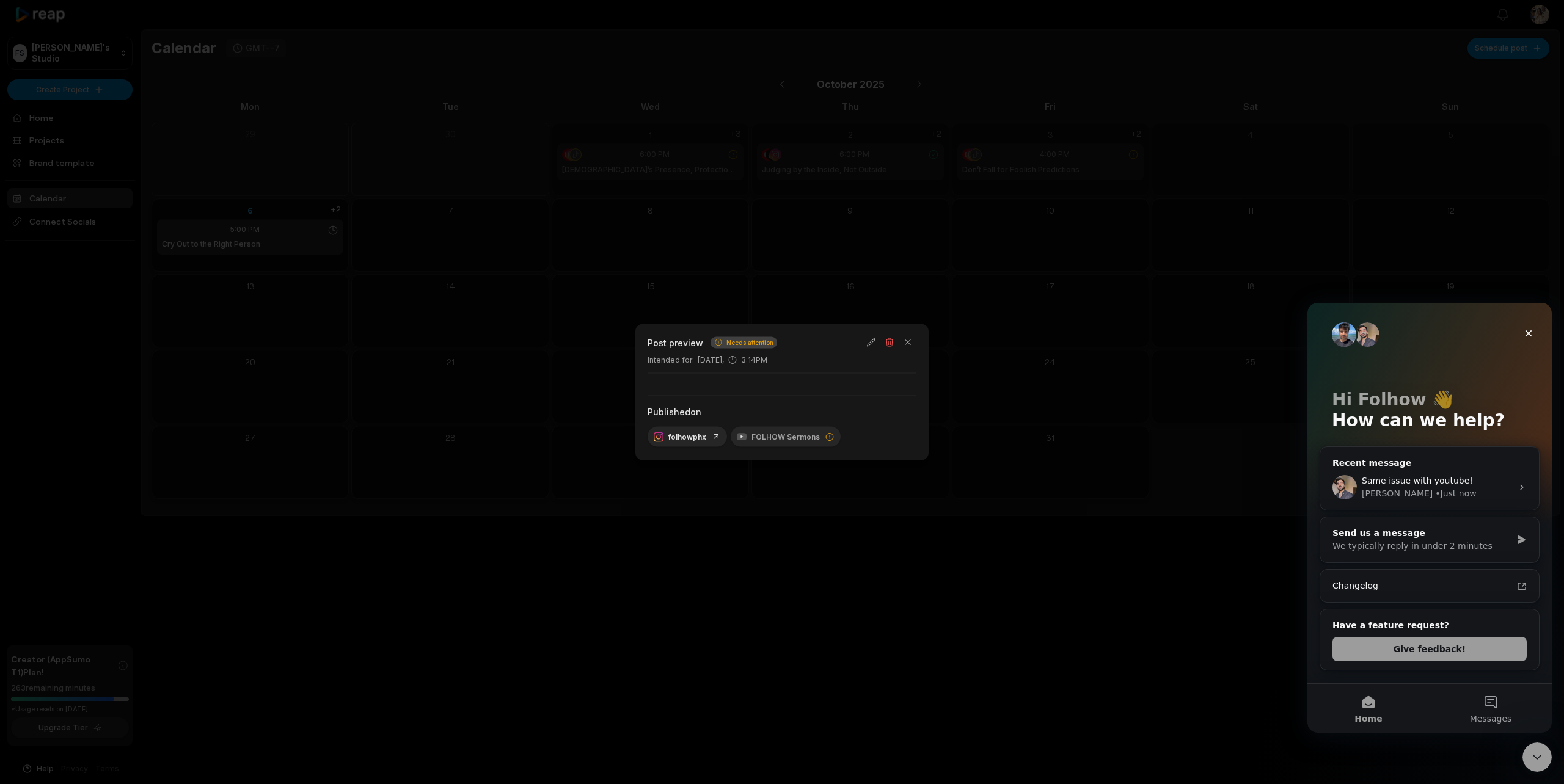
scroll to position [0, 0]
click at [1528, 334] on icon "Close" at bounding box center [1528, 334] width 7 height 7
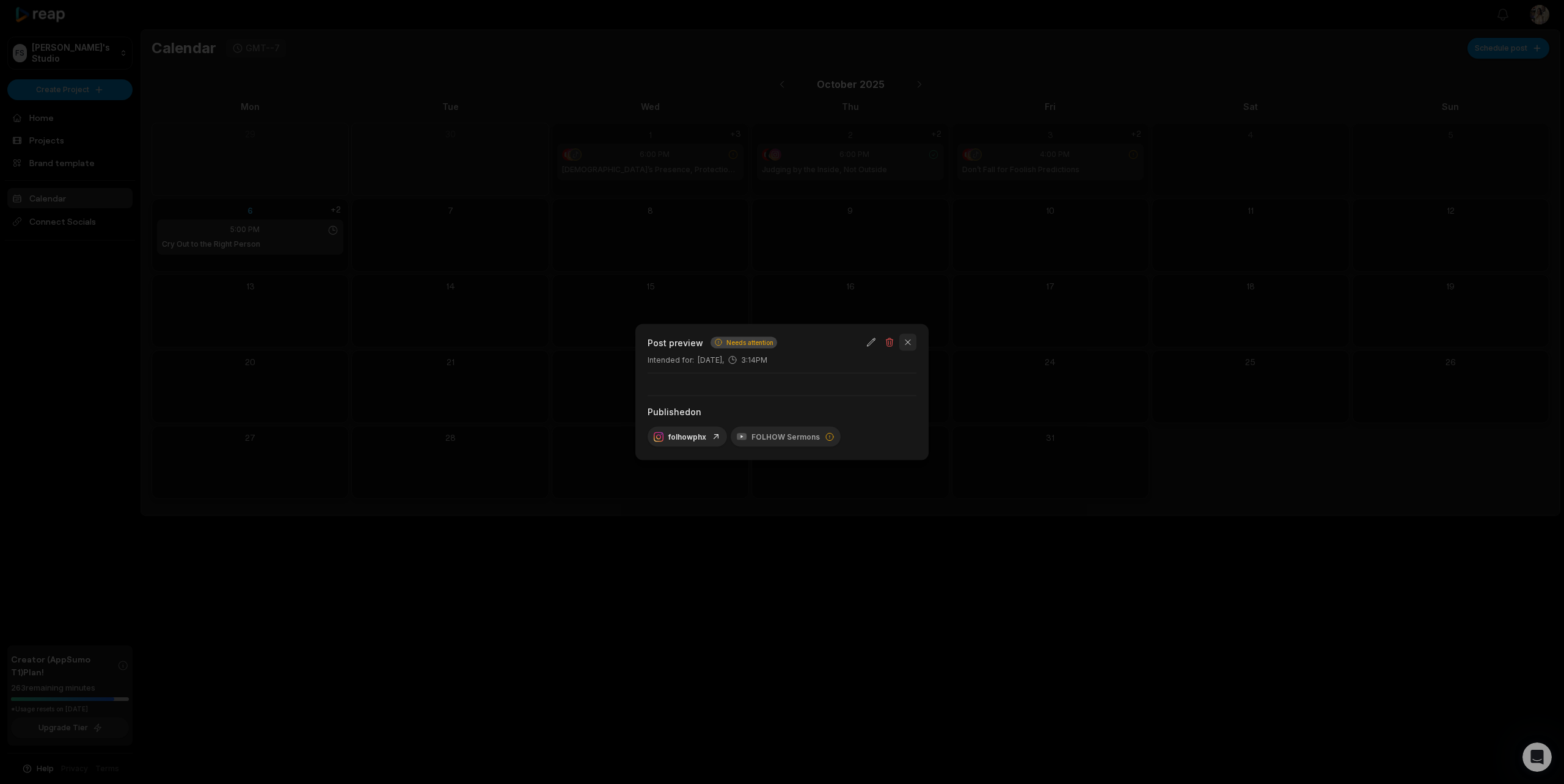
click at [908, 344] on button "button" at bounding box center [908, 343] width 17 height 17
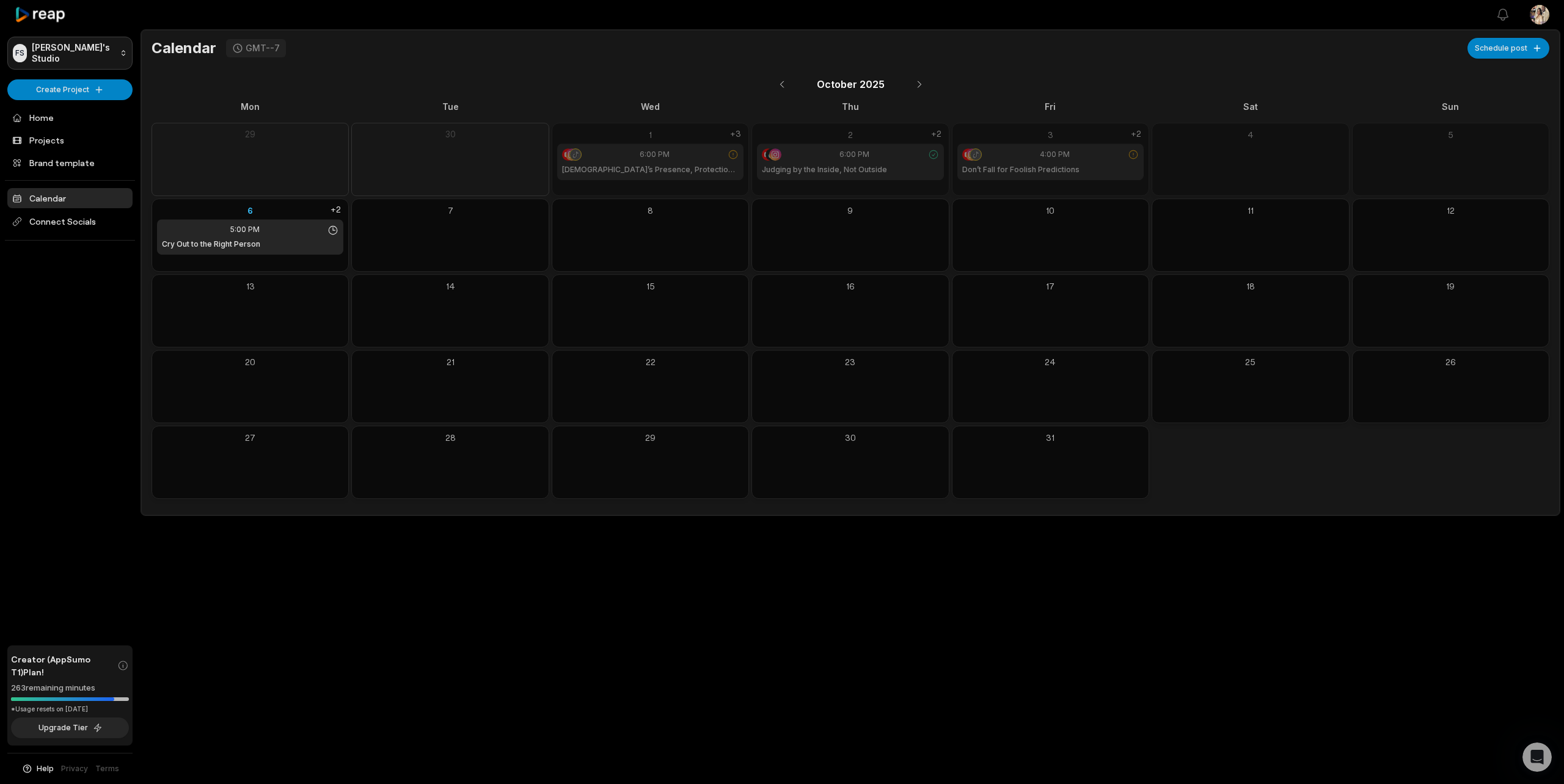
click at [120, 54] on html "FS [PERSON_NAME]'s Studio Create Project Home Projects Brand template Calendar …" at bounding box center [782, 392] width 1564 height 784
